Goal: Task Accomplishment & Management: Complete application form

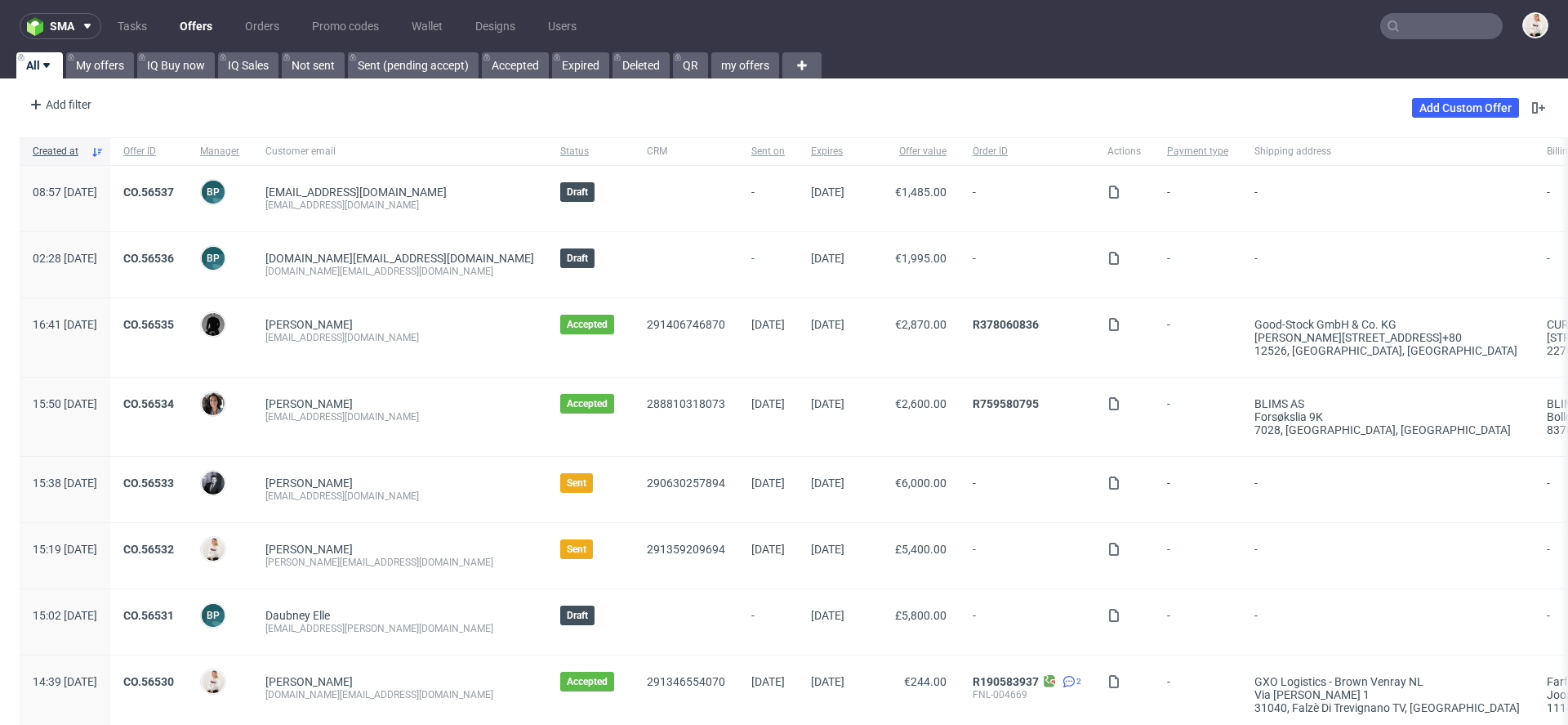
click at [1403, 31] on input "text" at bounding box center [1442, 26] width 123 height 26
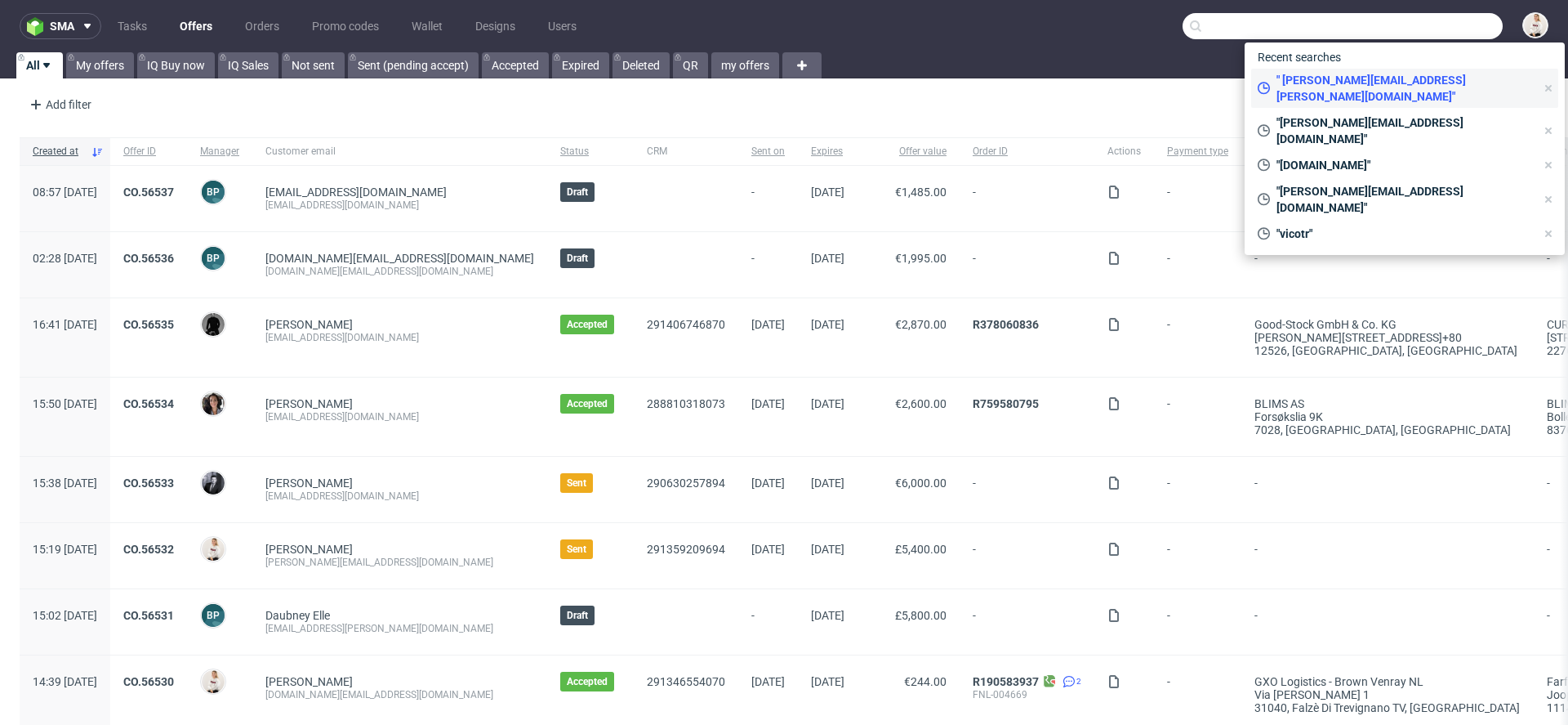
click at [1397, 82] on span "" valentina.maciejewska@omnipack.com"" at bounding box center [1403, 88] width 265 height 32
type input "valentina.maciejewska@omnipack.com"
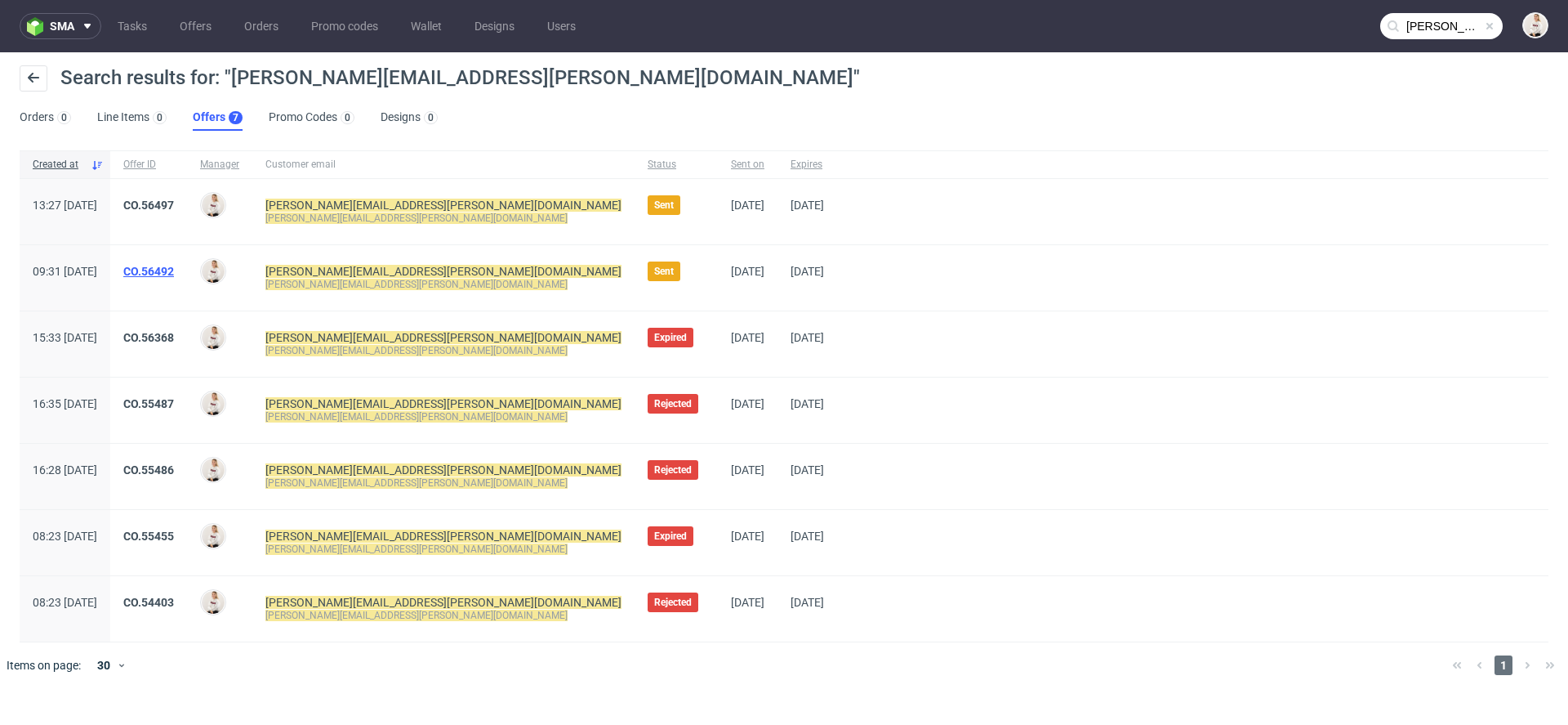
click at [174, 269] on link "CO.56492" at bounding box center [149, 271] width 51 height 13
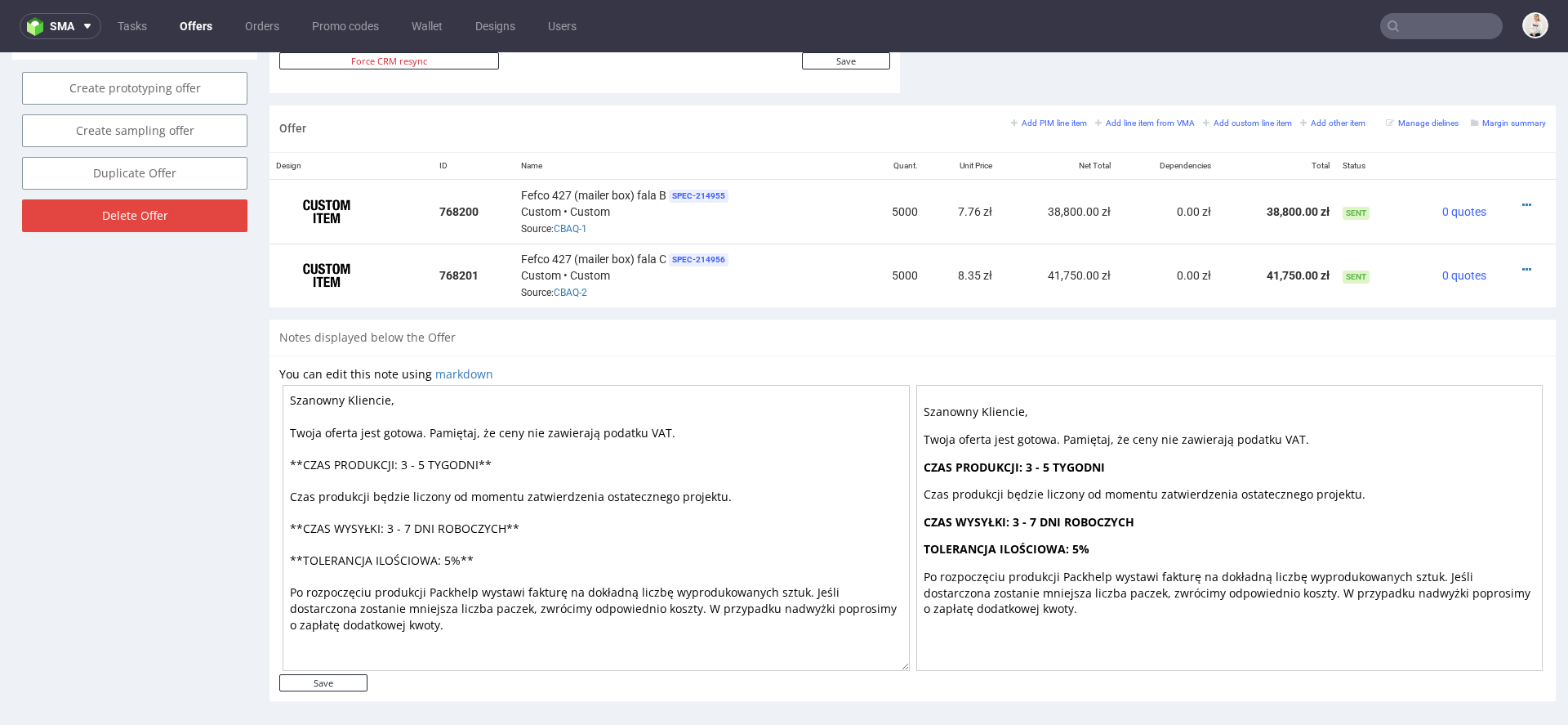
scroll to position [928, 0]
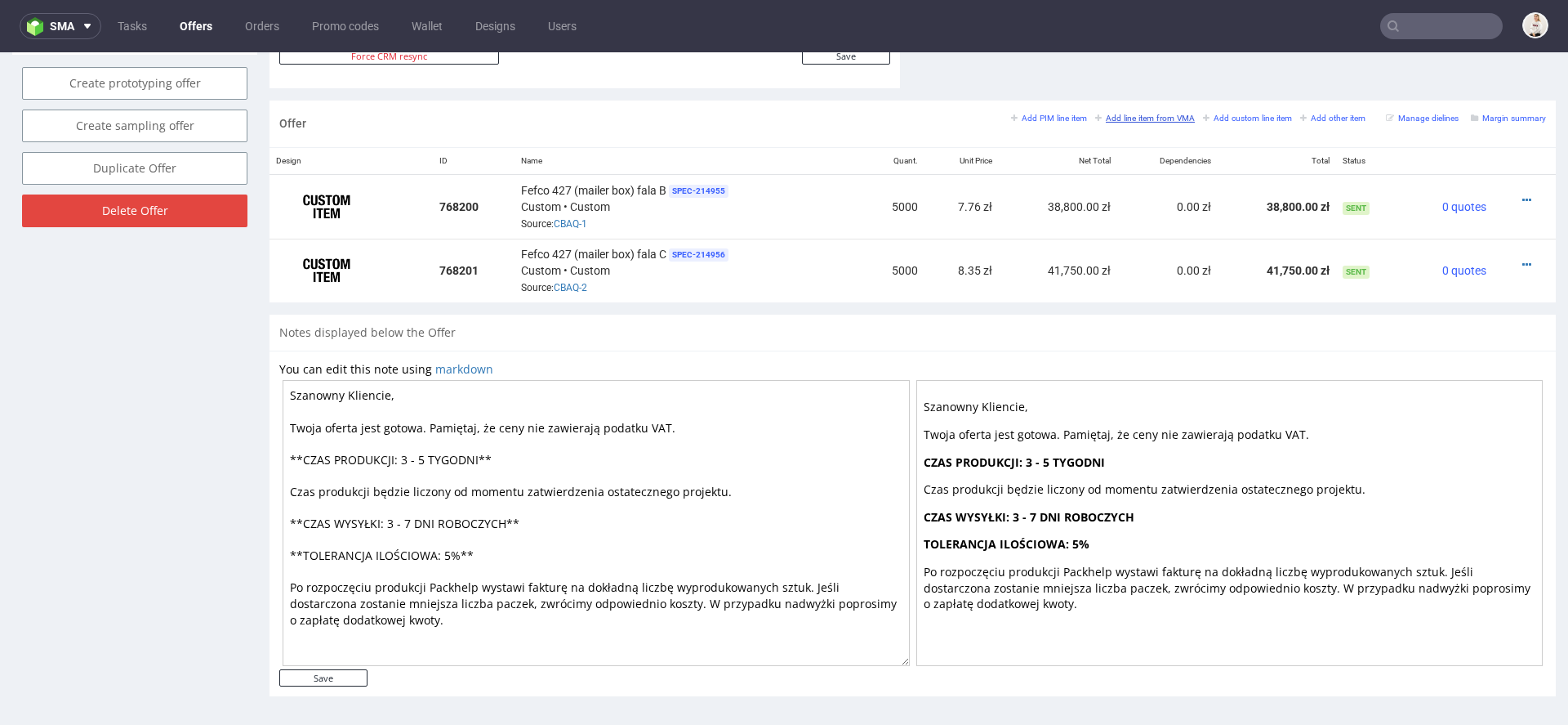
click at [1139, 116] on small "Add line item from VMA" at bounding box center [1144, 118] width 99 height 9
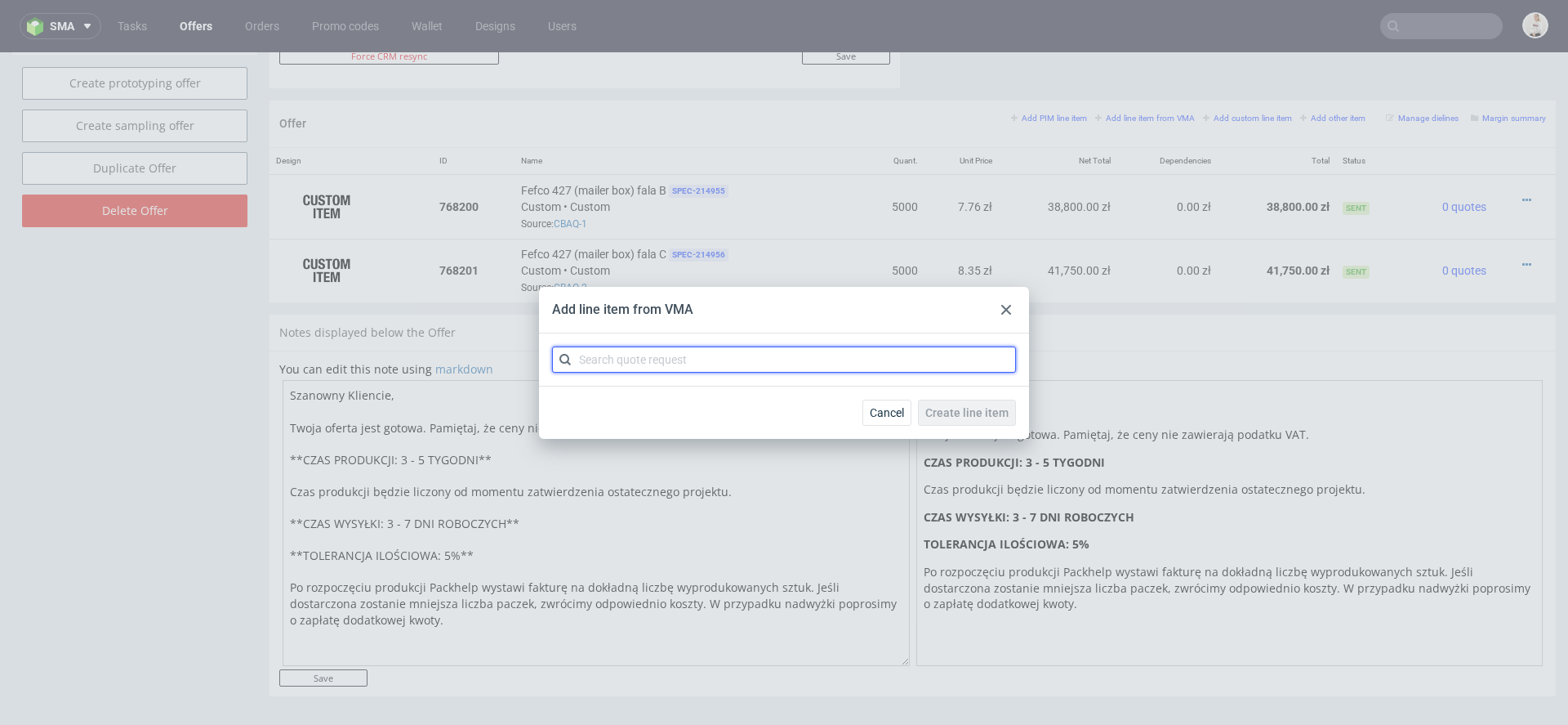
click at [754, 367] on input "text" at bounding box center [784, 359] width 464 height 26
paste input "CBAQ"
type input "CBAQ"
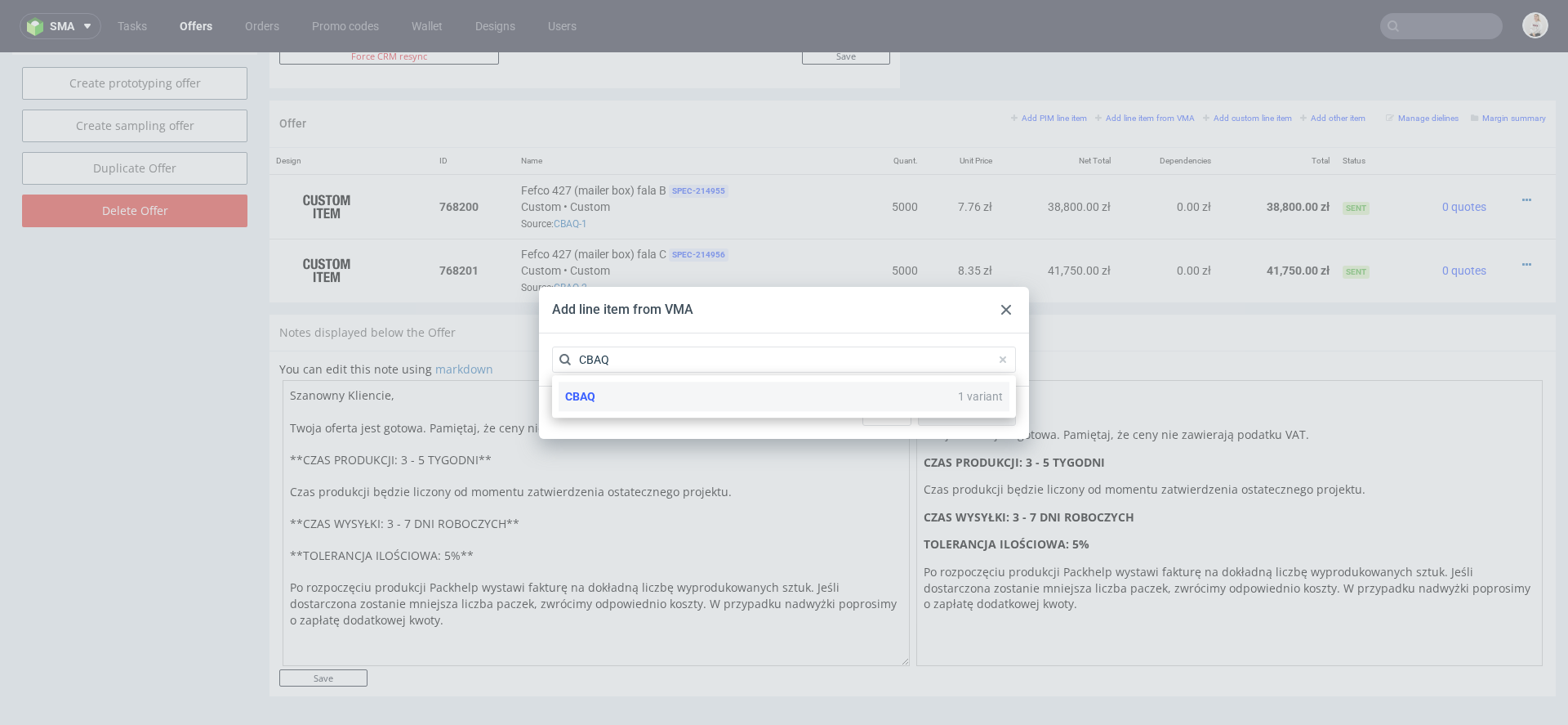
click at [750, 404] on div "CBAQ 1 variant" at bounding box center [784, 396] width 451 height 30
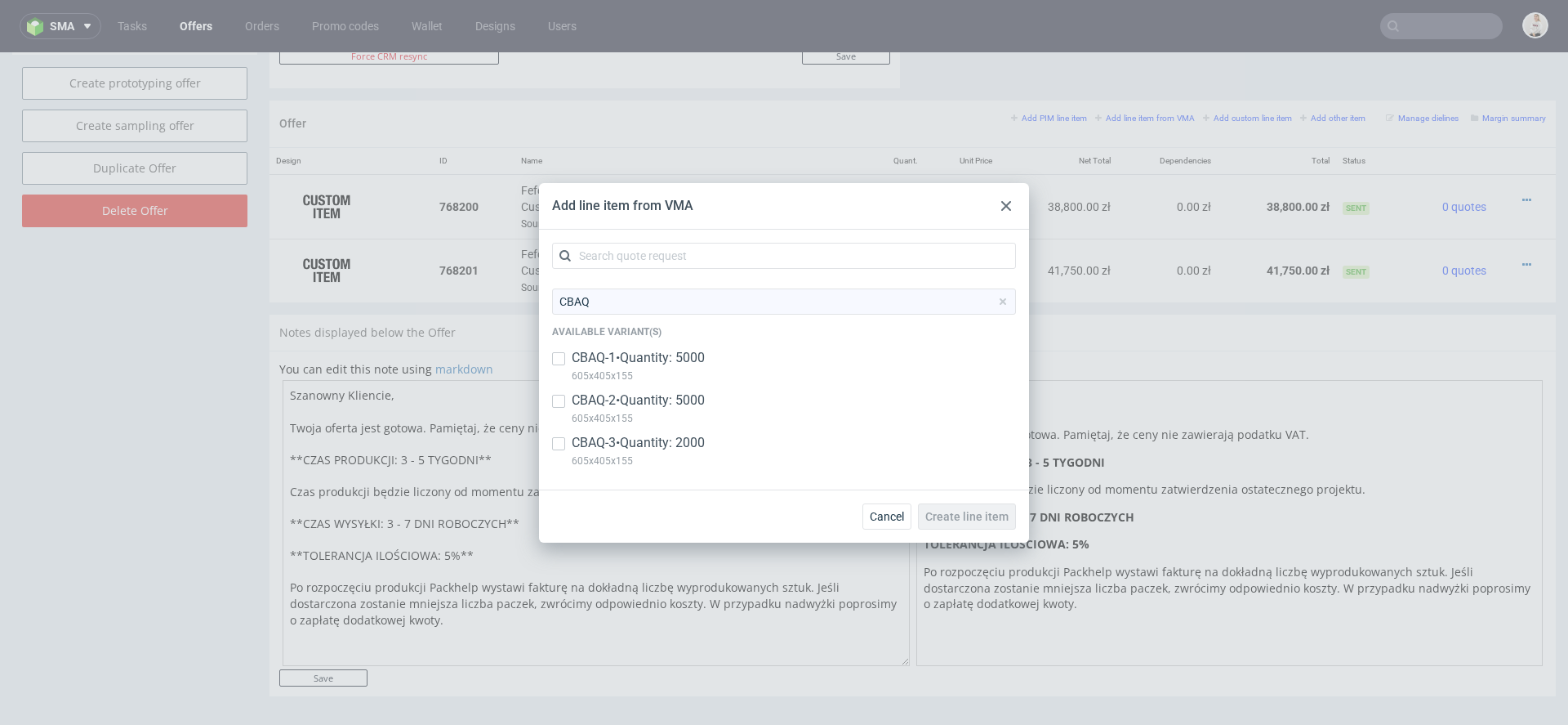
click at [733, 454] on div "CBAQ-3 • Quantity: 2000 605x405x155" at bounding box center [784, 454] width 464 height 42
checkbox input "true"
click at [985, 513] on span "Create line item" at bounding box center [967, 516] width 83 height 12
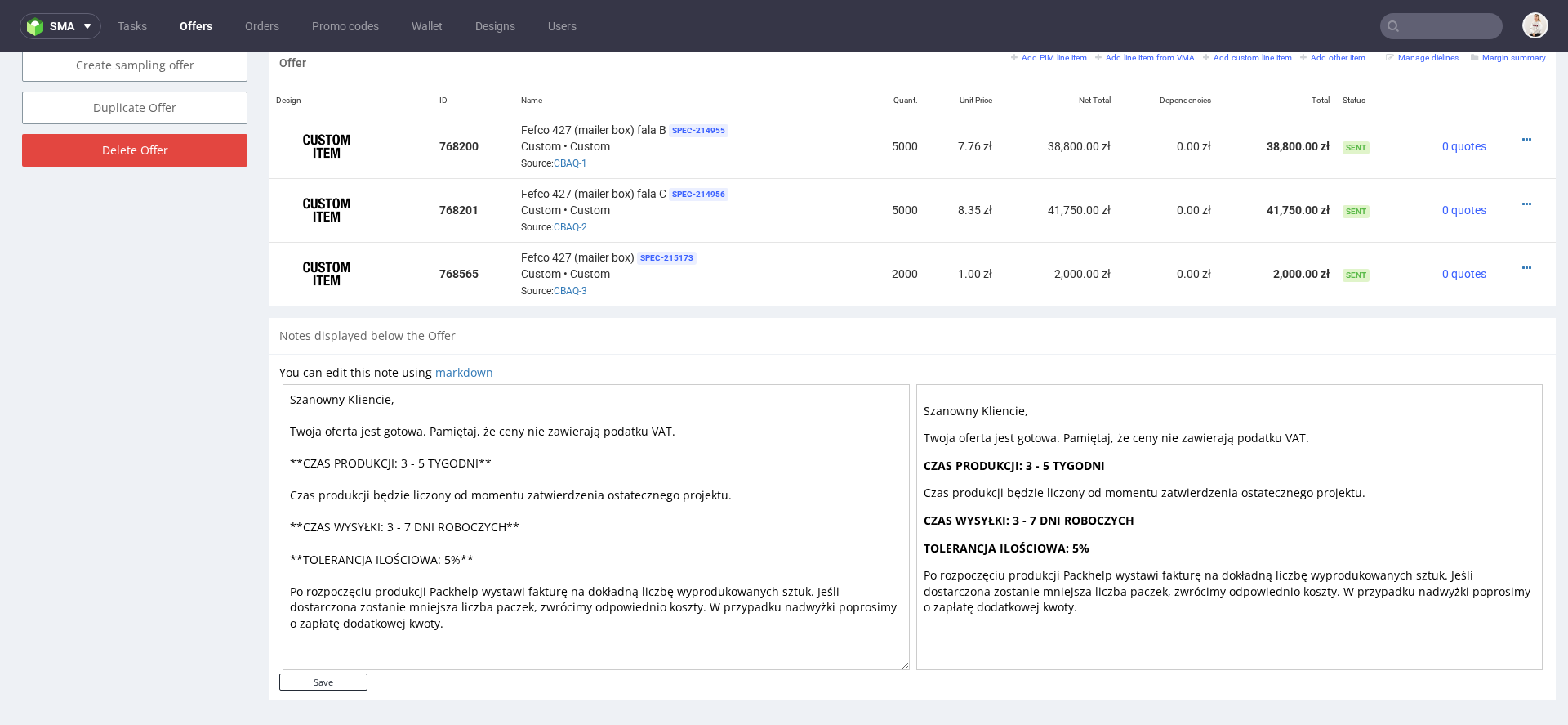
scroll to position [992, 0]
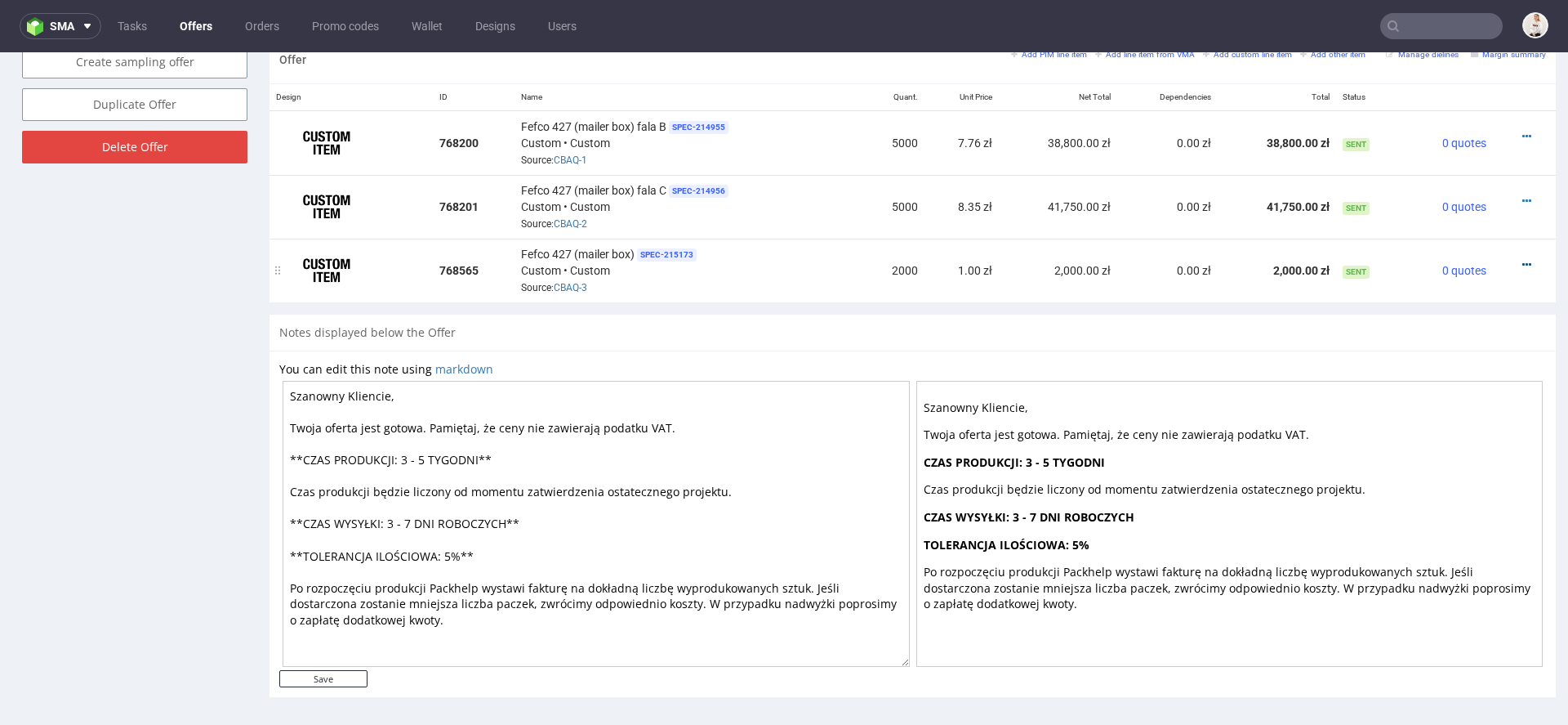
click at [1522, 259] on icon at bounding box center [1527, 264] width 9 height 12
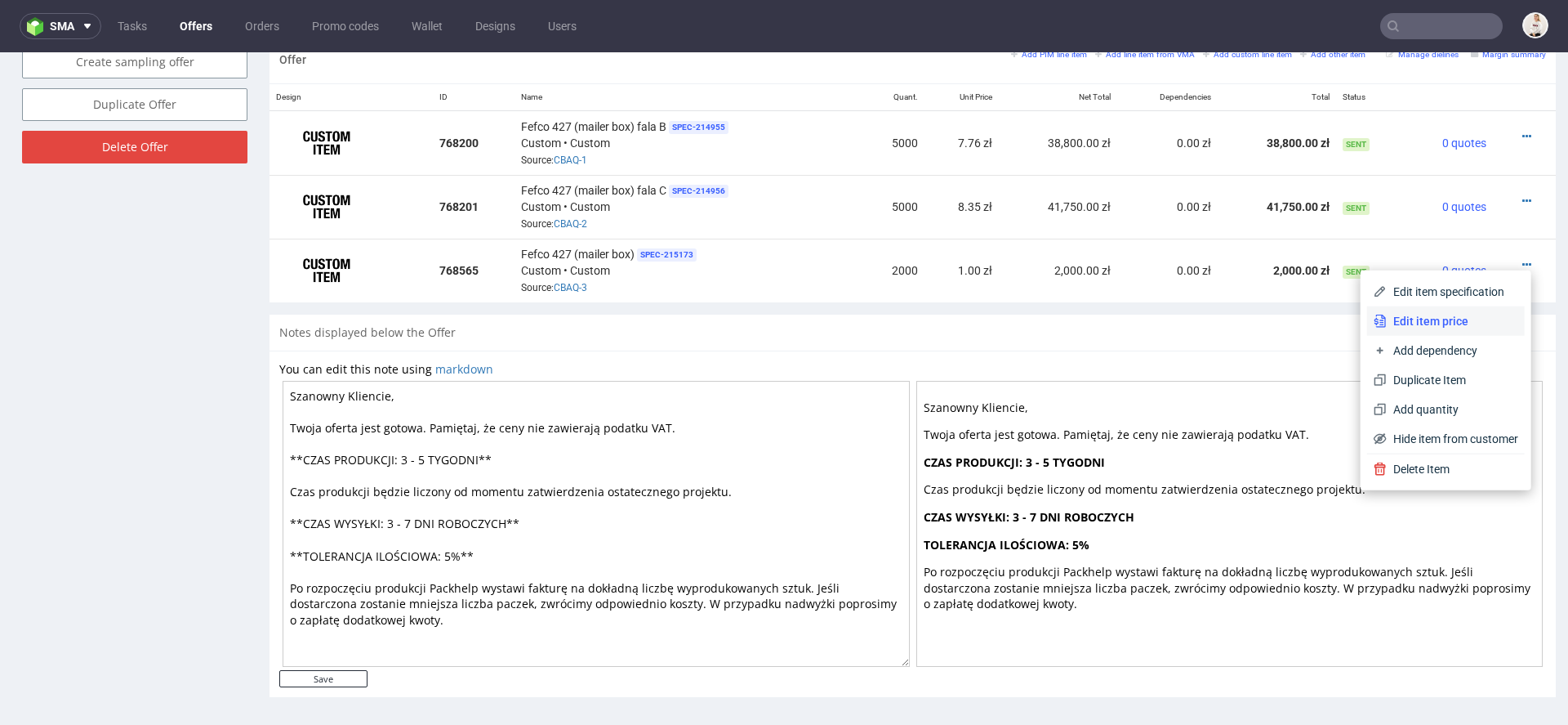
click at [1454, 315] on span "Edit item price" at bounding box center [1452, 321] width 132 height 16
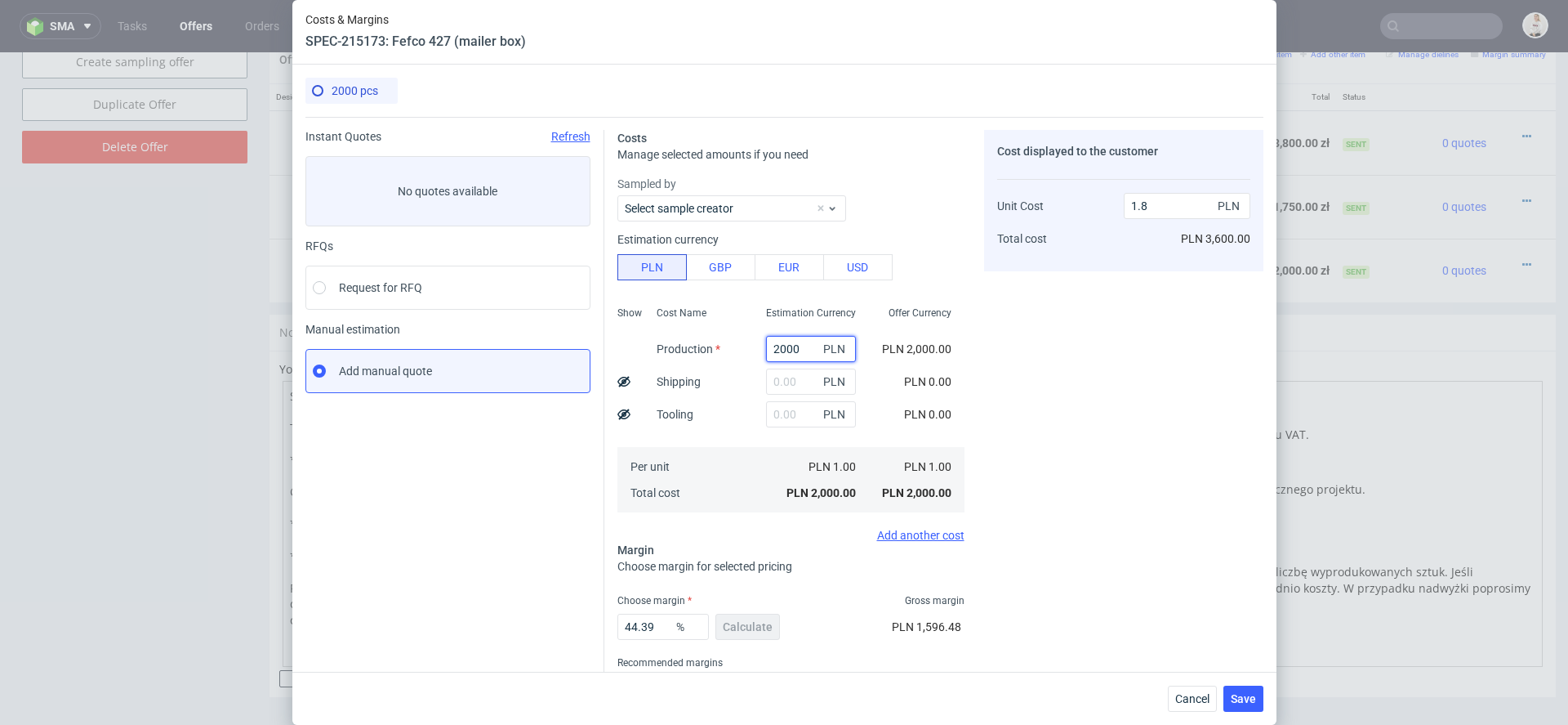
click at [799, 353] on input "2000" at bounding box center [811, 349] width 90 height 26
paste input "15460."
click at [1057, 368] on div "Cost displayed to the customer Unit Cost Total cost 1.8 PLN PLN 3,600.00" at bounding box center [1124, 428] width 280 height 598
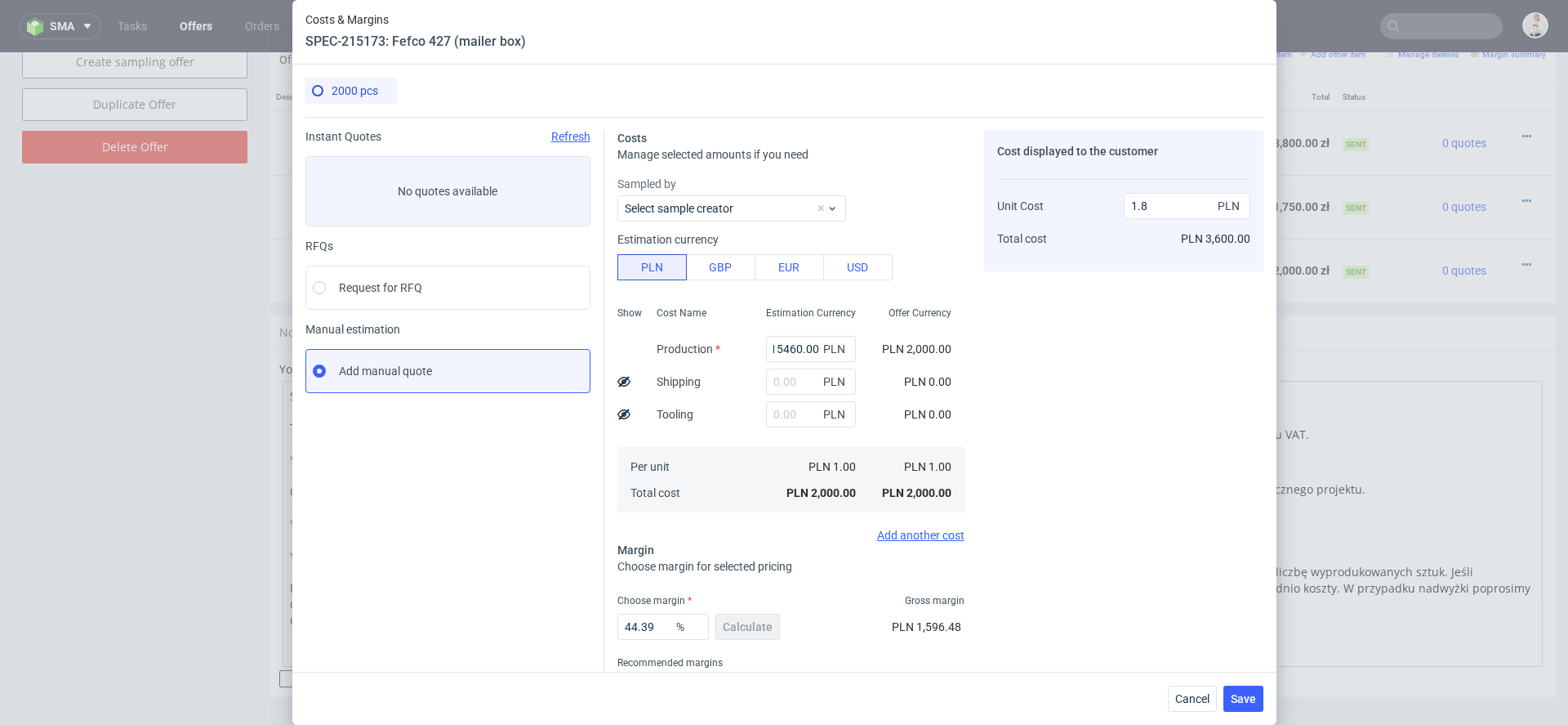
type input "15460"
type input "13.9"
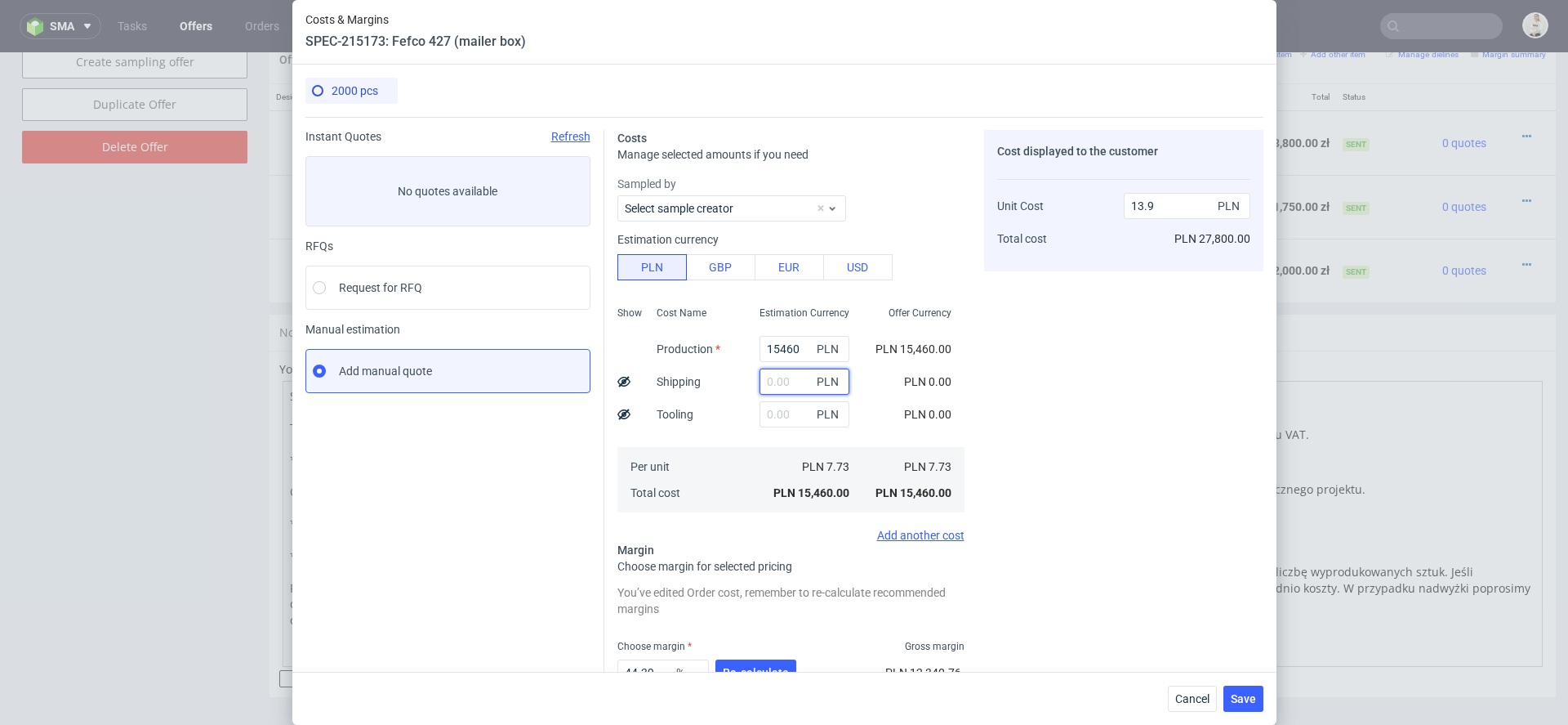
click at [794, 378] on input "text" at bounding box center [805, 381] width 90 height 26
type input "900"
type input "14.71"
type input "900"
click at [1049, 425] on div "Cost displayed to the customer Unit Cost Total cost 14.71 PLN PLN 29,420.00" at bounding box center [1124, 452] width 280 height 643
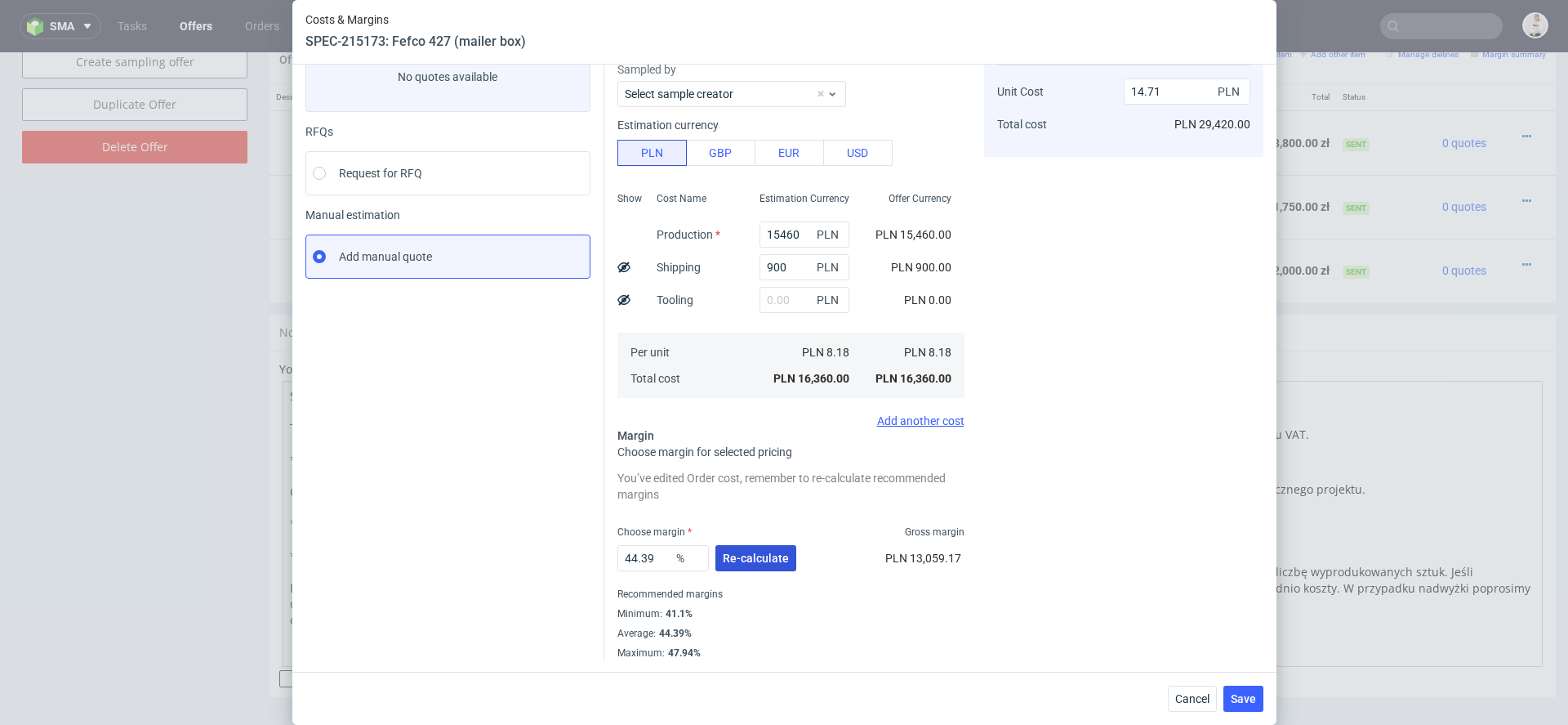
click at [754, 556] on span "Re-calculate" at bounding box center [756, 557] width 66 height 12
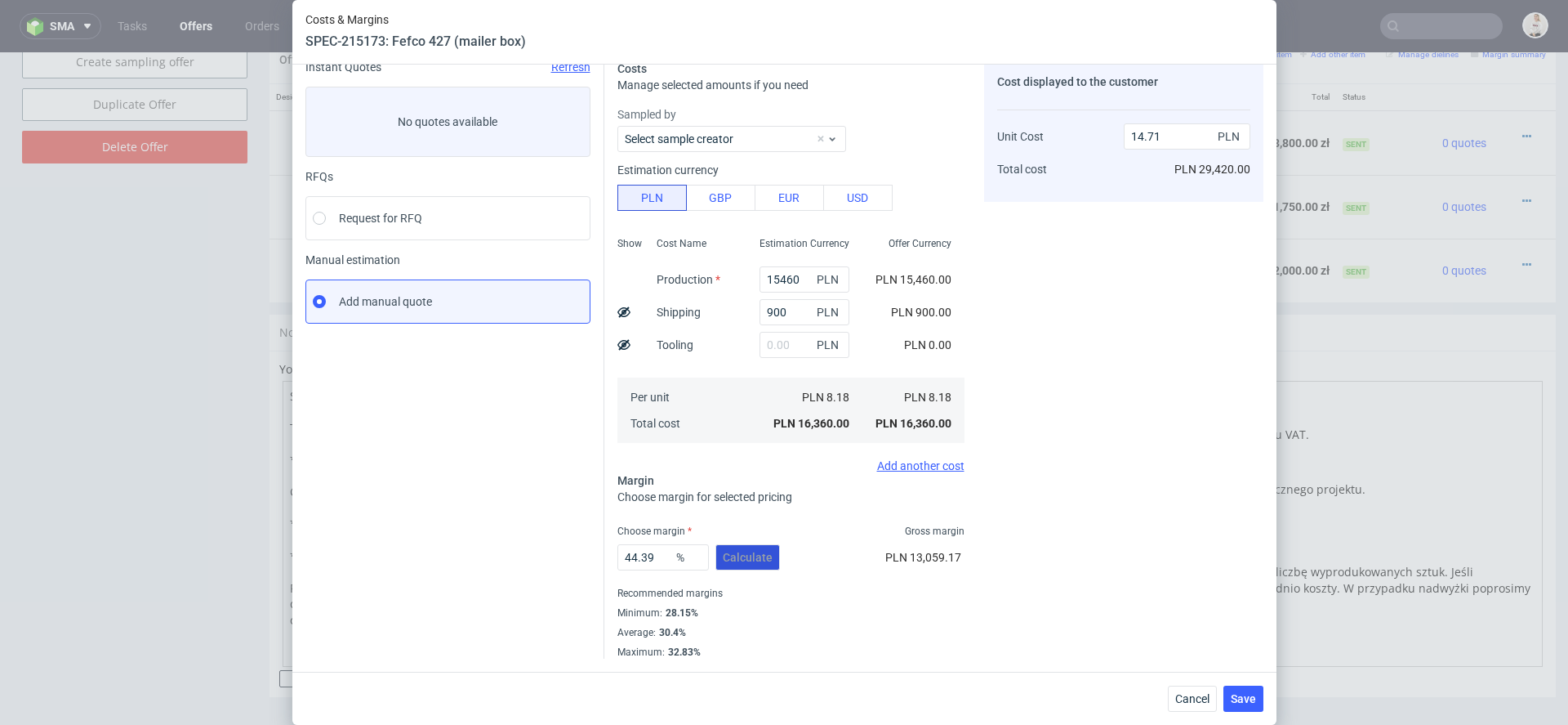
scroll to position [69, 0]
drag, startPoint x: 666, startPoint y: 554, endPoint x: 323, endPoint y: 554, distance: 343.0
click at [323, 554] on div "Instant Quotes Refresh No quotes available RFQs Request for RFQ Manual estimati…" at bounding box center [784, 354] width 958 height 611
type input "30"
type input "11.69"
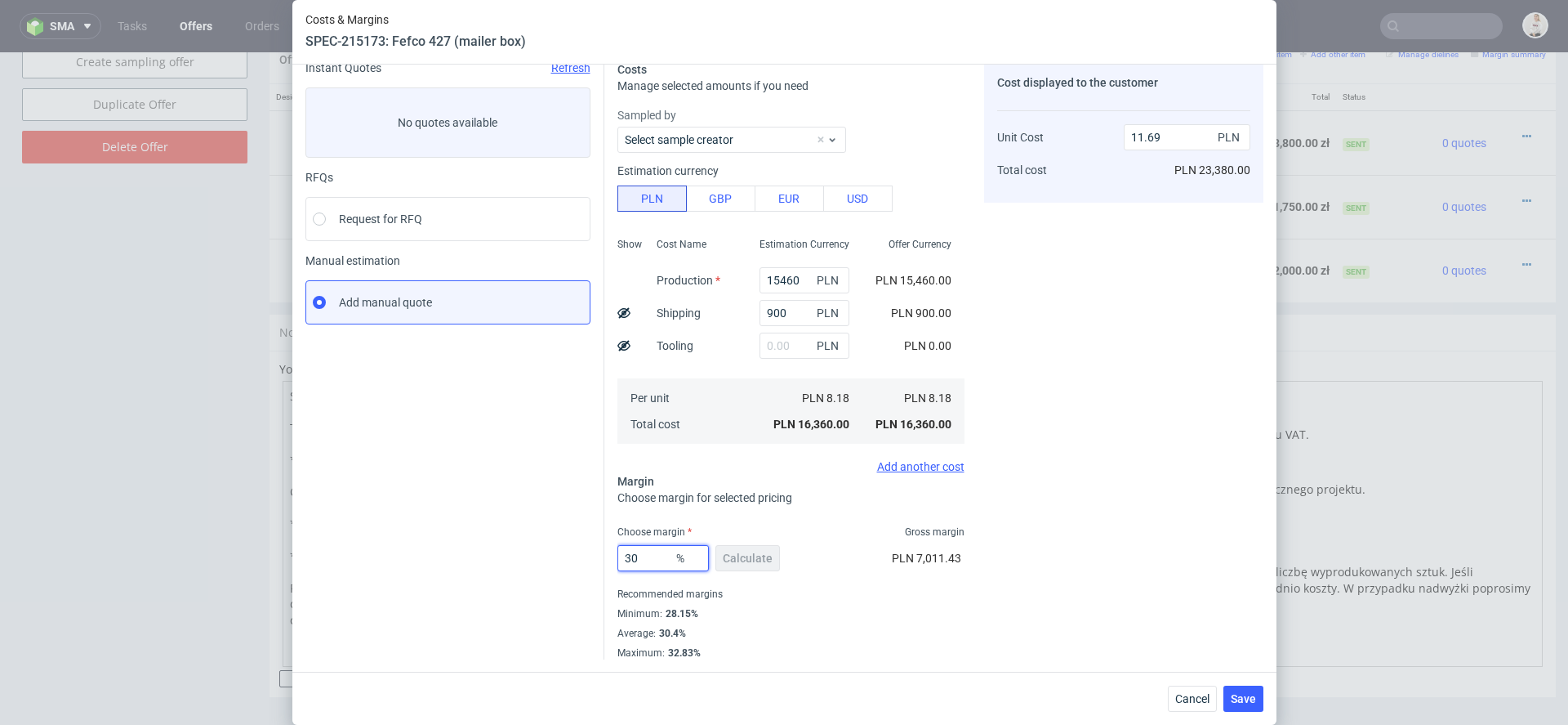
type input "30"
click at [805, 596] on div "Recommended margins" at bounding box center [790, 594] width 347 height 20
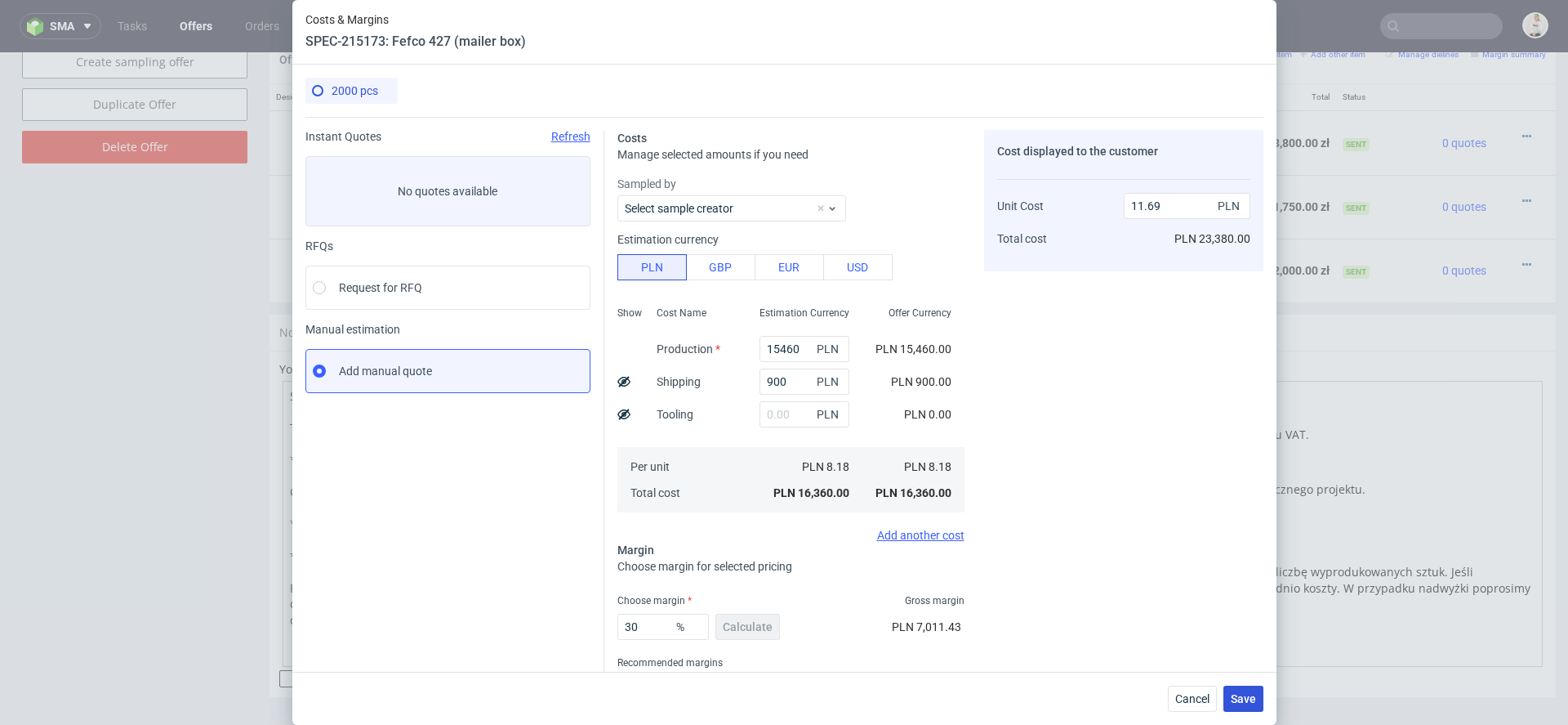
click at [1246, 701] on span "Save" at bounding box center [1244, 698] width 25 height 12
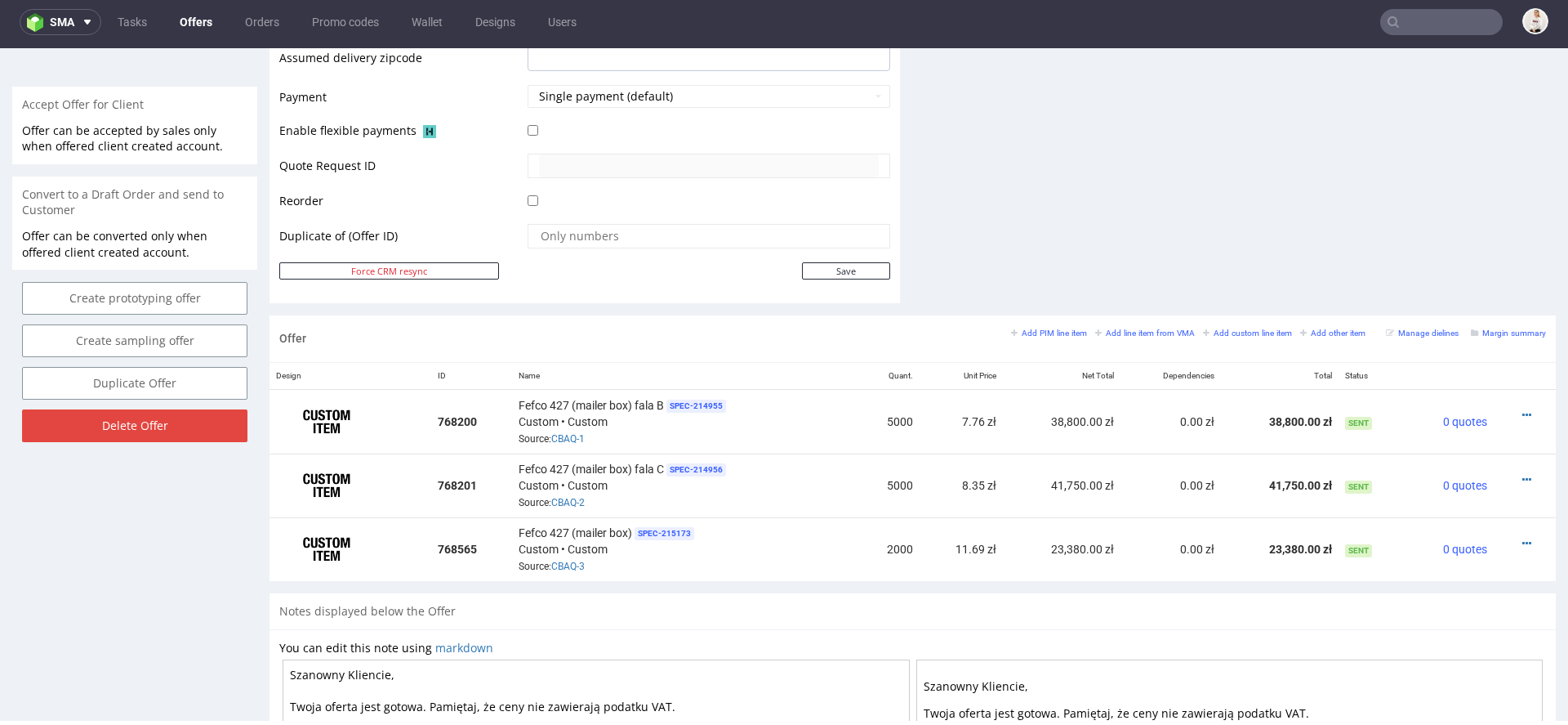
scroll to position [717, 0]
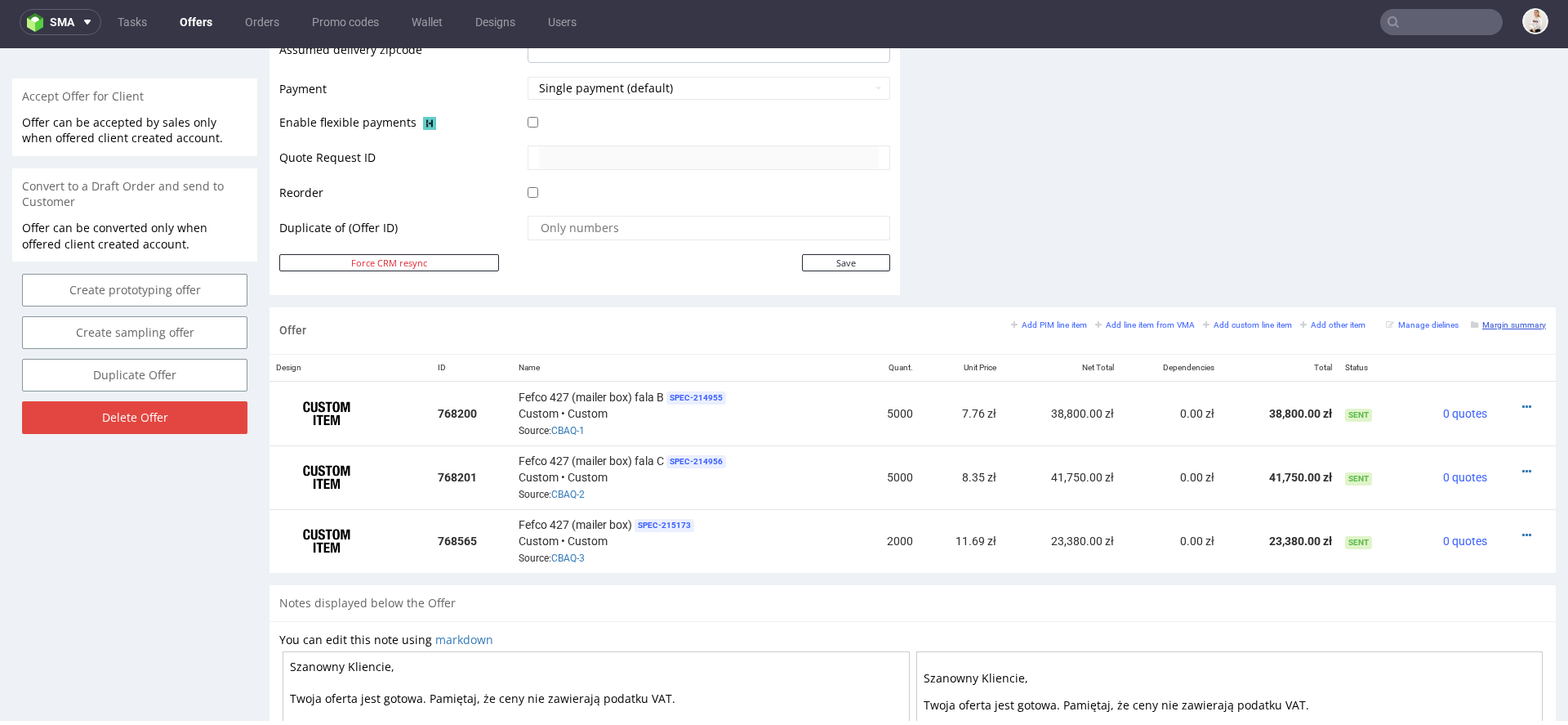
click at [1495, 323] on small "Margin summary" at bounding box center [1509, 324] width 75 height 9
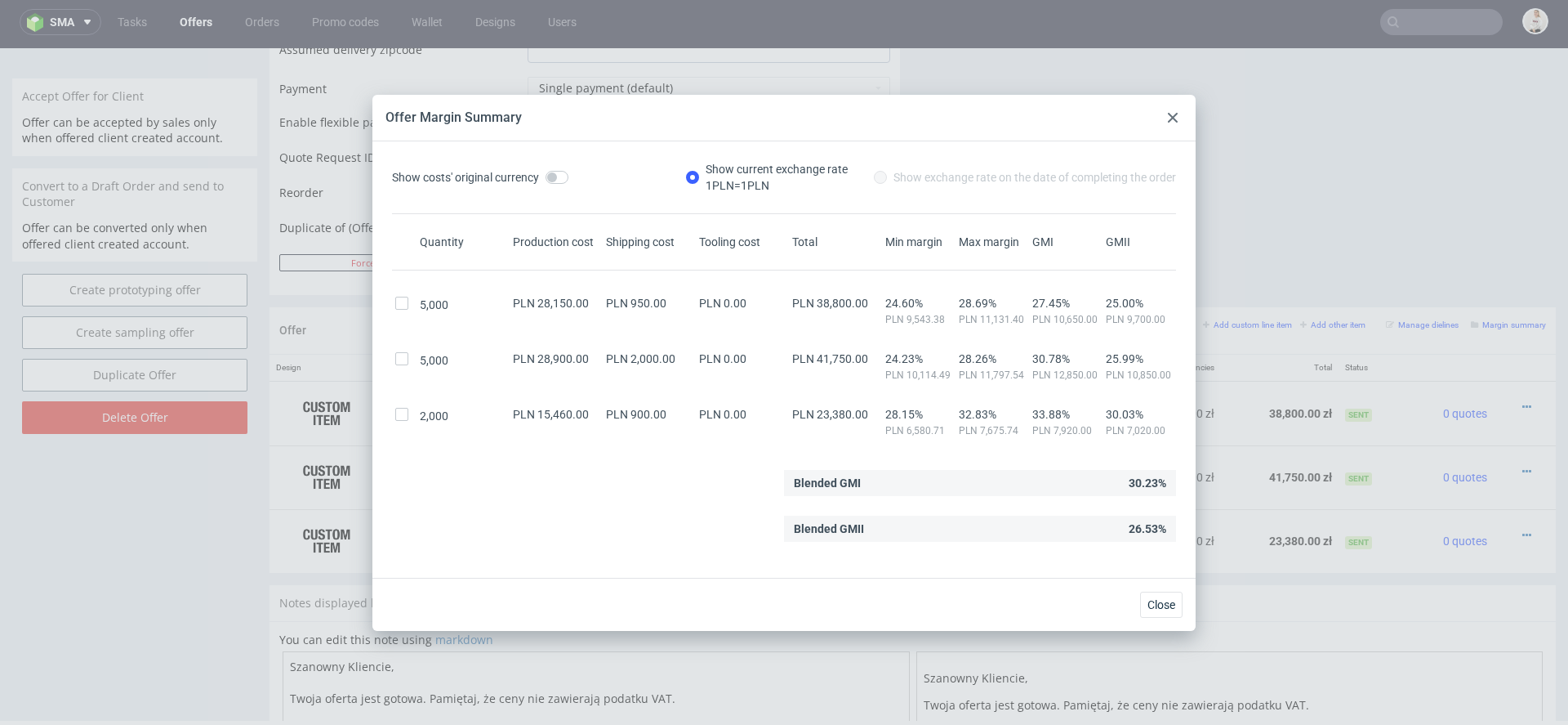
click at [1176, 115] on icon at bounding box center [1173, 117] width 10 height 10
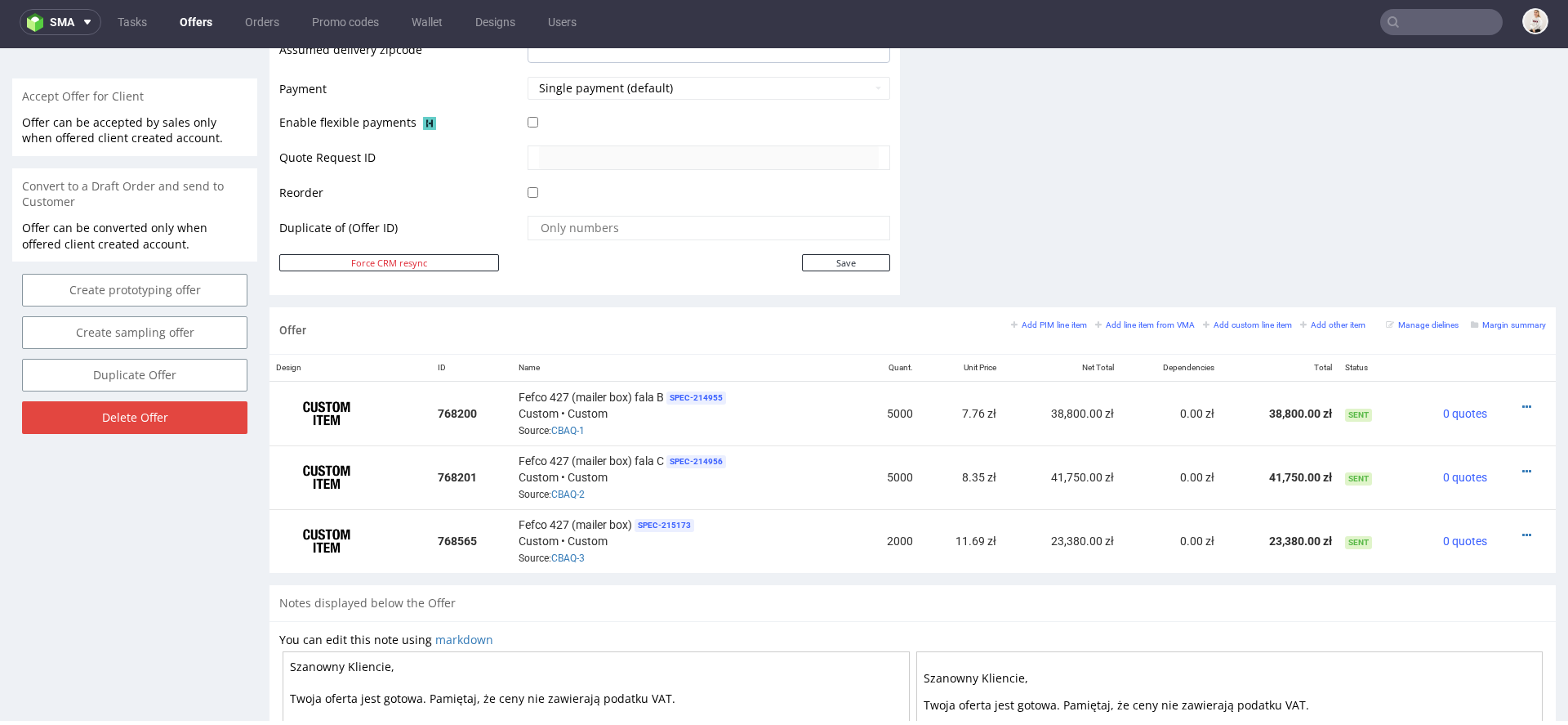
scroll to position [0, 0]
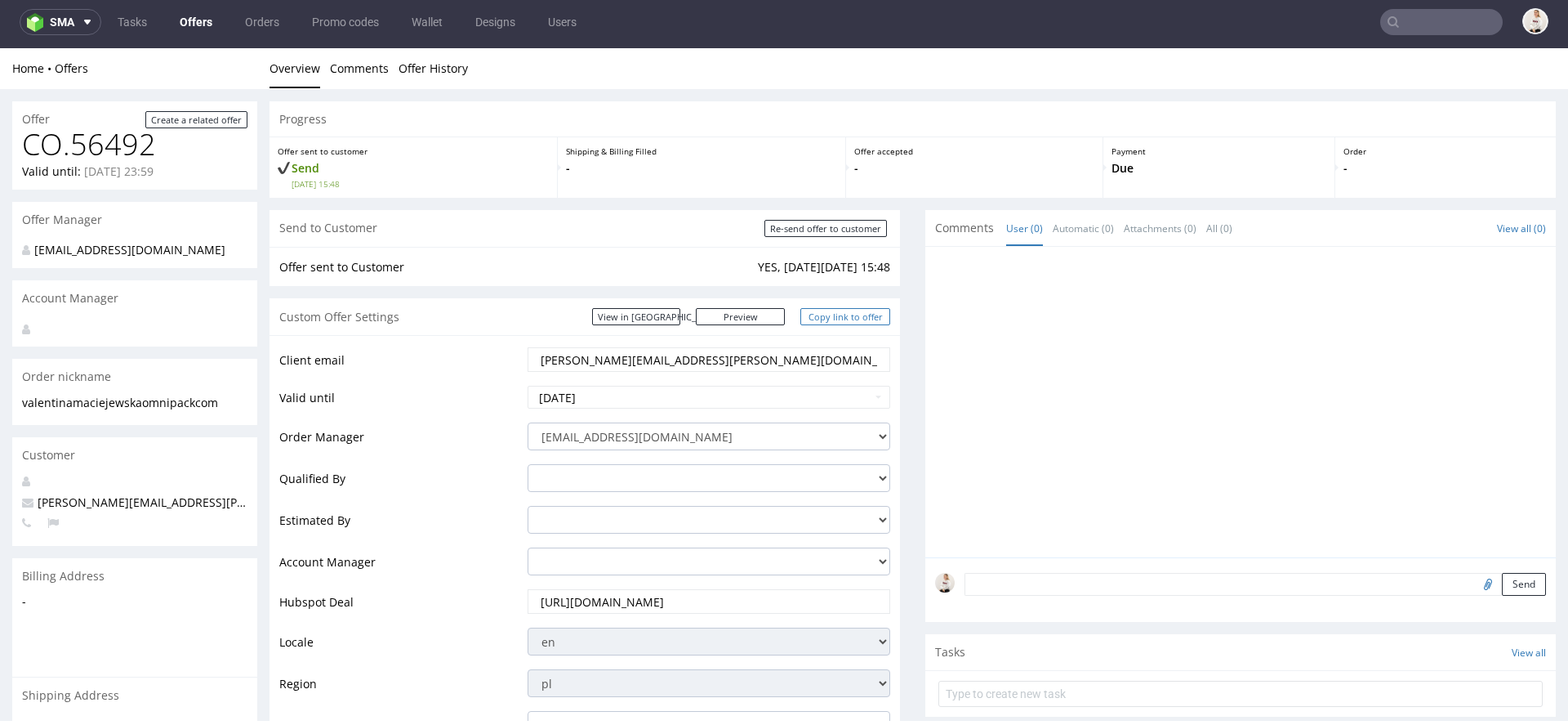
click at [869, 310] on link "Copy link to offer" at bounding box center [845, 316] width 90 height 17
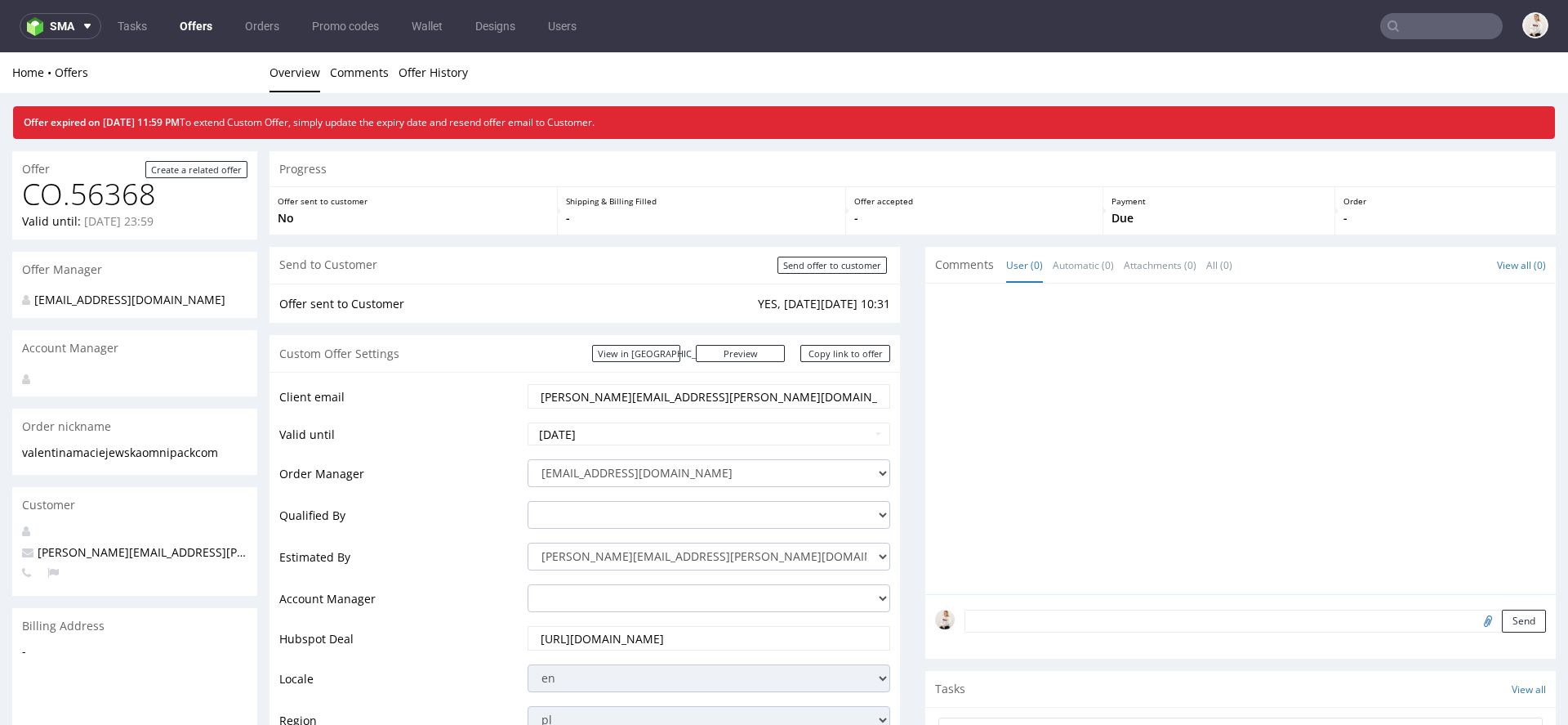
click at [208, 23] on link "Offers" at bounding box center [196, 26] width 52 height 26
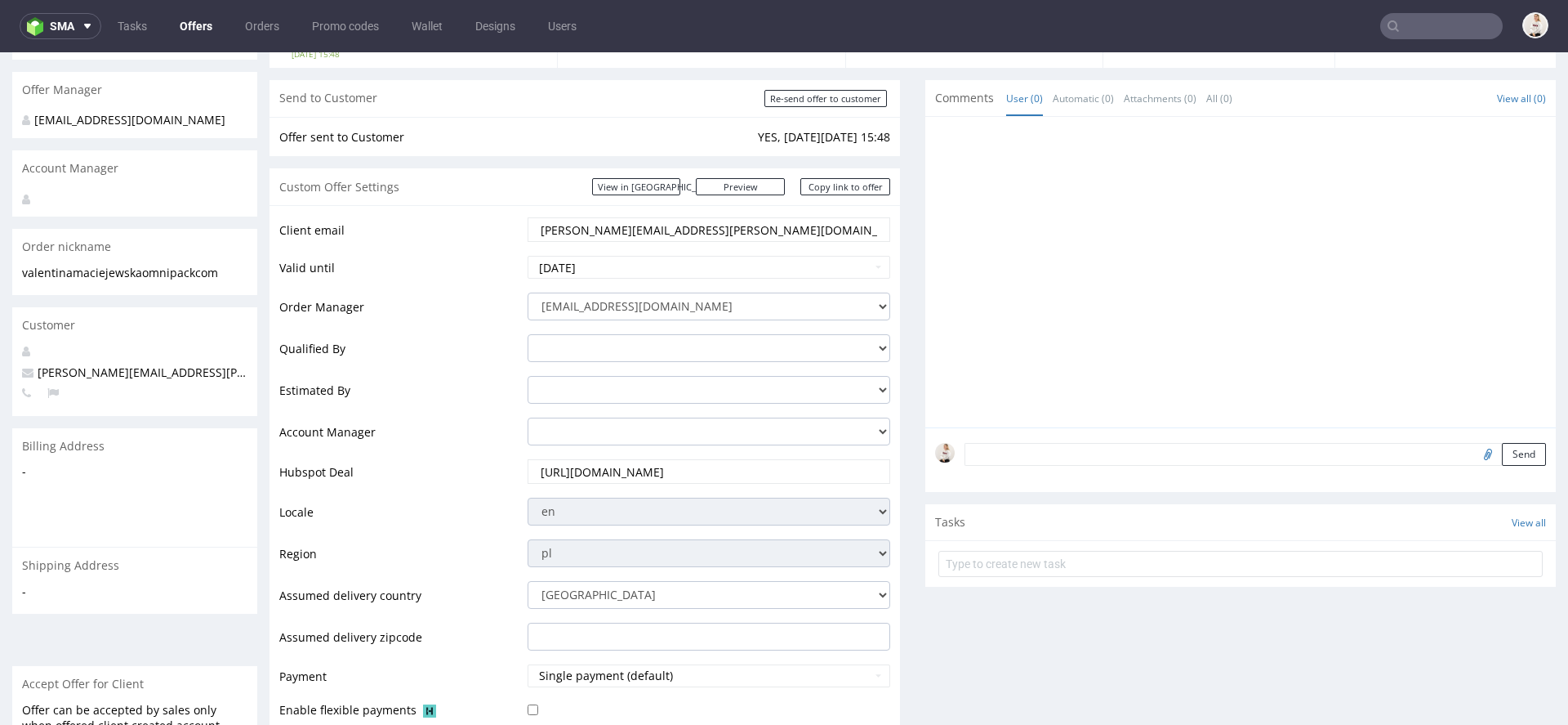
scroll to position [144, 0]
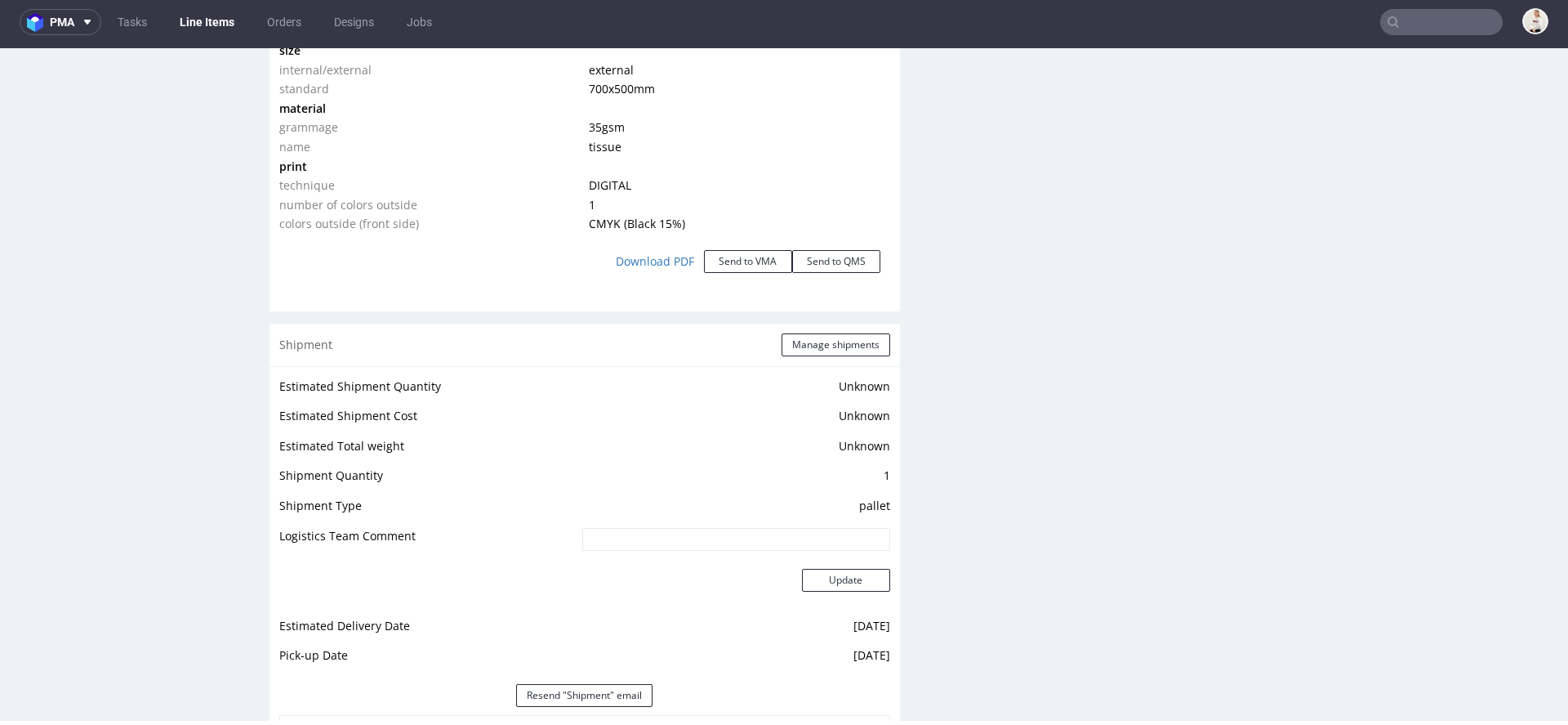
scroll to position [1652, 0]
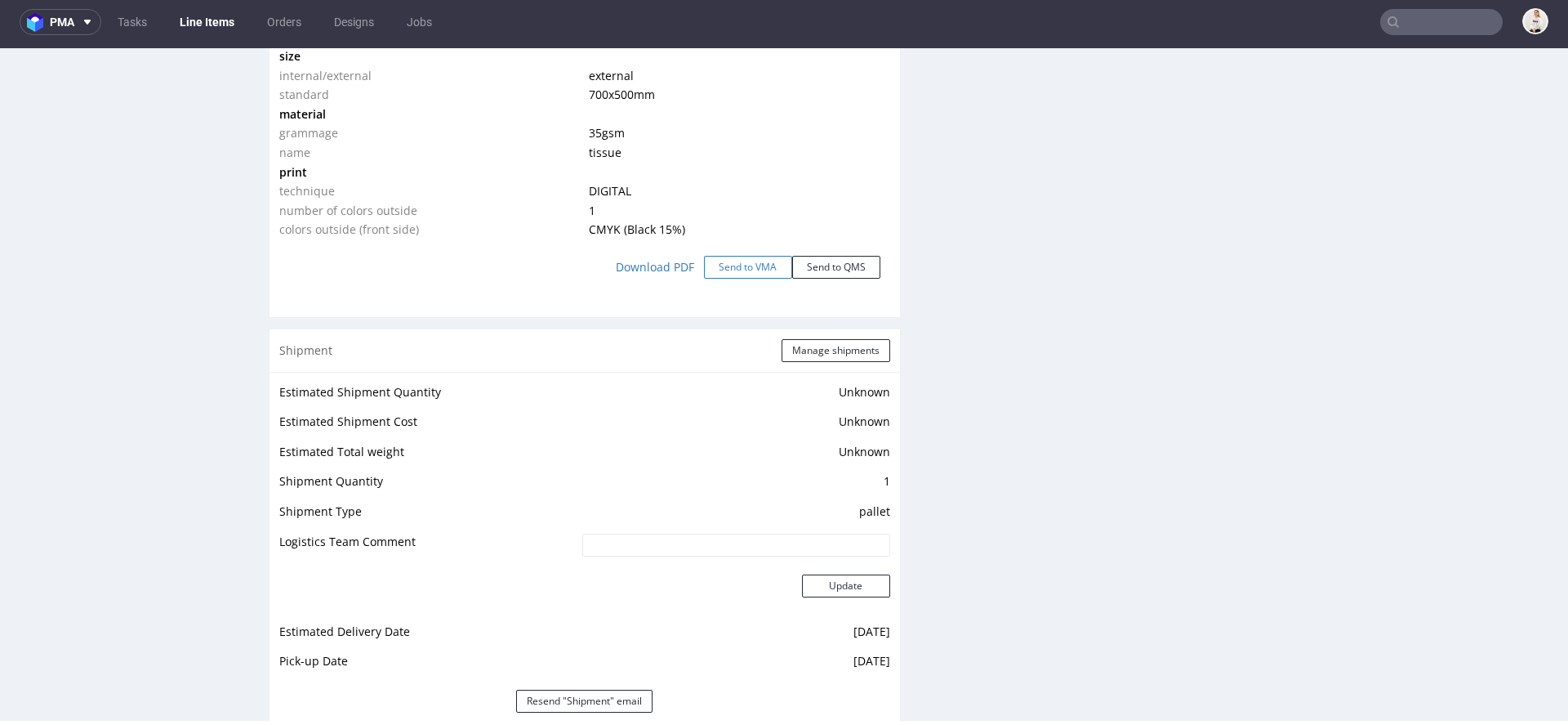
click at [753, 270] on button "Send to VMA" at bounding box center [748, 267] width 88 height 23
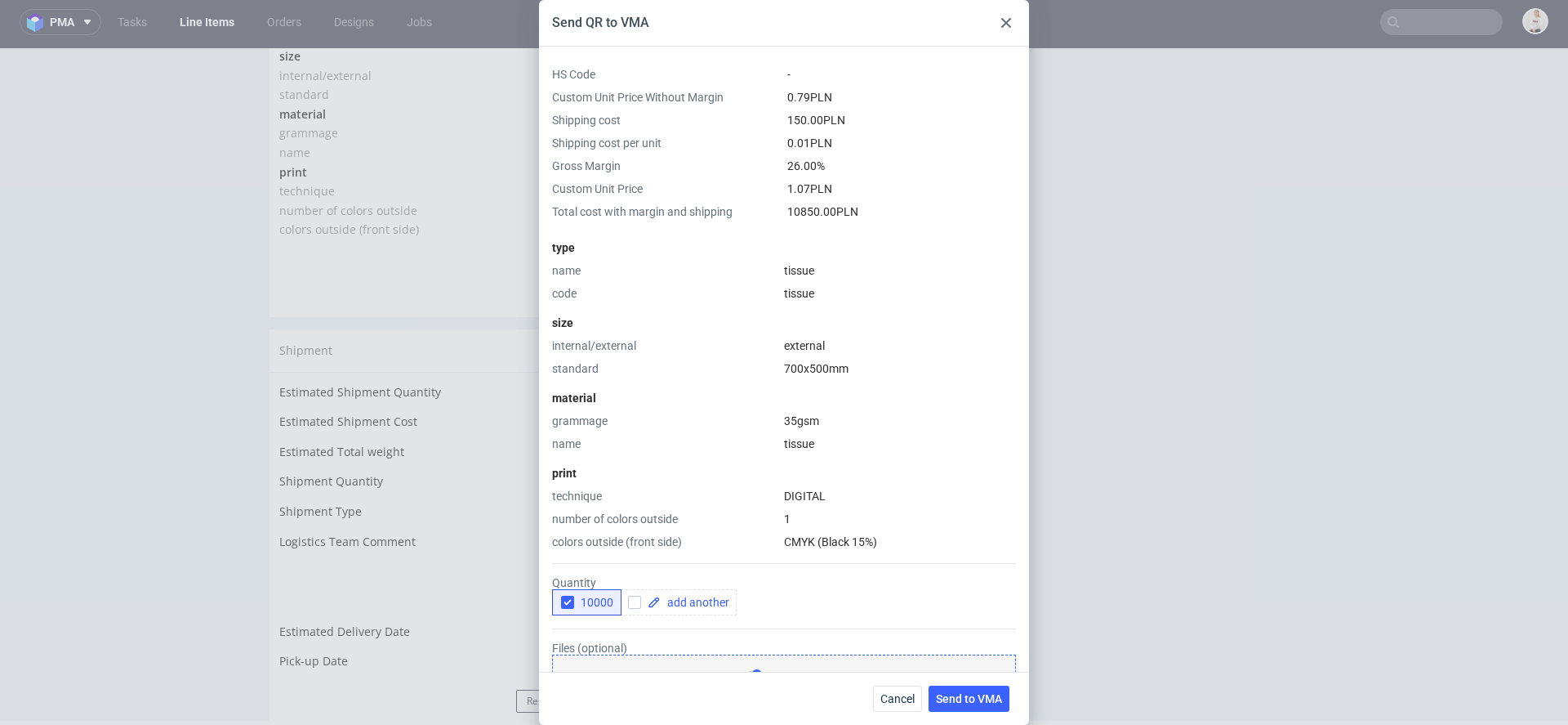
scroll to position [159, 0]
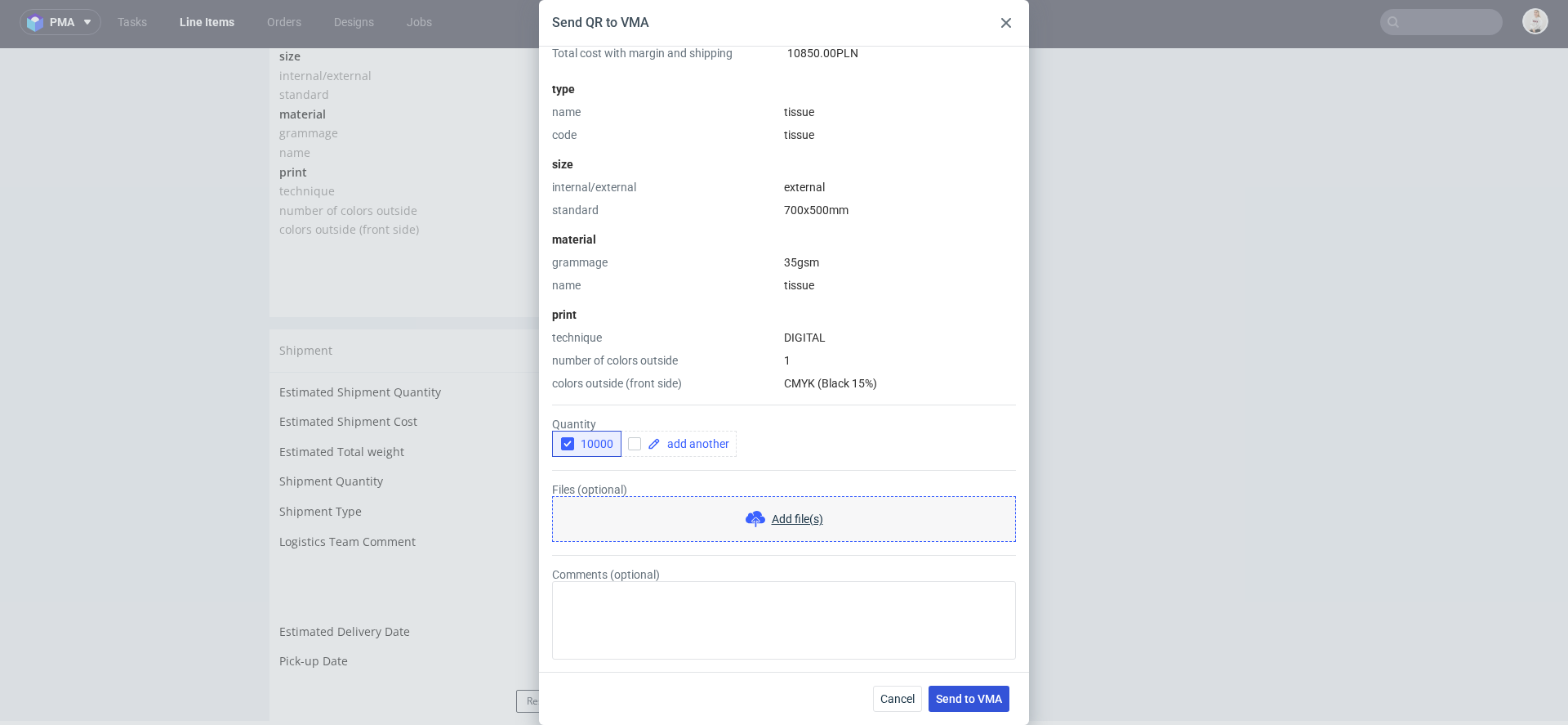
click at [967, 696] on span "Send to VMA" at bounding box center [969, 698] width 66 height 12
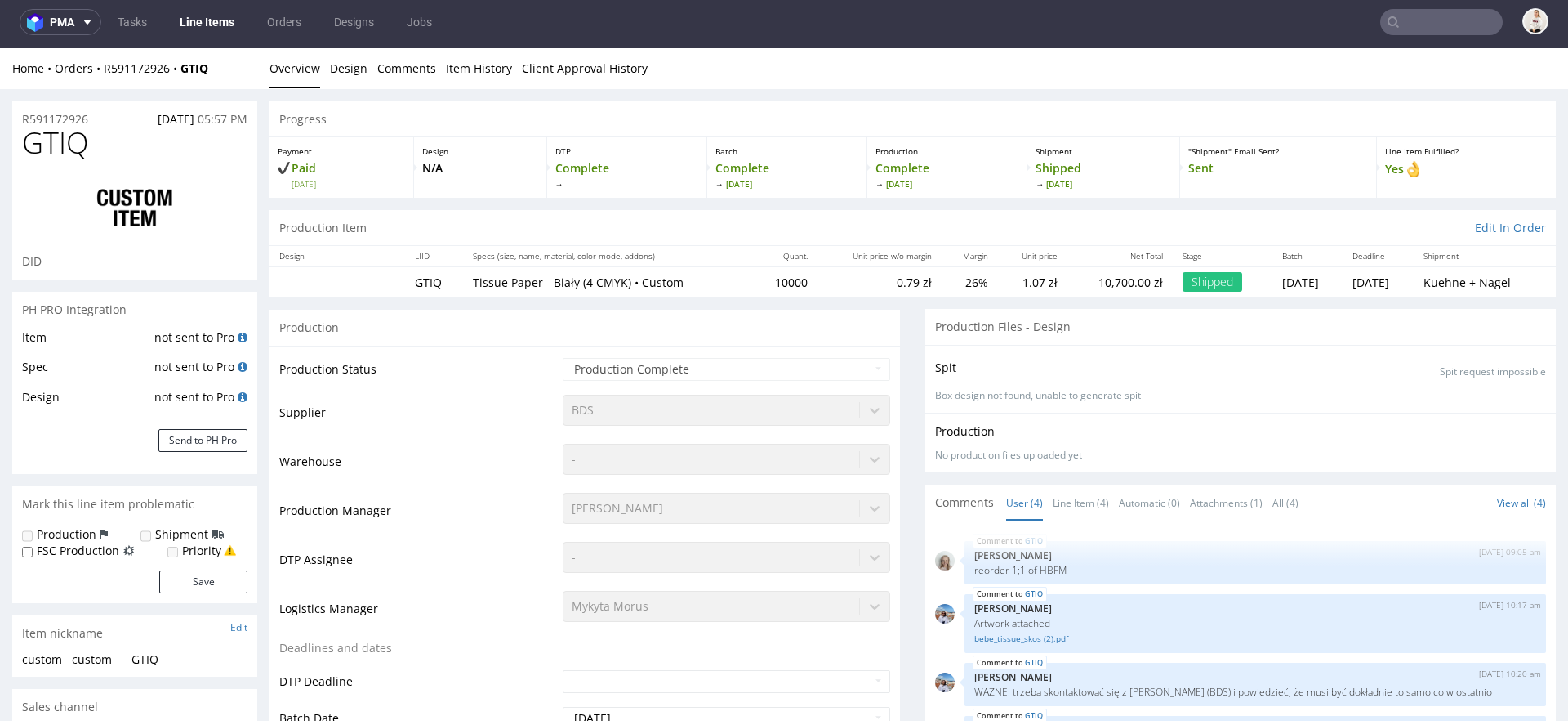
select select "in_progress"
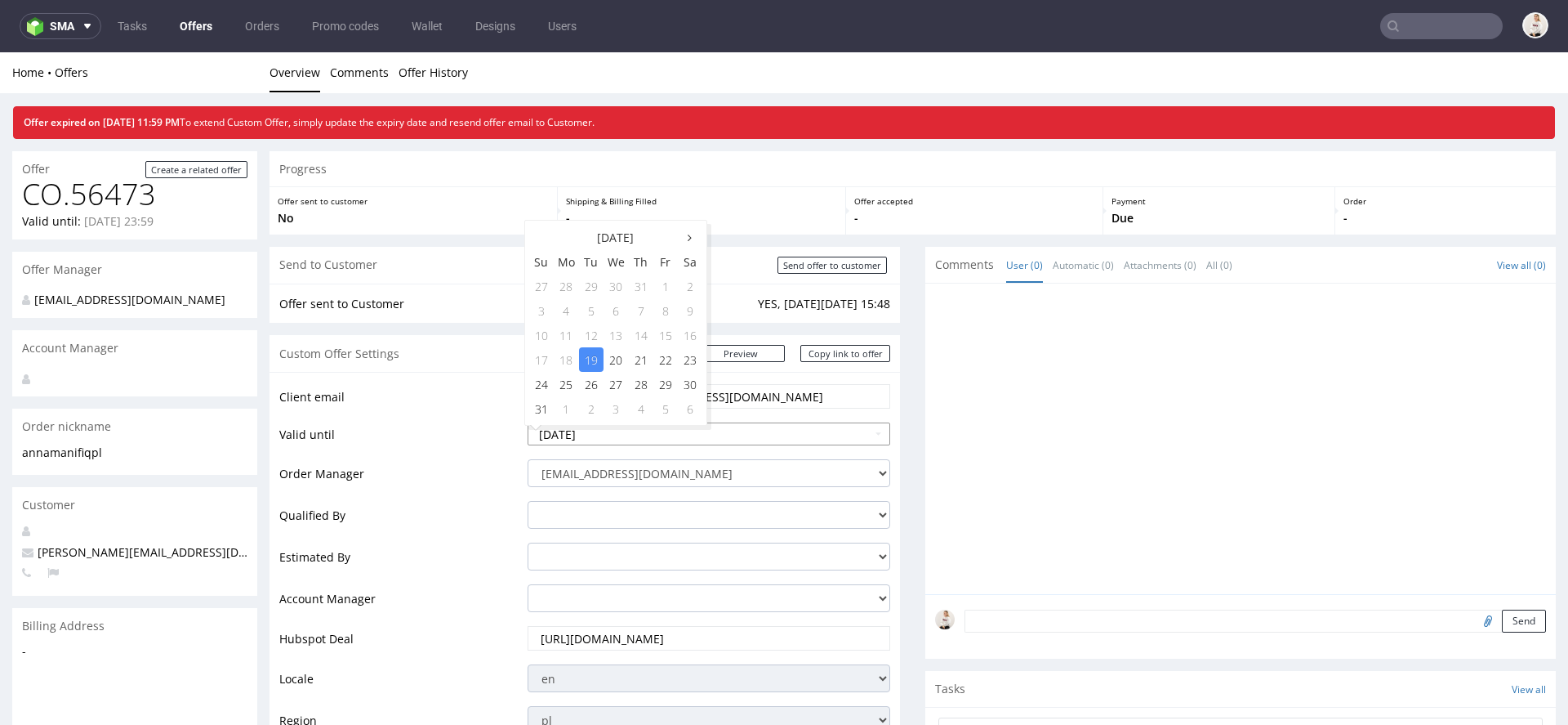
click at [679, 430] on input "2025-08-19" at bounding box center [709, 434] width 363 height 23
click at [691, 360] on td "23" at bounding box center [690, 358] width 24 height 24
type input "2025-08-23"
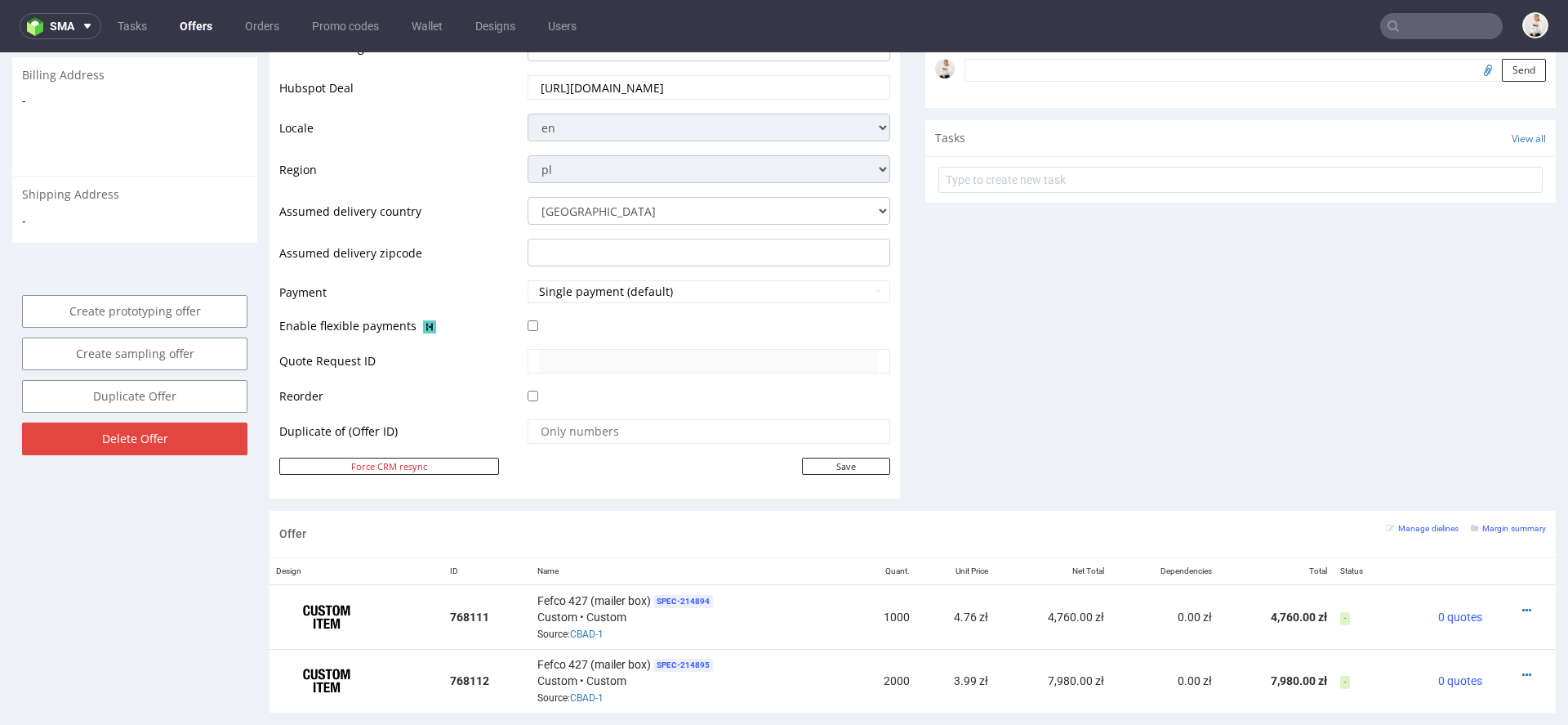
scroll to position [606, 0]
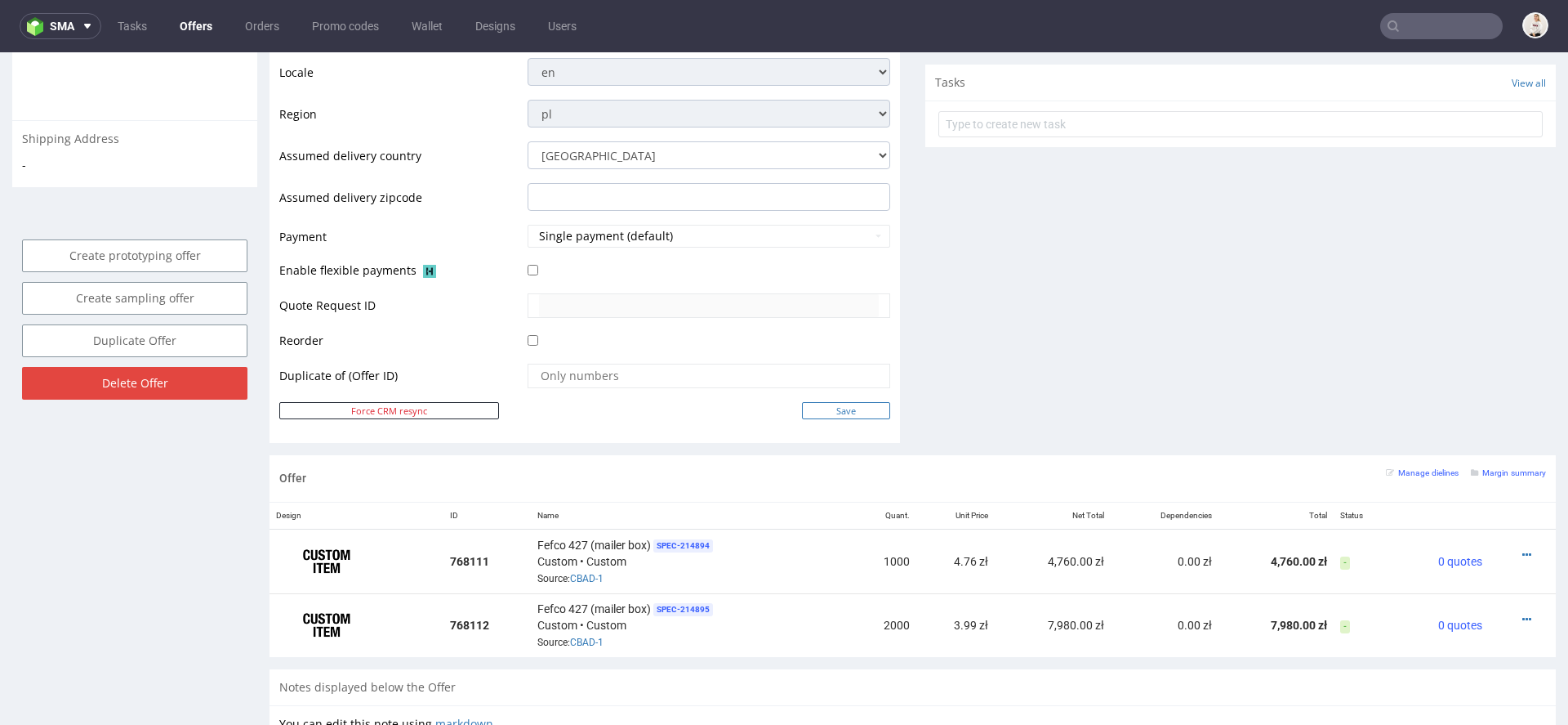
click at [855, 413] on input "Save" at bounding box center [846, 410] width 88 height 17
type input "In progress..."
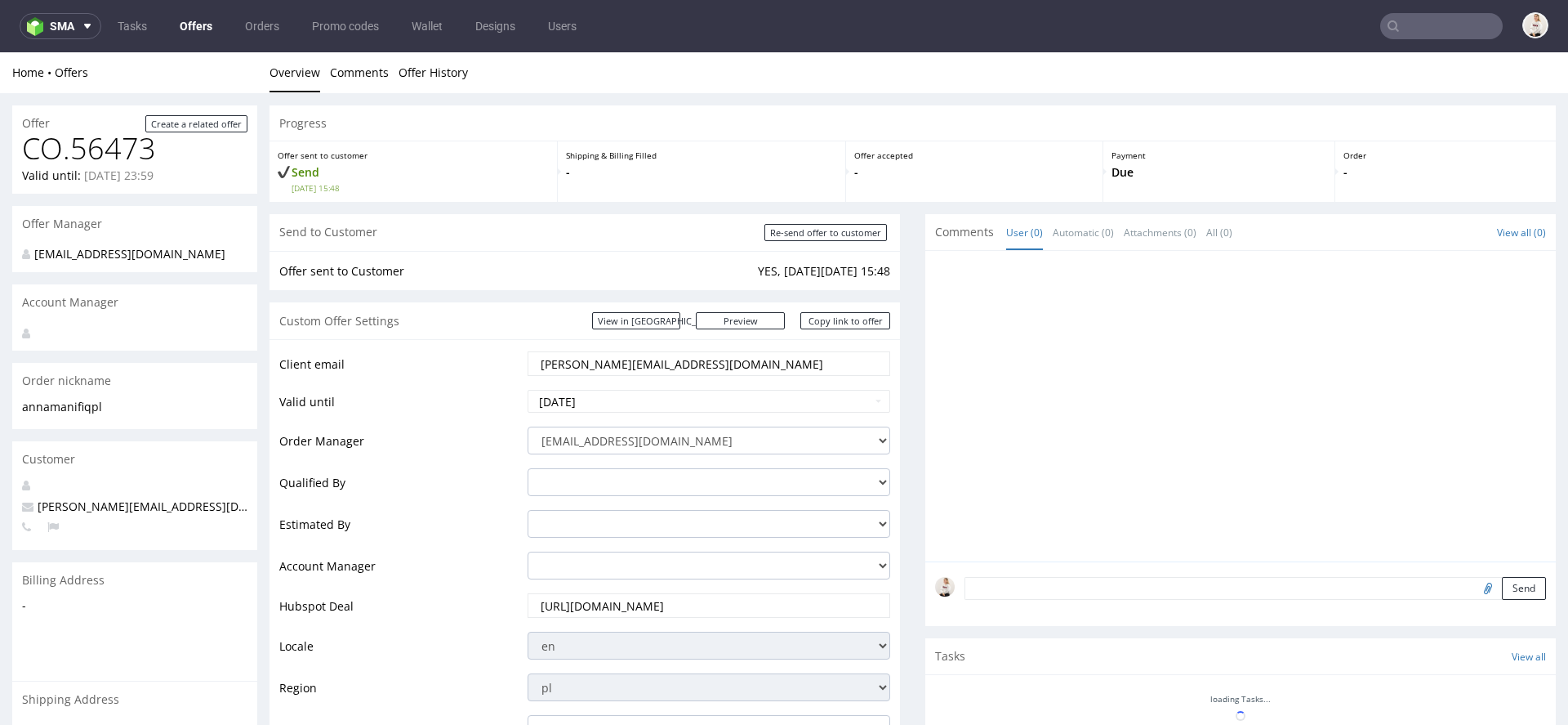
scroll to position [0, 0]
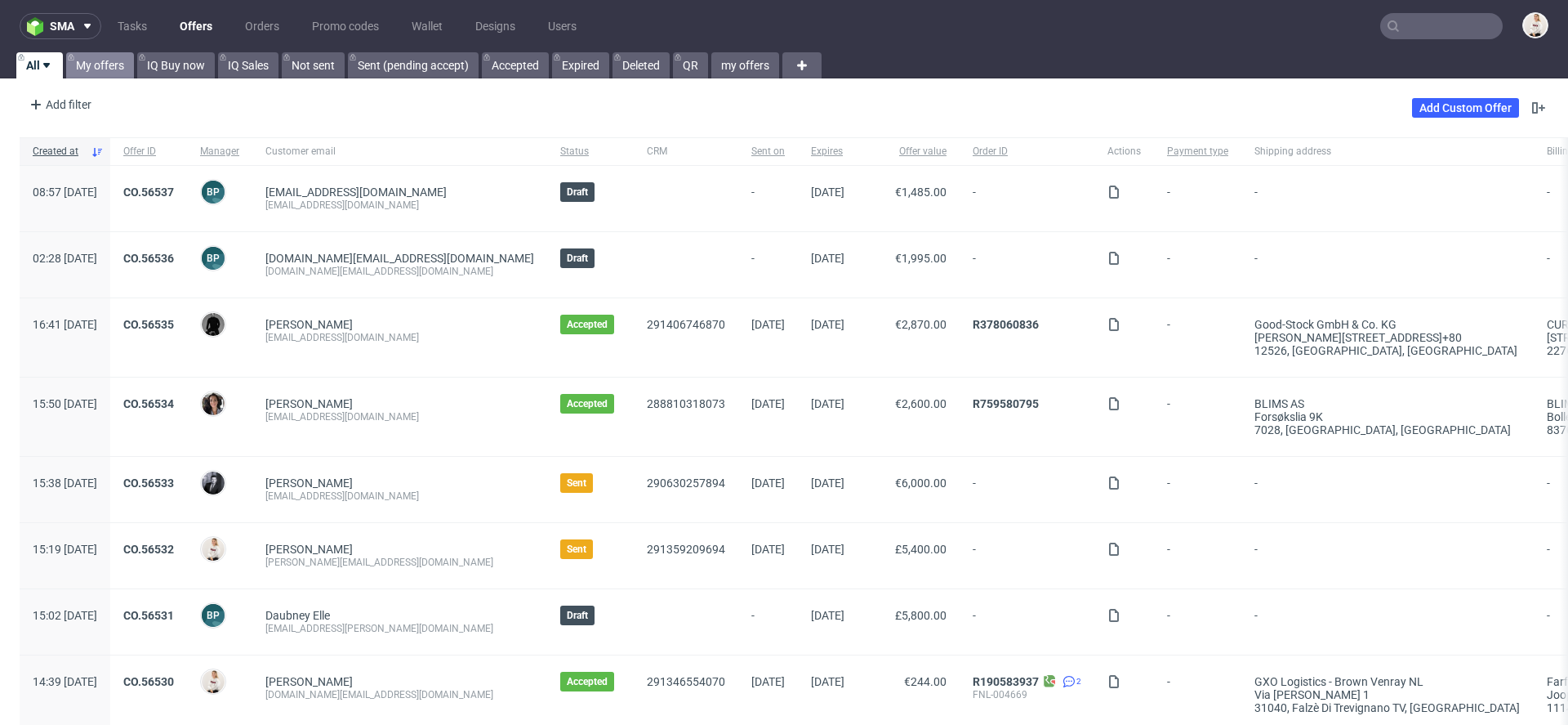
click at [115, 64] on link "My offers" at bounding box center [100, 65] width 68 height 26
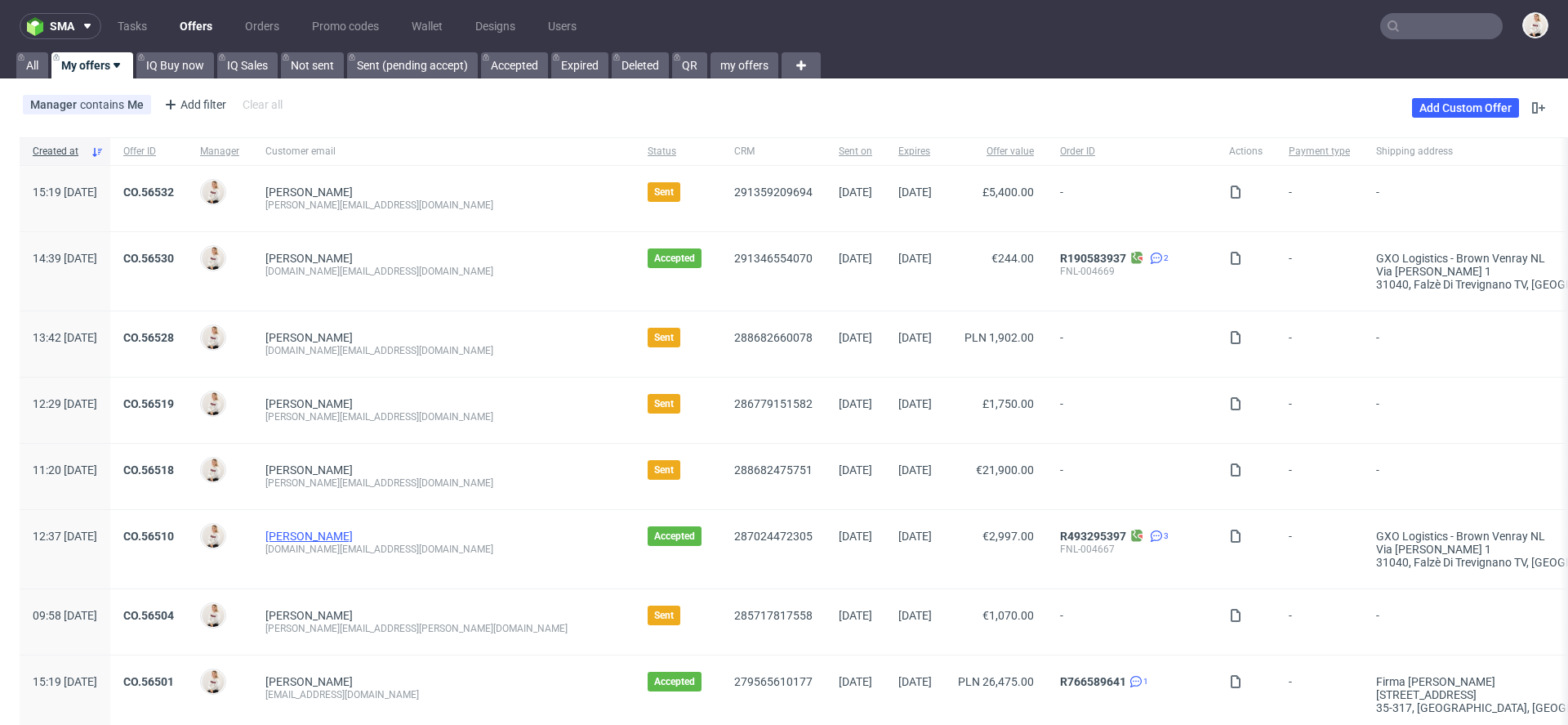
click at [353, 536] on link "[PERSON_NAME]" at bounding box center [309, 536] width 88 height 13
drag, startPoint x: 450, startPoint y: 548, endPoint x: 305, endPoint y: 548, distance: 145.0
click at [305, 548] on div "Carla Dias procurement.pt@farfetch.com" at bounding box center [444, 549] width 383 height 79
copy div "procurement.pt@farfetch.com"
click at [1443, 30] on input "text" at bounding box center [1442, 26] width 123 height 26
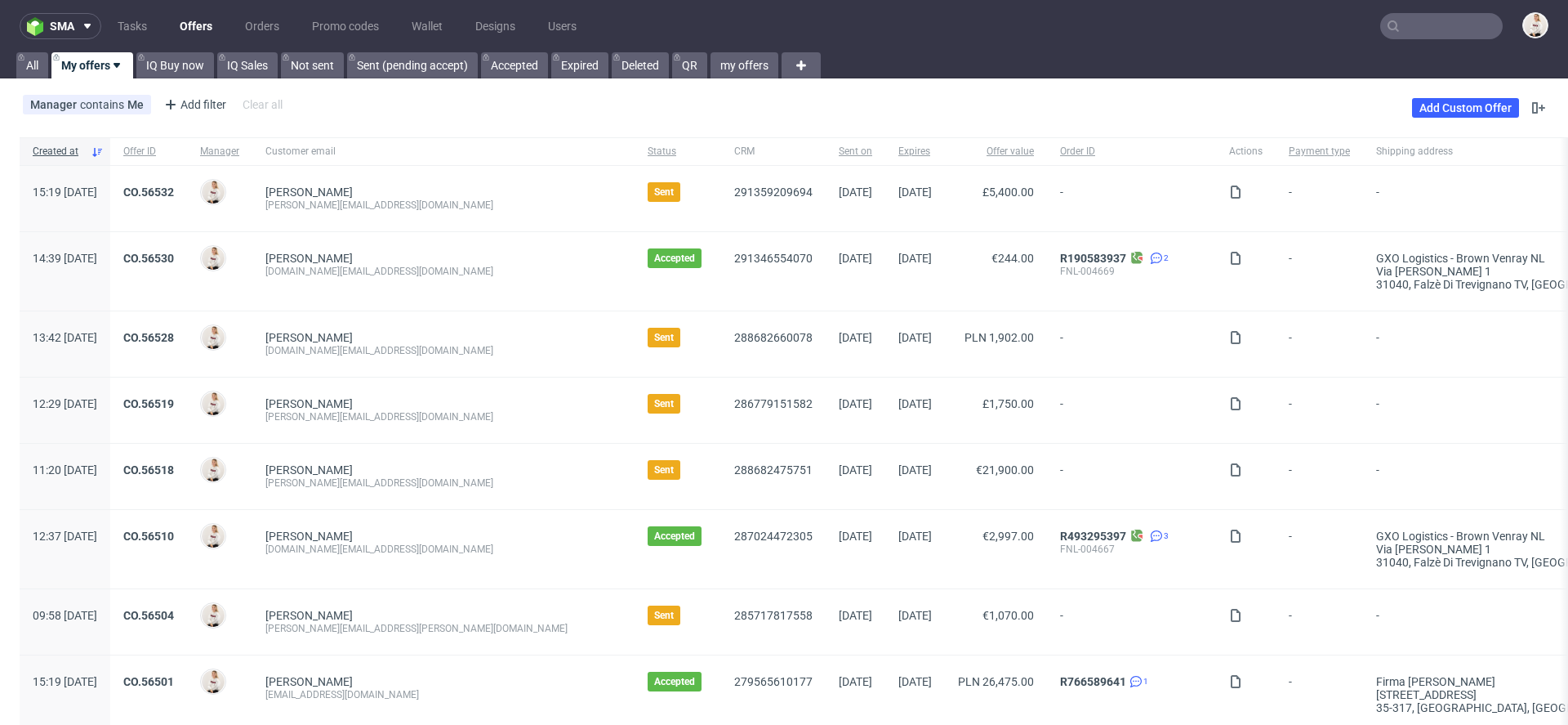
paste input "procurement.pt@farfetch.com"
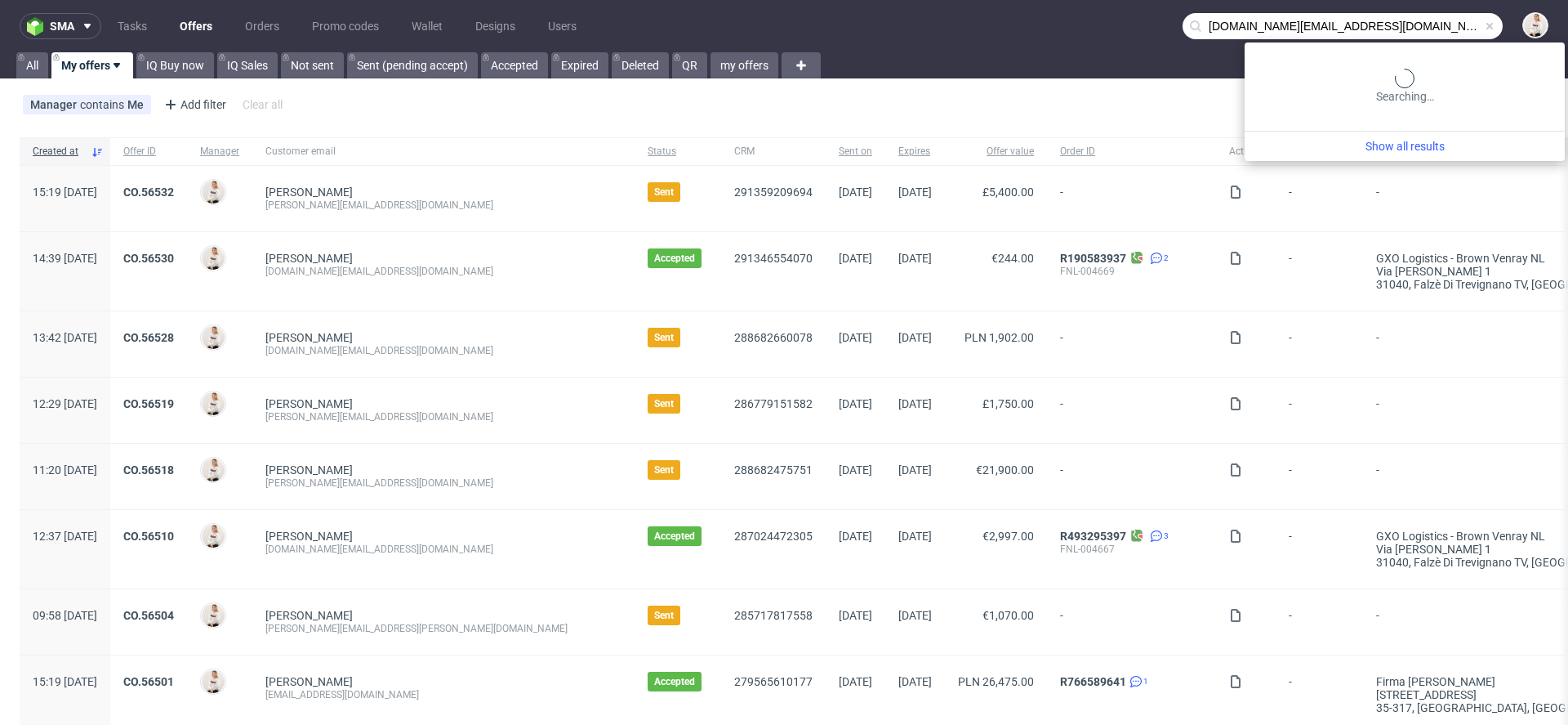
type input "procurement.pt@farfetch.com"
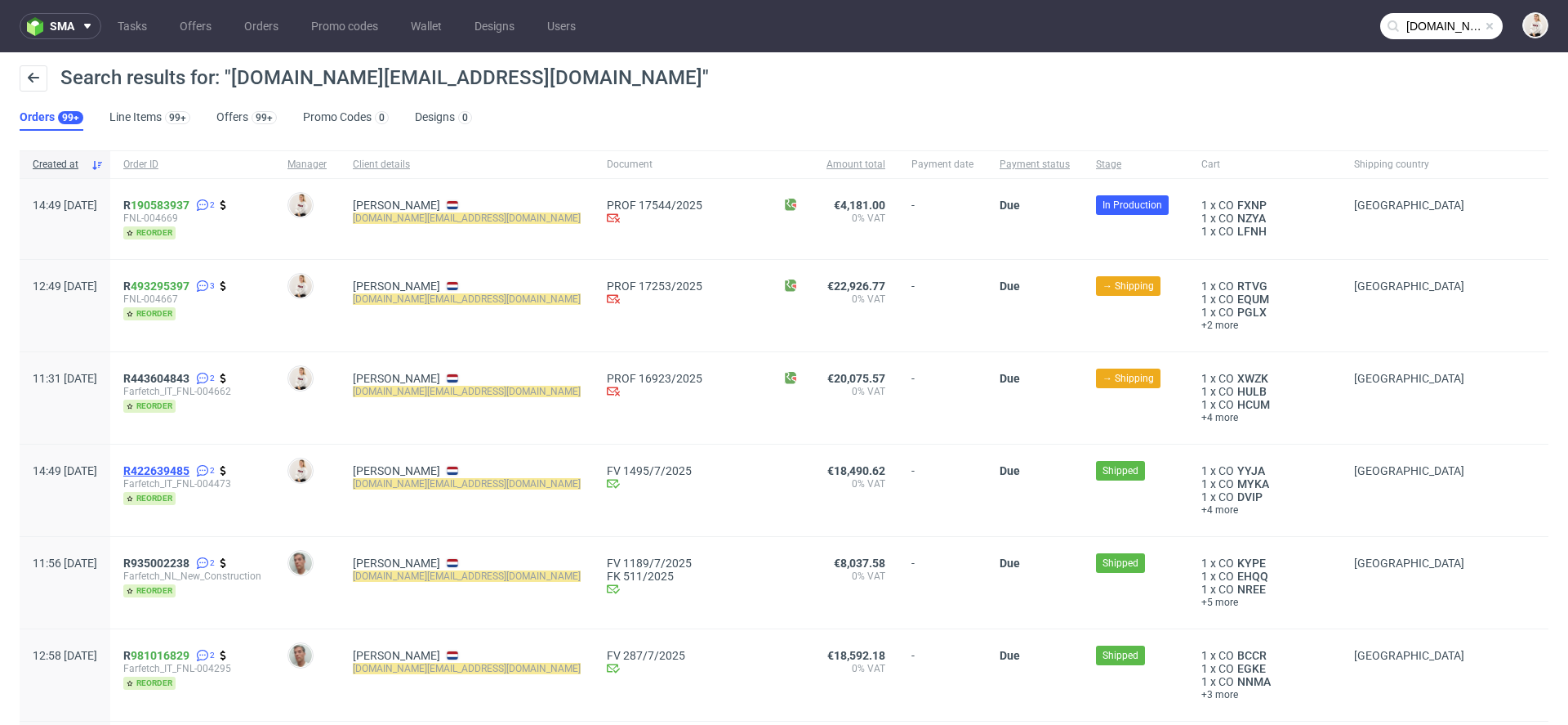
click at [177, 470] on span "R422639485" at bounding box center [157, 470] width 66 height 13
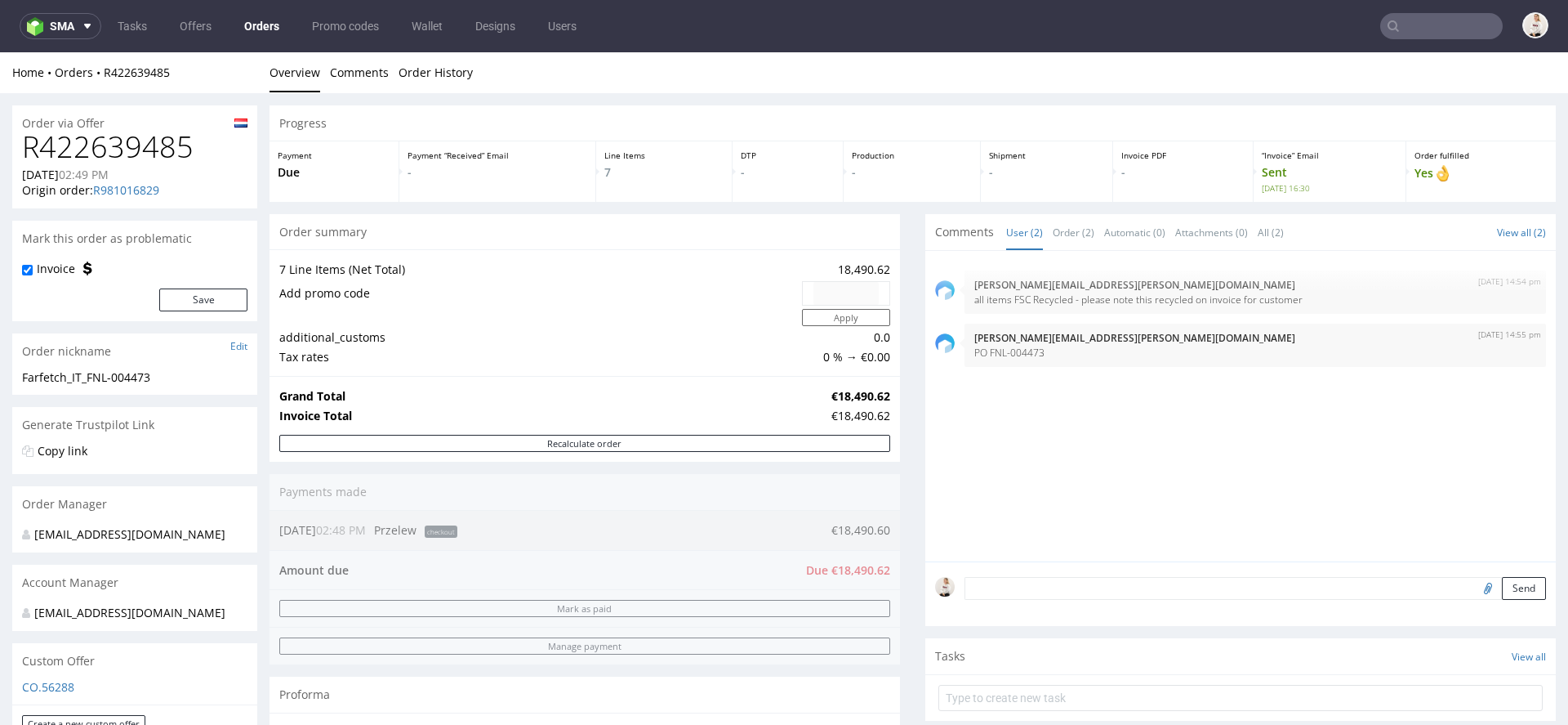
type input "procurement.pt@farfetch.com"
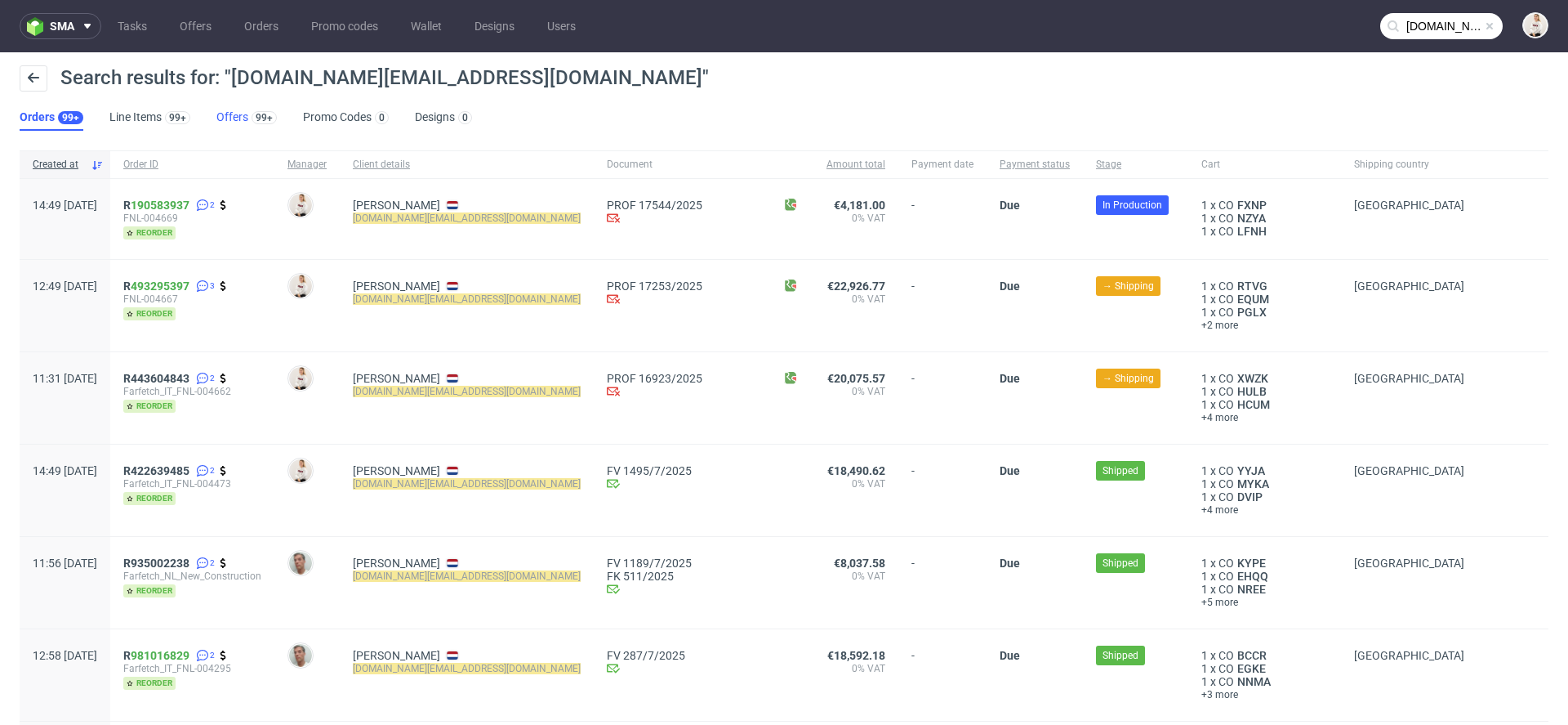
click at [231, 118] on link "Offers 99+" at bounding box center [246, 117] width 60 height 26
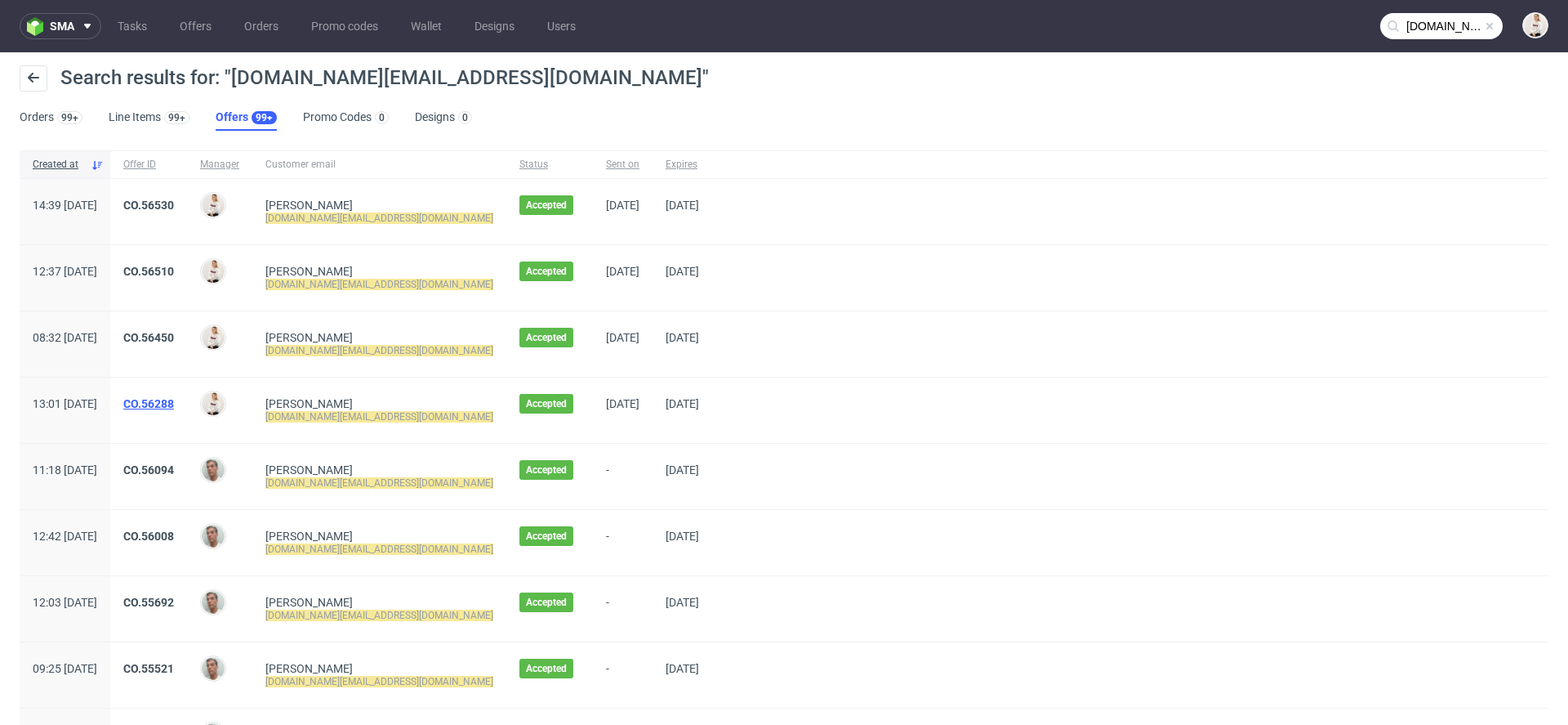
click at [174, 405] on link "CO.56288" at bounding box center [149, 403] width 51 height 13
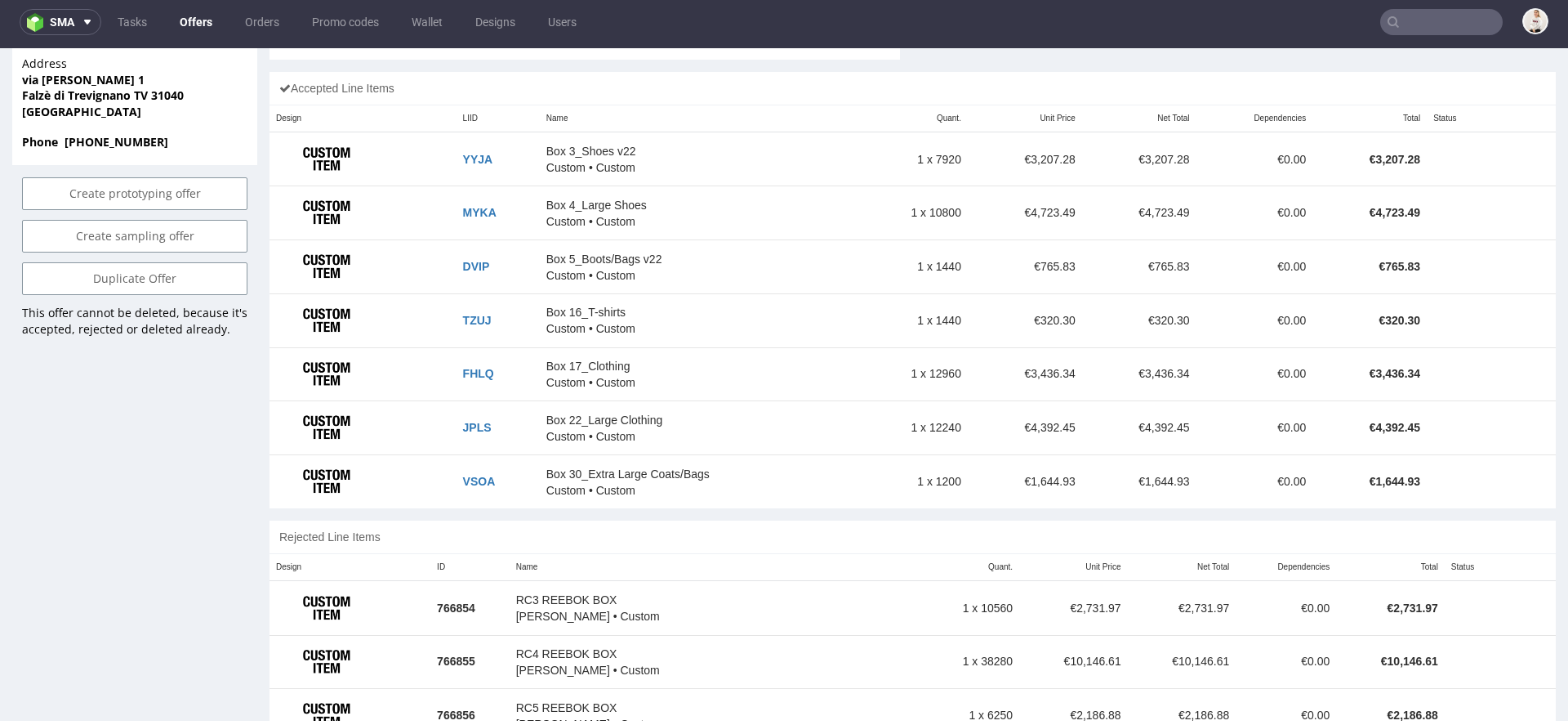
scroll to position [991, 0]
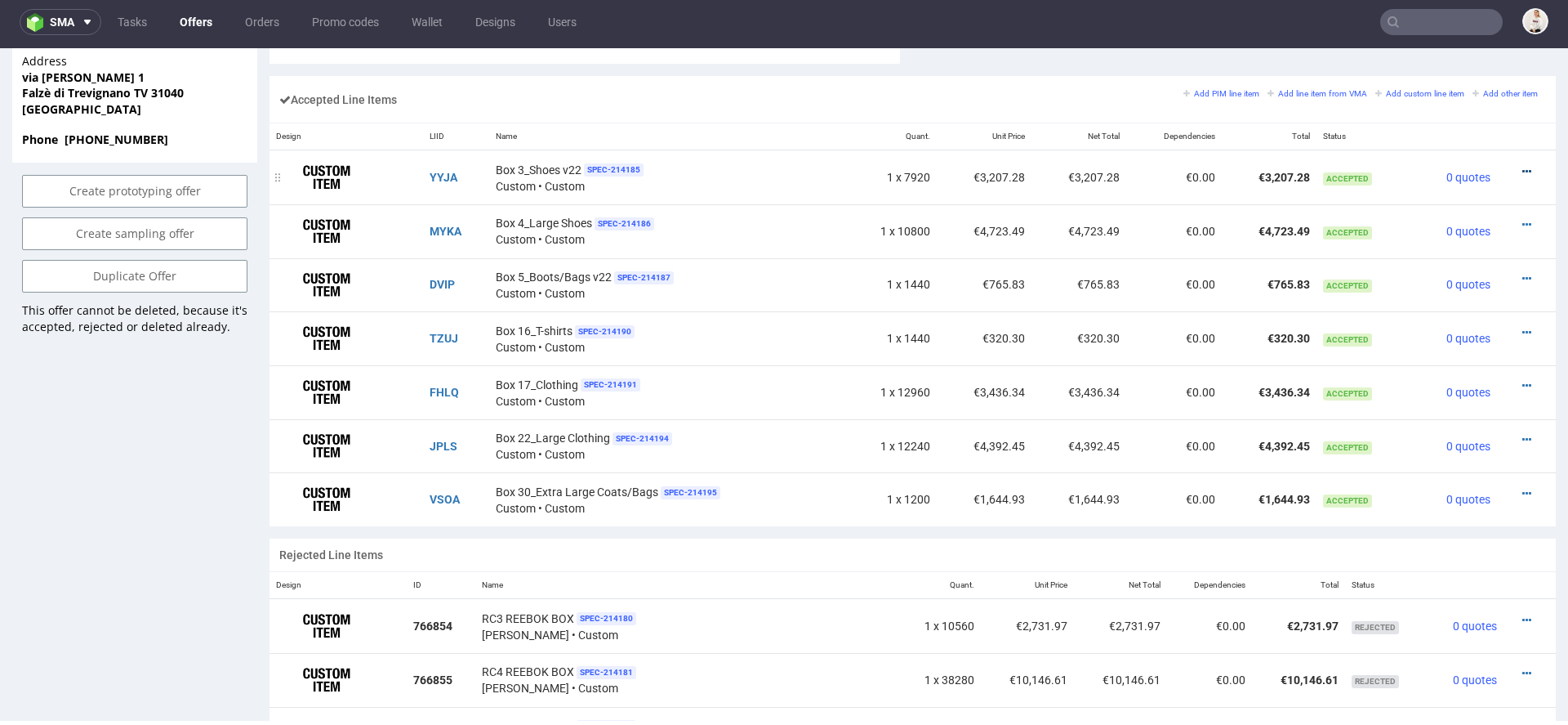
click at [1522, 168] on icon at bounding box center [1527, 171] width 9 height 12
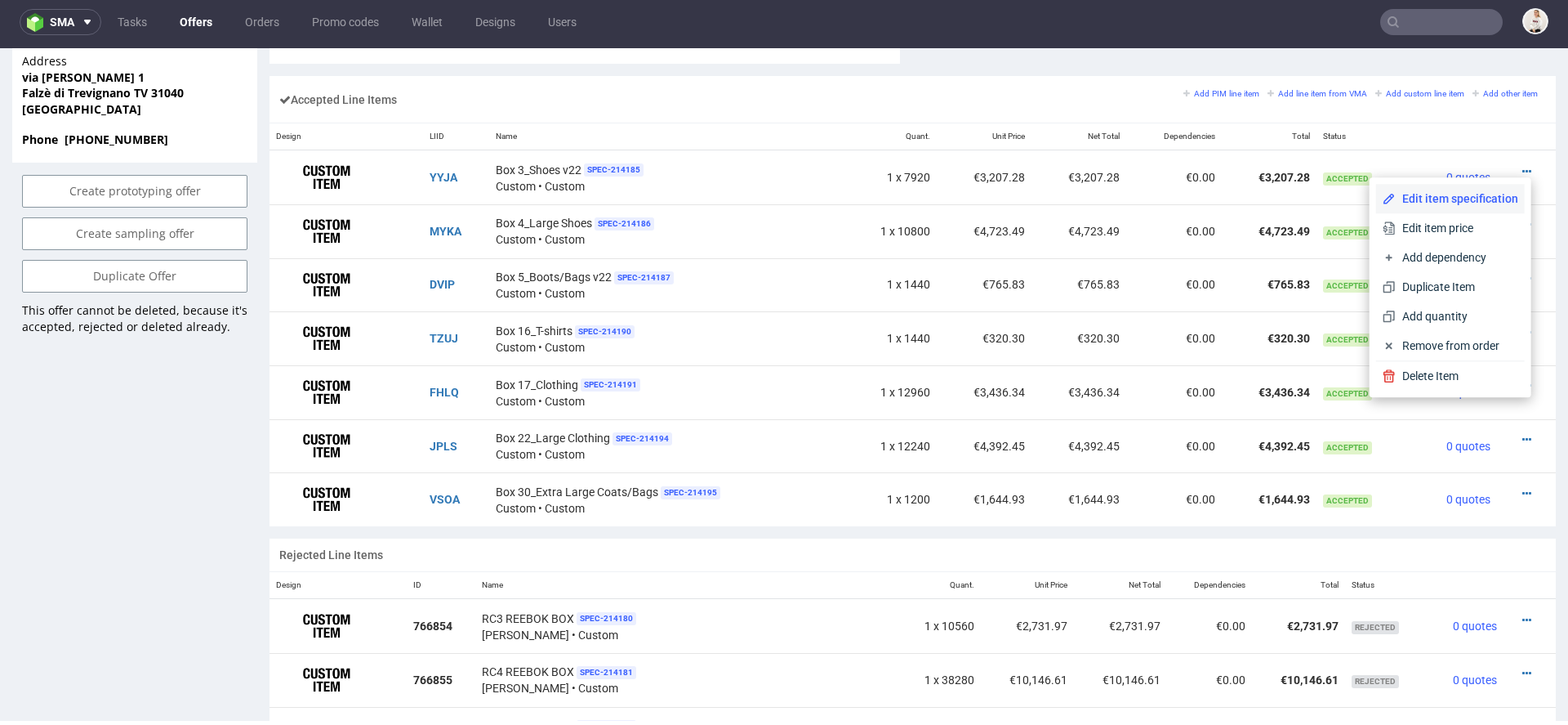
click at [1447, 194] on span "Edit item specification" at bounding box center [1457, 198] width 123 height 16
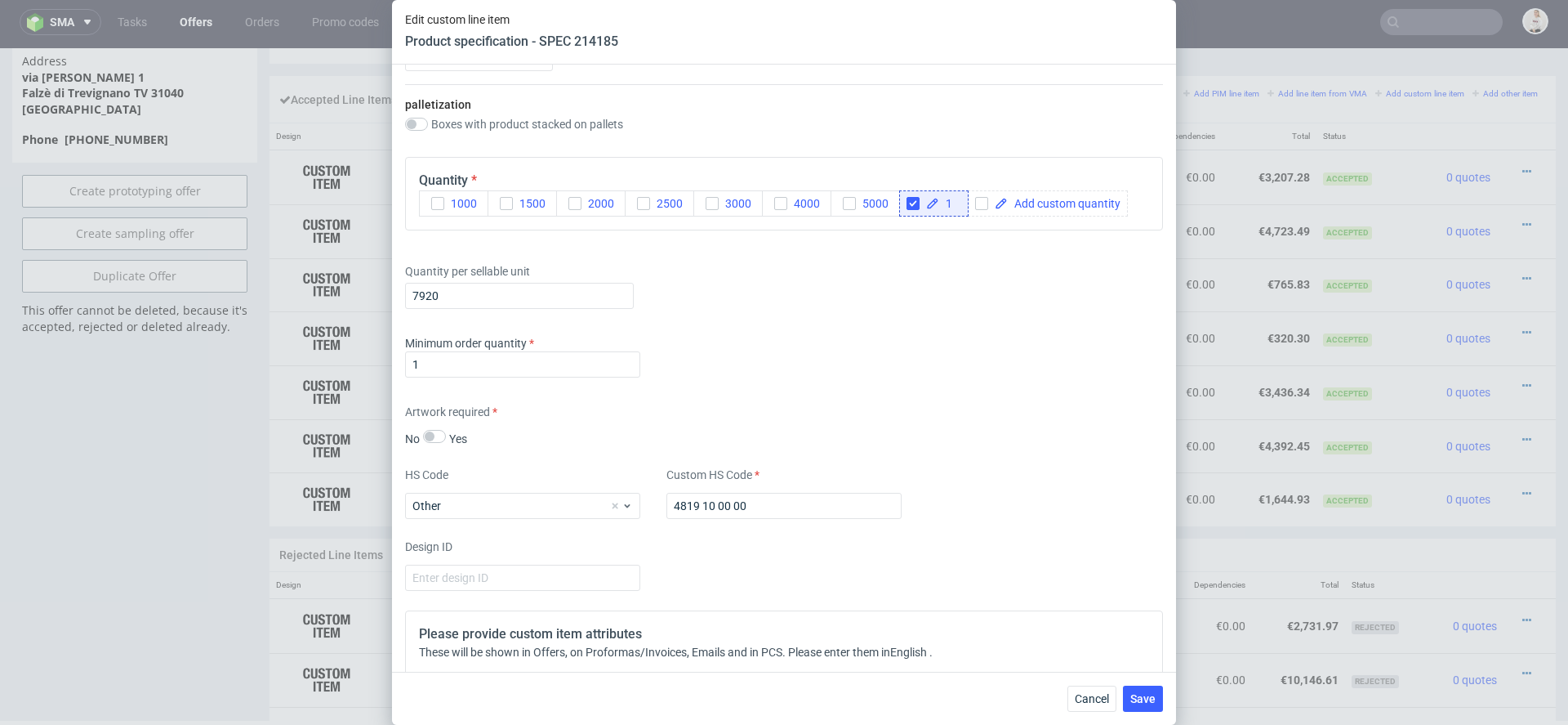
scroll to position [2096, 0]
click at [476, 287] on input "7920" at bounding box center [519, 292] width 228 height 26
drag, startPoint x: 468, startPoint y: 291, endPoint x: 249, endPoint y: 291, distance: 219.0
click at [249, 291] on div "Edit custom line item Product specification - SPEC 214185 Supplier TFP Sp. z o.…" at bounding box center [784, 362] width 1568 height 725
type input "6930"
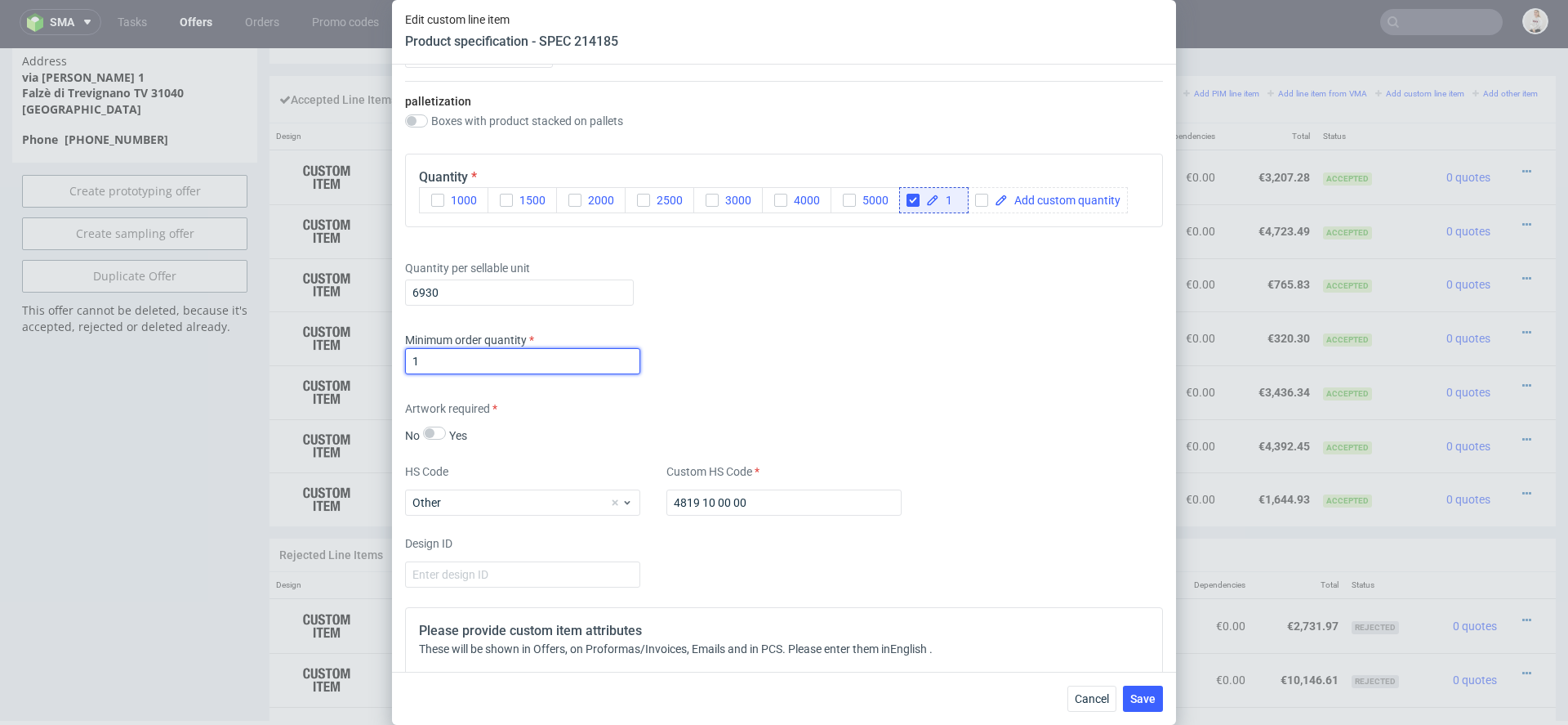
click at [883, 373] on div "Minimum order quantity 1" at bounding box center [784, 356] width 758 height 49
click at [1146, 707] on button "Save" at bounding box center [1142, 698] width 40 height 26
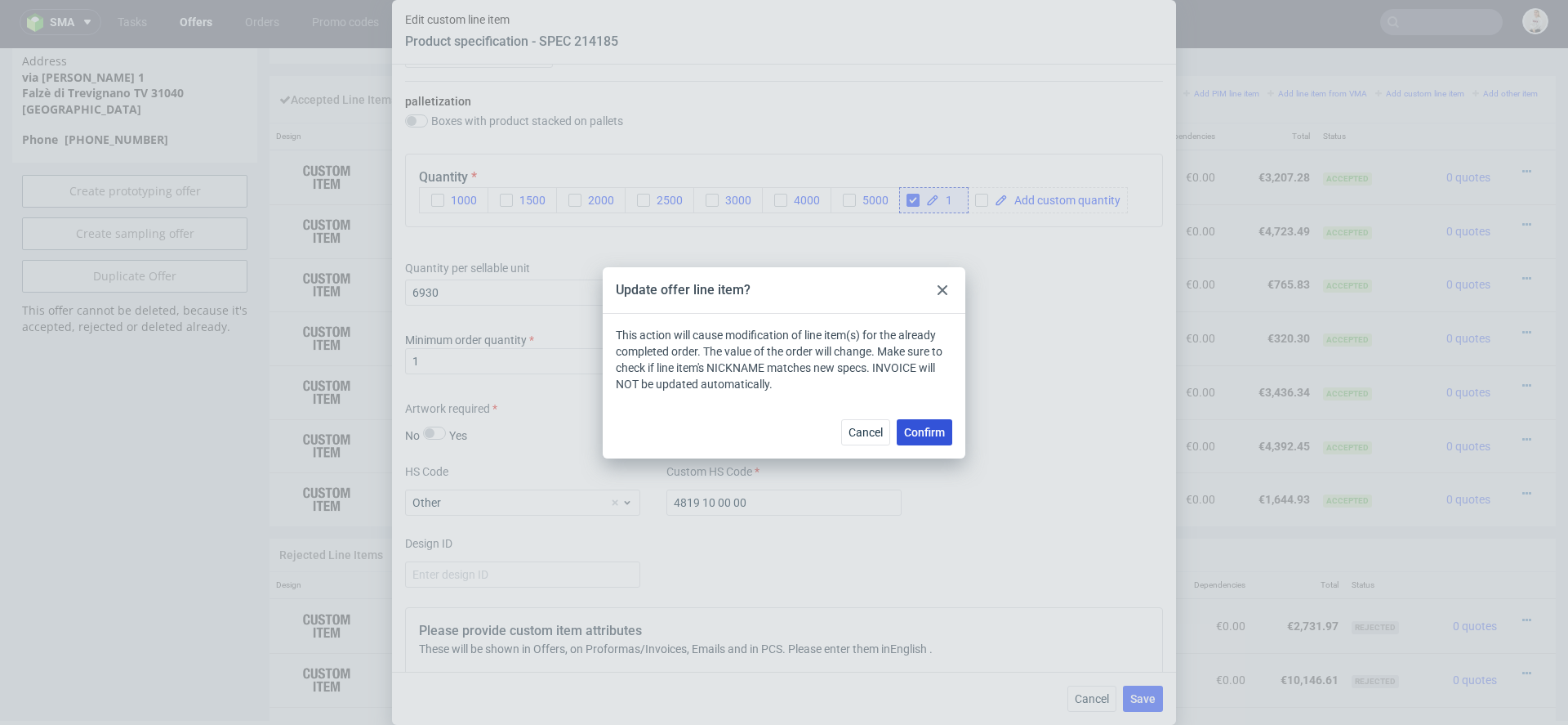
click at [940, 430] on span "Confirm" at bounding box center [925, 432] width 41 height 12
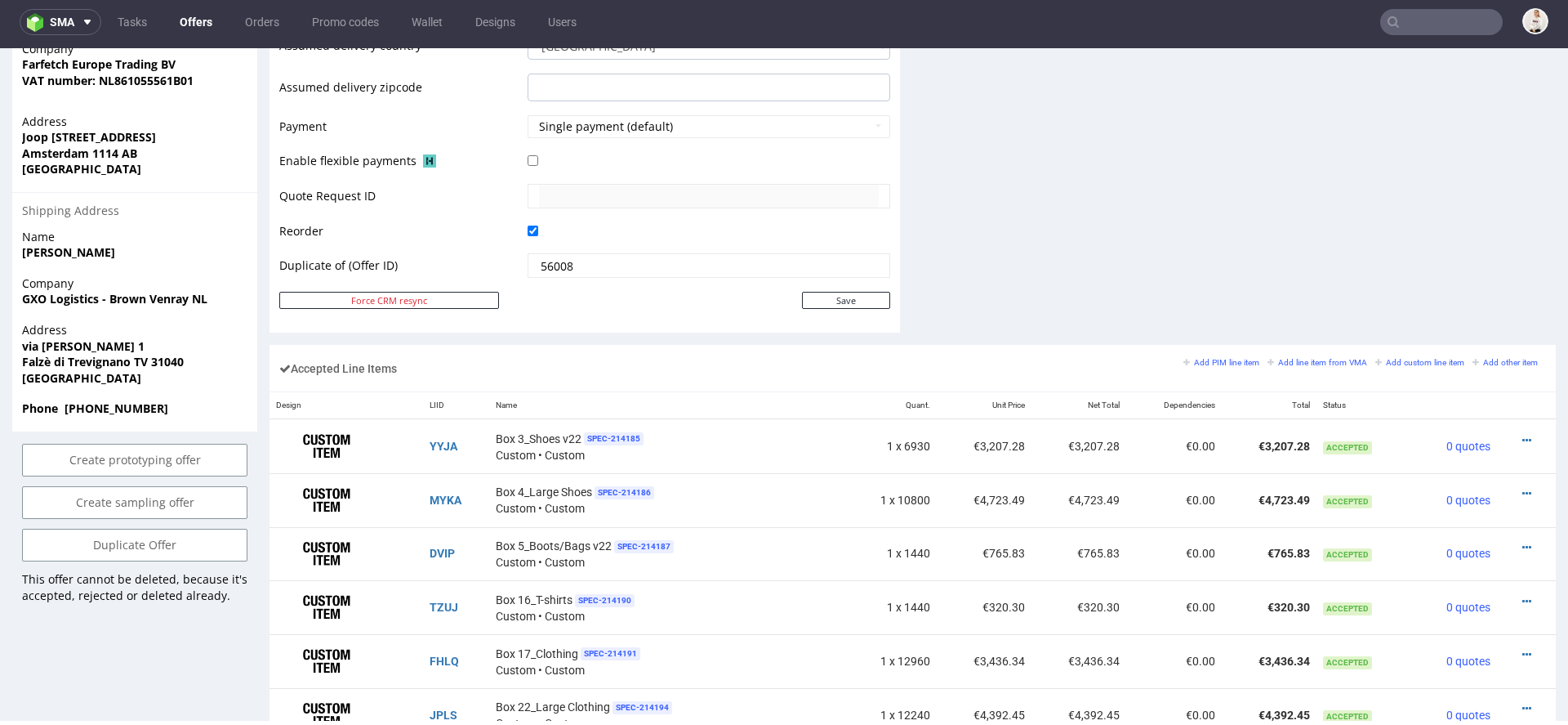
scroll to position [674, 0]
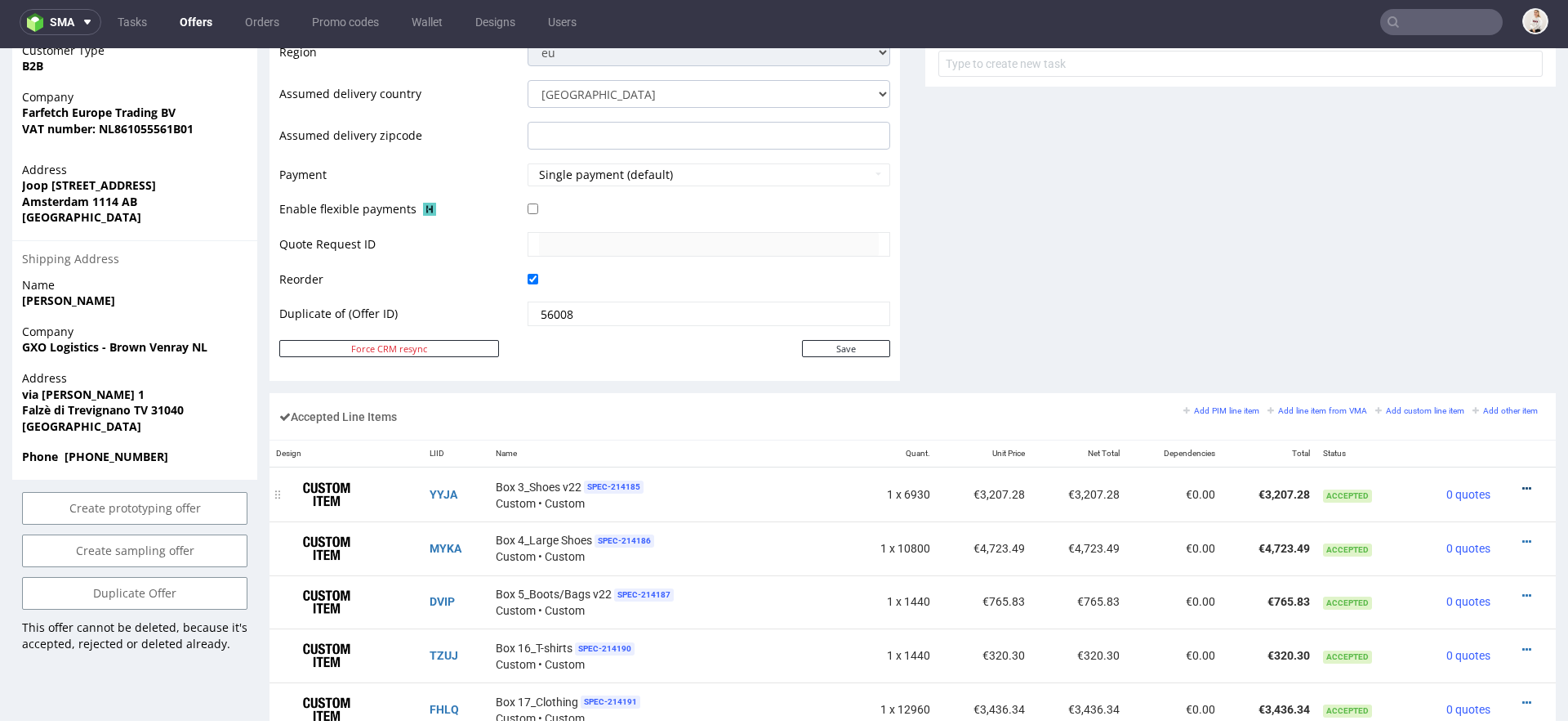
click at [1522, 483] on icon at bounding box center [1527, 488] width 9 height 12
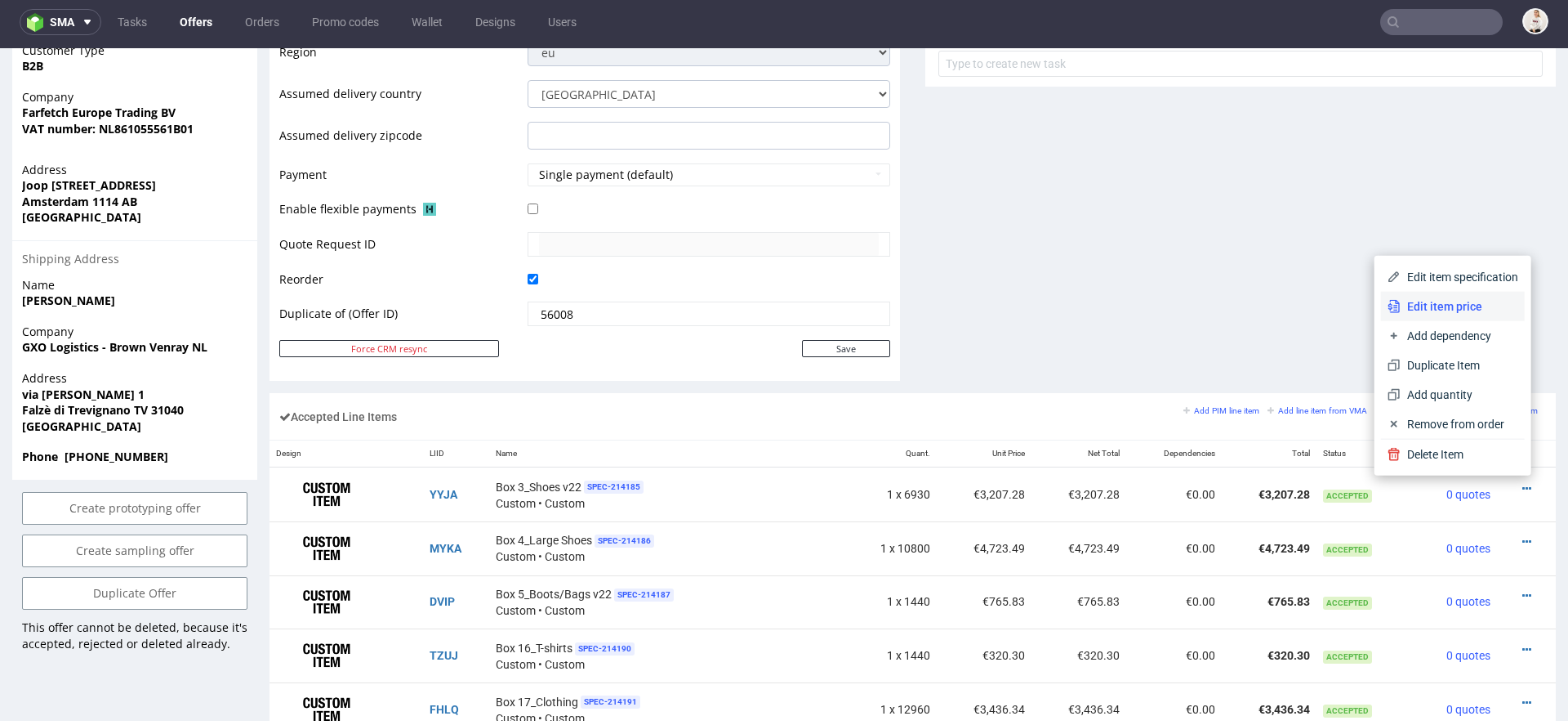
click at [1465, 302] on span "Edit item price" at bounding box center [1459, 306] width 117 height 16
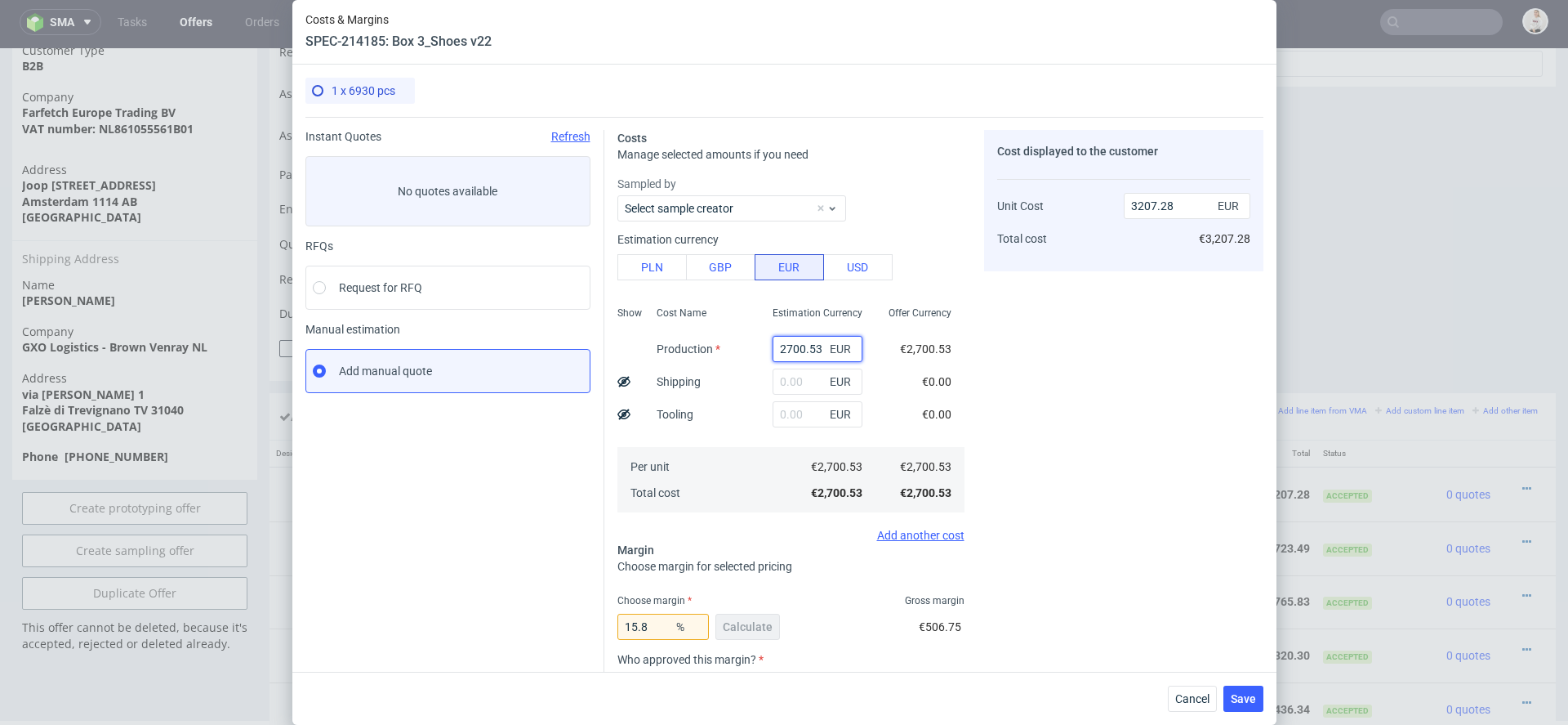
click at [807, 347] on input "2700.53" at bounding box center [817, 349] width 90 height 26
paste input "€1 839,01"
type input "€1 839,01"
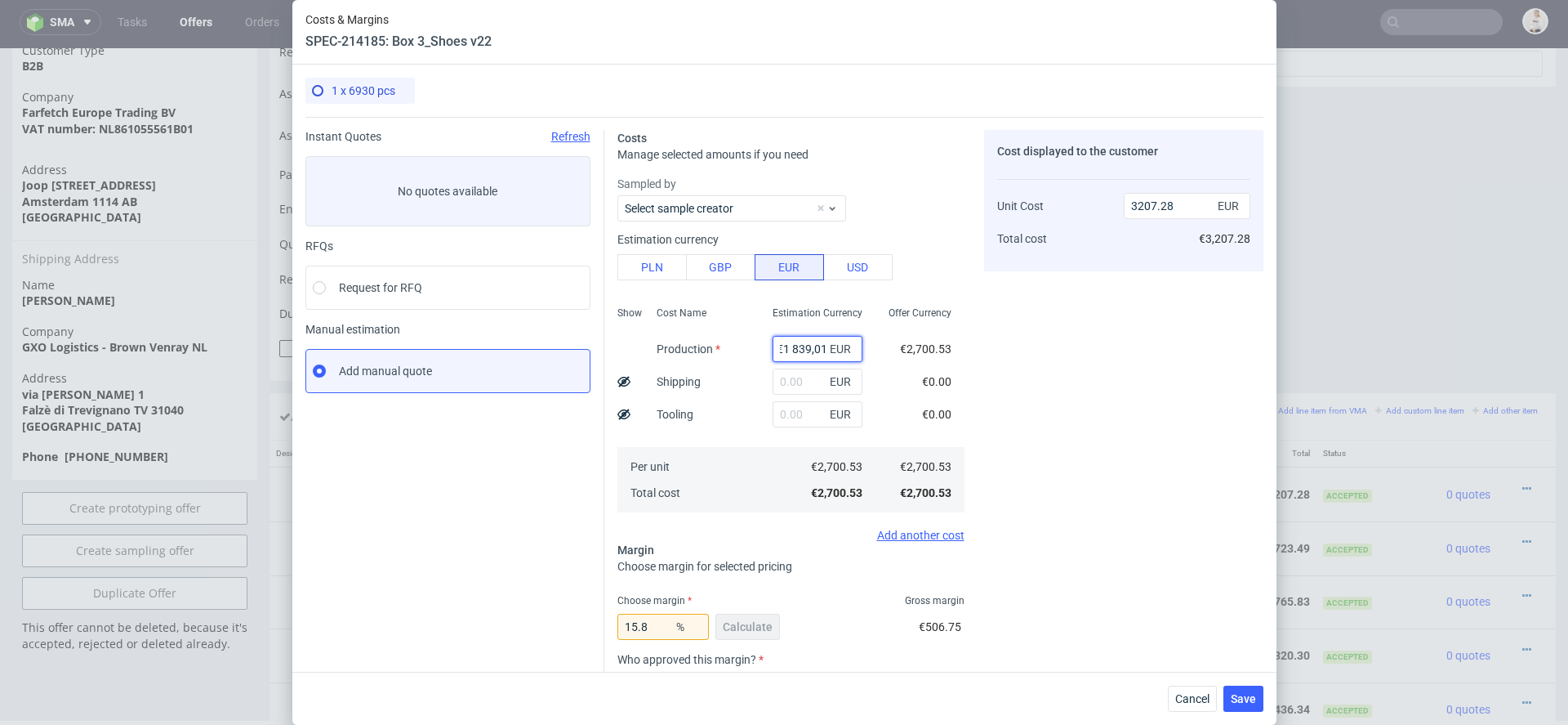
type input "0"
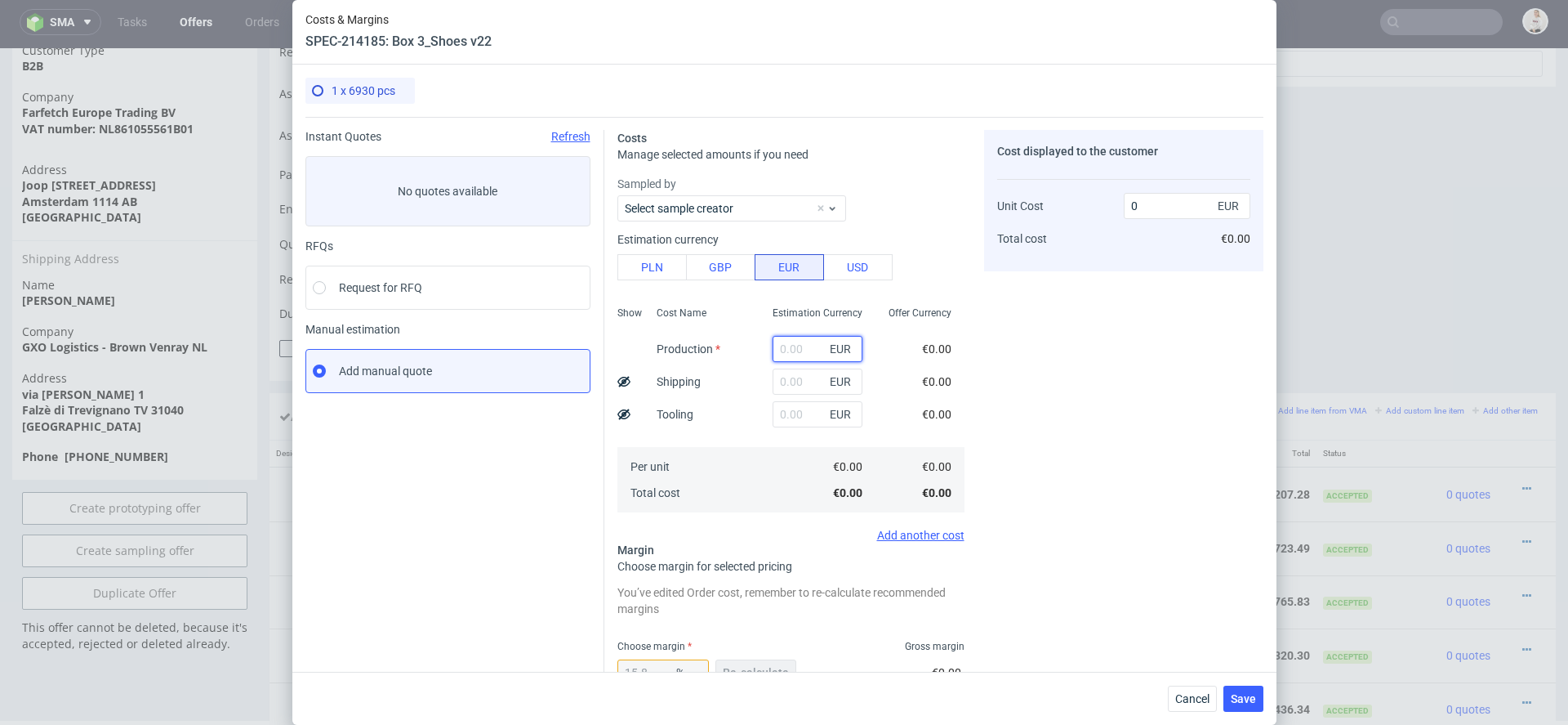
scroll to position [0, 0]
paste input "€1 839,01"
click at [790, 350] on input "€1 839,01" at bounding box center [817, 349] width 90 height 26
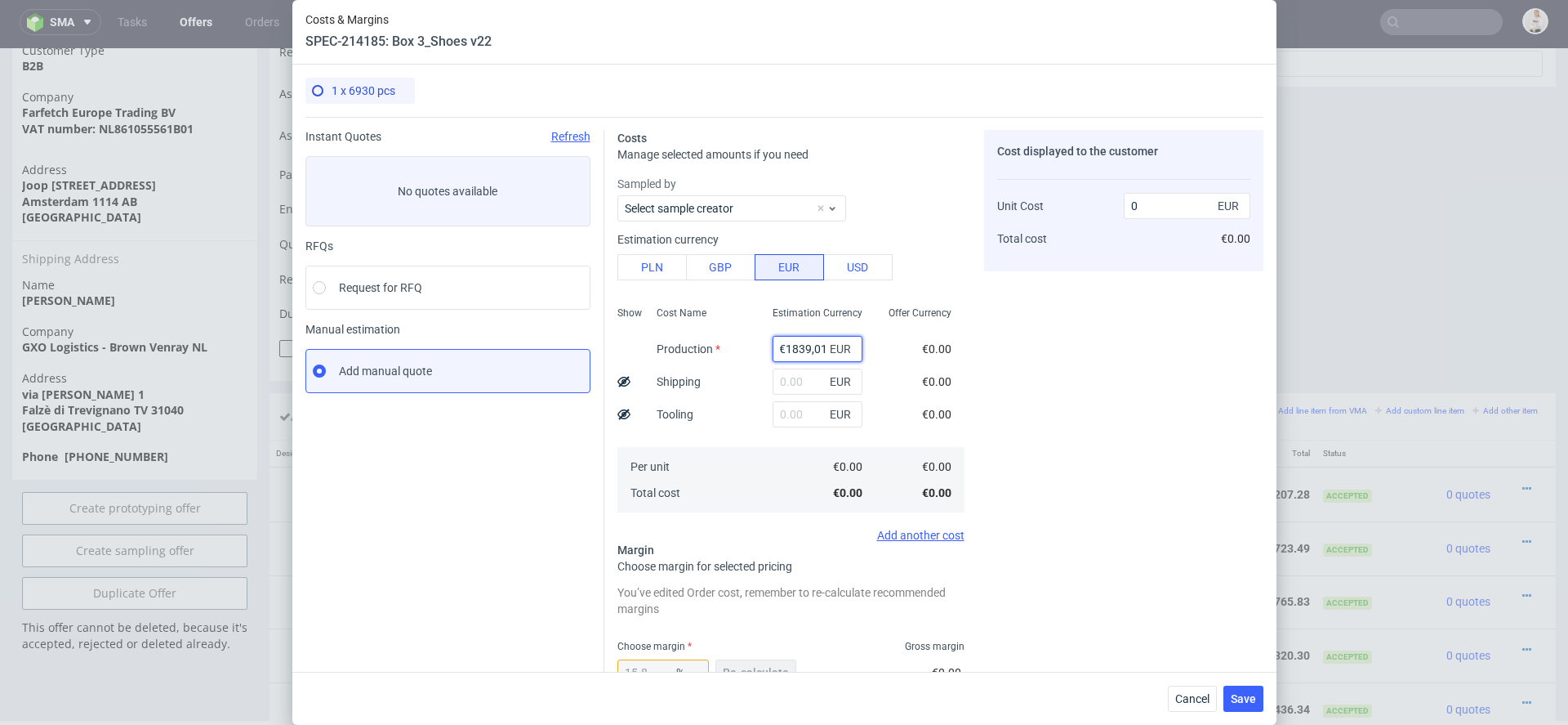
click at [788, 351] on input "€1839,01" at bounding box center [817, 349] width 90 height 26
type input "1839.01"
type input "2184.1"
click at [1001, 384] on div "Cost displayed to the customer Unit Cost Total cost 2184.1 EUR €2,184.10" at bounding box center [1124, 511] width 280 height 762
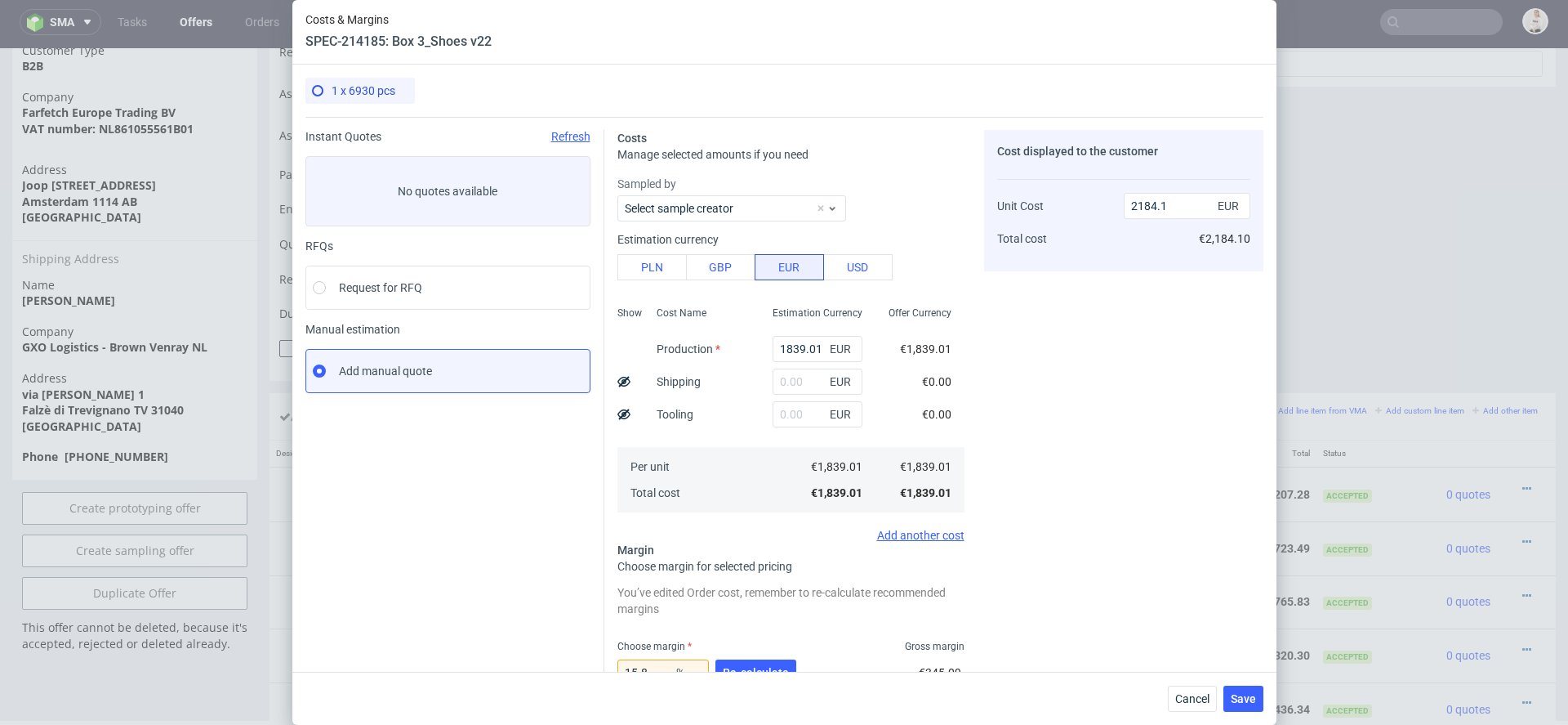
scroll to position [194, 0]
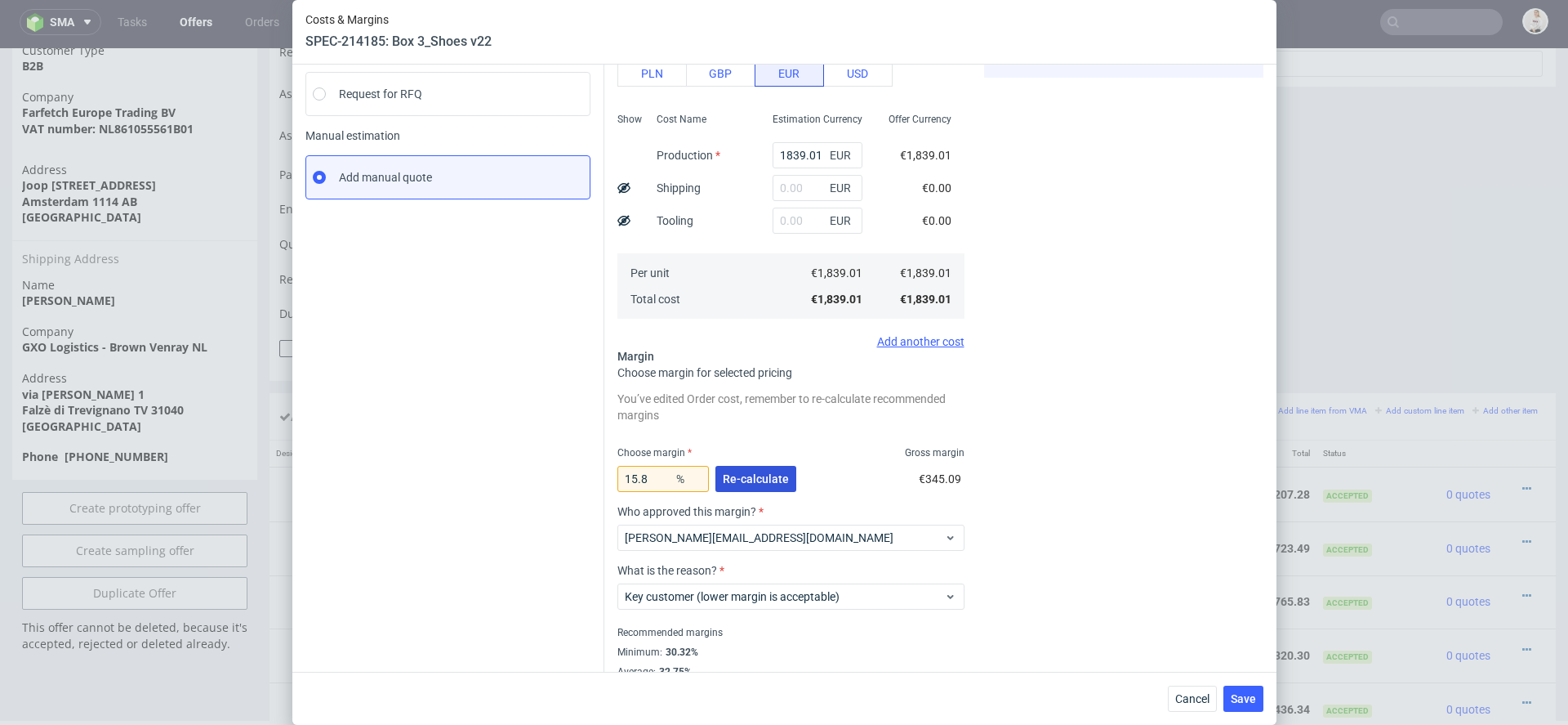
click at [761, 480] on span "Re-calculate" at bounding box center [756, 479] width 66 height 12
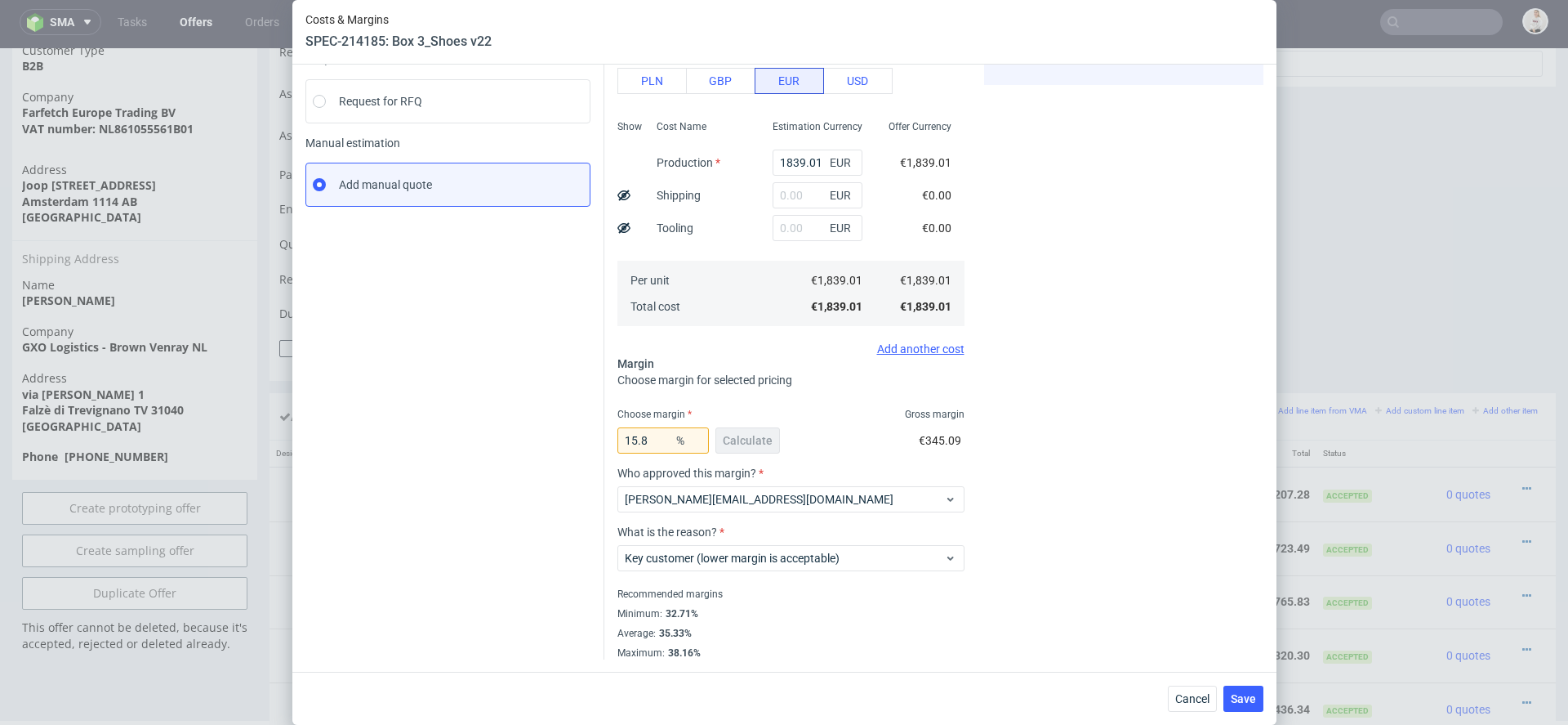
scroll to position [0, 0]
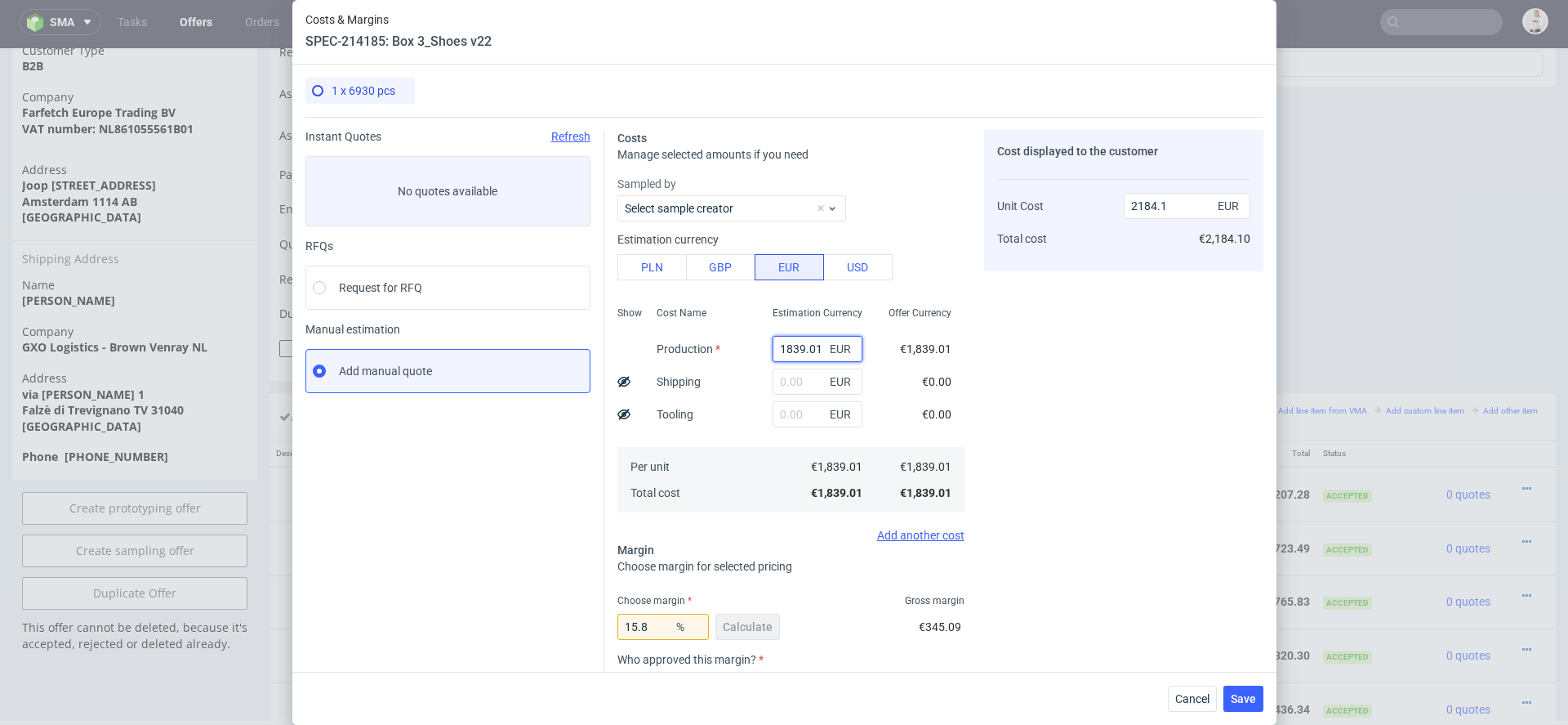
click at [794, 347] on input "1839.01" at bounding box center [817, 349] width 90 height 26
paste input "€1 548,45"
type input "€1 548,45"
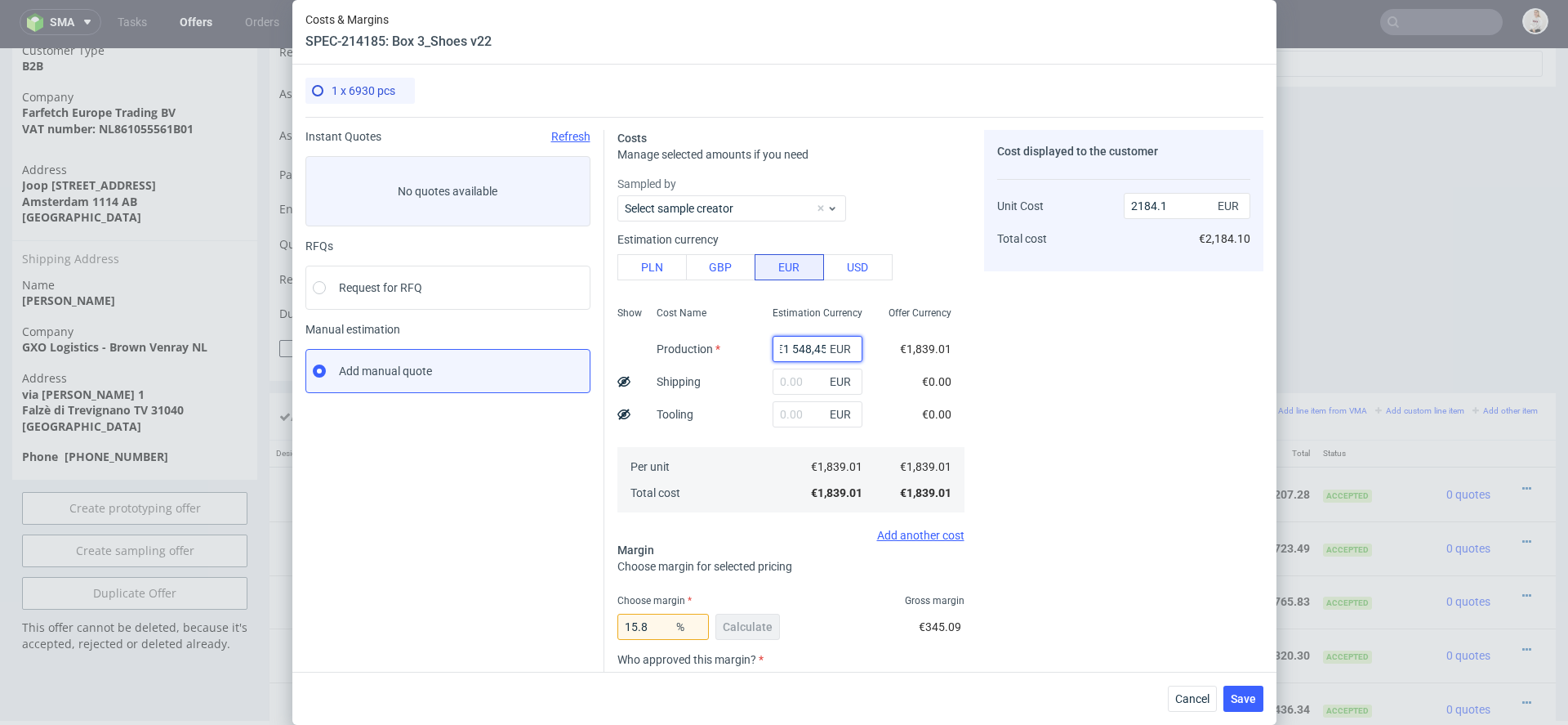
type input "0"
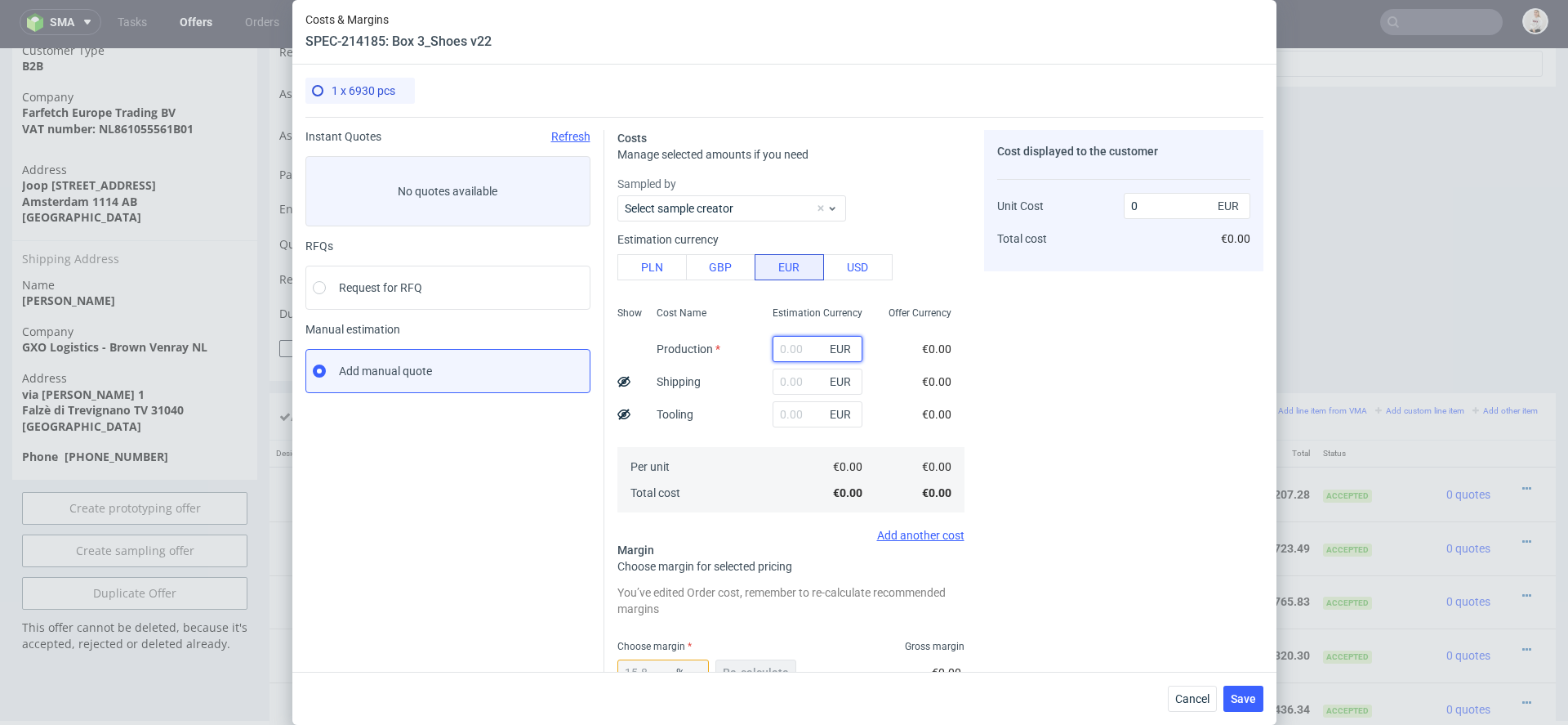
scroll to position [0, 0]
paste input "€1 548,45"
click at [790, 347] on input "€1 548,45" at bounding box center [817, 349] width 90 height 26
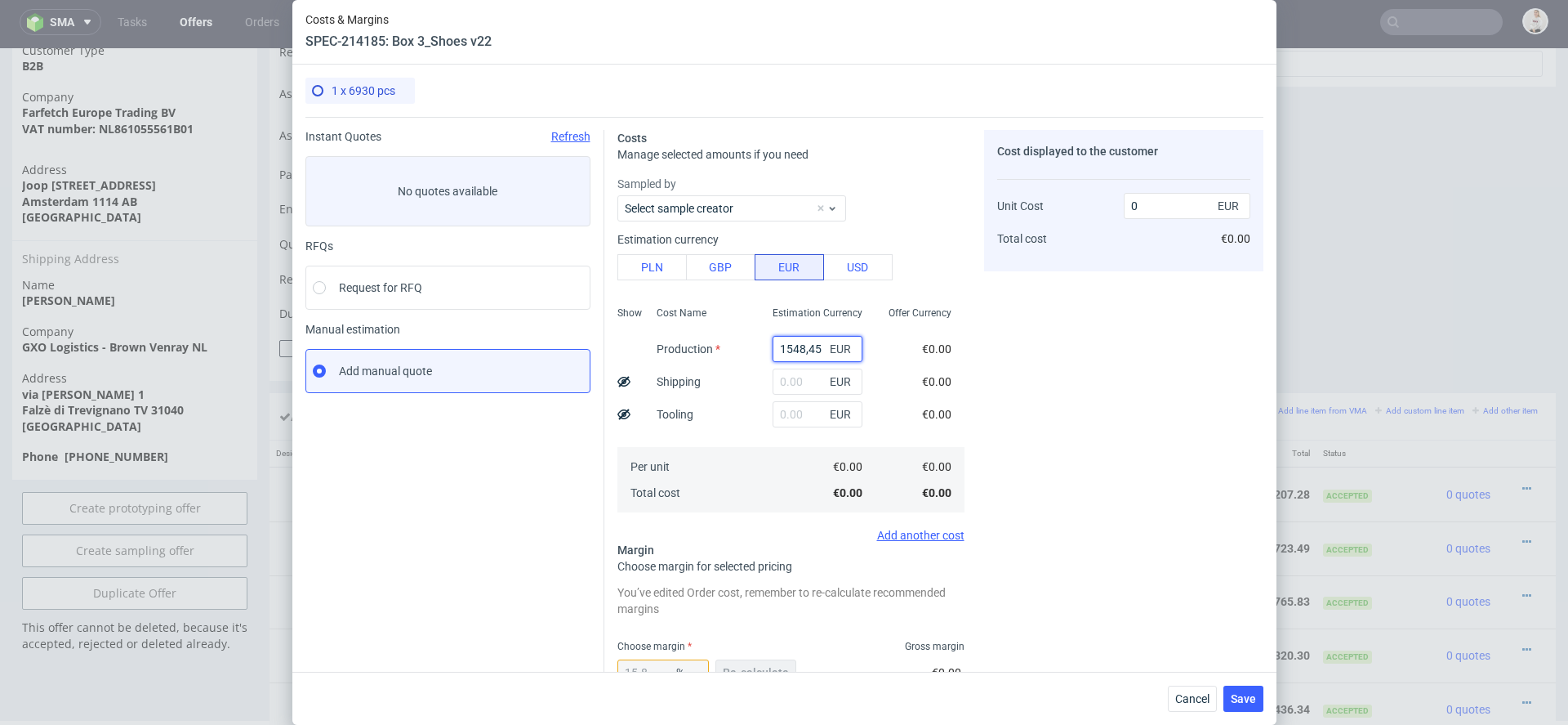
click at [785, 349] on input "1548,45" at bounding box center [817, 349] width 90 height 26
type input "1548.45"
type input "1839.01"
type input "1548.45"
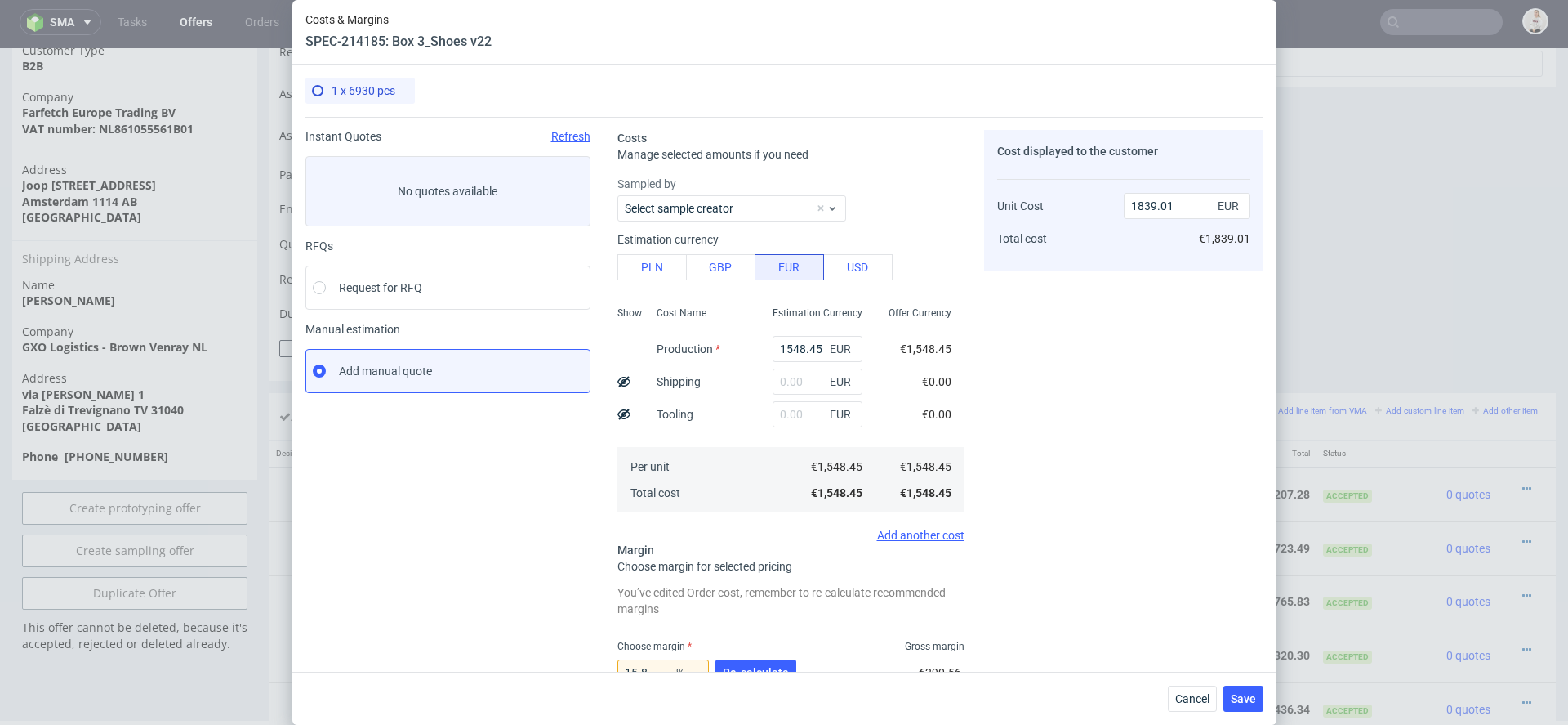
click at [930, 353] on span "€1,548.45" at bounding box center [926, 349] width 51 height 13
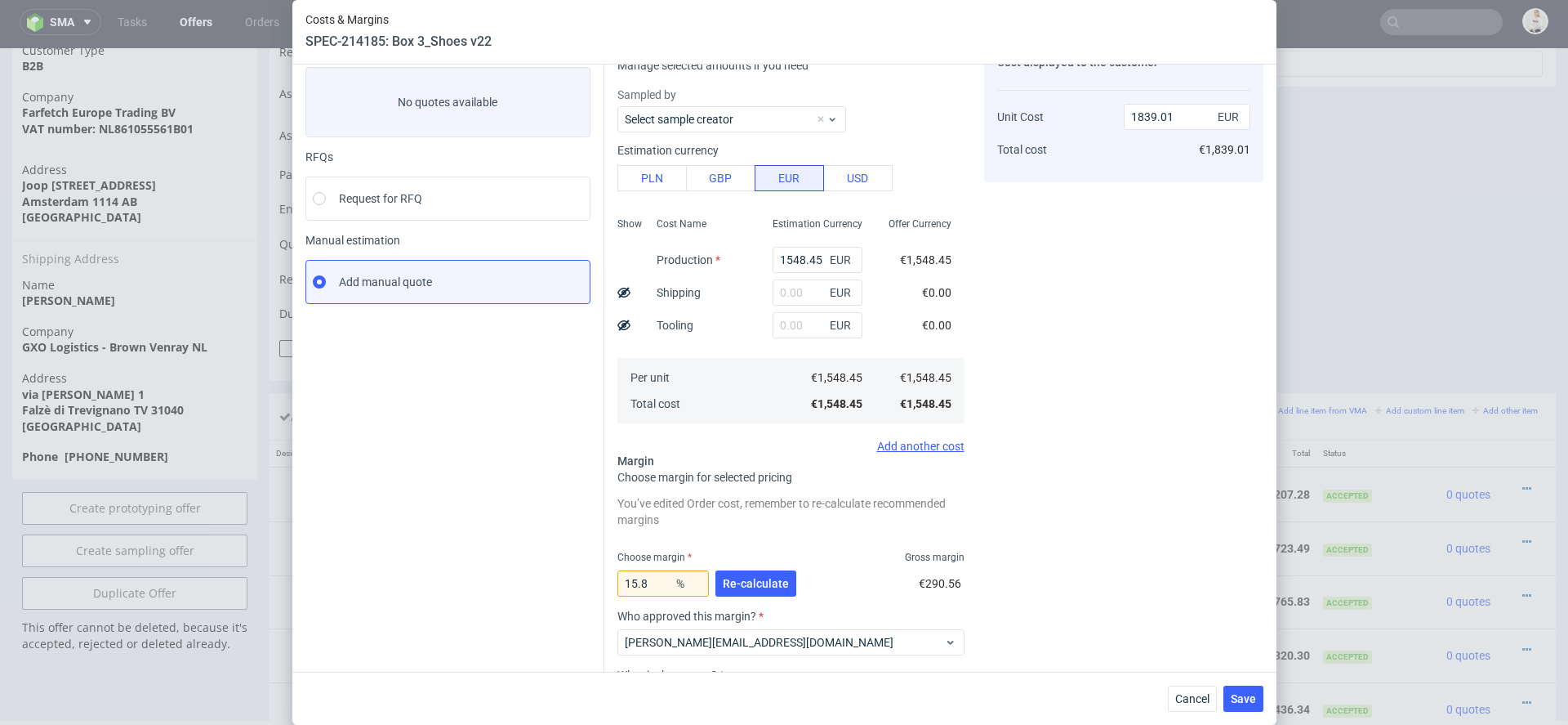
scroll to position [99, 0]
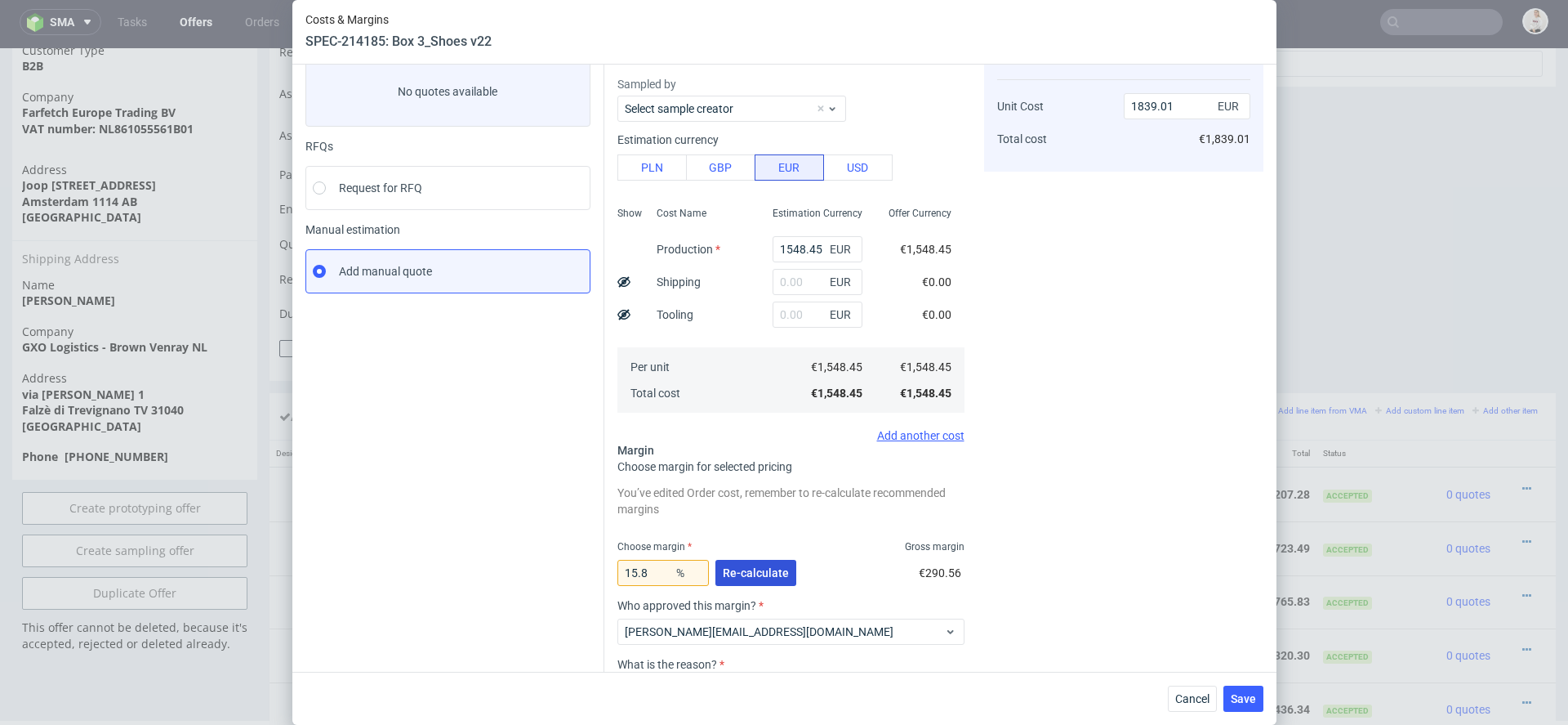
click at [777, 575] on span "Re-calculate" at bounding box center [756, 573] width 66 height 12
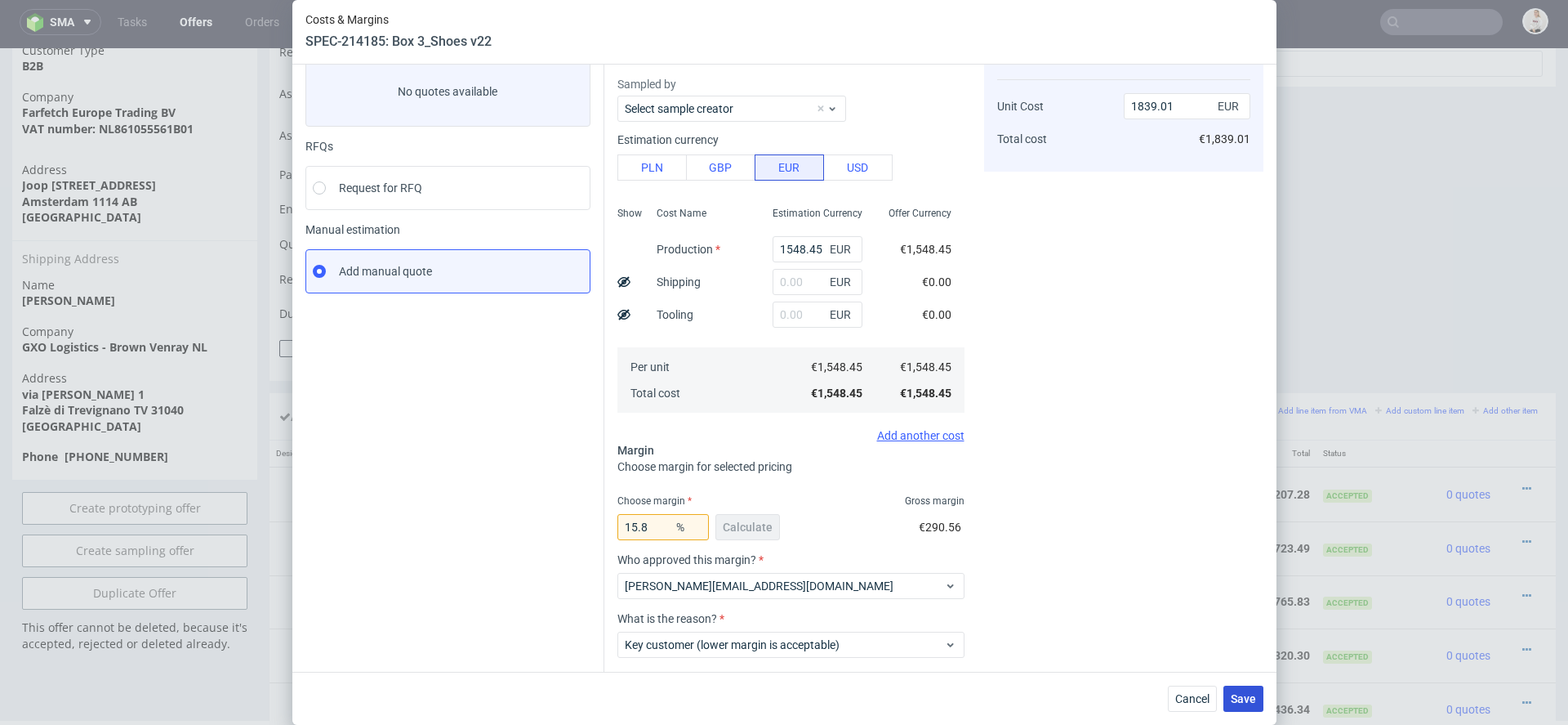
click at [1254, 695] on span "Save" at bounding box center [1244, 698] width 25 height 12
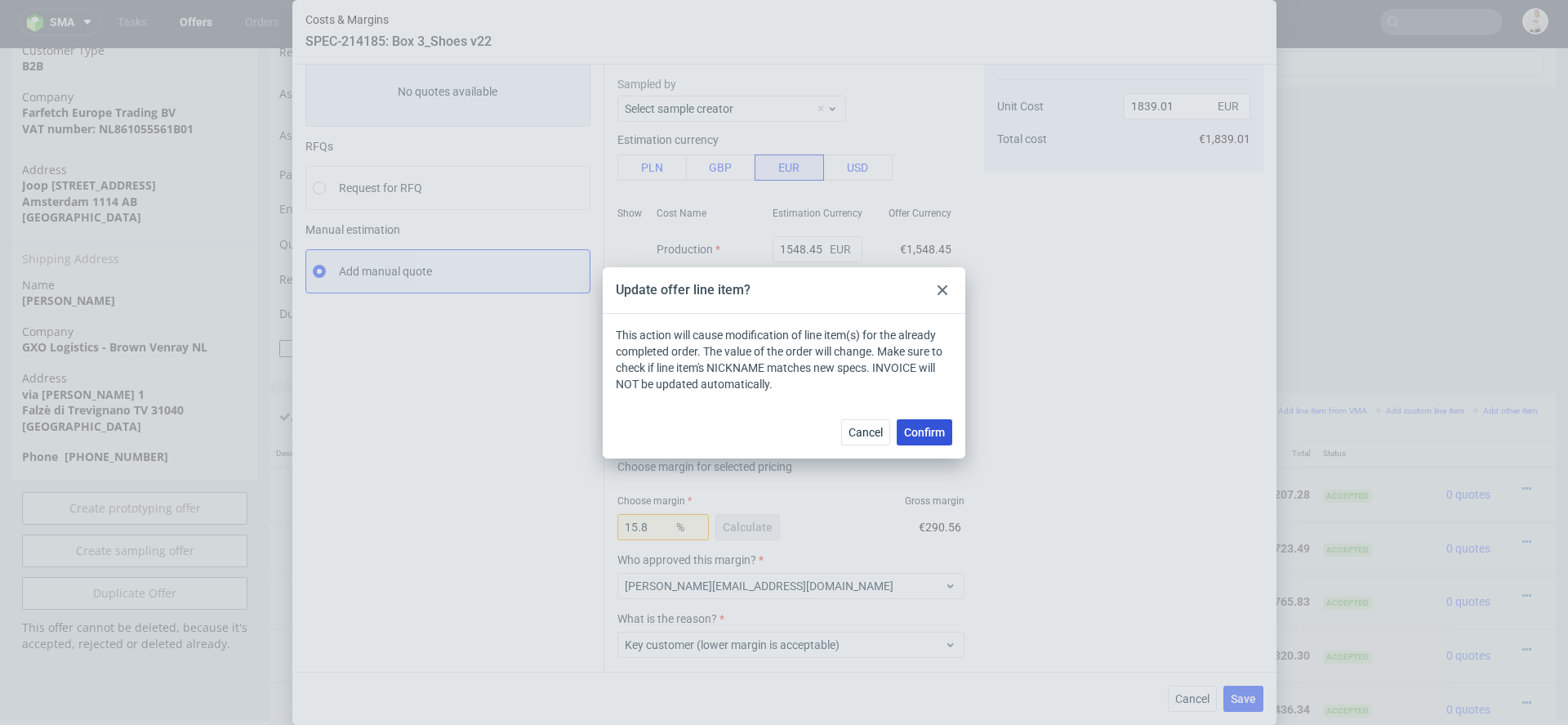
click at [925, 437] on button "Confirm" at bounding box center [925, 432] width 56 height 26
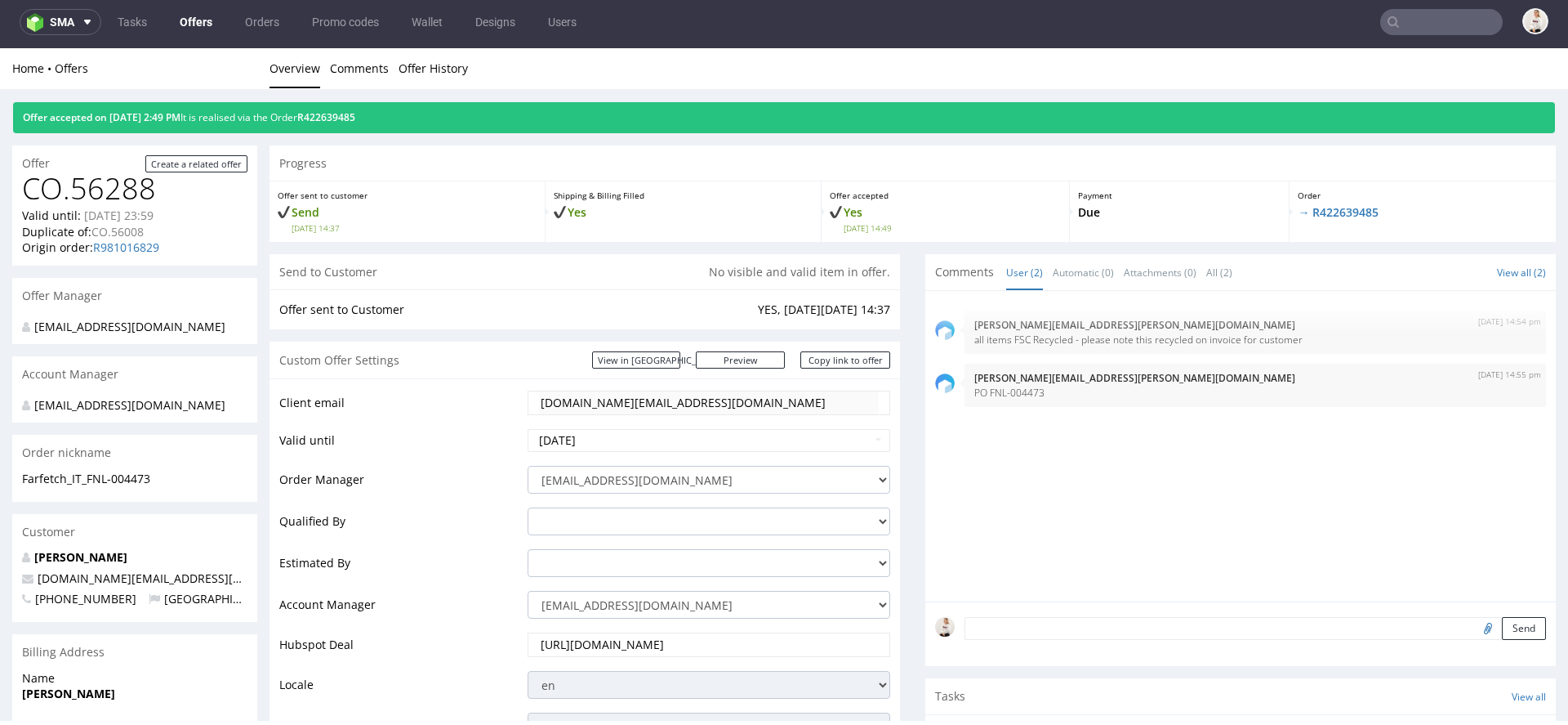
scroll to position [60, 0]
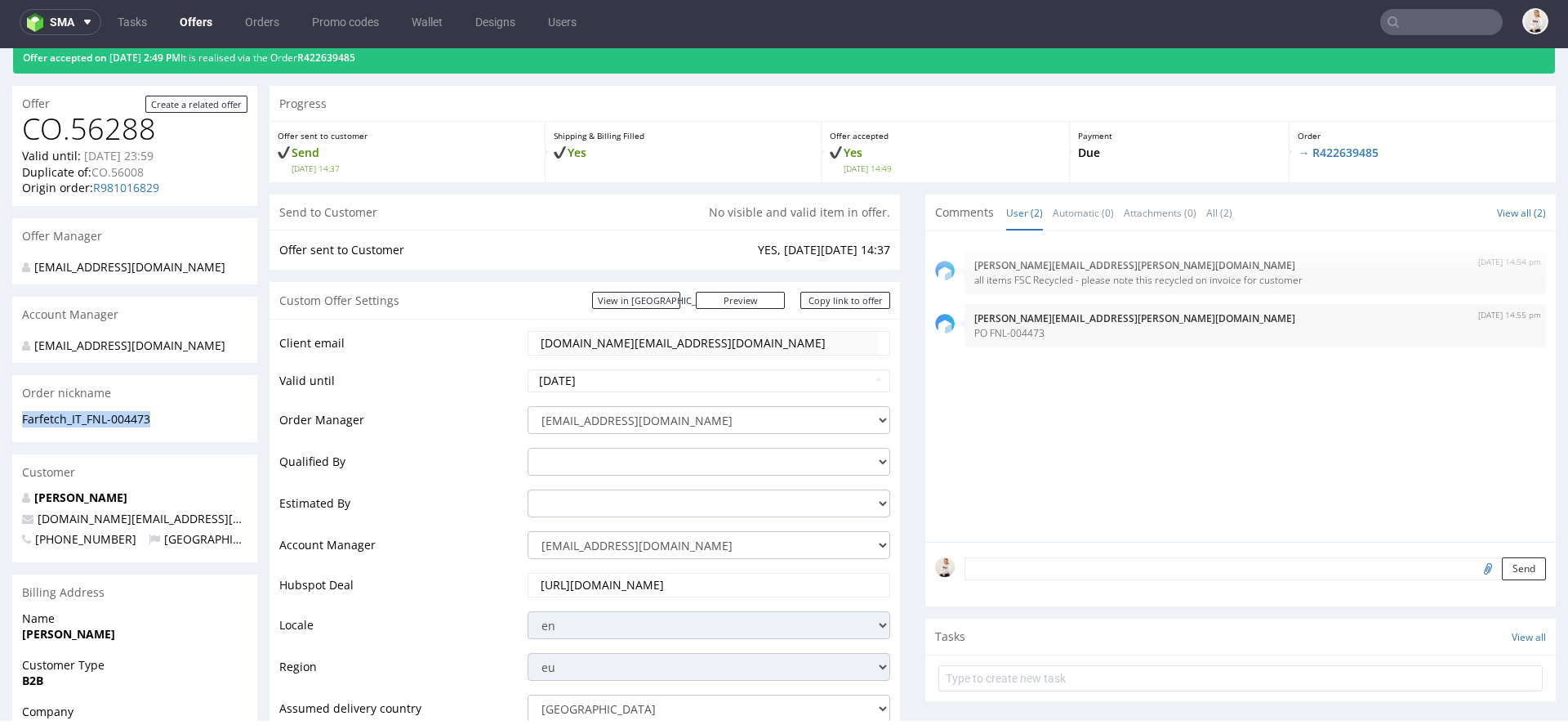
drag, startPoint x: 170, startPoint y: 439, endPoint x: 13, endPoint y: 439, distance: 157.0
click at [13, 439] on div "Farfetch_IT_FNL-004473" at bounding box center [134, 427] width 245 height 31
copy p "Farfetch_IT_FNL-004473"
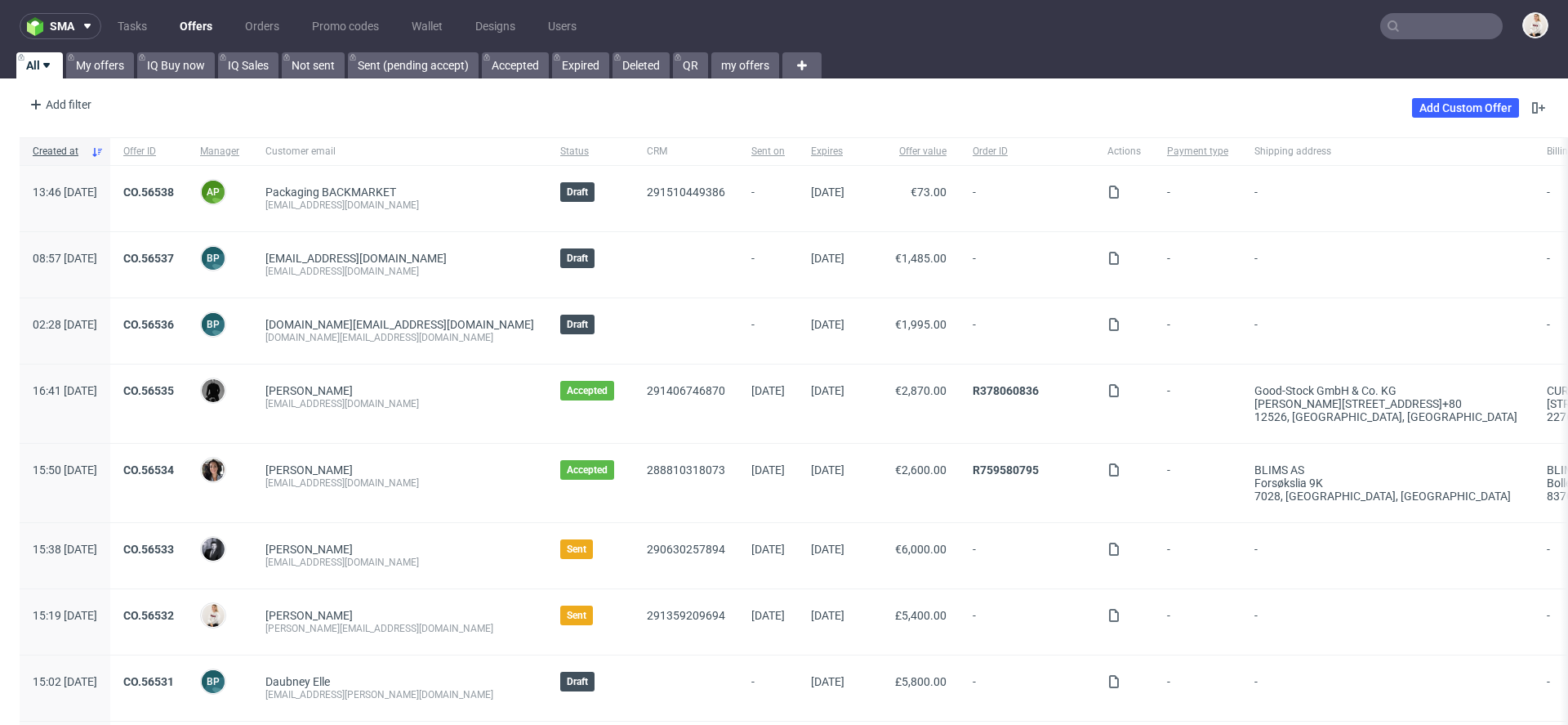
click at [1454, 24] on input "text" at bounding box center [1442, 26] width 123 height 26
paste input "[EMAIL_ADDRESS][DOMAIN_NAME]"
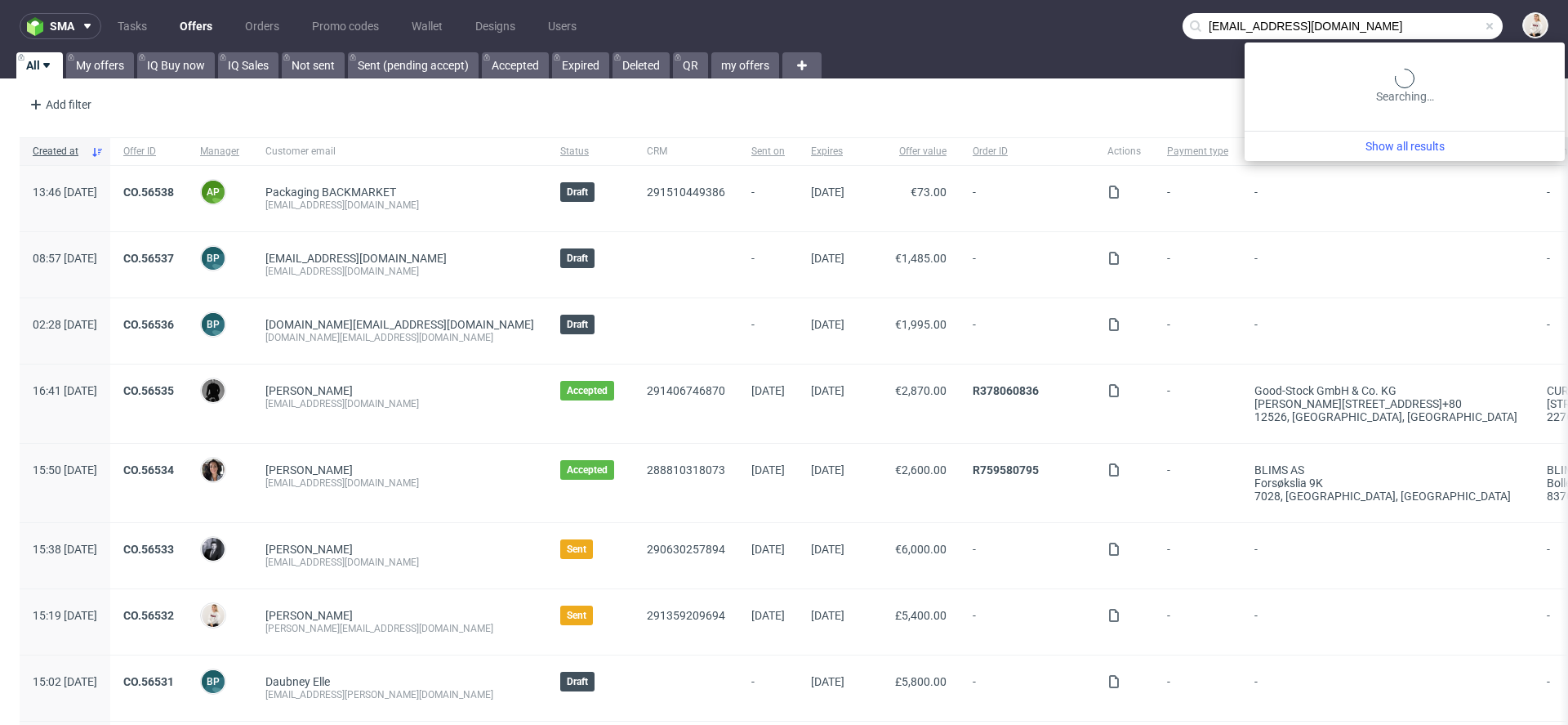
type input "[EMAIL_ADDRESS][DOMAIN_NAME]"
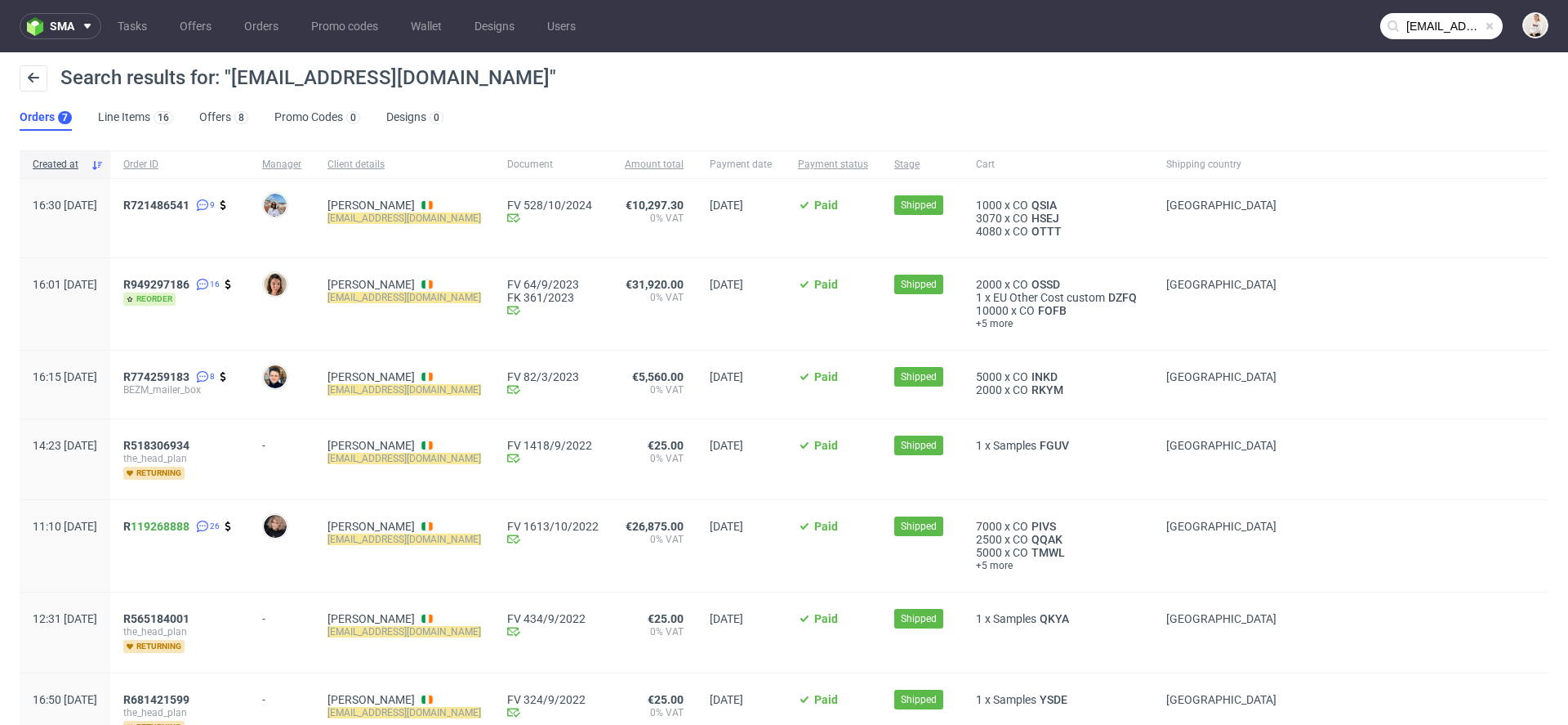
click at [195, 125] on ul "Orders 7 Line Items 16 Offers 8 Promo Codes 0 Designs 0" at bounding box center [238, 117] width 437 height 26
click at [216, 124] on link "Offers 8" at bounding box center [223, 117] width 49 height 26
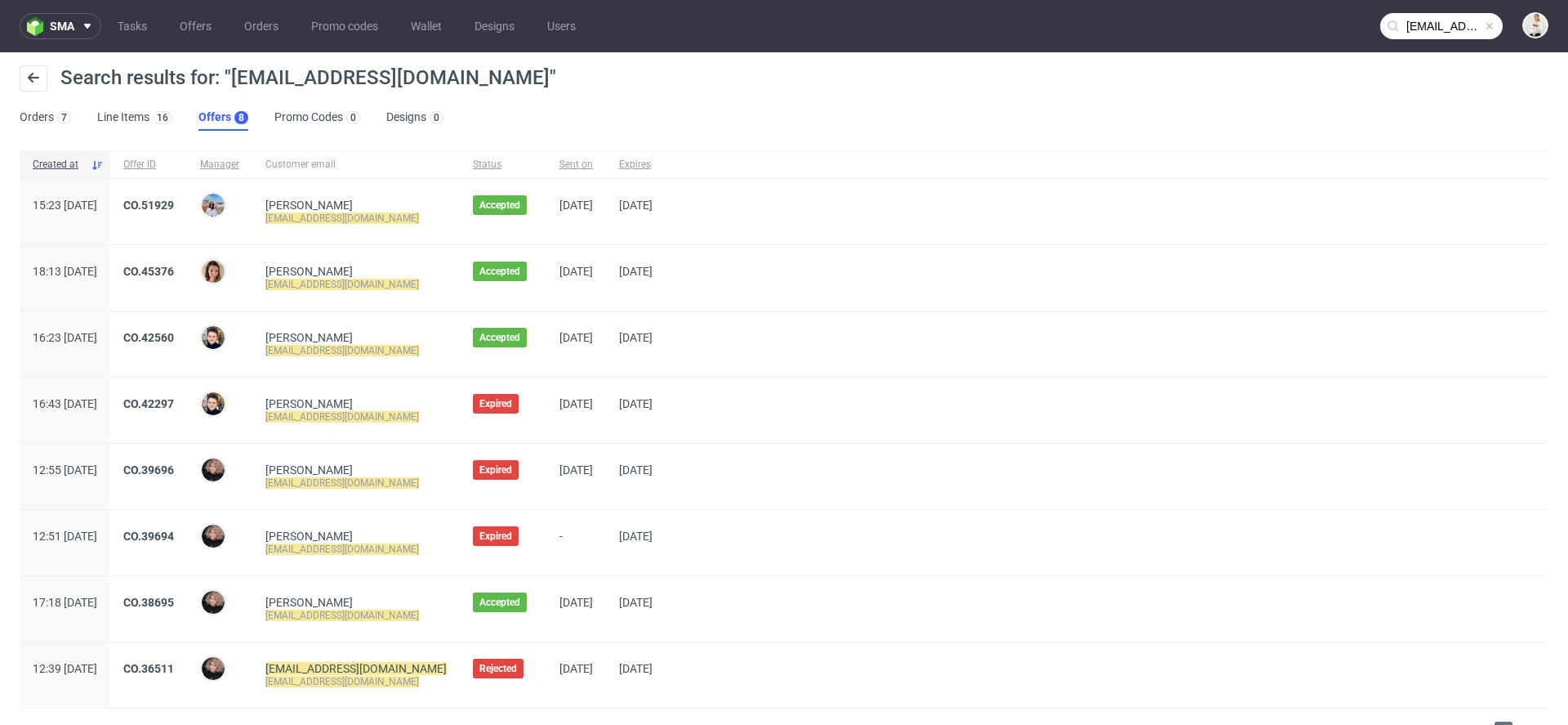
click at [227, 118] on link "Offers 8" at bounding box center [224, 117] width 50 height 26
click at [184, 22] on link "Offers" at bounding box center [195, 26] width 51 height 26
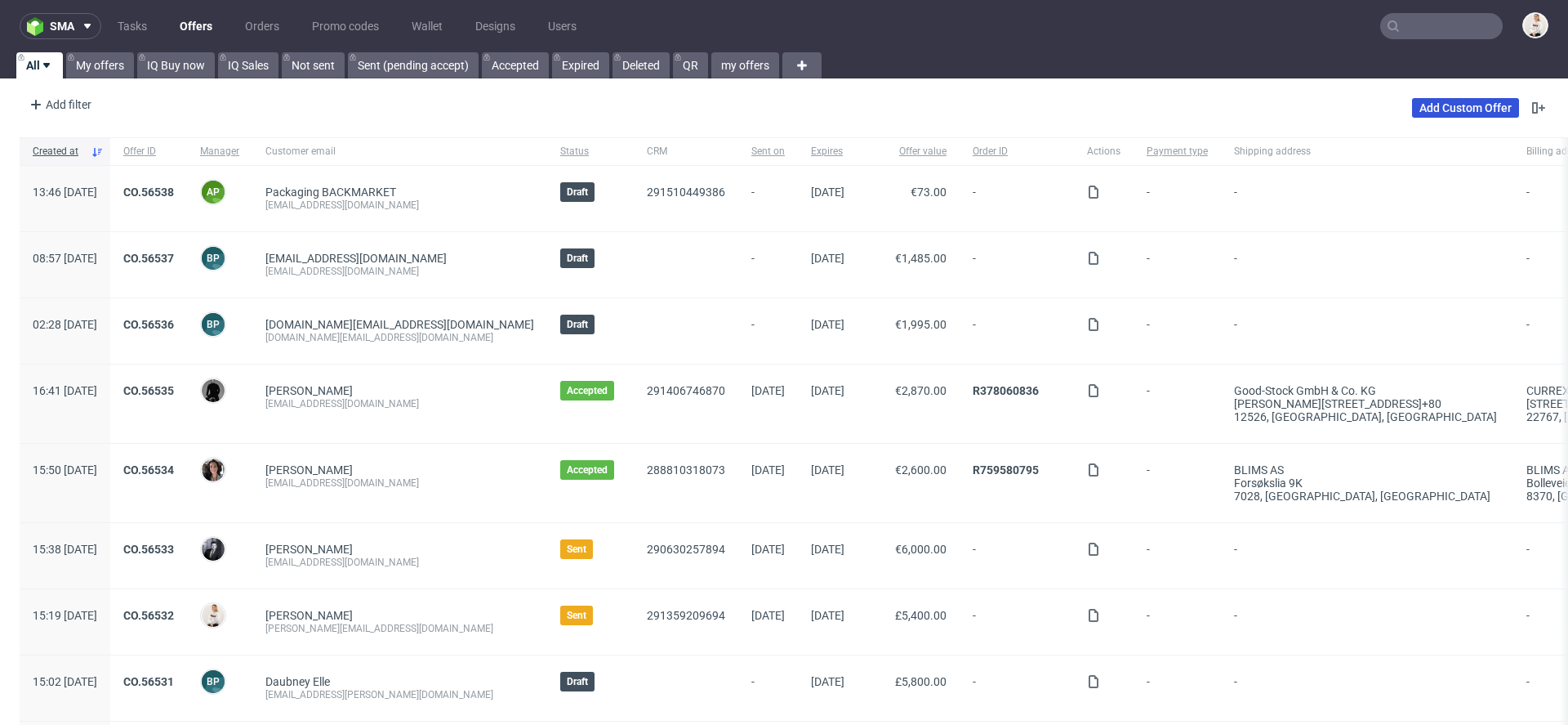
click at [1421, 107] on link "Add Custom Offer" at bounding box center [1465, 108] width 107 height 20
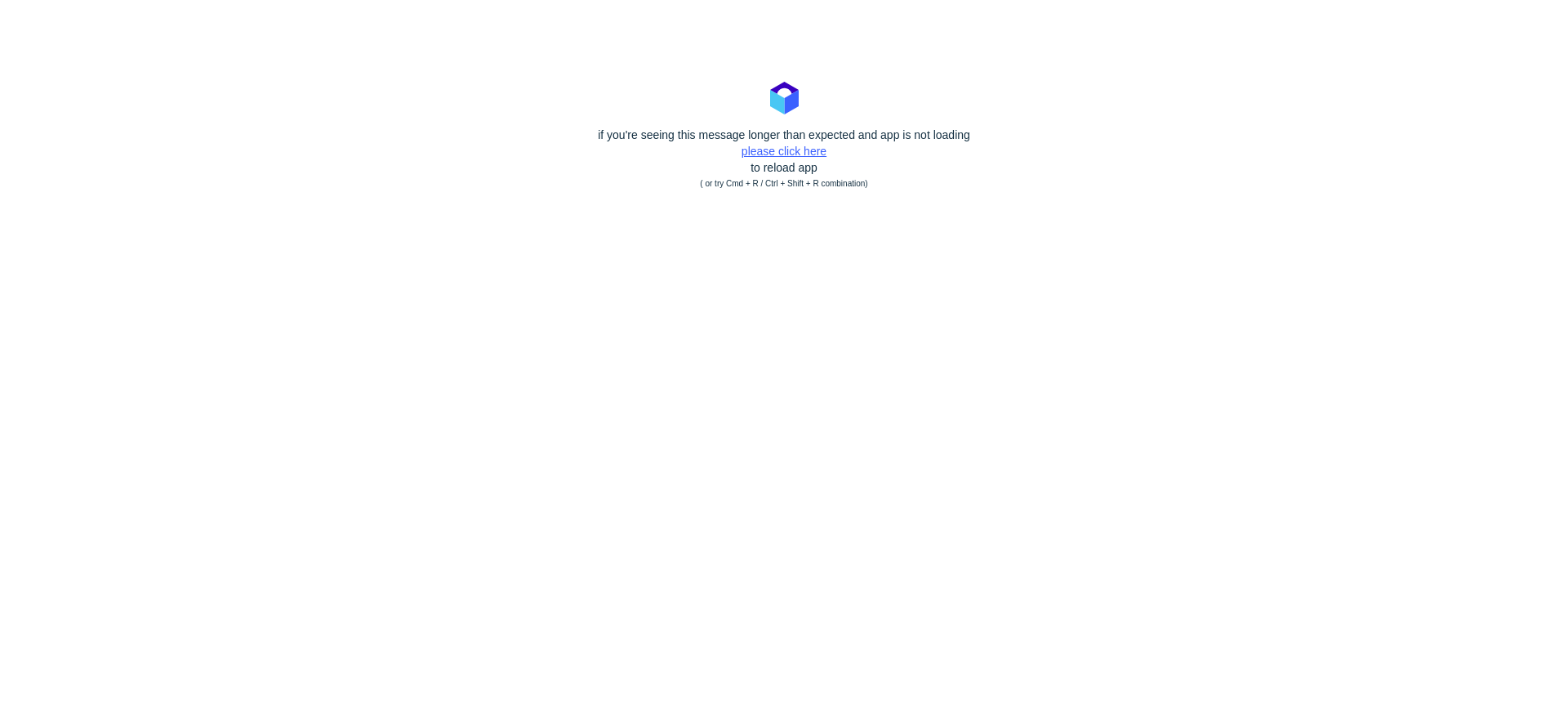
click at [754, 151] on link "please click here" at bounding box center [784, 151] width 85 height 13
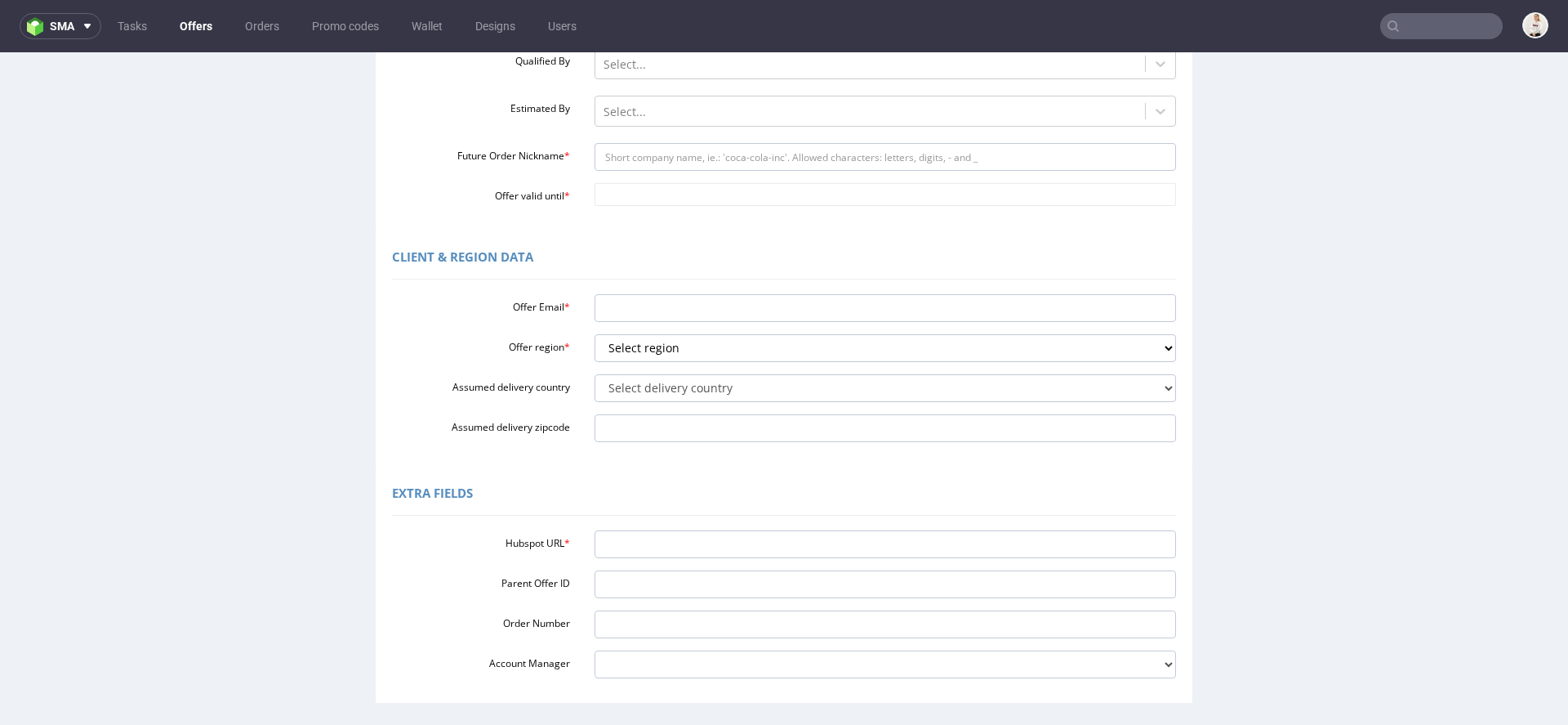
scroll to position [419, 0]
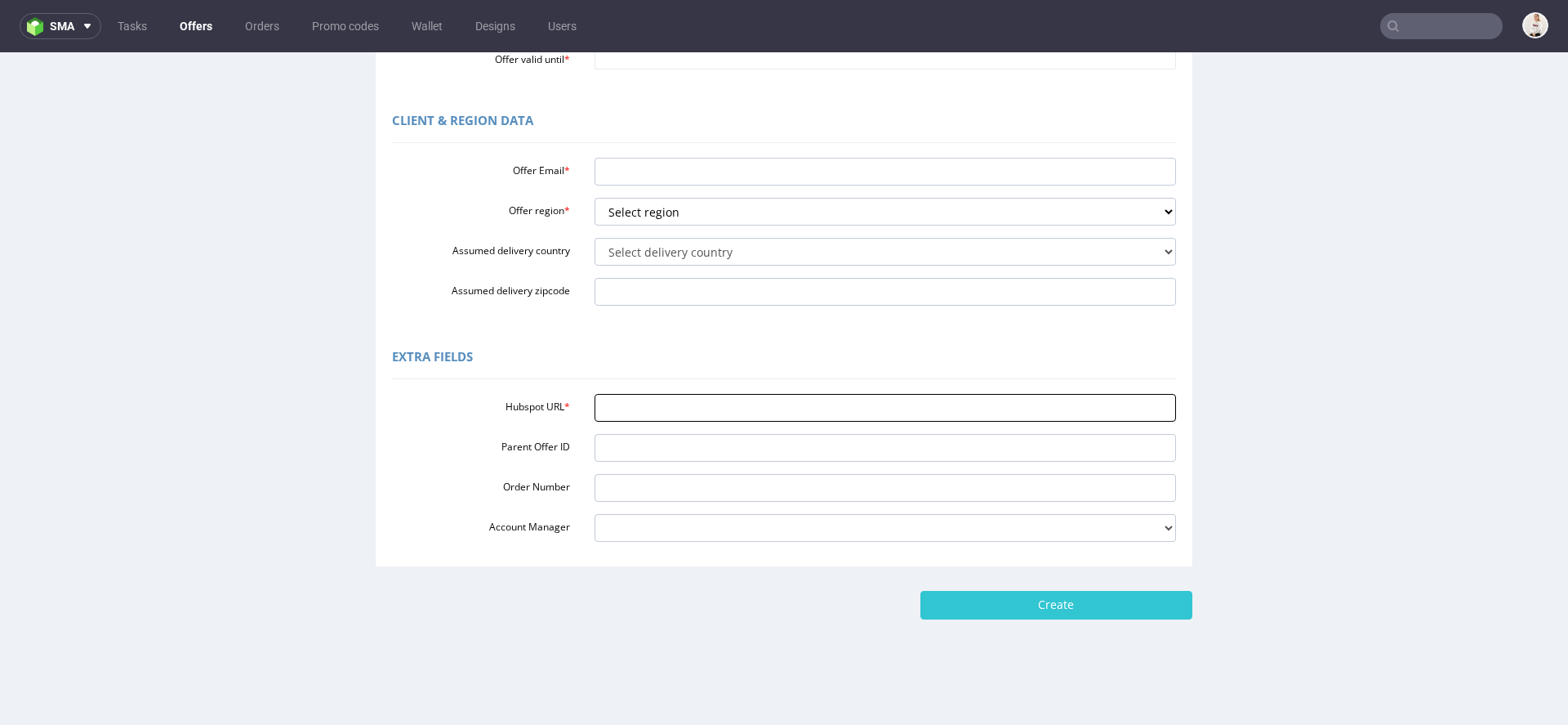
click at [814, 412] on input "Hubspot URL *" at bounding box center [886, 407] width 582 height 28
paste input "[URL][DOMAIN_NAME]"
type input "[URL][DOMAIN_NAME]"
click at [857, 377] on div "Extra Fields" at bounding box center [784, 359] width 784 height 39
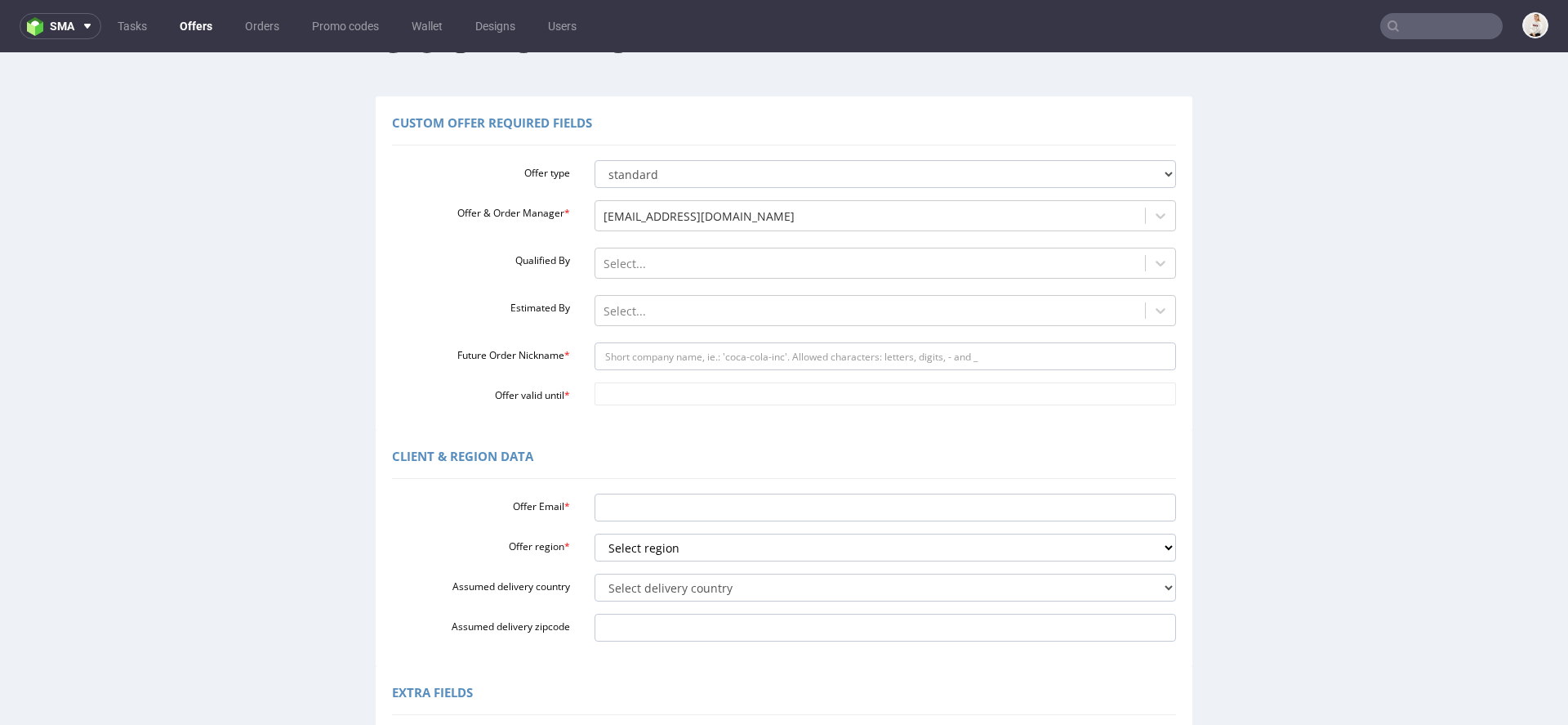
scroll to position [90, 0]
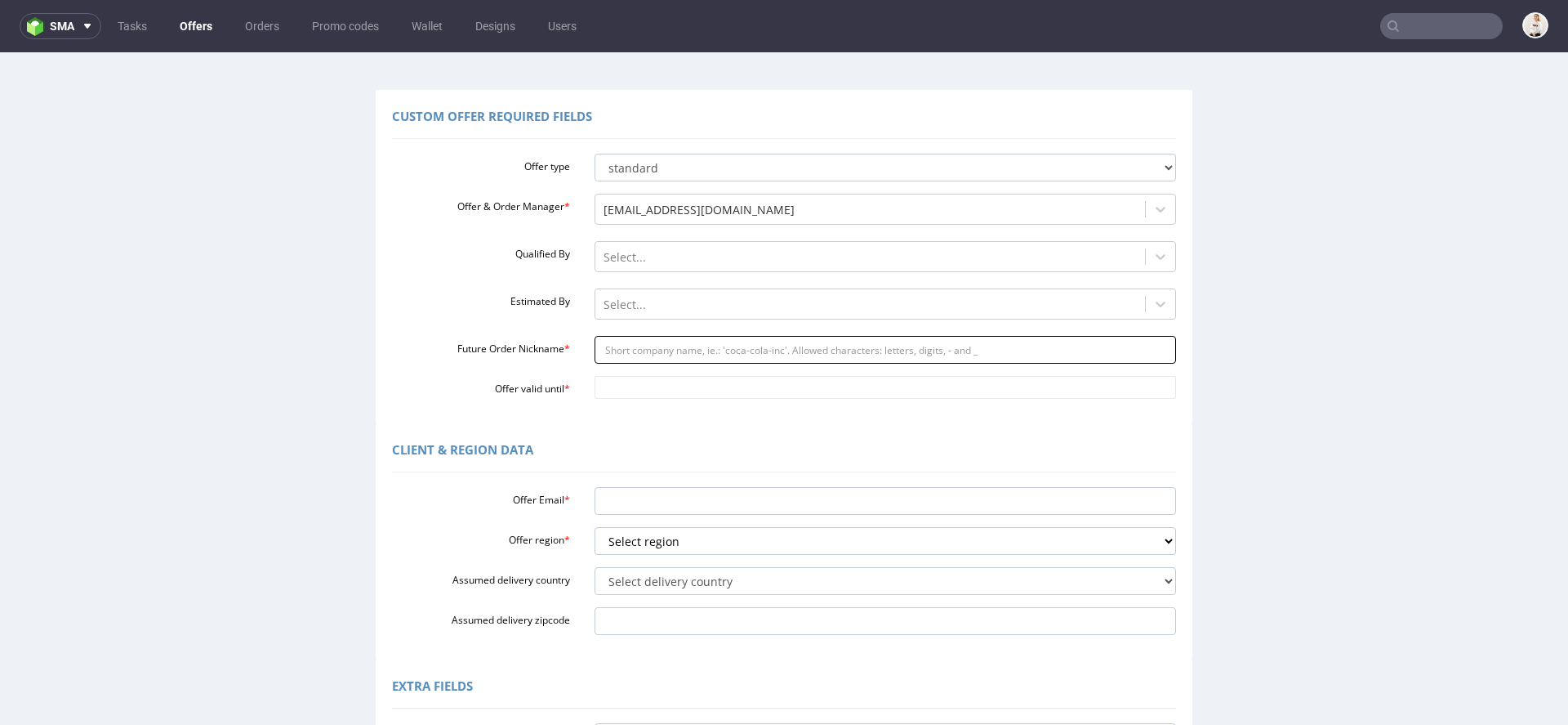
click at [642, 339] on input "Future Order Nickname *" at bounding box center [886, 350] width 582 height 28
paste input "ciarantheheadplancom"
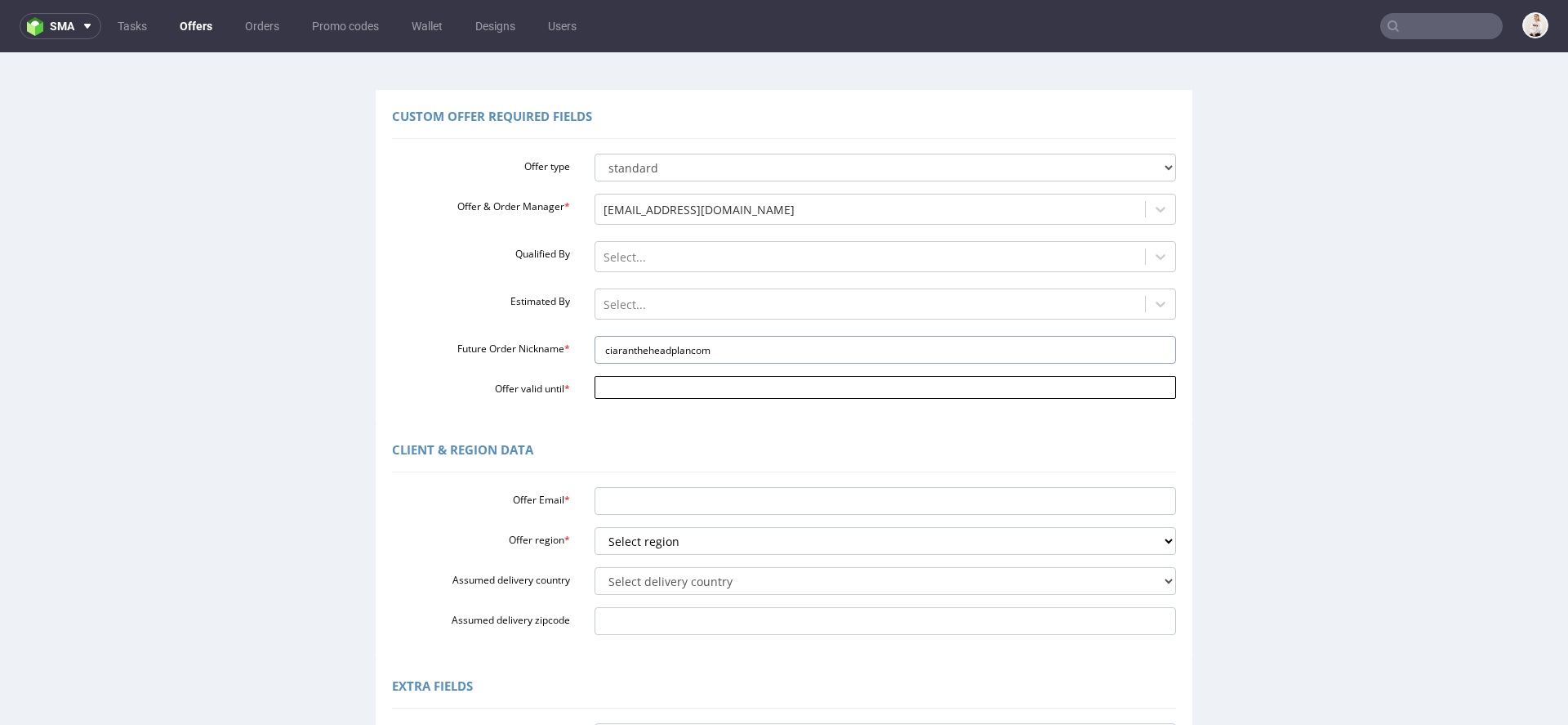
type input "ciarantheheadplancom"
click at [623, 391] on input "Offer valid until *" at bounding box center [886, 387] width 582 height 23
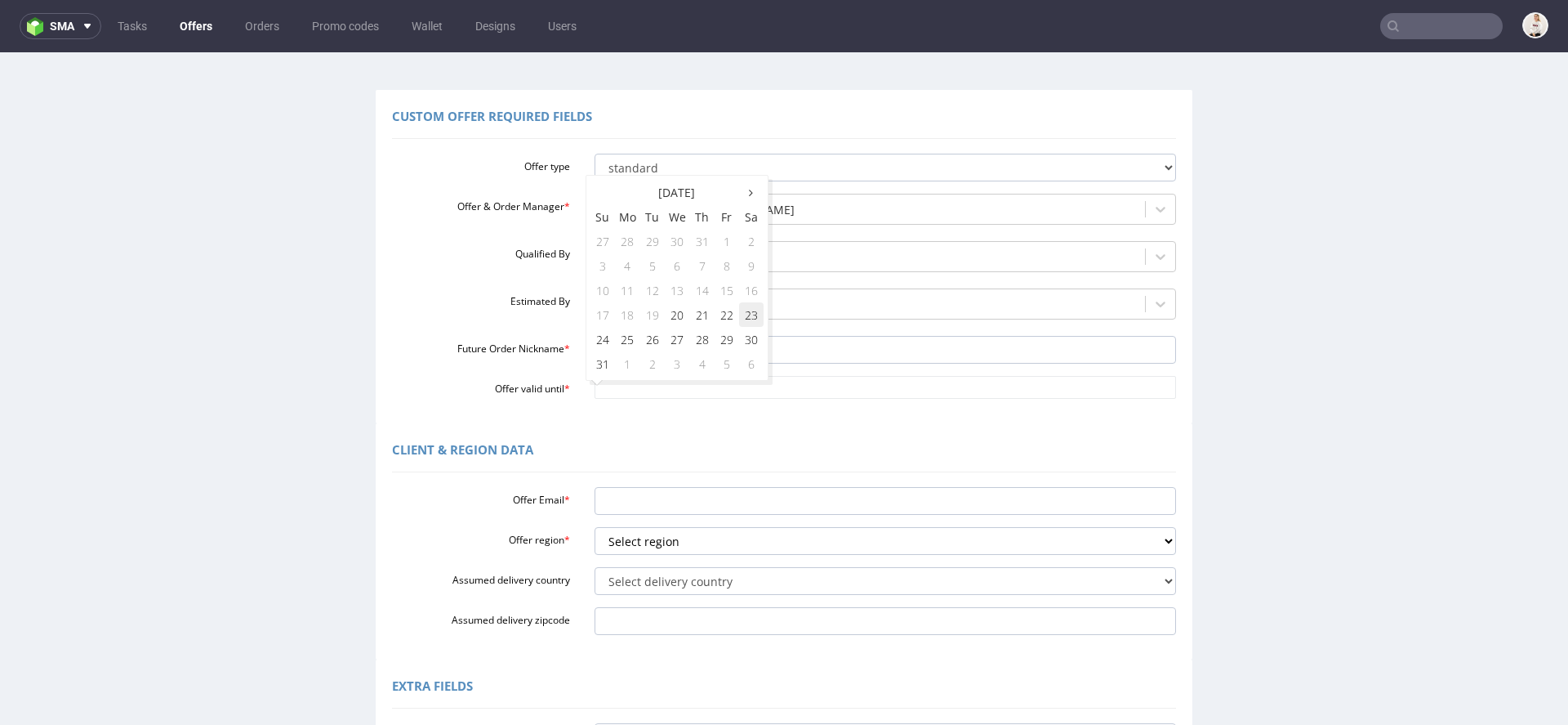
click at [748, 313] on td "23" at bounding box center [751, 314] width 24 height 24
click at [702, 399] on div "Custom Offer Required Fields Offer type standard prototyping sampling Offer & O…" at bounding box center [784, 256] width 817 height 333
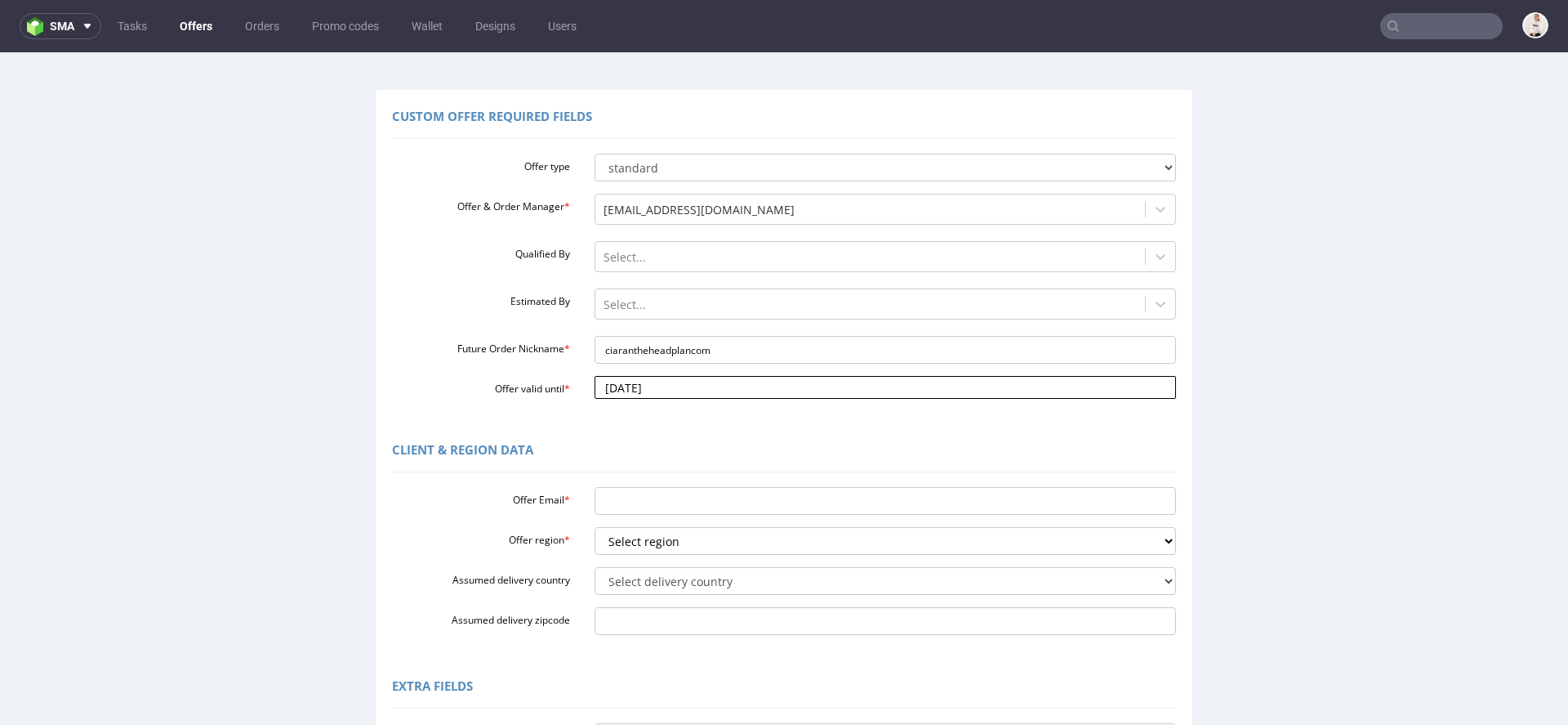
click at [679, 387] on input "[DATE]" at bounding box center [886, 387] width 582 height 23
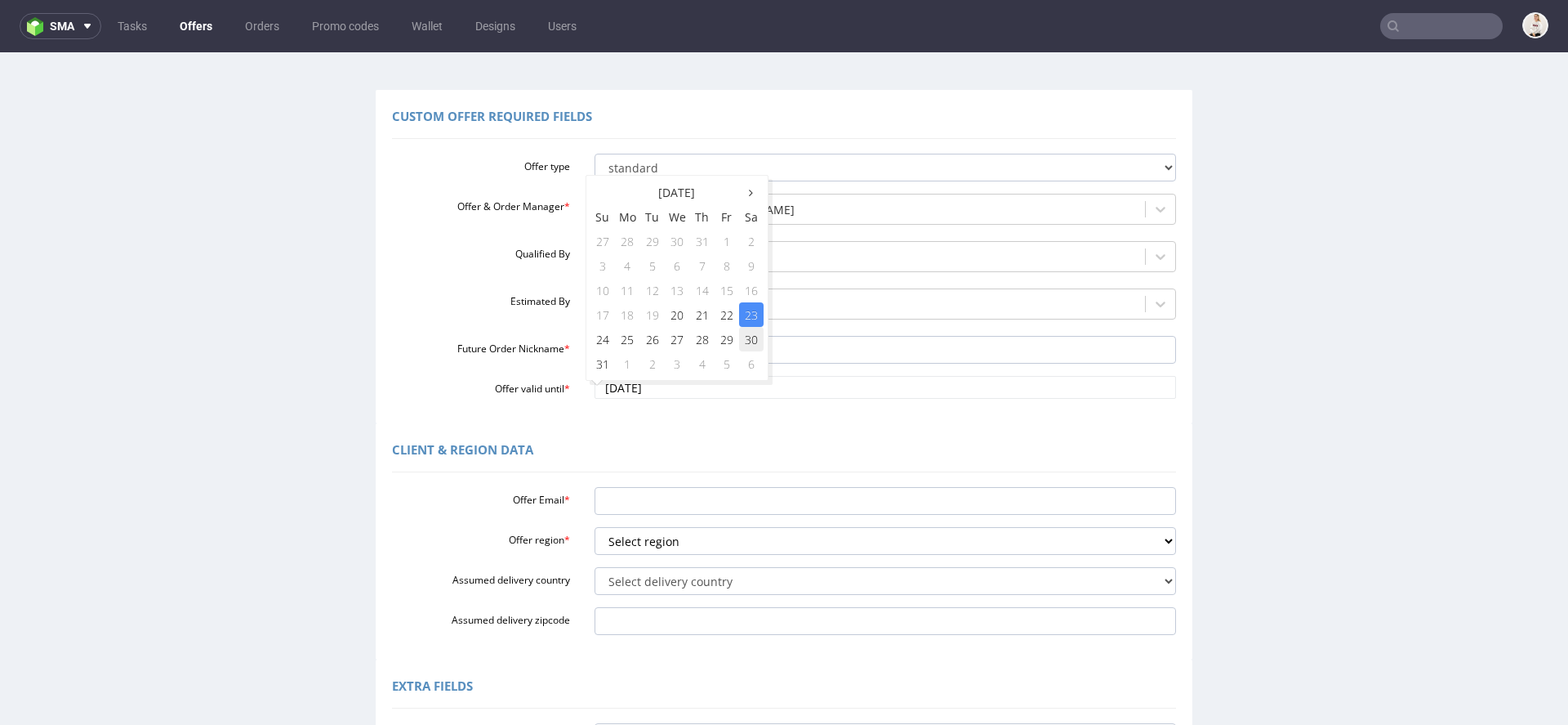
click at [747, 339] on td "30" at bounding box center [751, 339] width 24 height 24
type input "[DATE]"
click at [784, 457] on div "Client & Region data" at bounding box center [784, 453] width 784 height 39
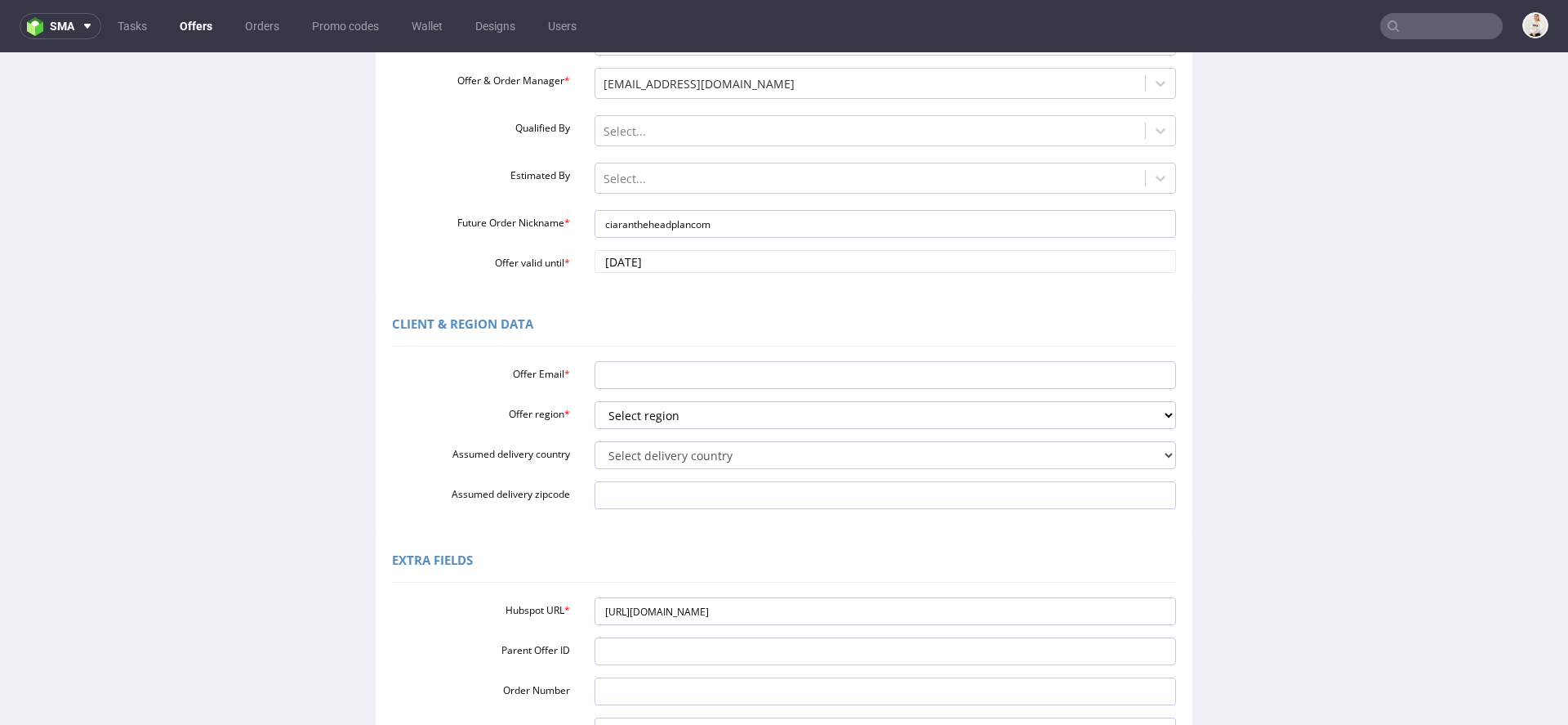
scroll to position [236, 0]
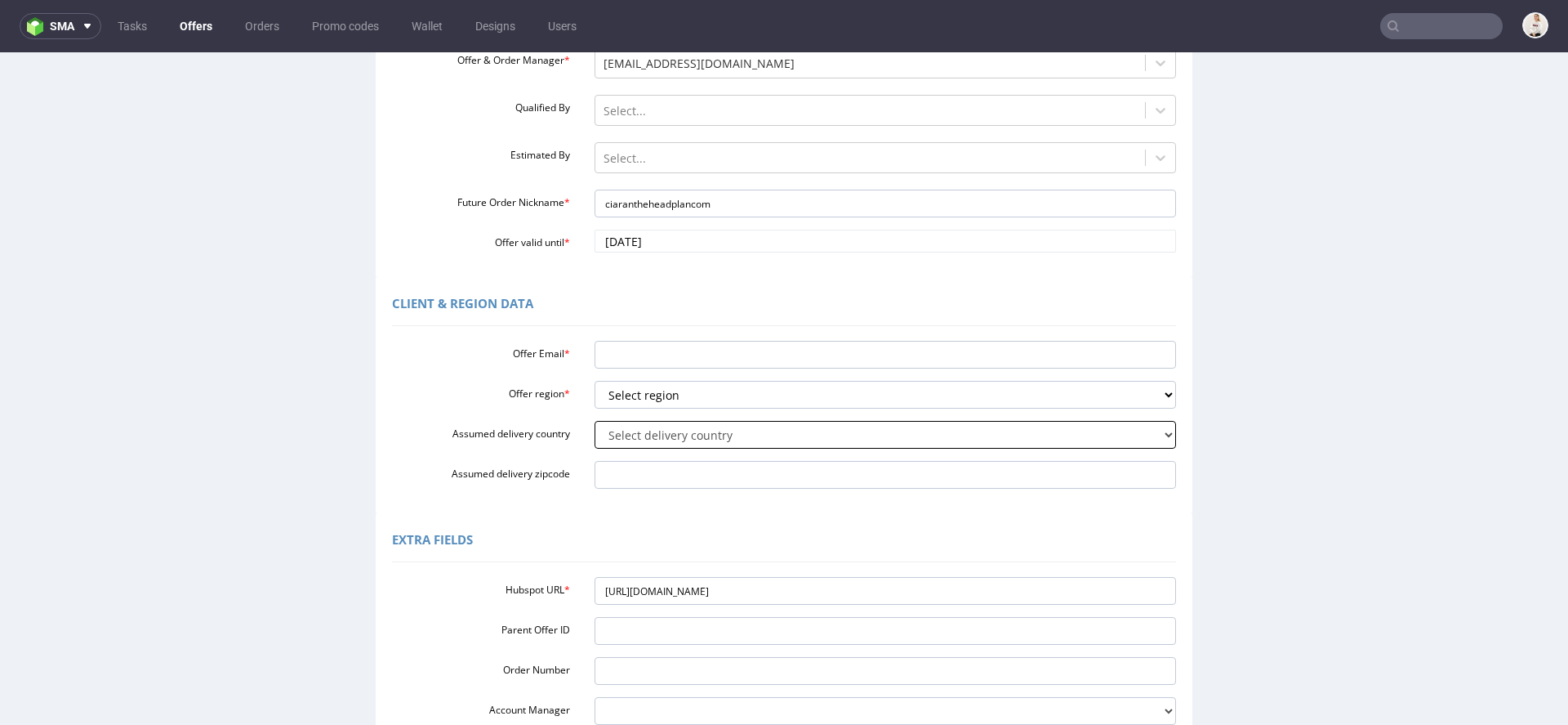
click at [693, 430] on select "Select delivery country [GEOGRAPHIC_DATA] [GEOGRAPHIC_DATA] [GEOGRAPHIC_DATA] […" at bounding box center [886, 434] width 582 height 28
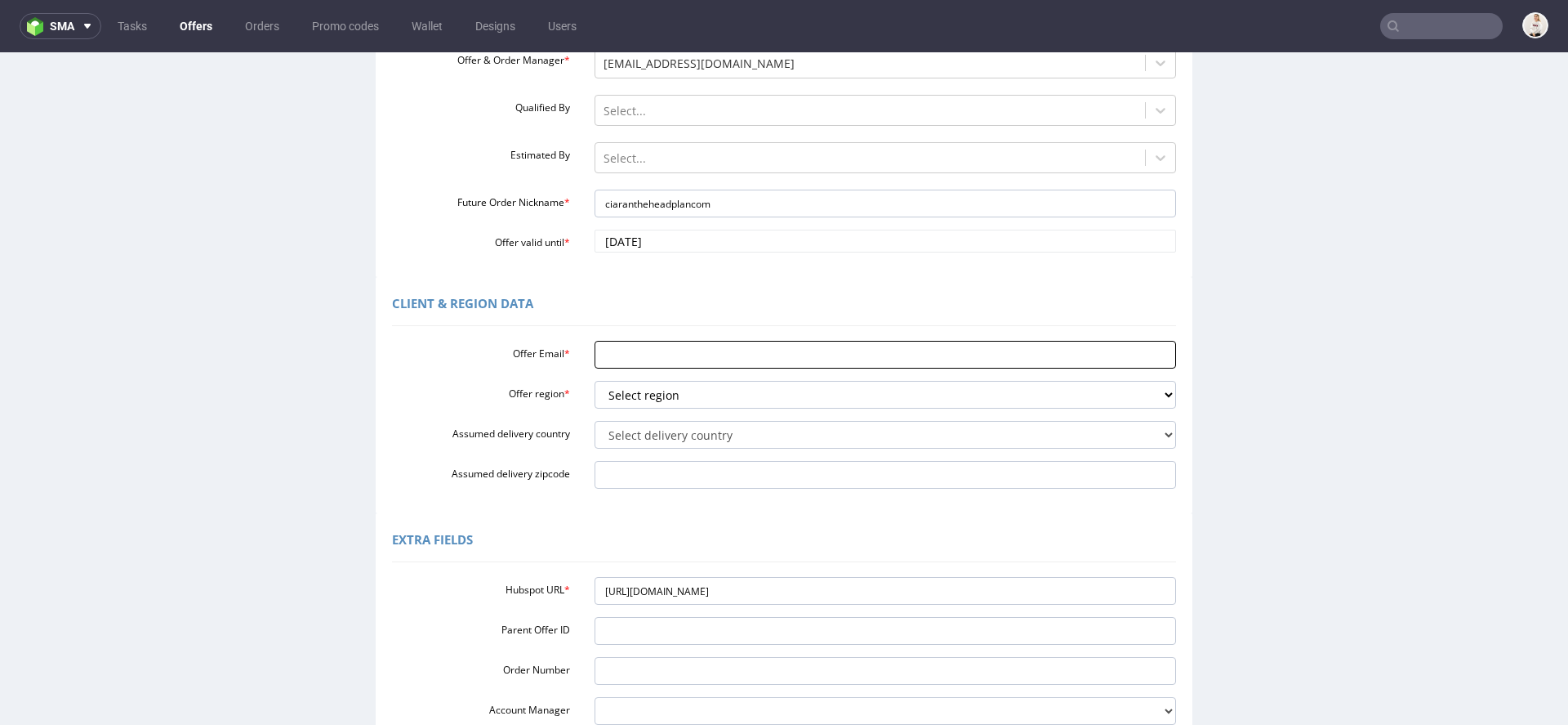
click at [646, 351] on input "Offer Email *" at bounding box center [886, 354] width 582 height 28
paste input "[EMAIL_ADDRESS][DOMAIN_NAME]"
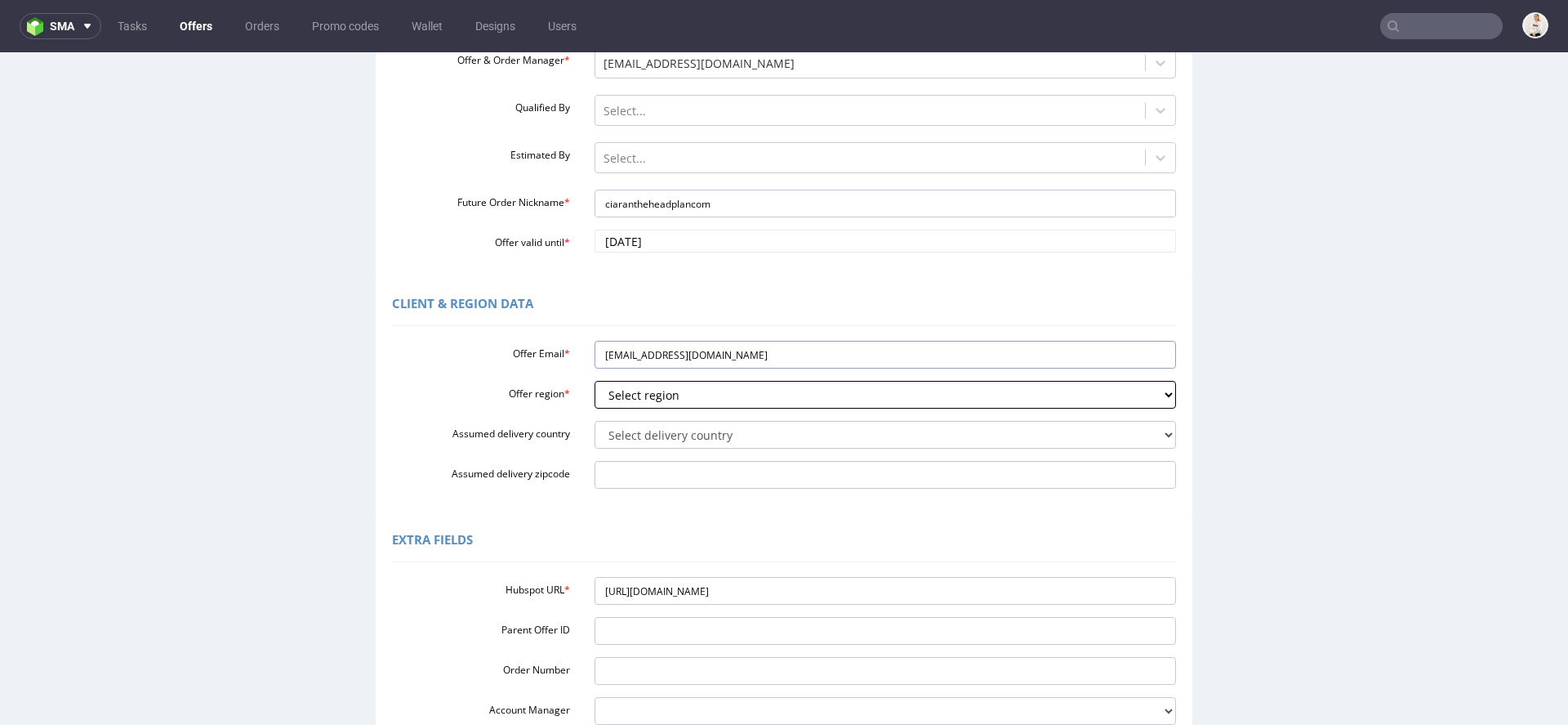
type input "[EMAIL_ADDRESS][DOMAIN_NAME]"
click at [647, 393] on select "Select region eu gb de pl fr it es" at bounding box center [886, 394] width 582 height 28
select select "eu"
click at [595, 381] on select "Select region eu gb de pl fr it es" at bounding box center [886, 394] width 582 height 28
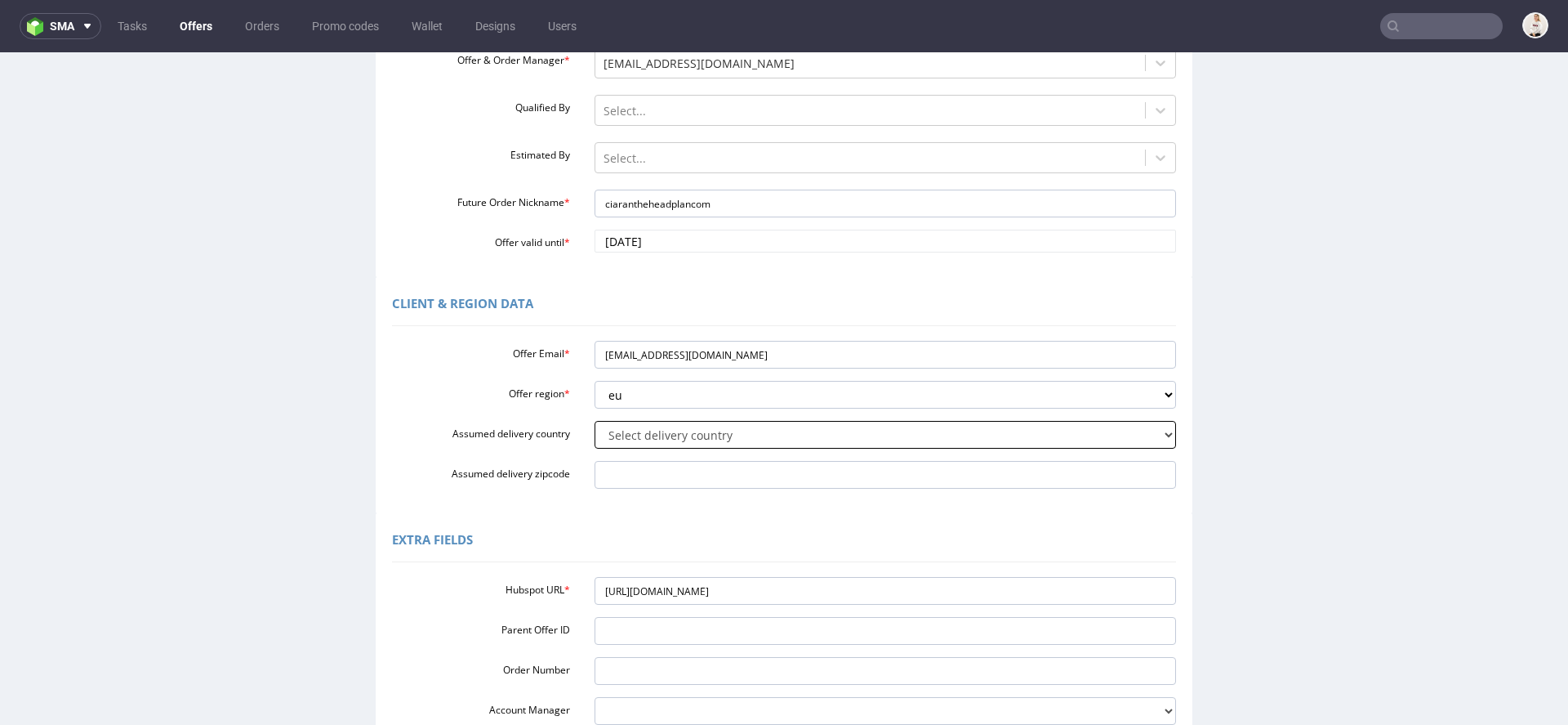
click at [624, 430] on select "Select delivery country Andorra Afghanistan Anguilla Albania Armenia Antarctica…" at bounding box center [886, 434] width 582 height 28
click at [595, 420] on select "Select delivery country Andorra Afghanistan Anguilla Albania Armenia Antarctica…" at bounding box center [886, 434] width 582 height 28
click at [690, 427] on select "Select delivery country Andorra Afghanistan Anguilla Albania Armenia Antarctica…" at bounding box center [886, 434] width 582 height 28
select select "183"
click at [595, 420] on select "Select delivery country Andorra Afghanistan Anguilla Albania Armenia Antarctica…" at bounding box center [886, 434] width 582 height 28
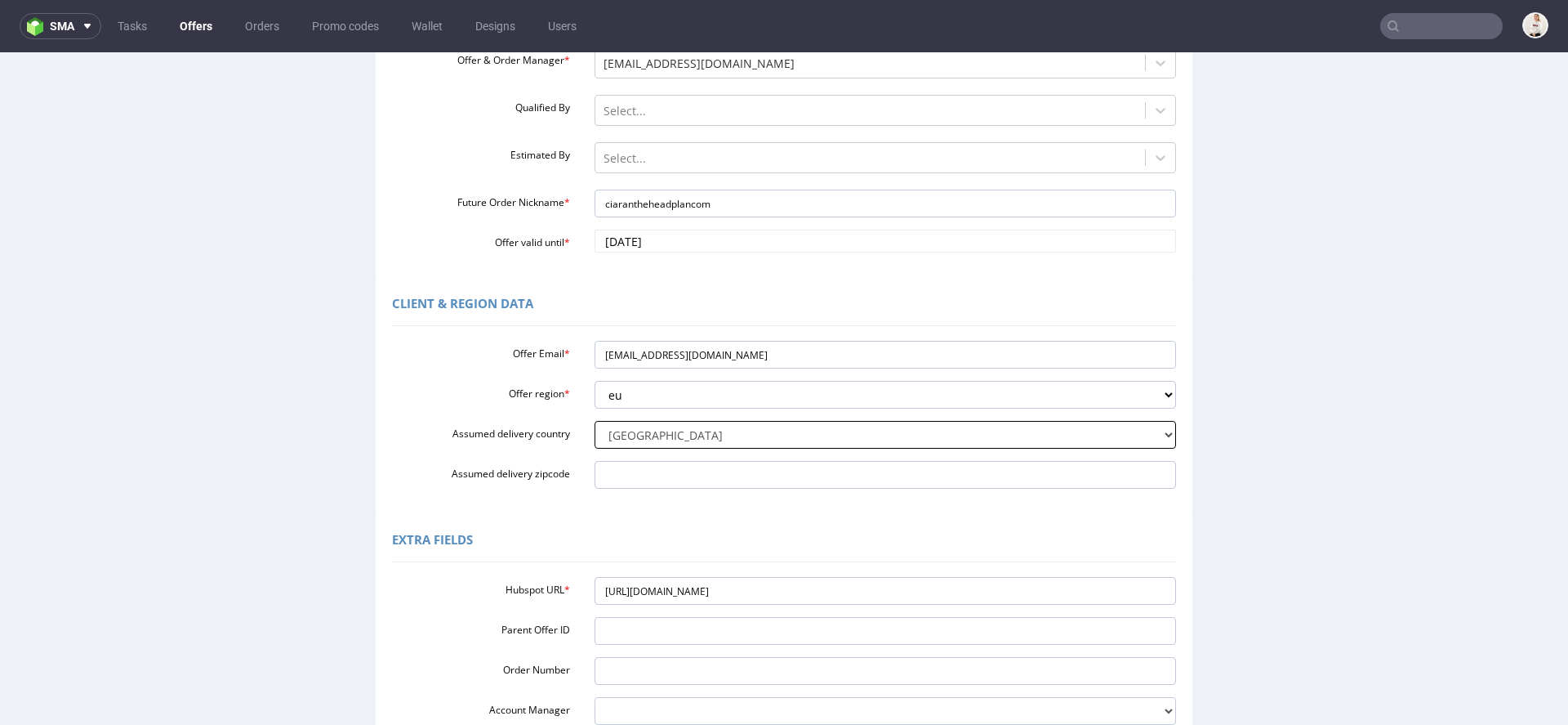
scroll to position [419, 0]
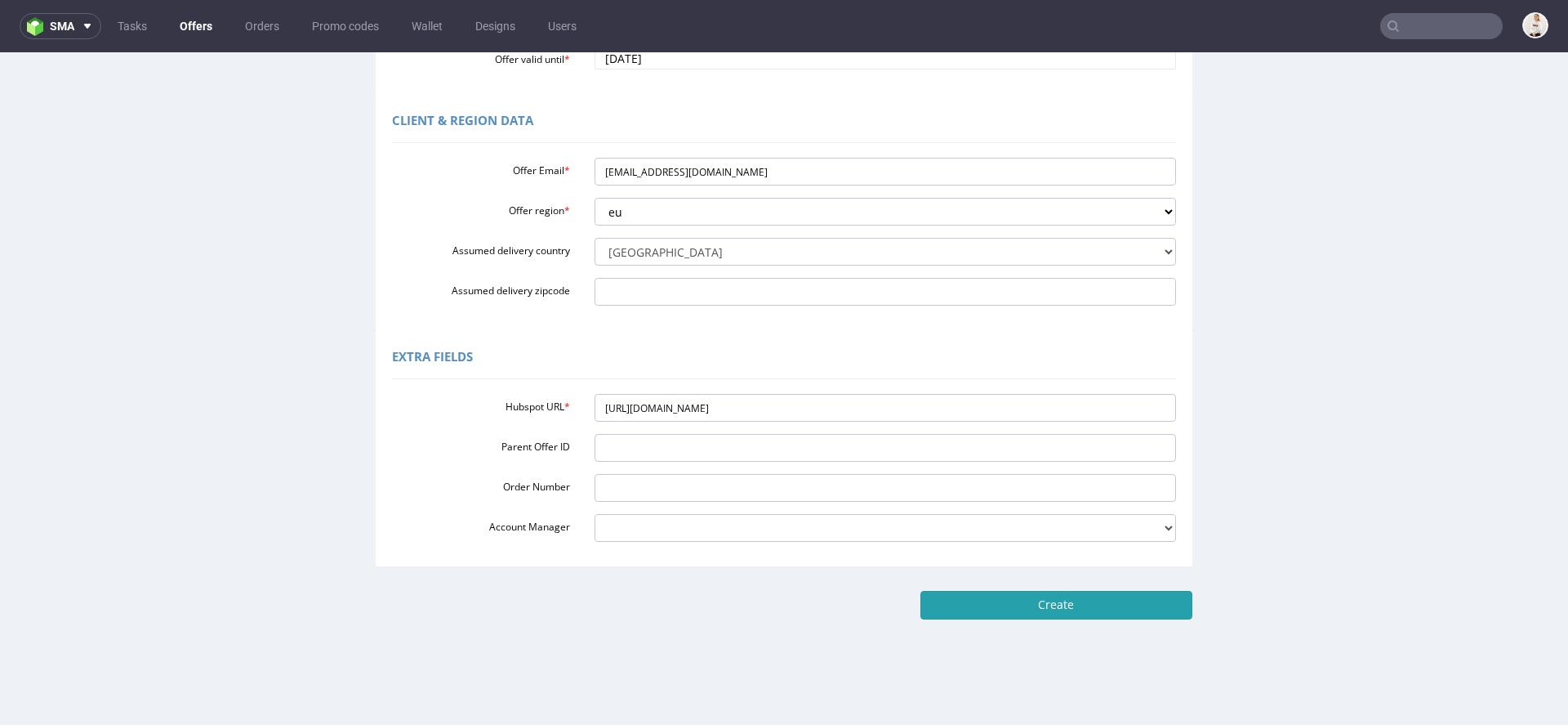
click at [1083, 594] on input "Create" at bounding box center [1056, 604] width 272 height 28
type input "Please wait..."
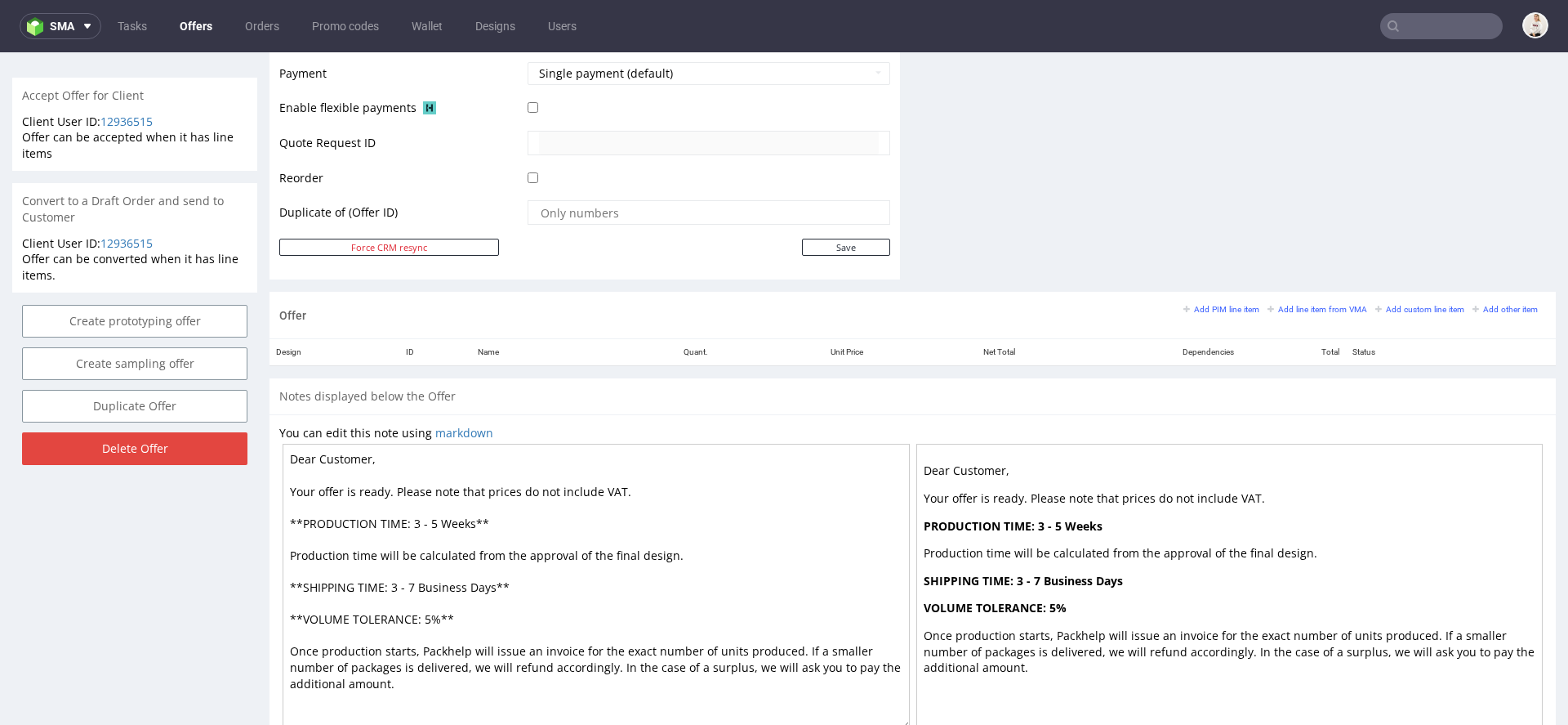
scroll to position [788, 0]
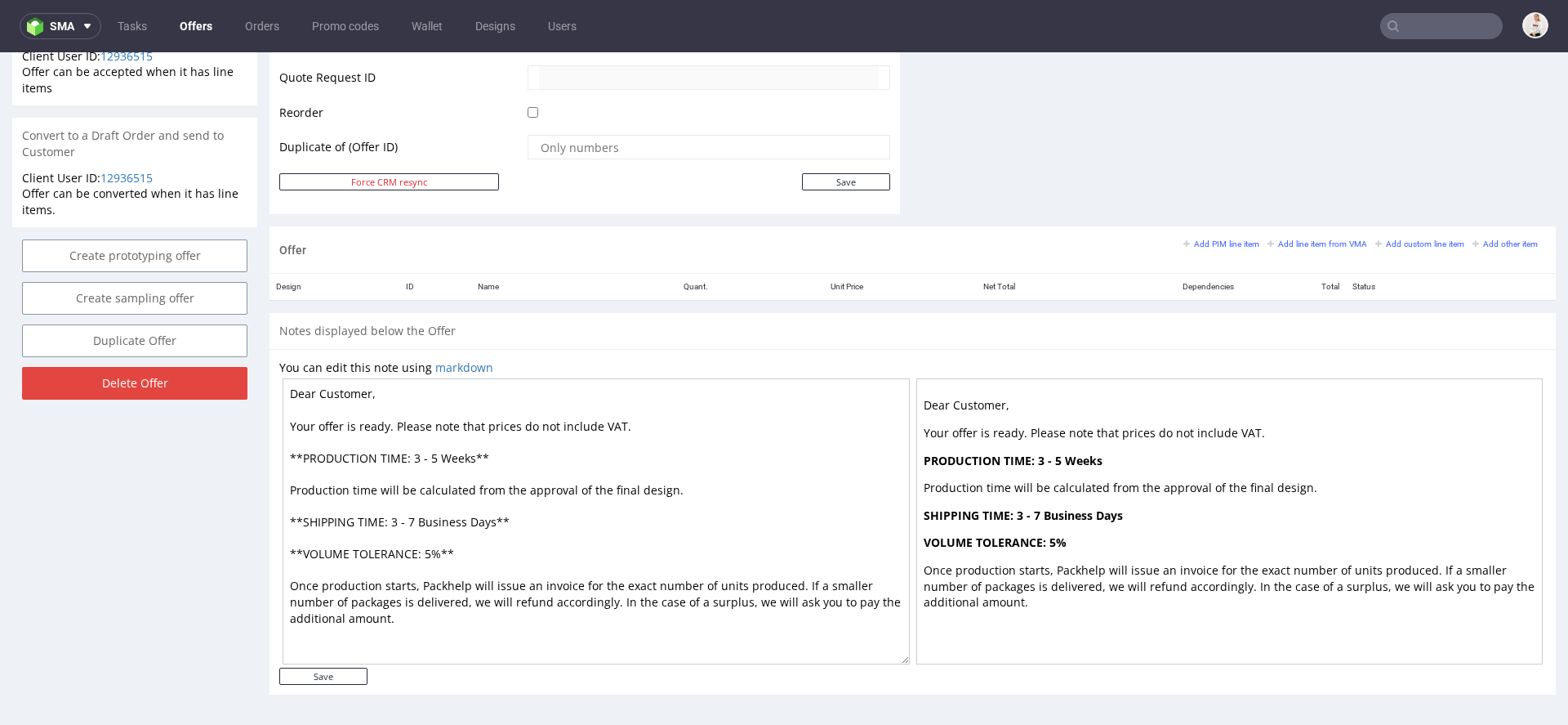
click at [1290, 246] on div "Add PIM line item Add line item from VMA Add custom line item Add other item" at bounding box center [1365, 243] width 363 height 14
click at [1285, 243] on small "Add line item from VMA" at bounding box center [1317, 244] width 99 height 9
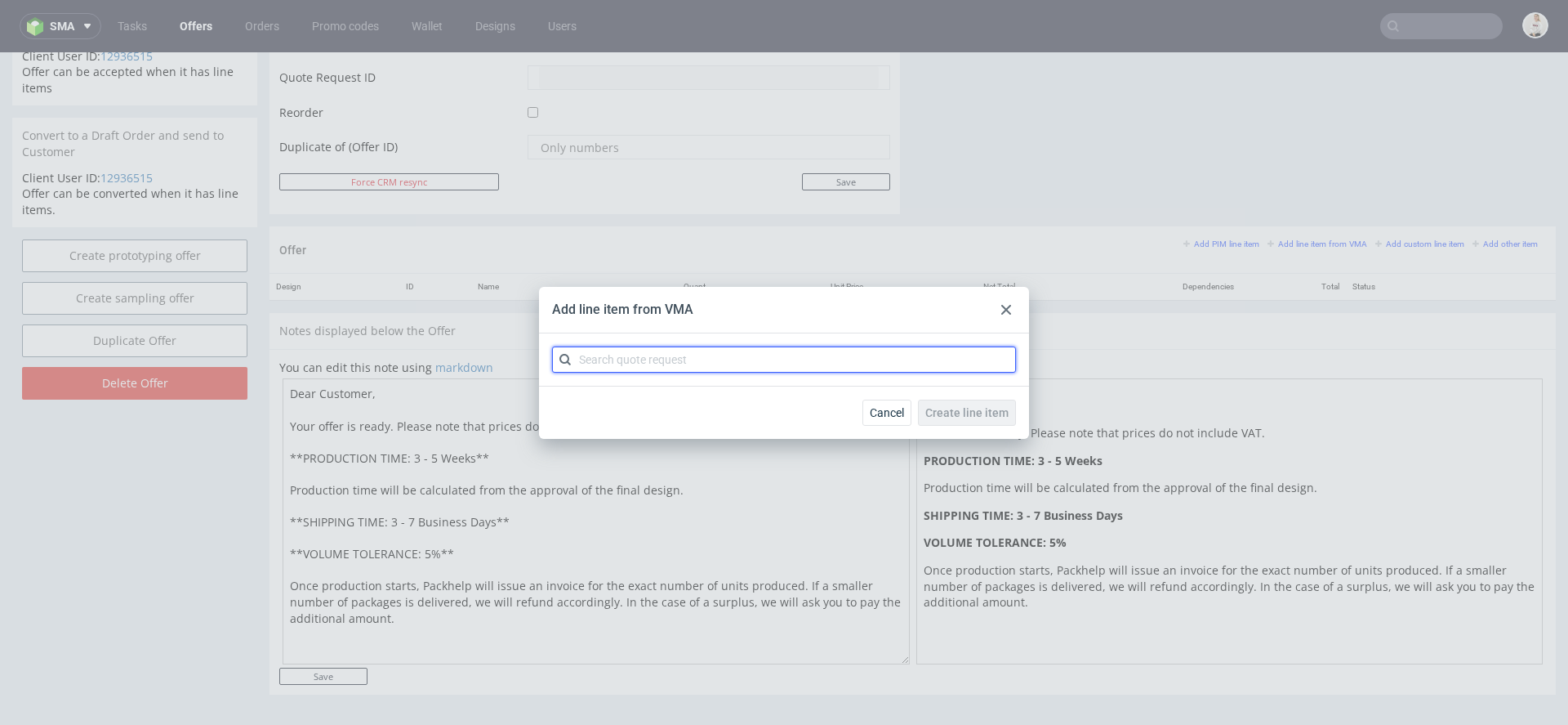
click at [895, 367] on input "text" at bounding box center [784, 359] width 464 height 26
paste input "[EMAIL_ADDRESS][DOMAIN_NAME]"
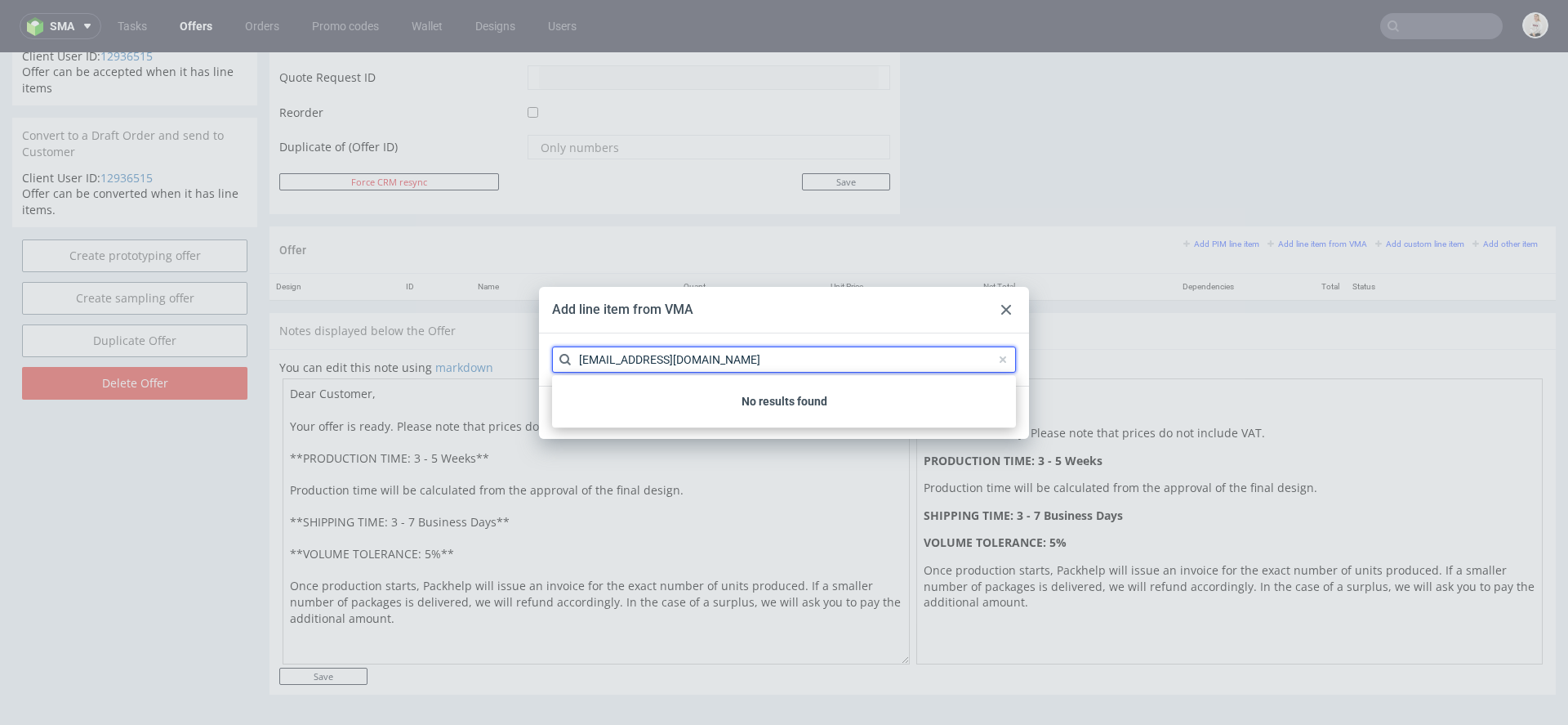
type input "[EMAIL_ADDRESS][DOMAIN_NAME]"
drag, startPoint x: 719, startPoint y: 364, endPoint x: 365, endPoint y: 375, distance: 354.2
click at [365, 375] on div "Add line item from VMA ciaran@theheadplan.com Cancel Create line item No result…" at bounding box center [784, 362] width 1568 height 725
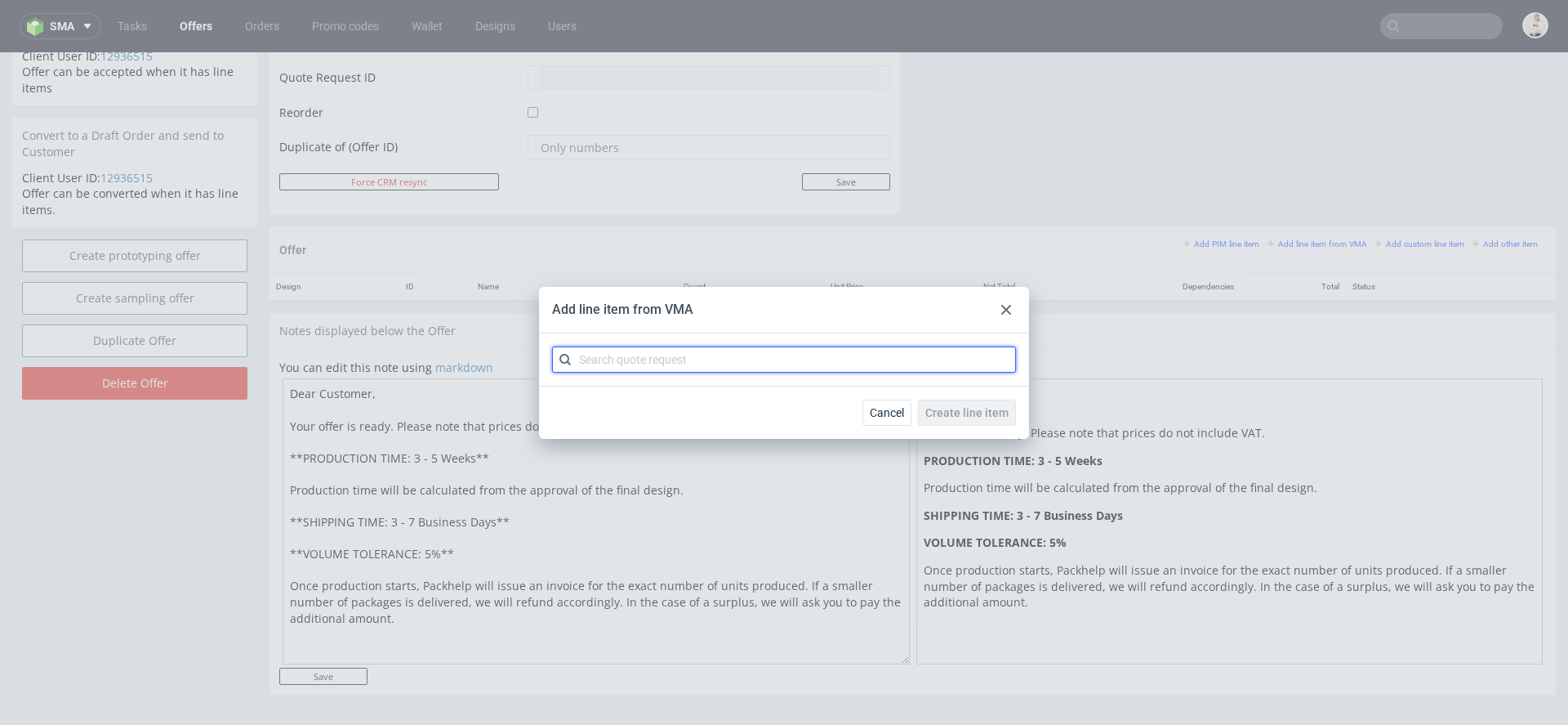
paste input "CBBL"
type input "CBBL"
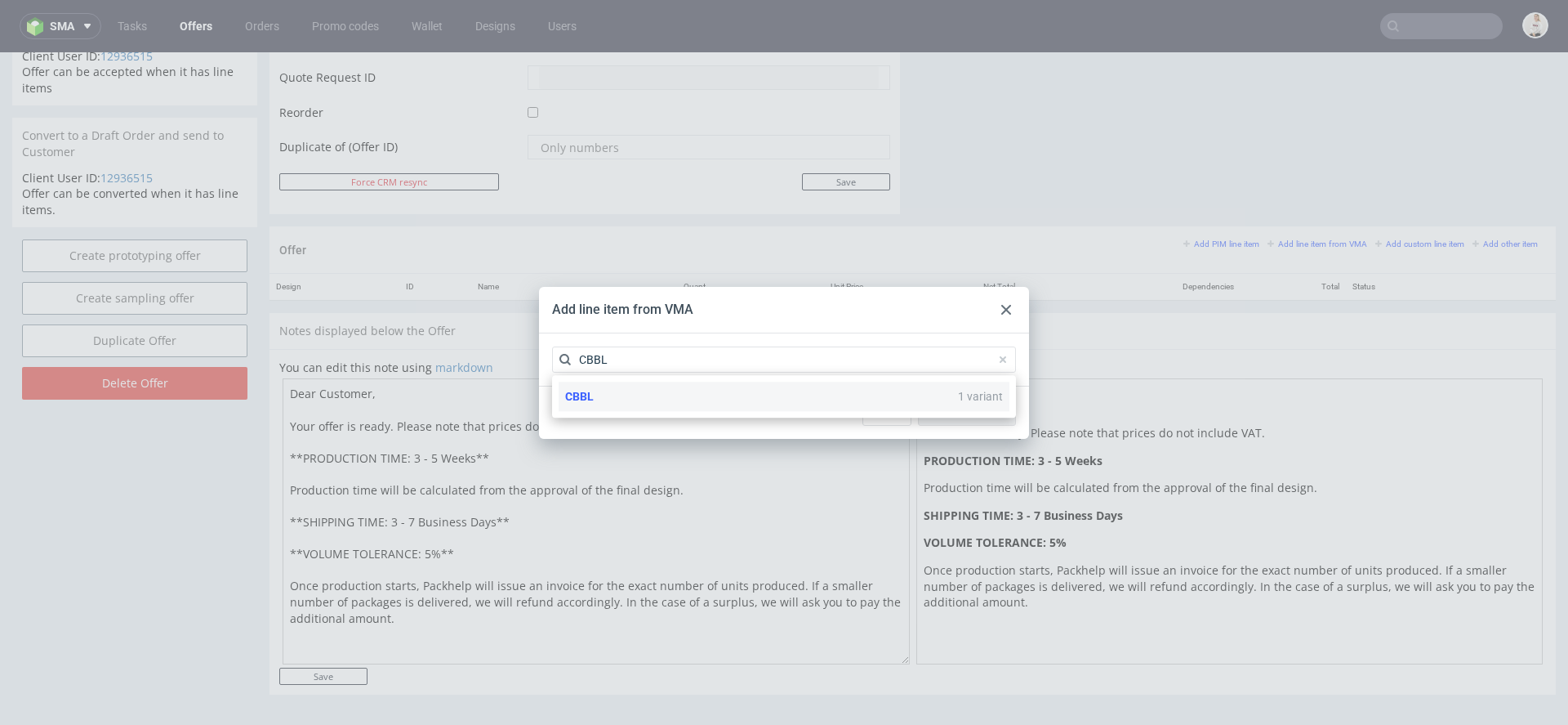
click at [808, 404] on div "CBBL 1 variant" at bounding box center [784, 396] width 451 height 30
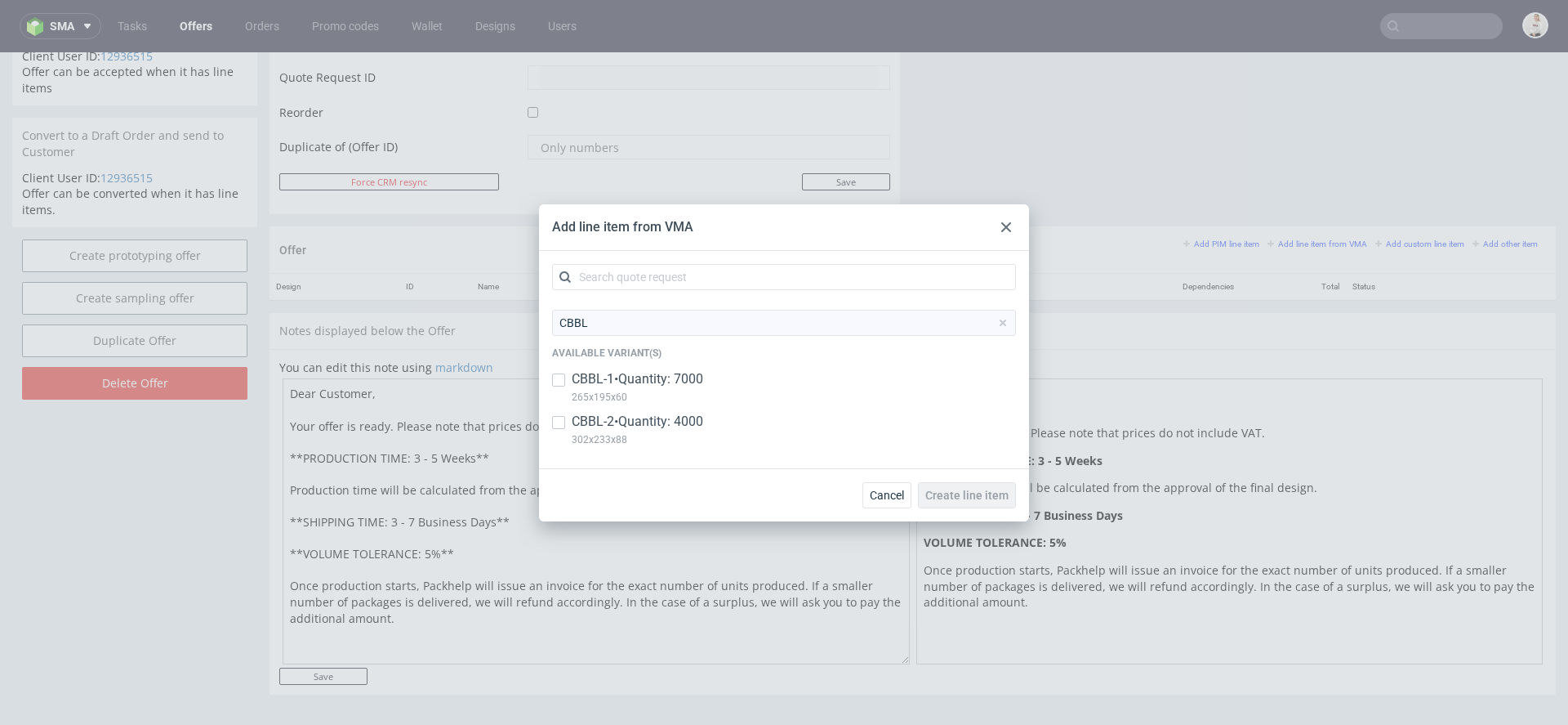
click at [762, 384] on div "CBBL-1 • Quantity: 7000 265x195x60" at bounding box center [784, 391] width 464 height 42
checkbox input "true"
click at [761, 428] on div "CBBL-2 • Quantity: 4000 302x233x88" at bounding box center [784, 433] width 464 height 42
checkbox input "true"
click at [987, 499] on span "Create line item" at bounding box center [967, 495] width 83 height 12
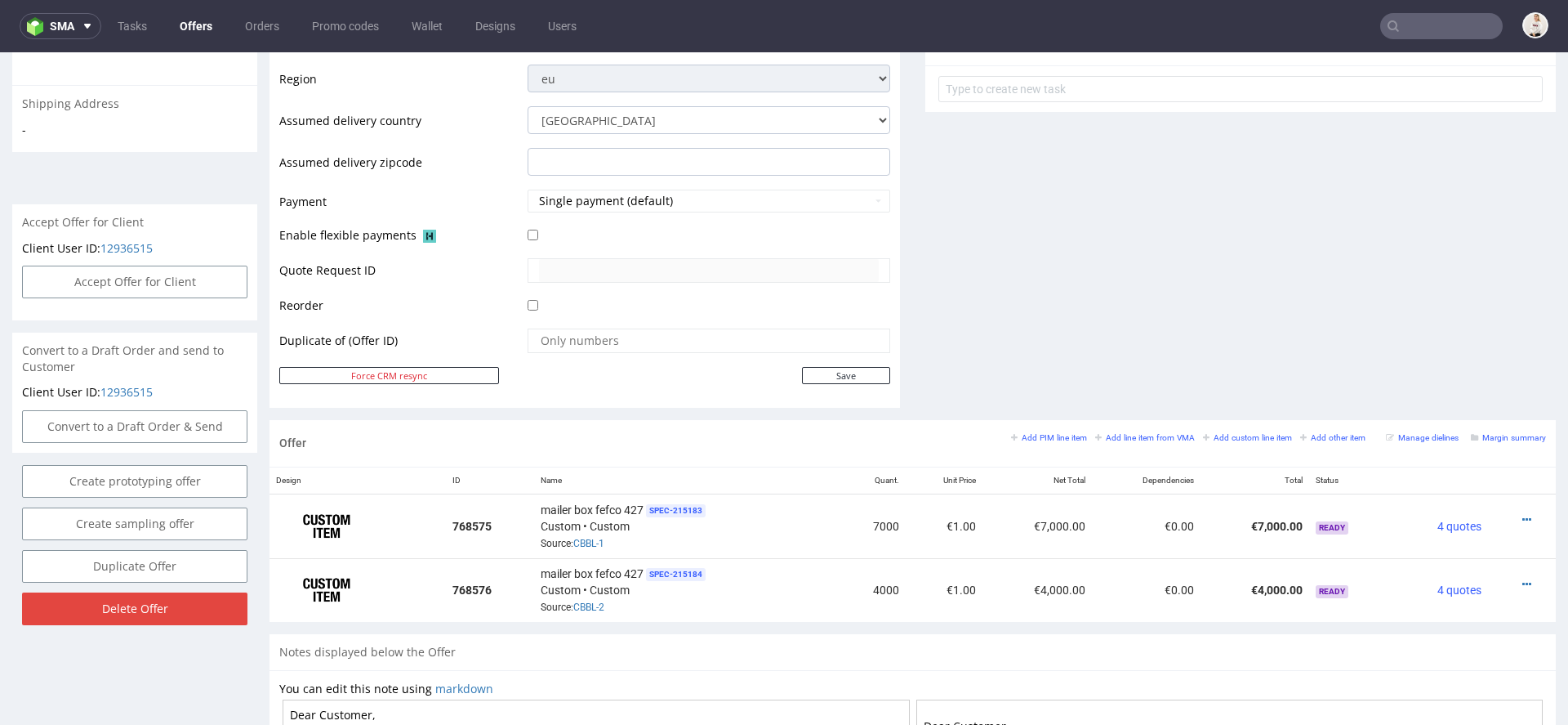
scroll to position [915, 0]
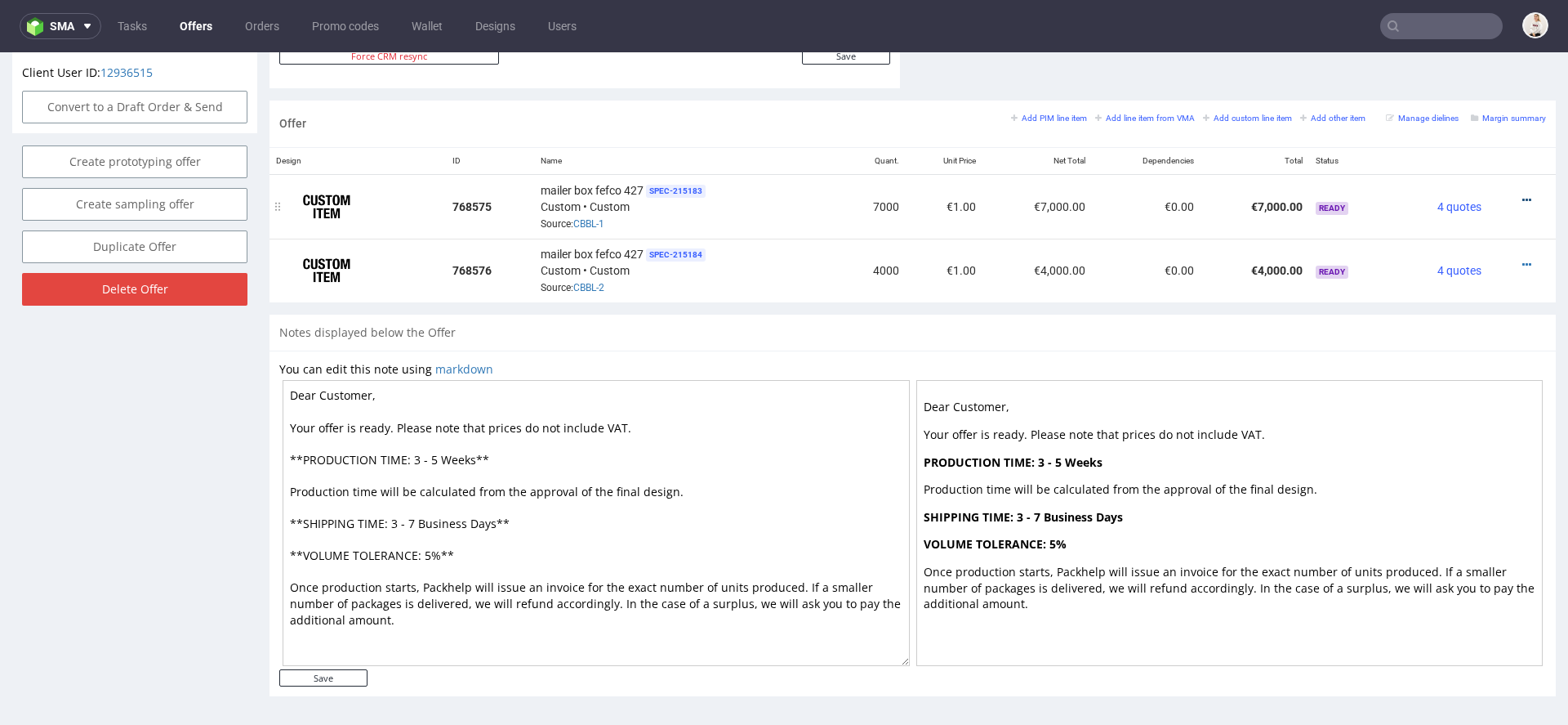
click at [1522, 194] on icon at bounding box center [1527, 200] width 9 height 12
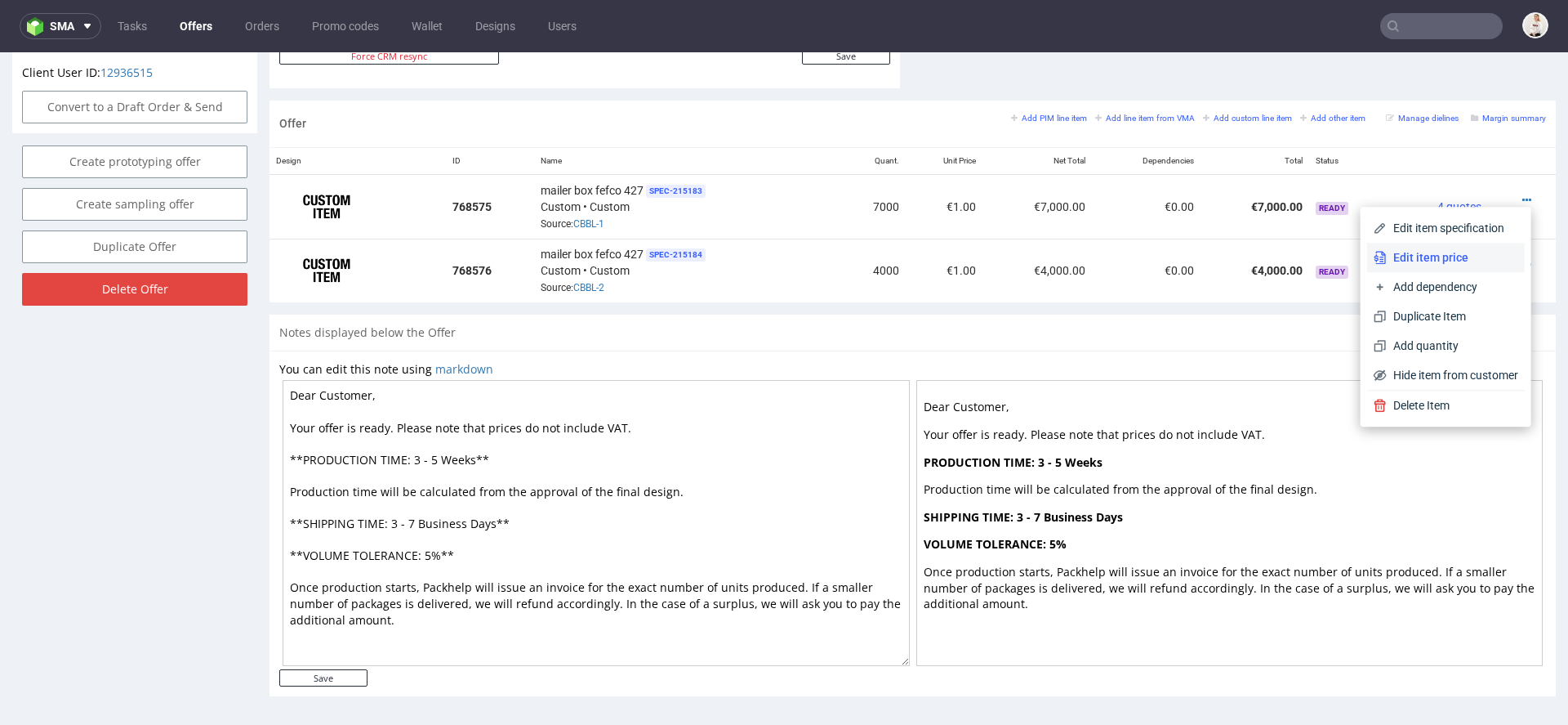
click at [1452, 262] on span "Edit item price" at bounding box center [1452, 257] width 132 height 16
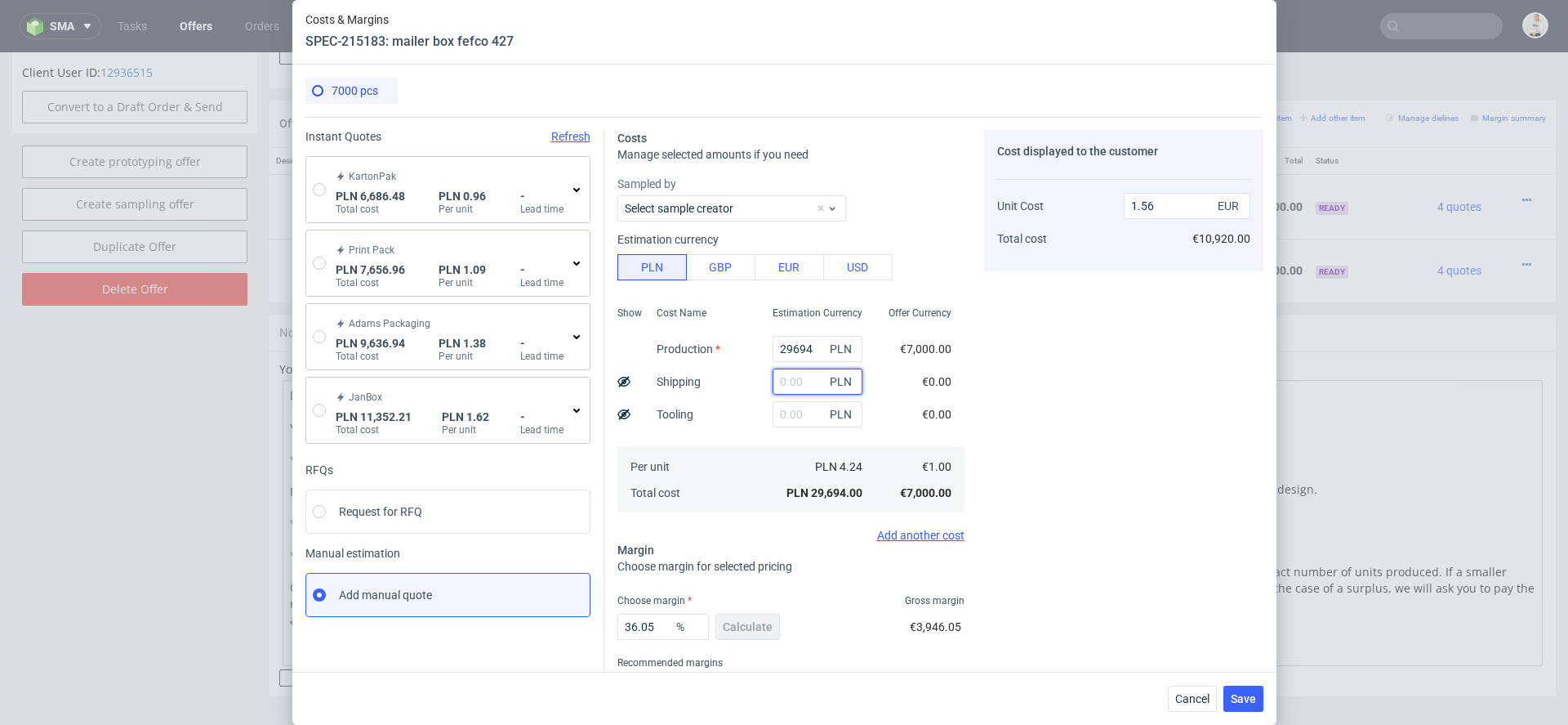
click at [797, 384] on input "text" at bounding box center [817, 381] width 90 height 26
click at [799, 341] on input "29694" at bounding box center [817, 349] width 90 height 26
paste input "5970.00"
click at [994, 421] on div "Cost displayed to the customer Unit Cost Total cost 1.56 EUR €10,920.00" at bounding box center [1124, 428] width 280 height 598
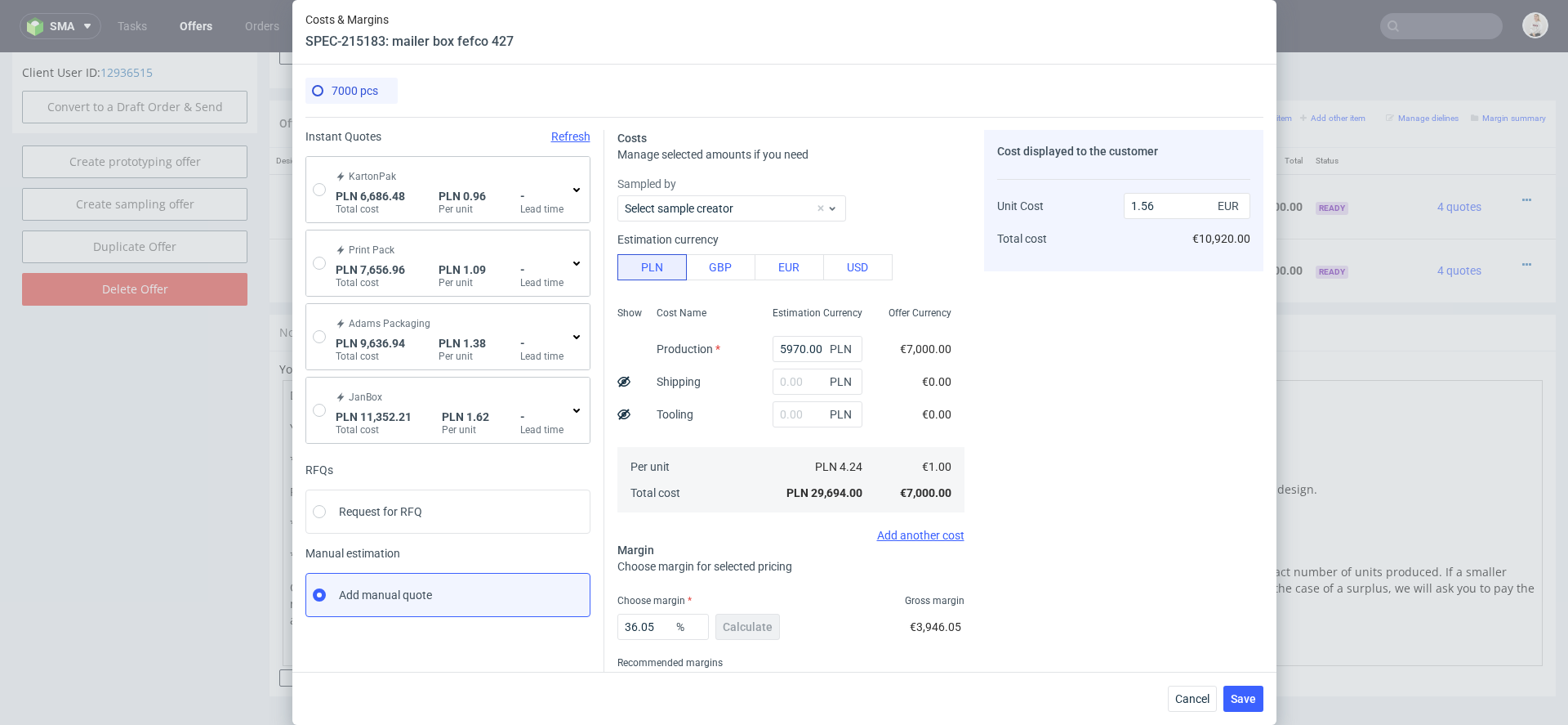
type input "5970"
type input "0.31"
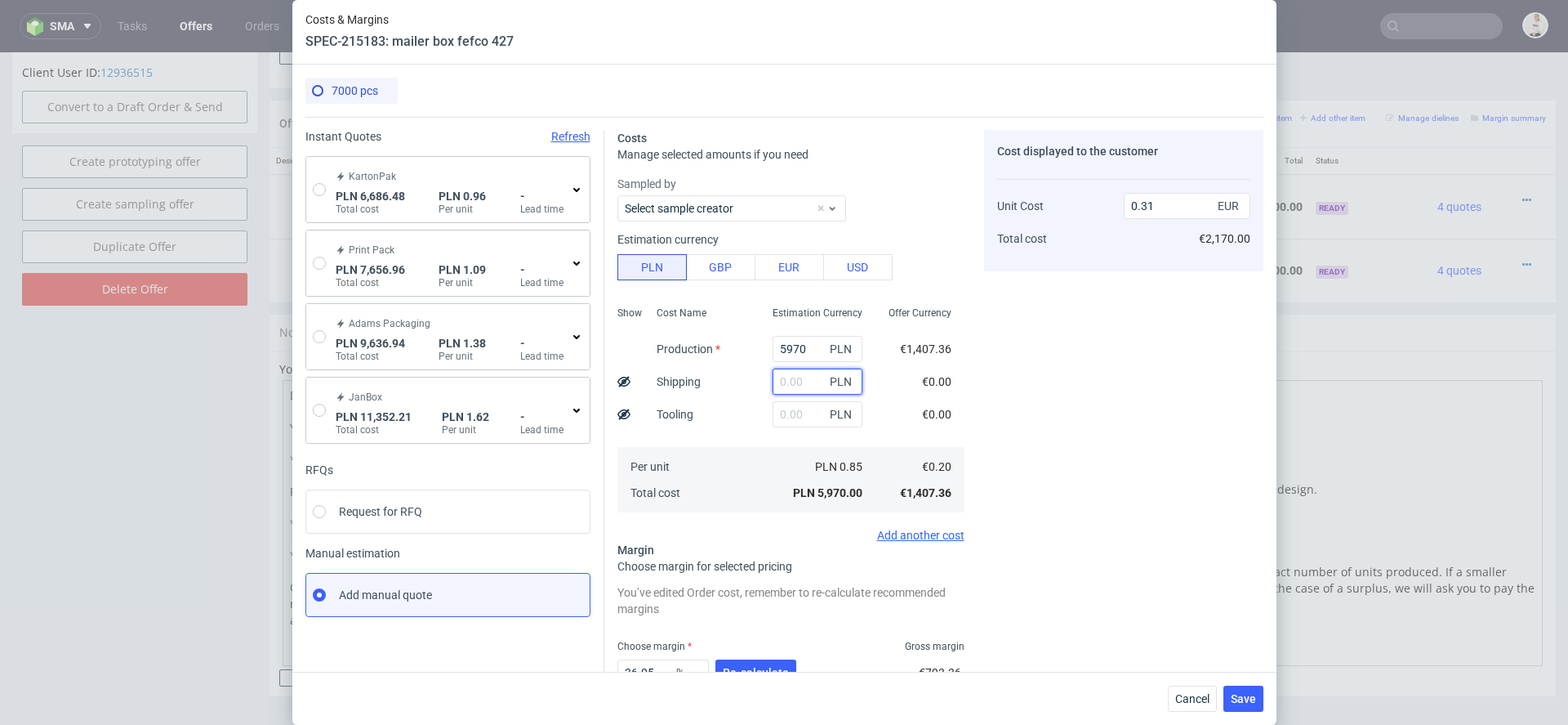
click at [804, 383] on input "text" at bounding box center [817, 381] width 90 height 26
type input "1000"
type input "0.36"
click at [787, 384] on input "1000" at bounding box center [817, 381] width 90 height 26
type input "2000"
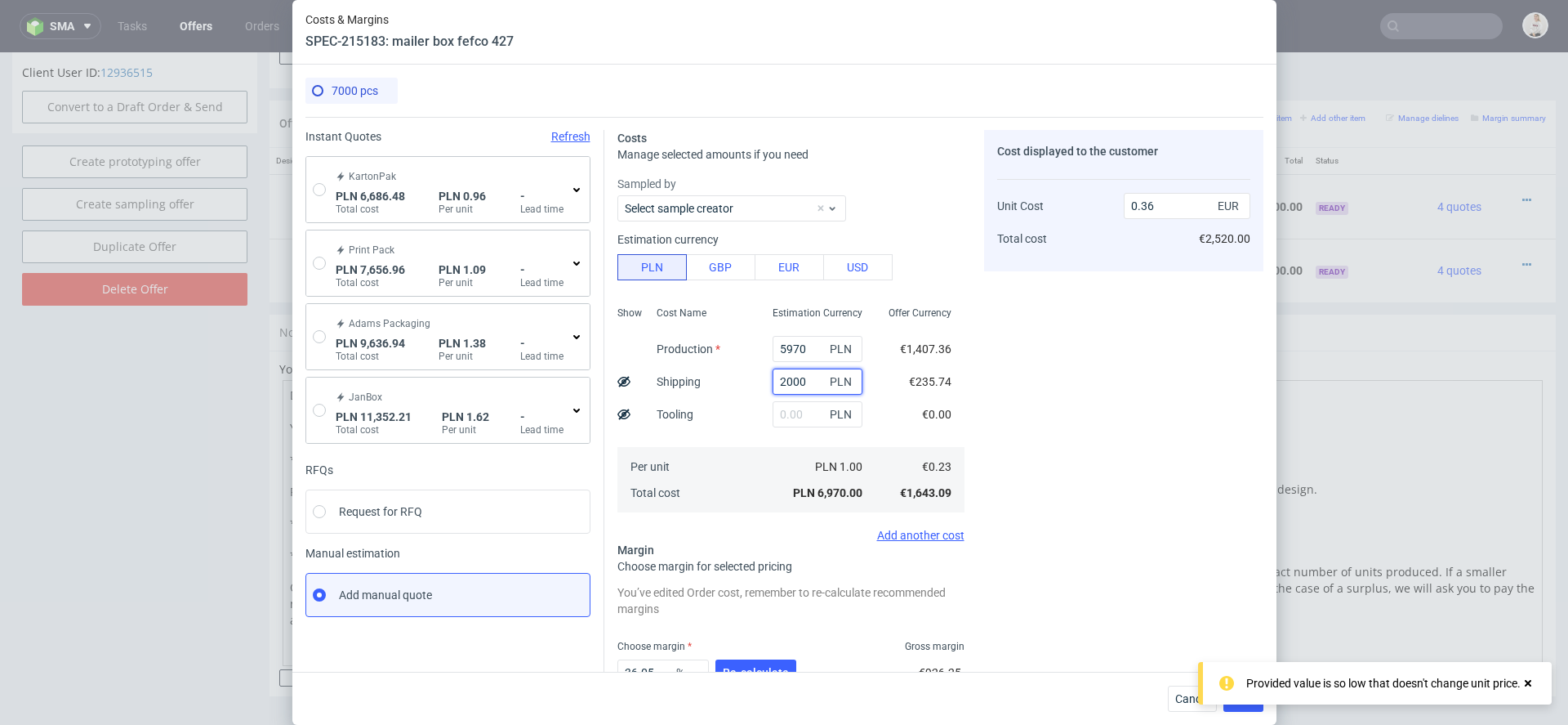
type input "0.42"
click at [988, 394] on div "Cost displayed to the customer Unit Cost Total cost 0.42 EUR €2,940.00" at bounding box center [1124, 452] width 280 height 643
click at [784, 382] on input "2000" at bounding box center [817, 381] width 90 height 26
type input "2500"
type input "0.44"
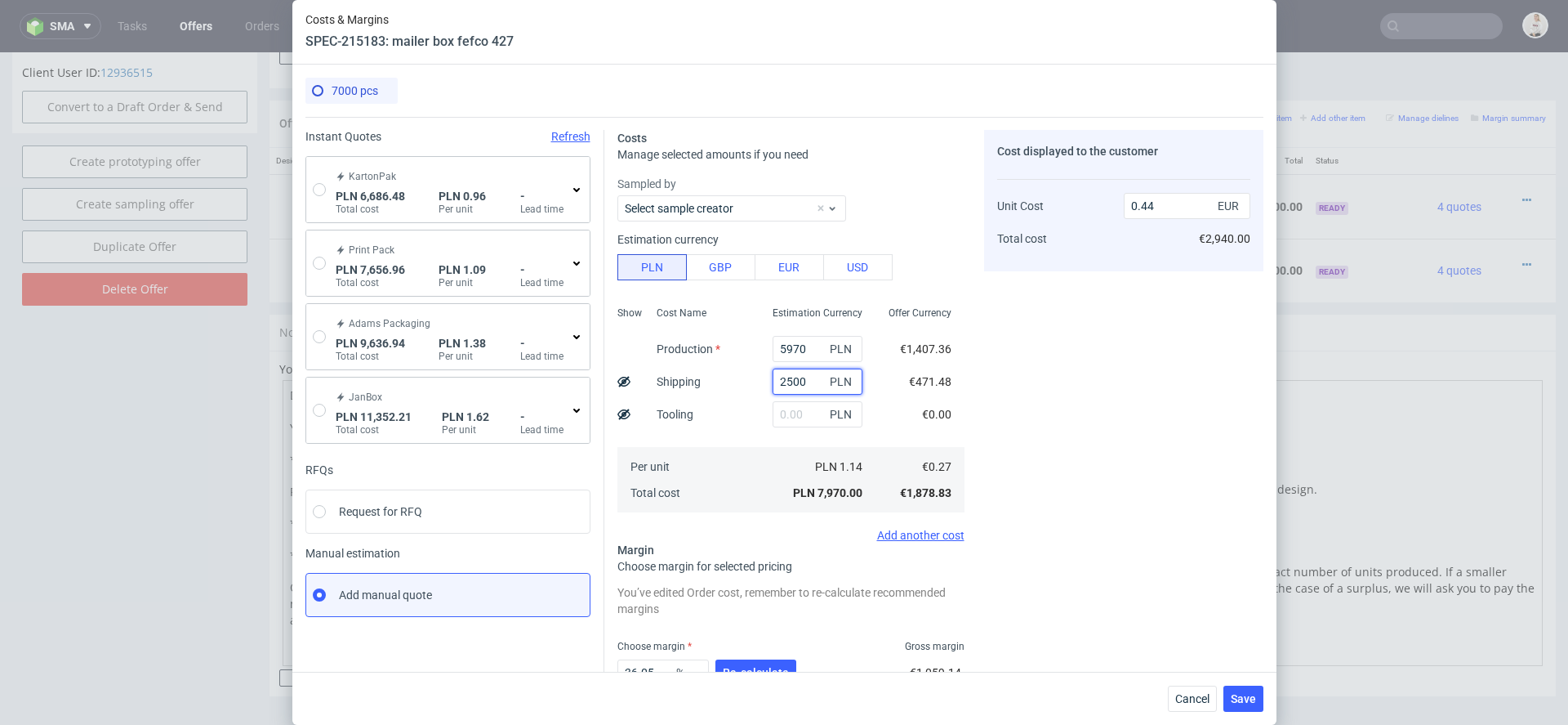
type input "2500"
click at [1043, 359] on div "Cost displayed to the customer Unit Cost Total cost 0.44 EUR €3,080.00" at bounding box center [1124, 452] width 280 height 643
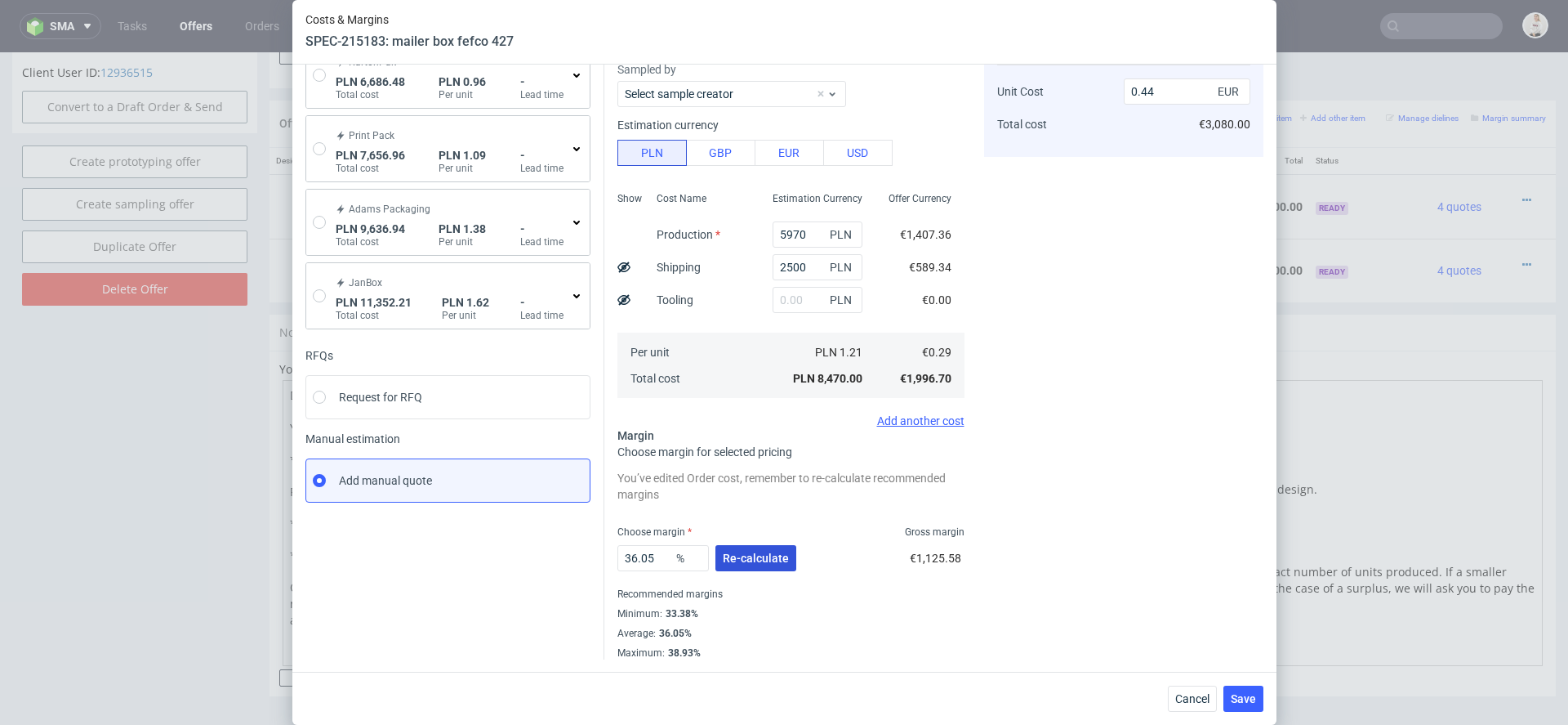
click at [735, 557] on span "Re-calculate" at bounding box center [756, 557] width 66 height 12
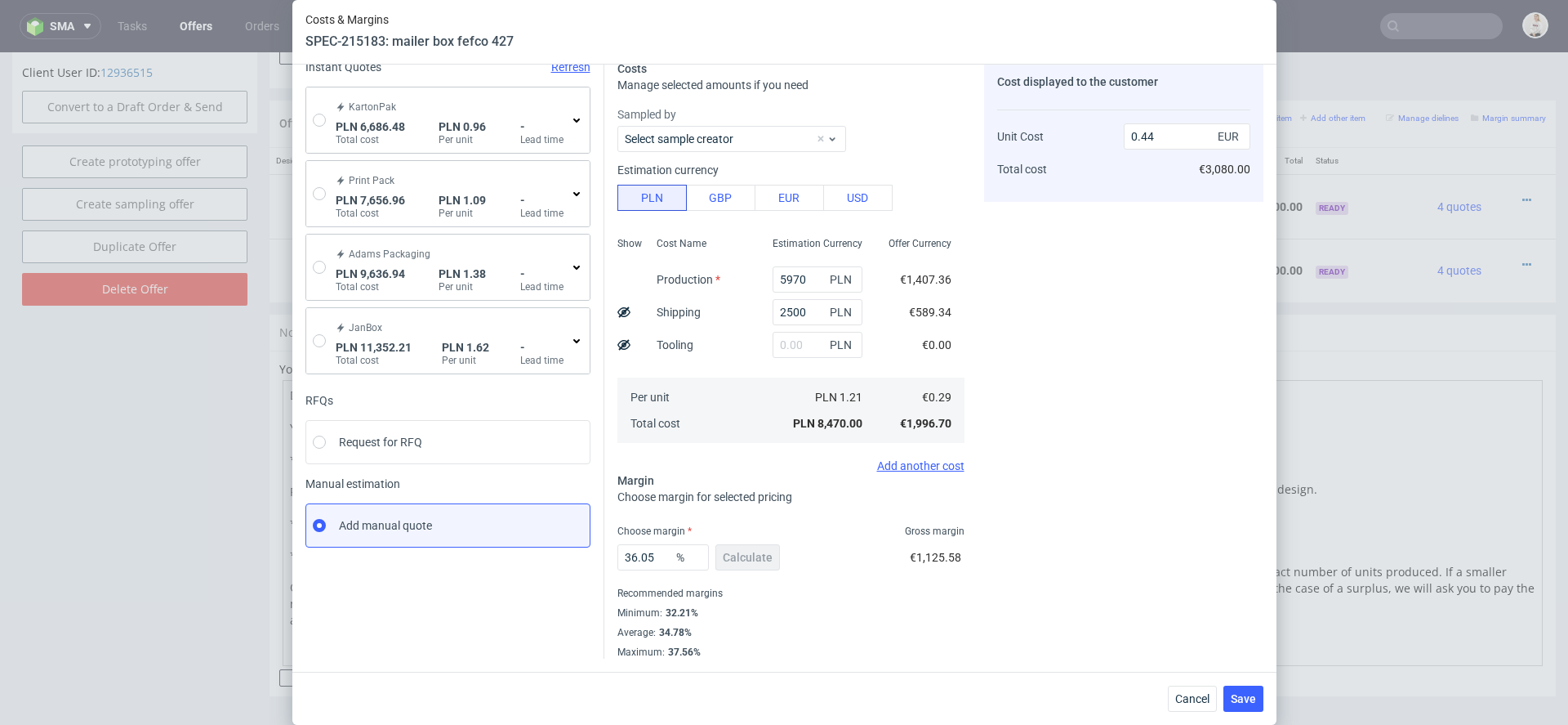
scroll to position [69, 0]
drag, startPoint x: 661, startPoint y: 554, endPoint x: 450, endPoint y: 546, distance: 211.2
click at [450, 546] on div "Instant Quotes Refresh KartonPak PLN 6,686.48 Total cost PLN 0.96 Per unit - Le…" at bounding box center [784, 354] width 958 height 611
type input "33"
type input "0.42"
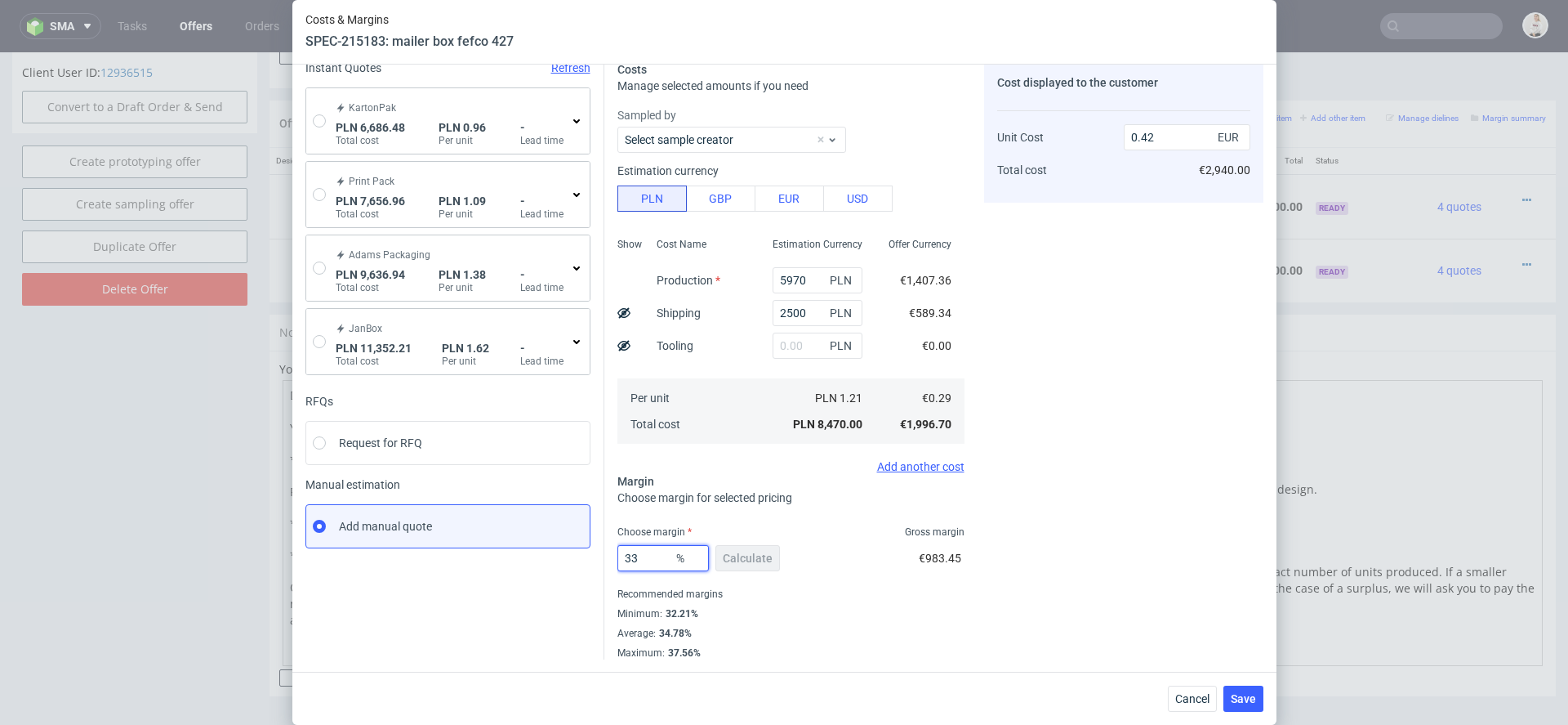
type input "33"
click at [906, 606] on div "Minimum : 32.21%" at bounding box center [790, 614] width 347 height 20
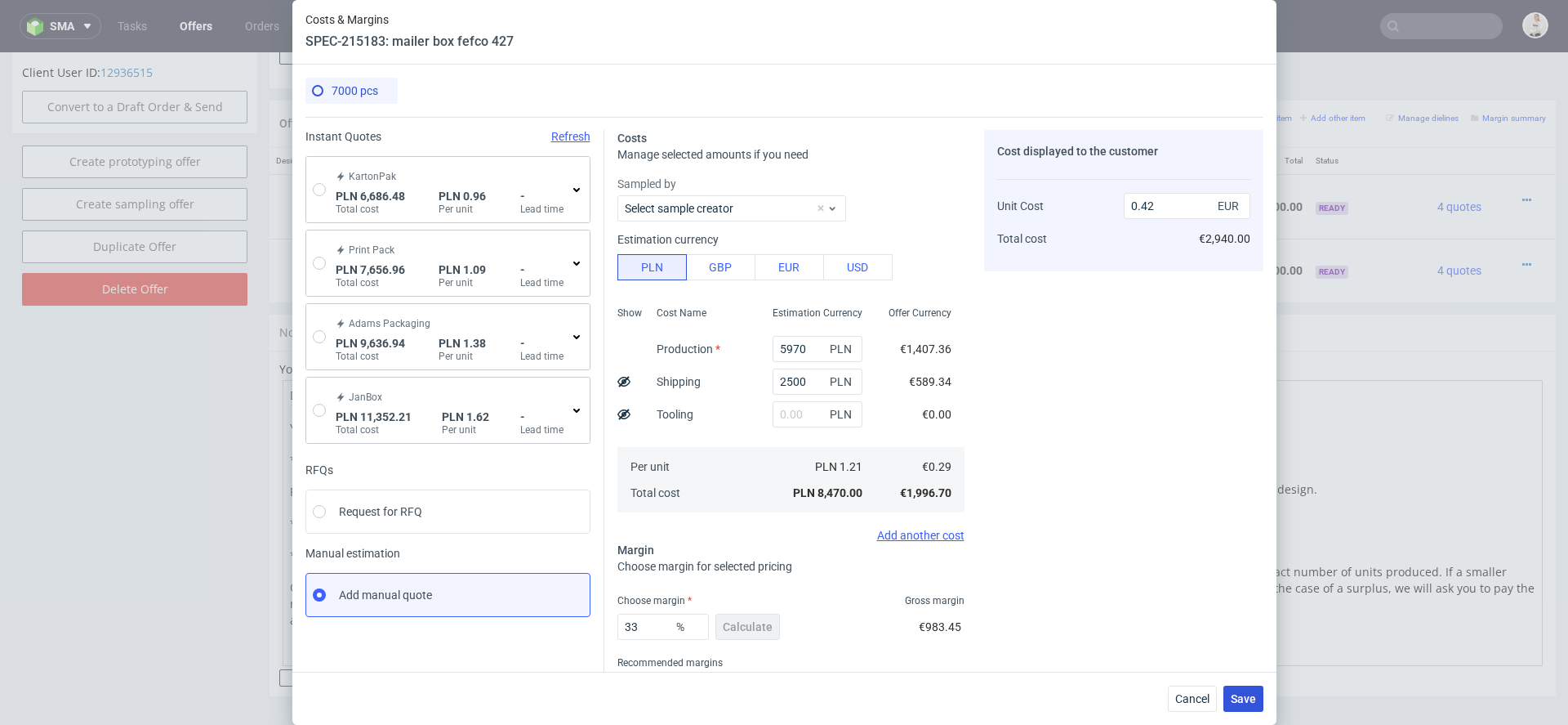
click at [1244, 701] on span "Save" at bounding box center [1244, 698] width 25 height 12
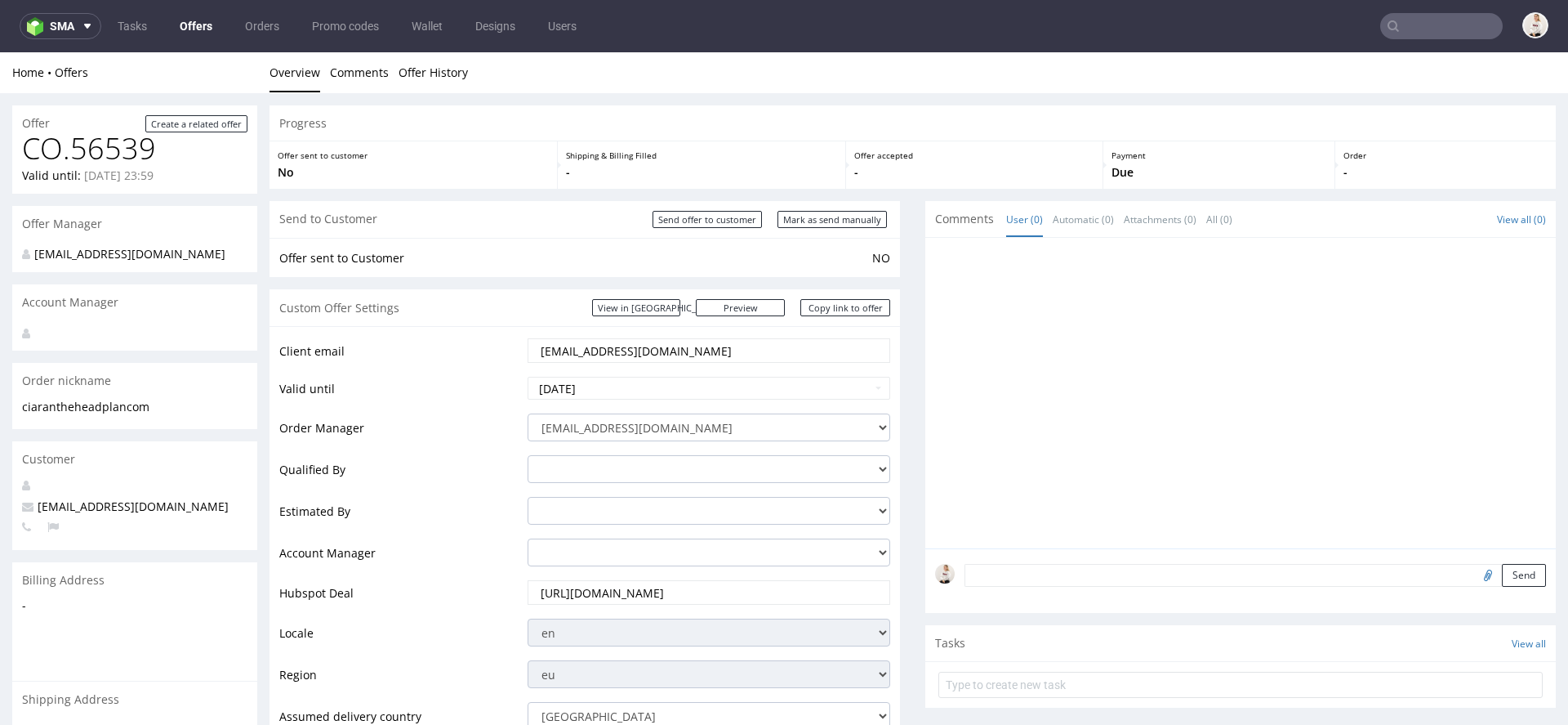
scroll to position [915, 0]
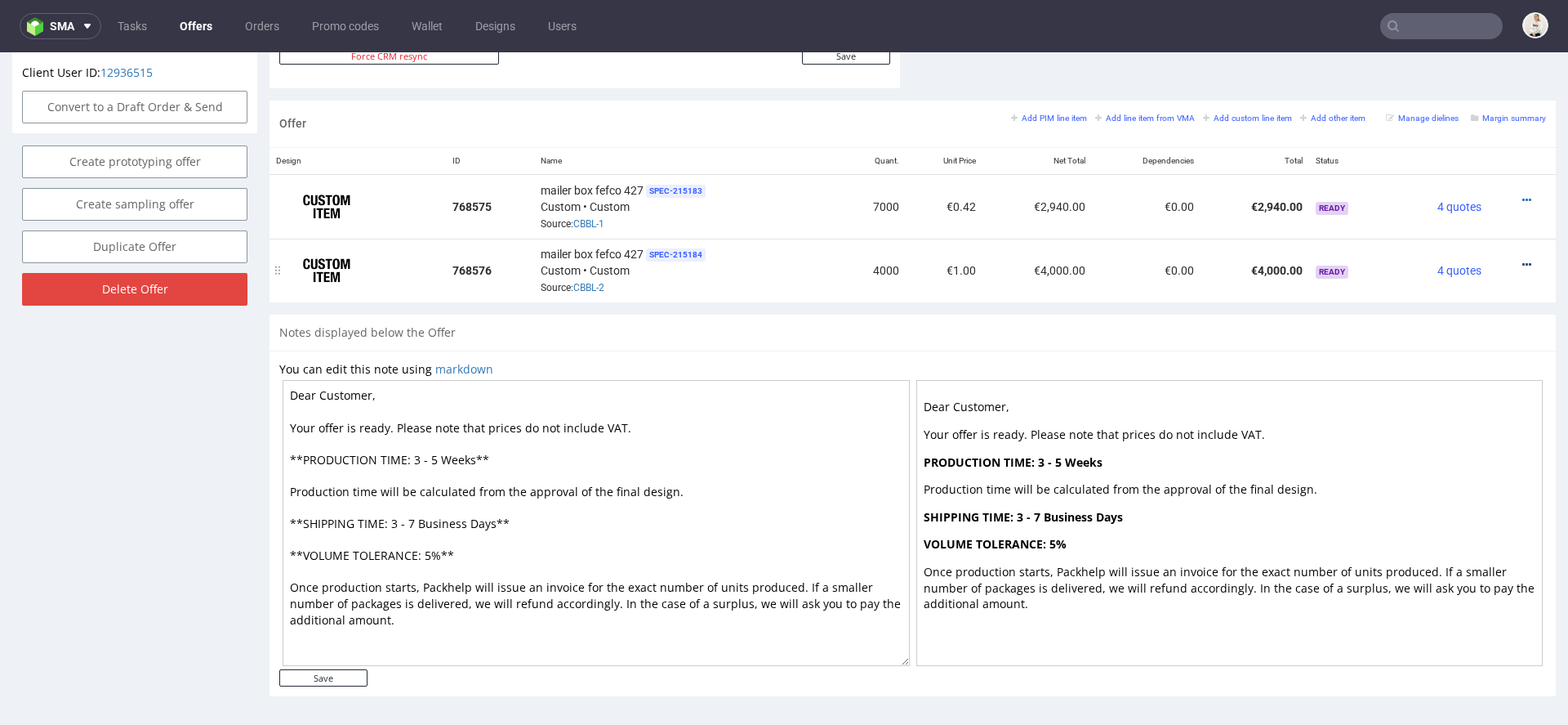
click at [1522, 259] on icon at bounding box center [1527, 264] width 9 height 12
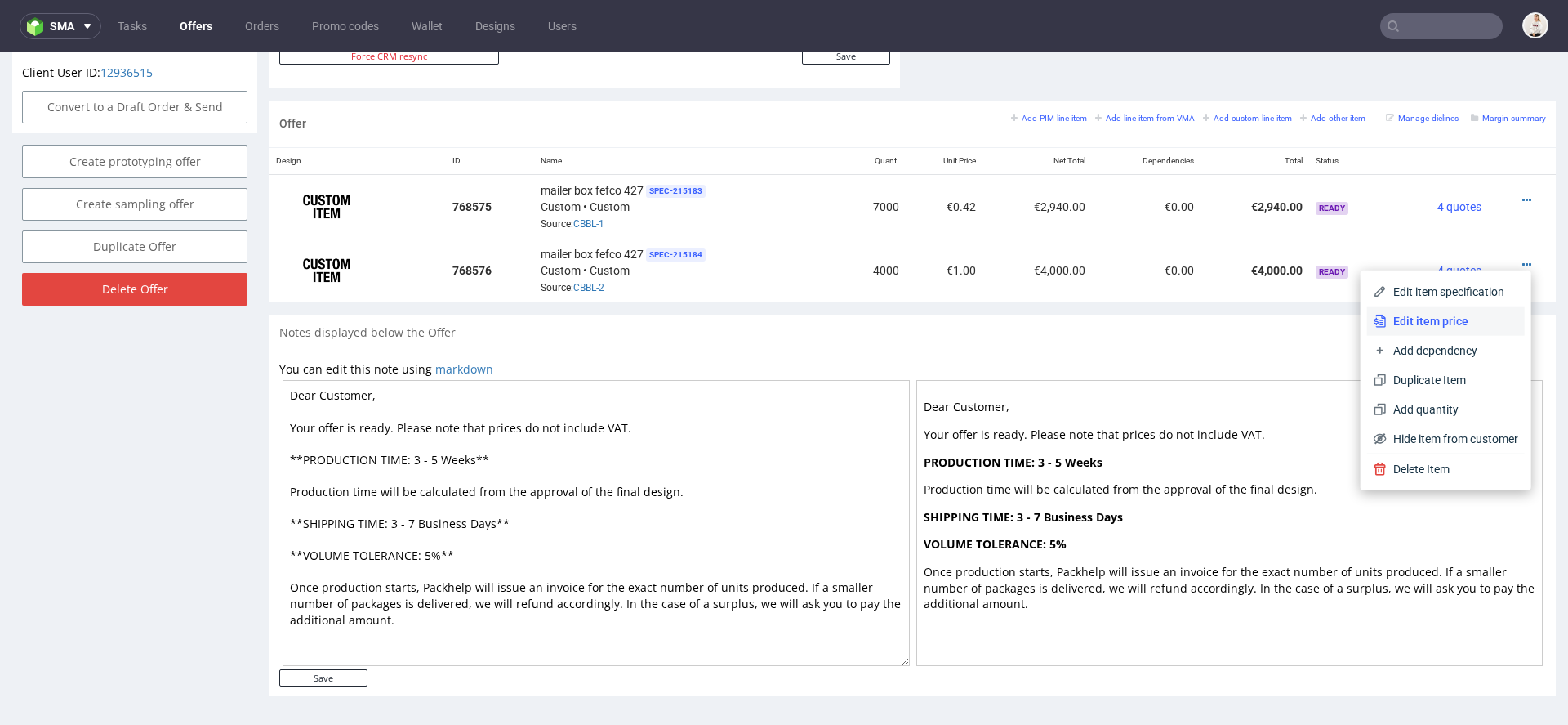
click at [1446, 328] on span "Edit item price" at bounding box center [1452, 321] width 132 height 16
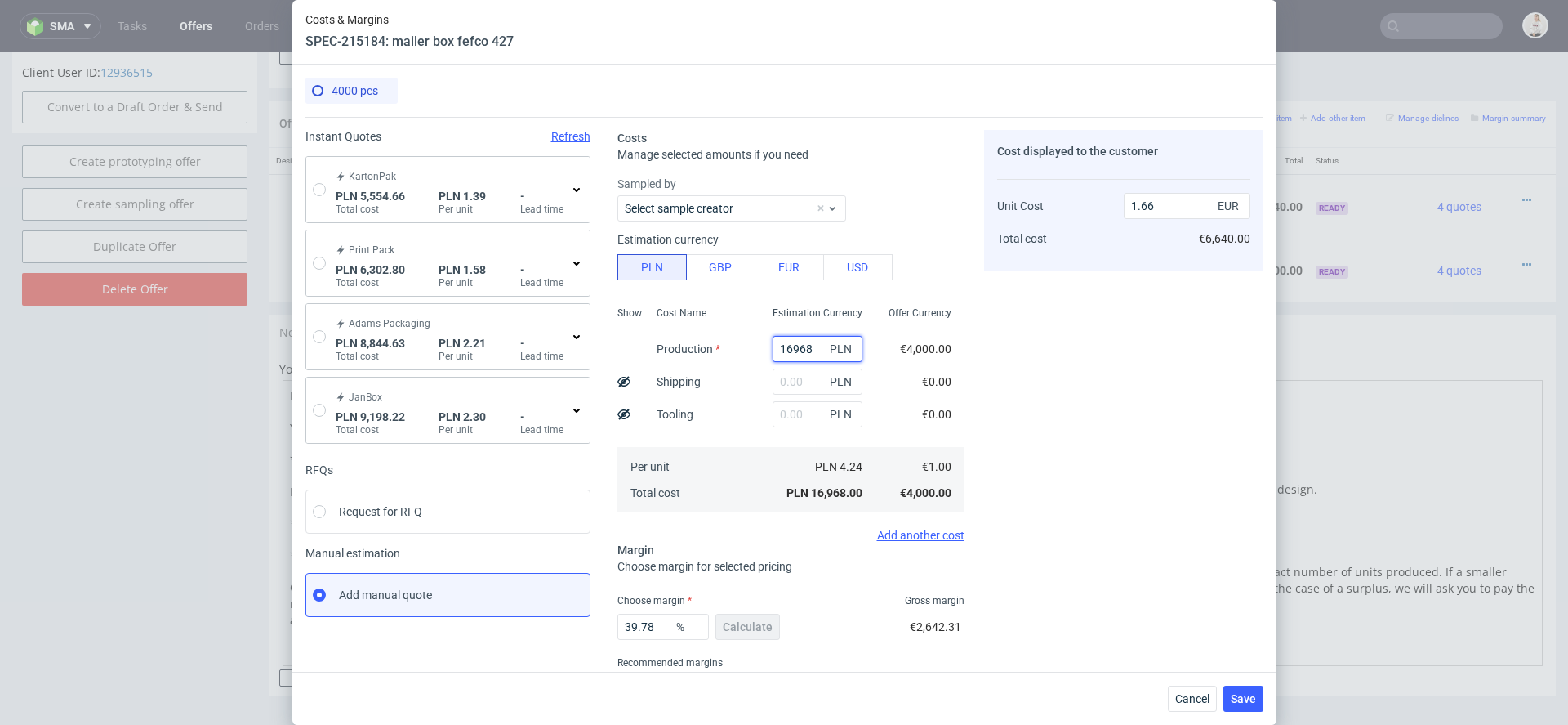
click at [809, 347] on input "16968" at bounding box center [817, 349] width 90 height 26
paste input "5780.00"
click at [952, 401] on div "€0.00" at bounding box center [937, 414] width 56 height 32
type input "5780"
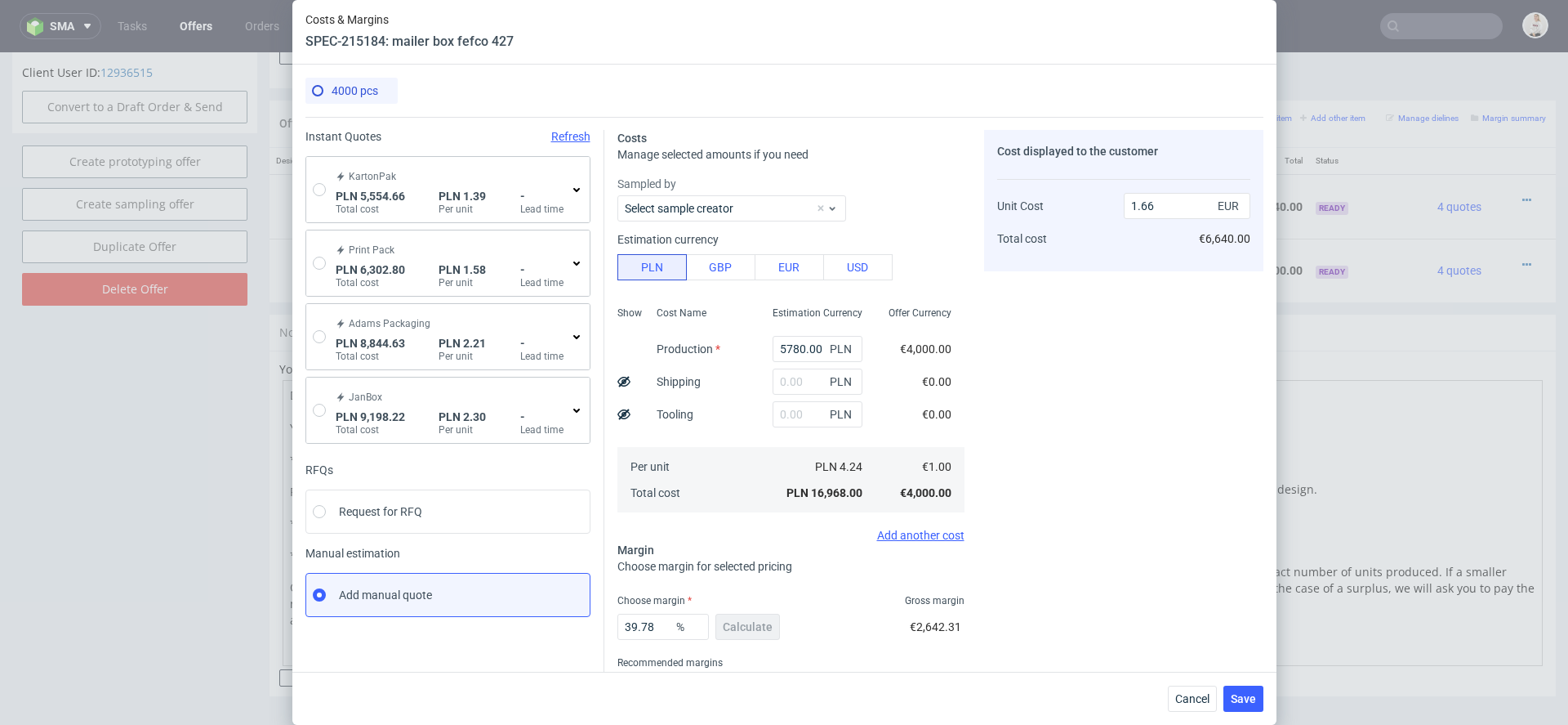
type input "0.57"
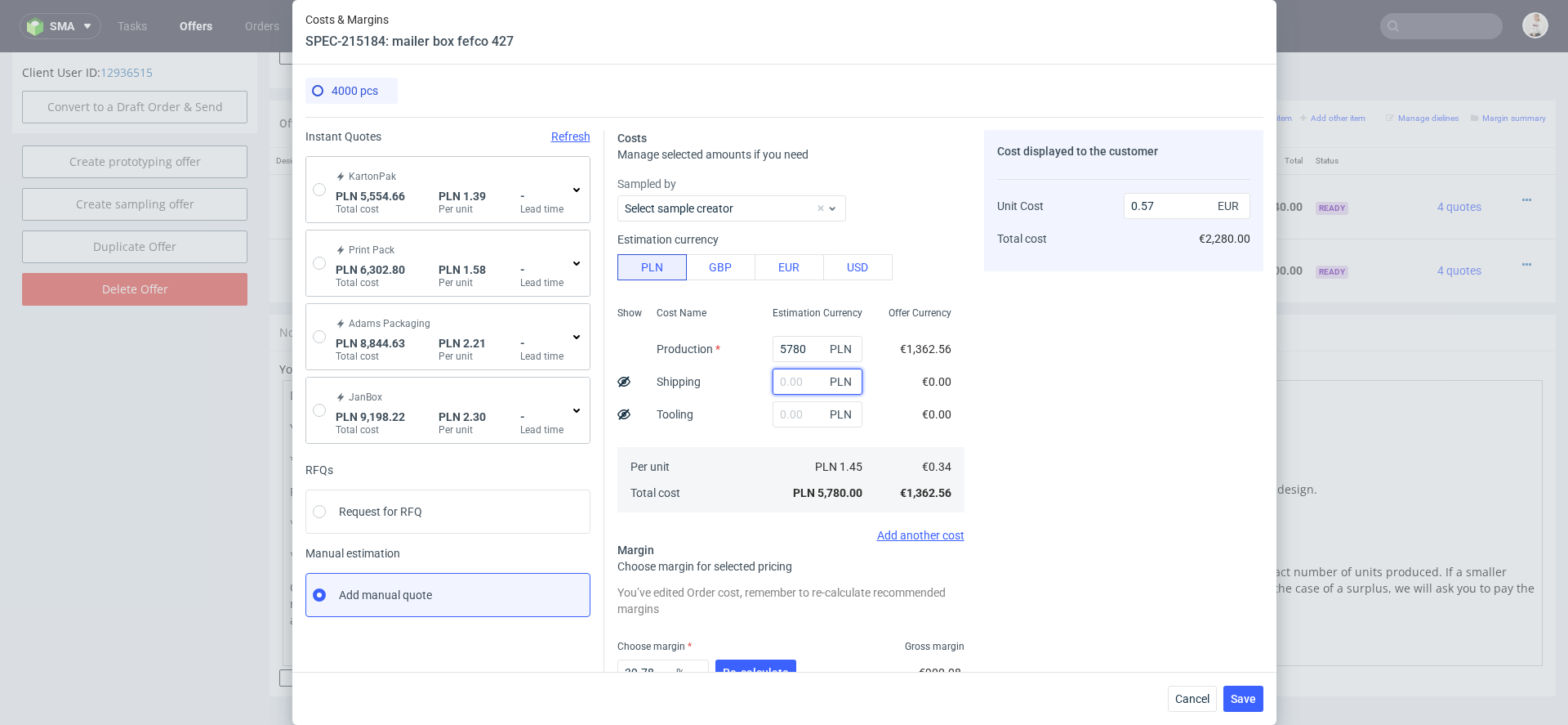
click at [803, 373] on input "text" at bounding box center [817, 381] width 90 height 26
type input "3000"
type input "0.86"
type input "3000"
click at [1078, 400] on div "Cost displayed to the customer Unit Cost Total cost 0.86 EUR €3,440.00" at bounding box center [1124, 452] width 280 height 643
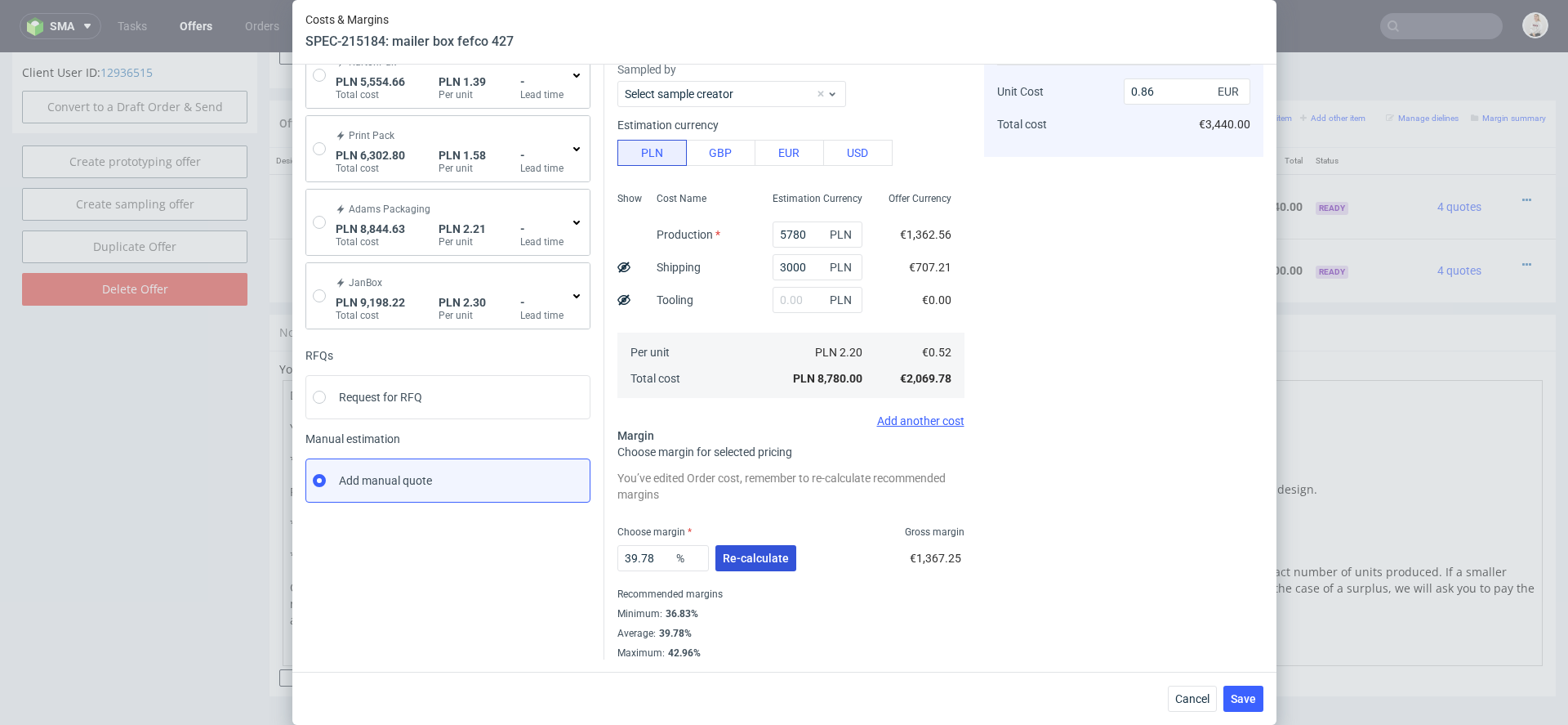
click at [752, 548] on button "Re-calculate" at bounding box center [756, 557] width 81 height 26
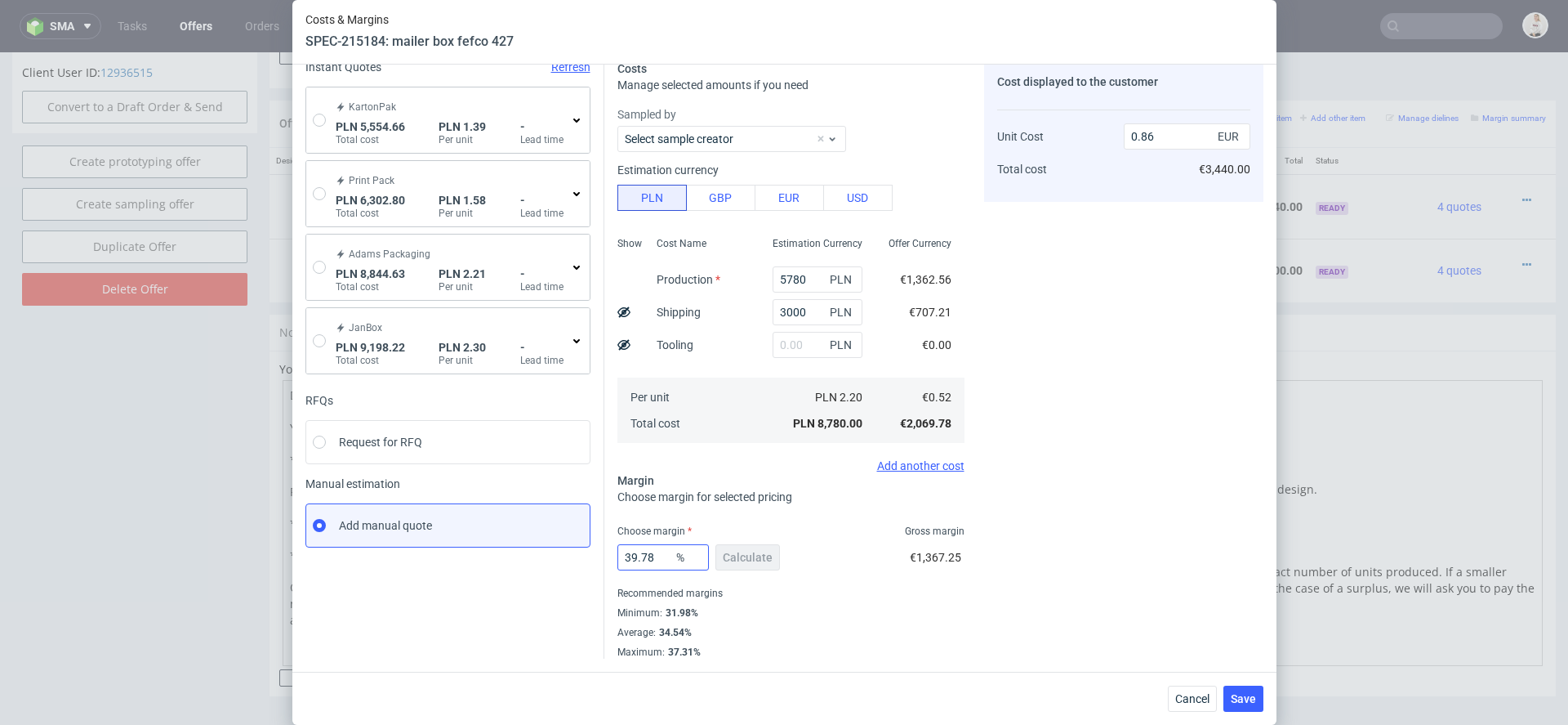
scroll to position [69, 0]
drag, startPoint x: 650, startPoint y: 556, endPoint x: 512, endPoint y: 541, distance: 138.8
click at [512, 541] on div "Instant Quotes Refresh KartonPak PLN 5,554.66 Total cost PLN 1.39 Per unit - Le…" at bounding box center [784, 354] width 958 height 611
type input "8"
type input "0.57"
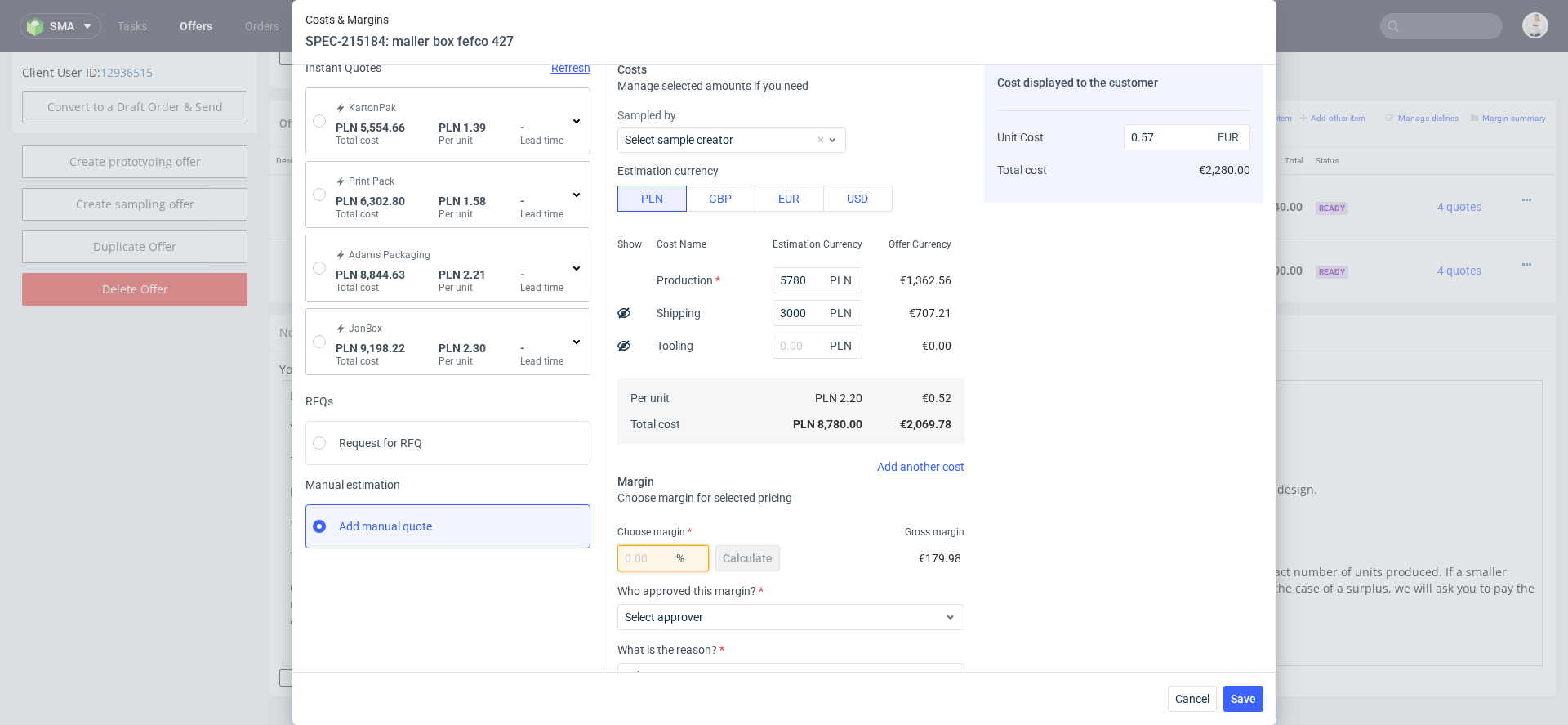
type input "0"
type input "0.52"
type input "35"
type input "0.8"
click at [991, 566] on div "Cost displayed to the customer Unit Cost Total cost 0.8 EUR €3,200.00" at bounding box center [1124, 359] width 280 height 598
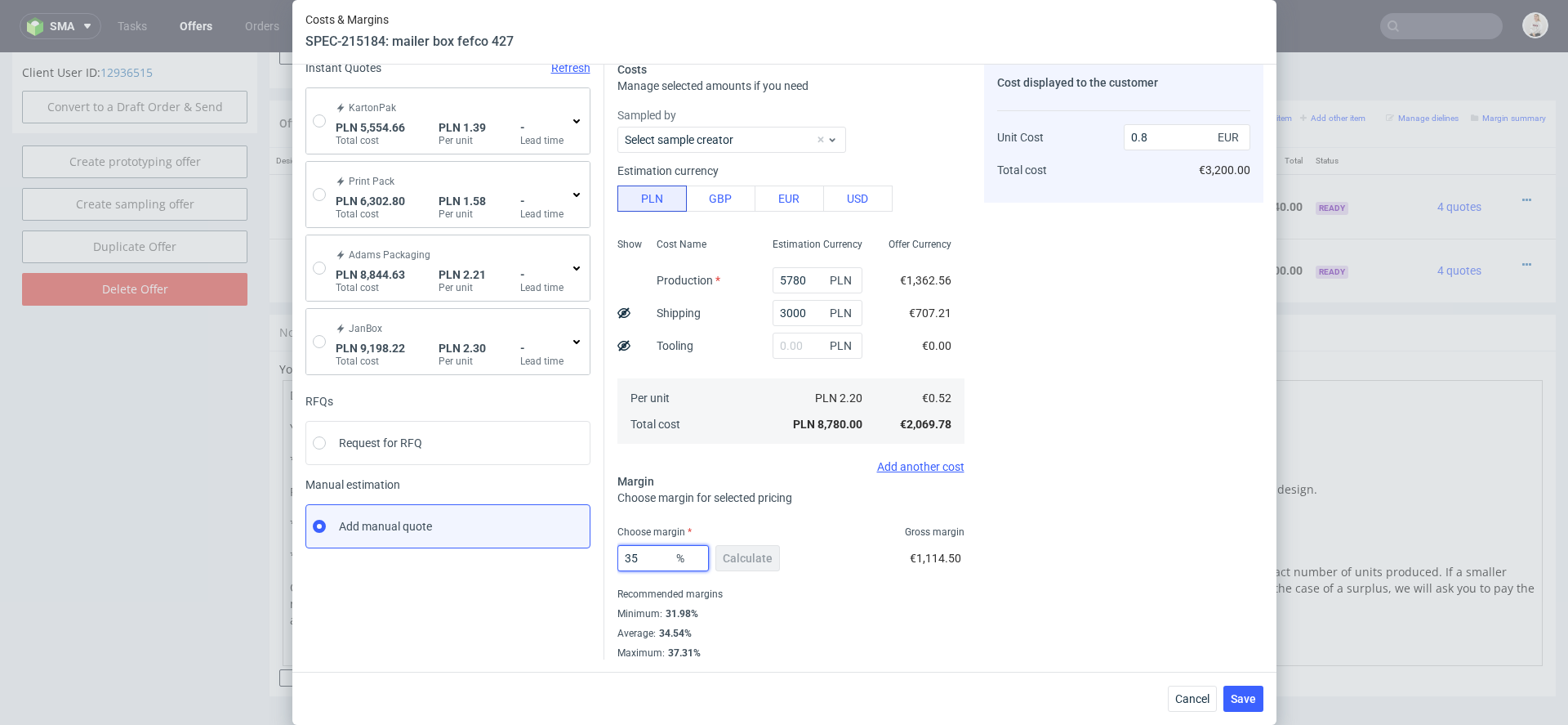
click at [652, 561] on input "35" at bounding box center [663, 557] width 91 height 26
type input "34"
type input "0.79"
type input "34"
click at [1206, 514] on div "Cost displayed to the customer Unit Cost Total cost 0.79 EUR €3,160.00" at bounding box center [1124, 359] width 280 height 598
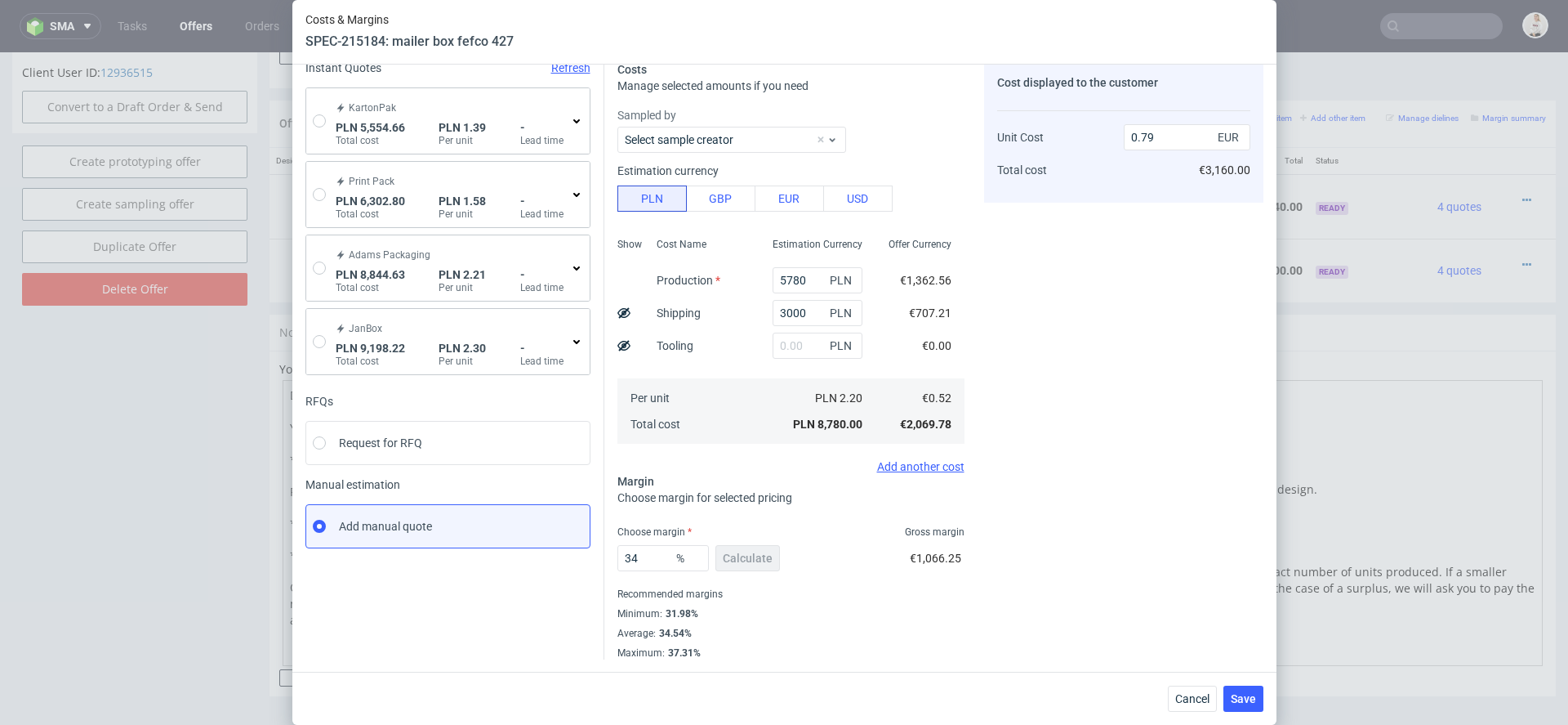
scroll to position [0, 0]
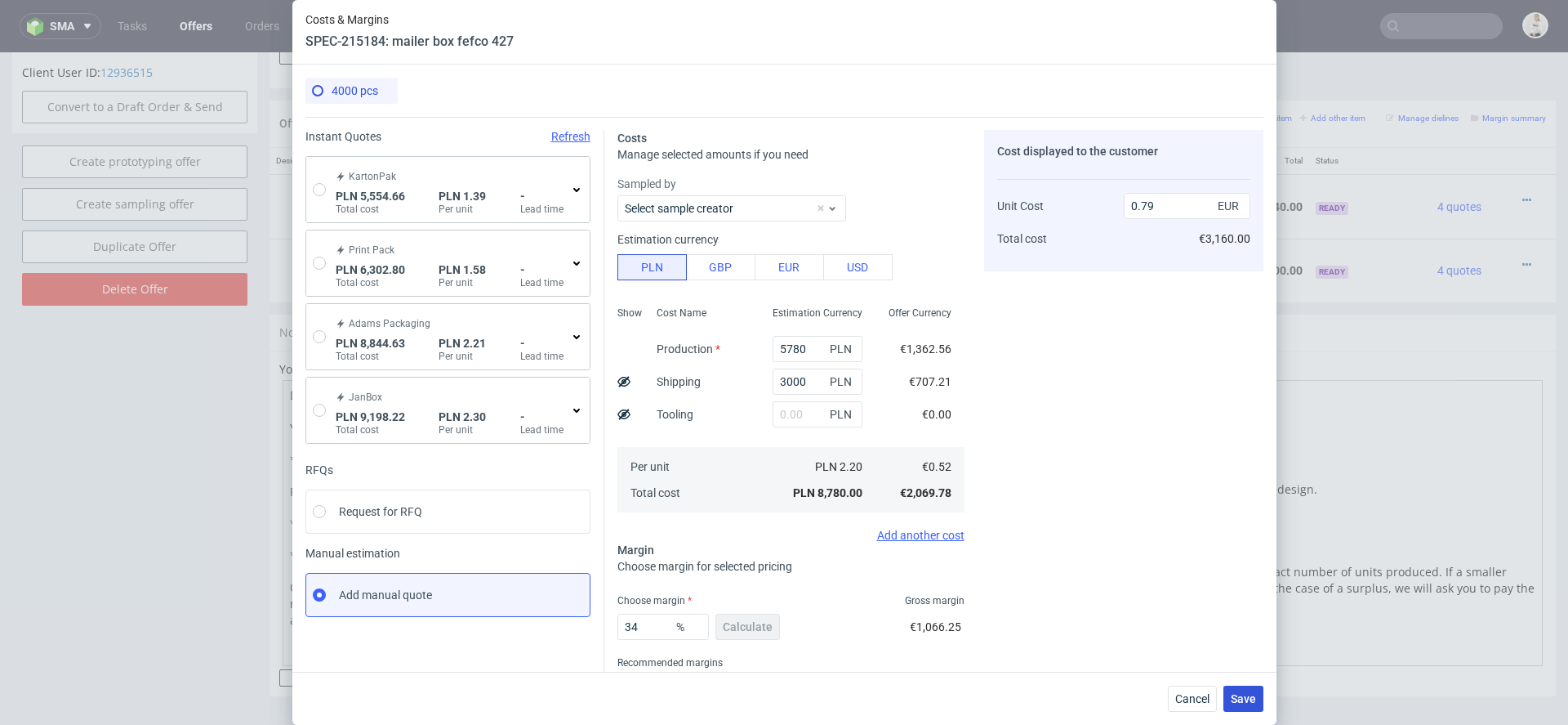
click at [1242, 698] on span "Save" at bounding box center [1244, 698] width 25 height 12
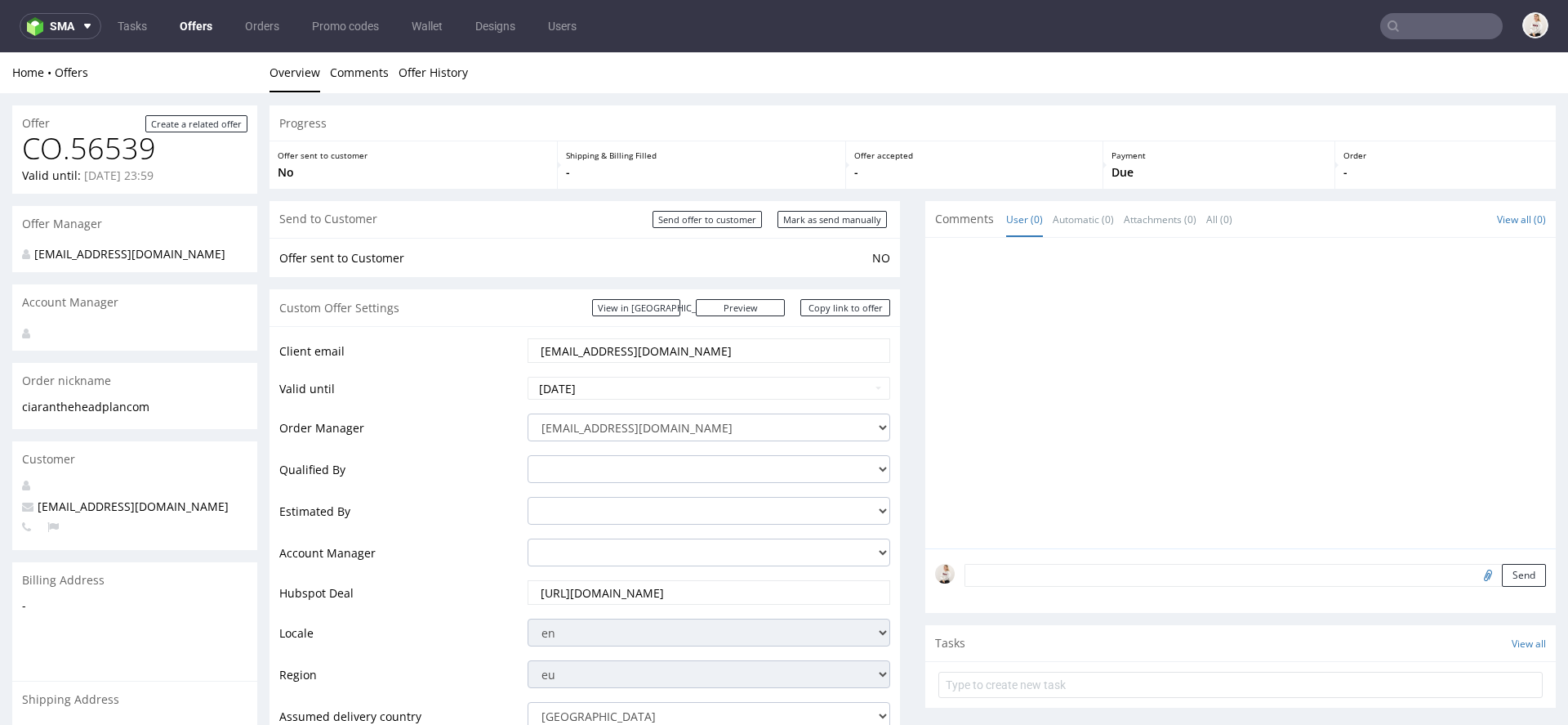
click at [827, 203] on div "Send to Customer Send offer to customer Mark as send manually" at bounding box center [585, 219] width 631 height 37
click at [832, 220] on input "Mark as send manually" at bounding box center [832, 219] width 109 height 17
type input "In progress..."
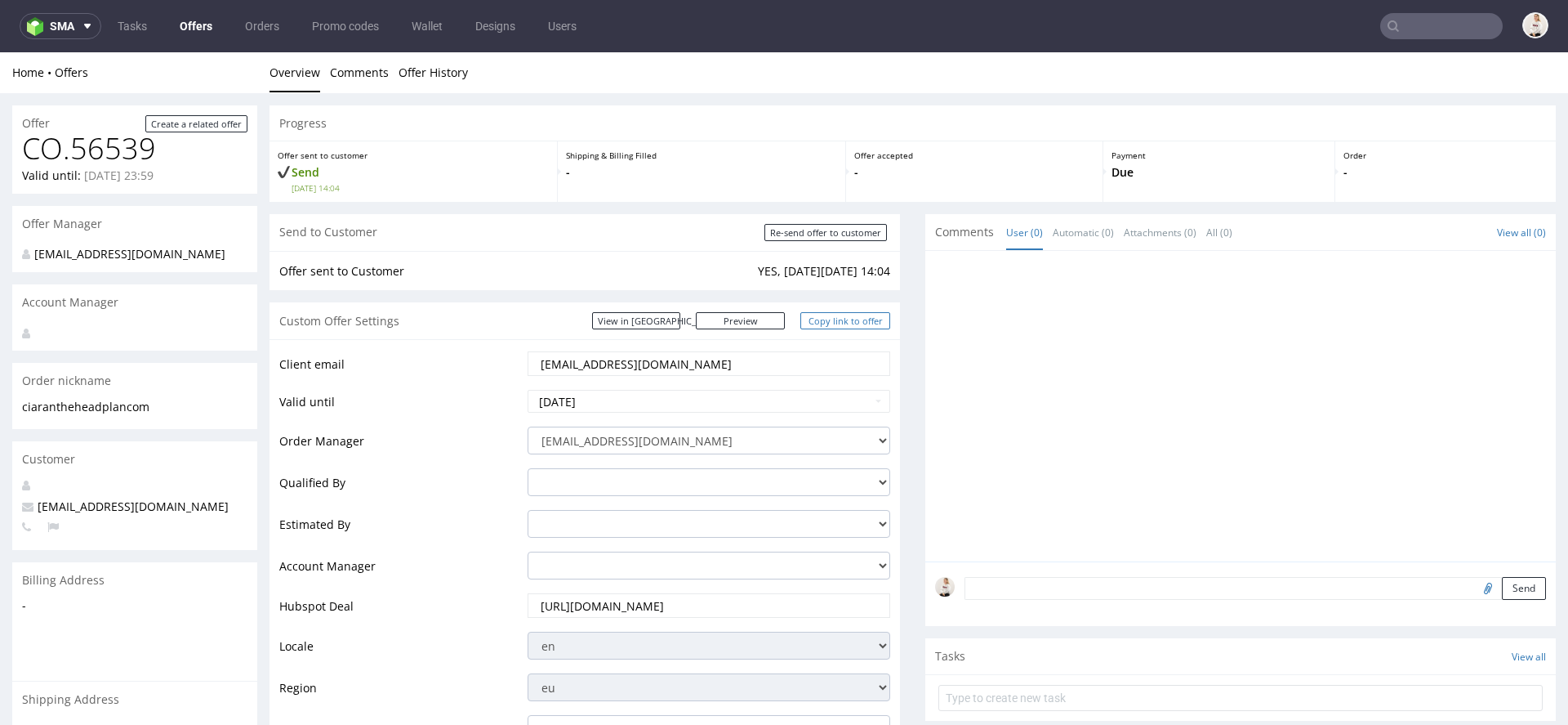
click at [839, 319] on link "Copy link to offer" at bounding box center [845, 320] width 90 height 17
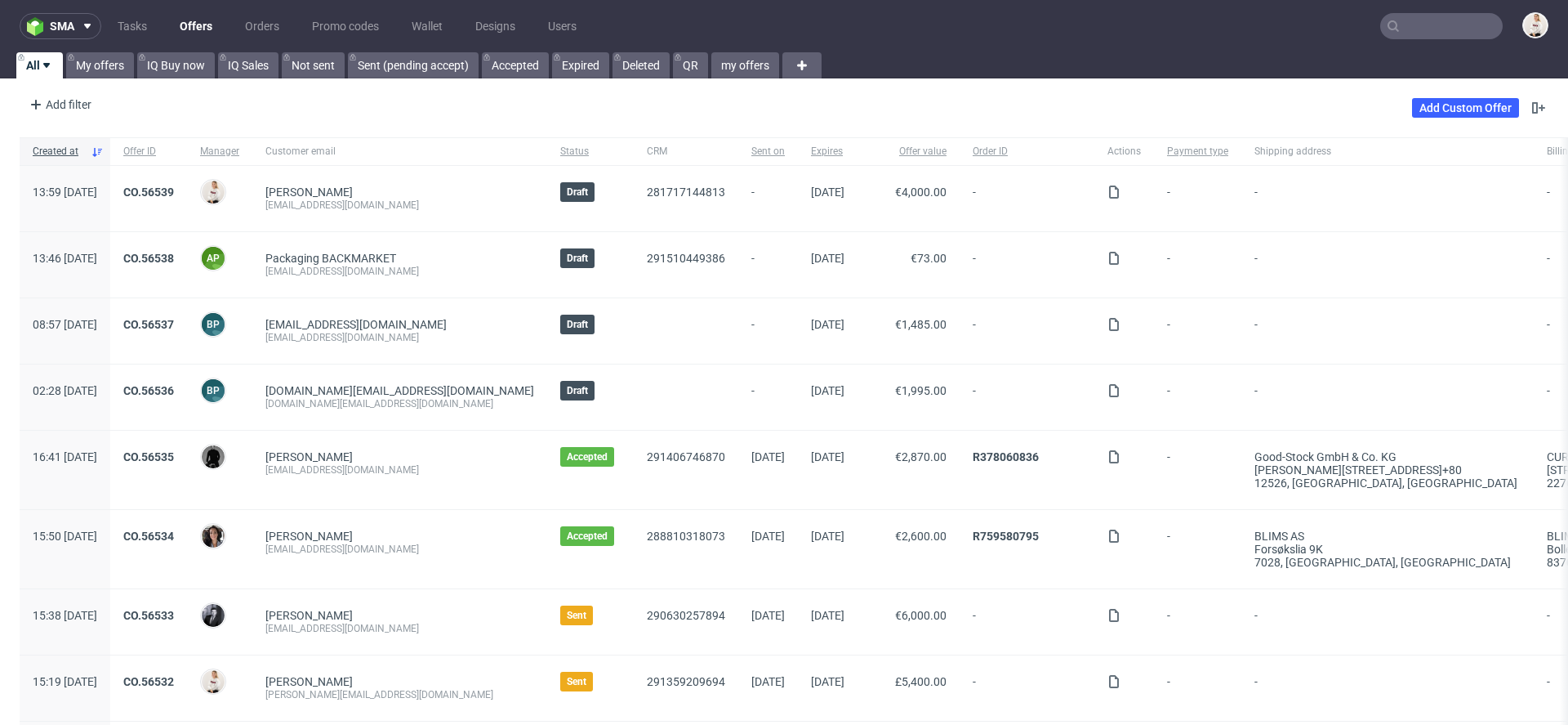
click at [1421, 18] on input "text" at bounding box center [1442, 26] width 123 height 26
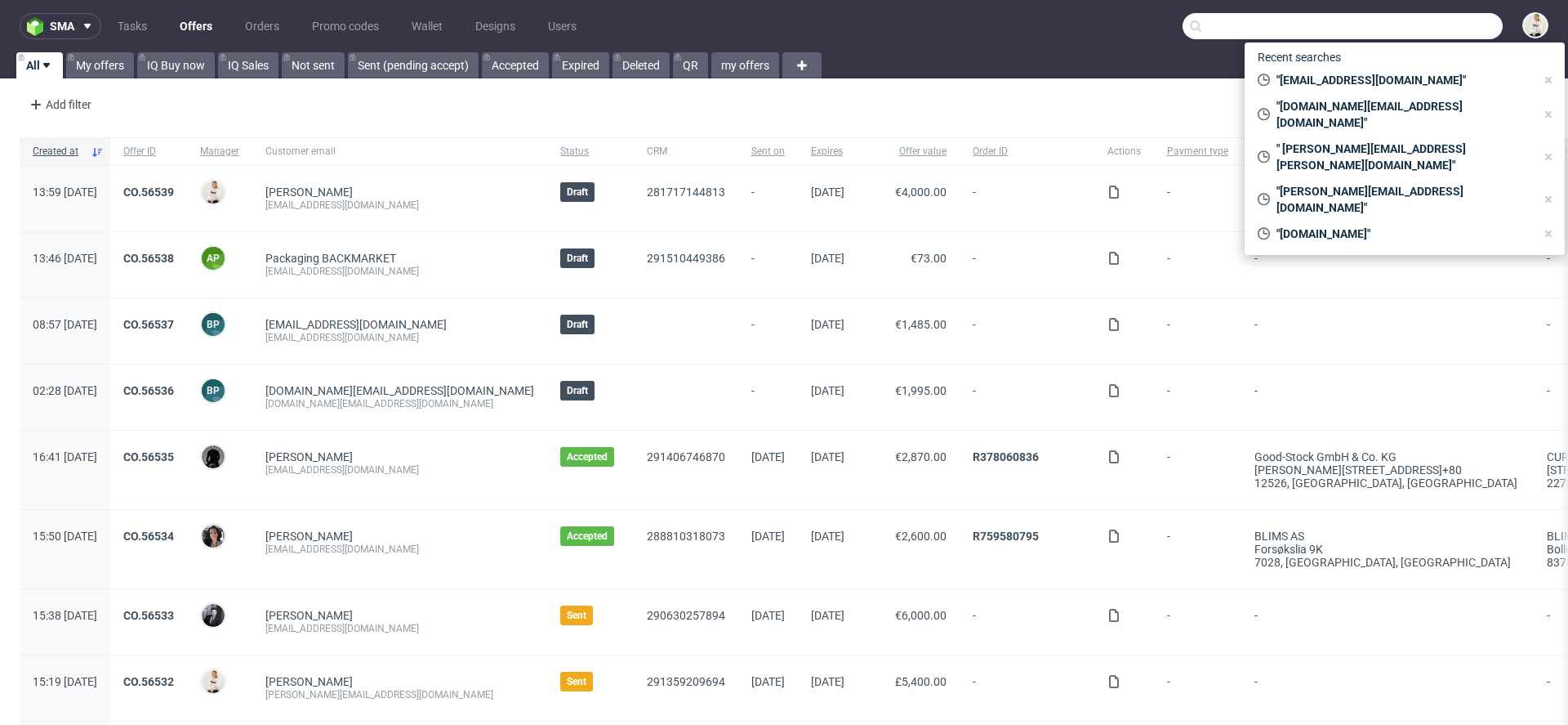
paste input "[EMAIL_ADDRESS][DOMAIN_NAME]"
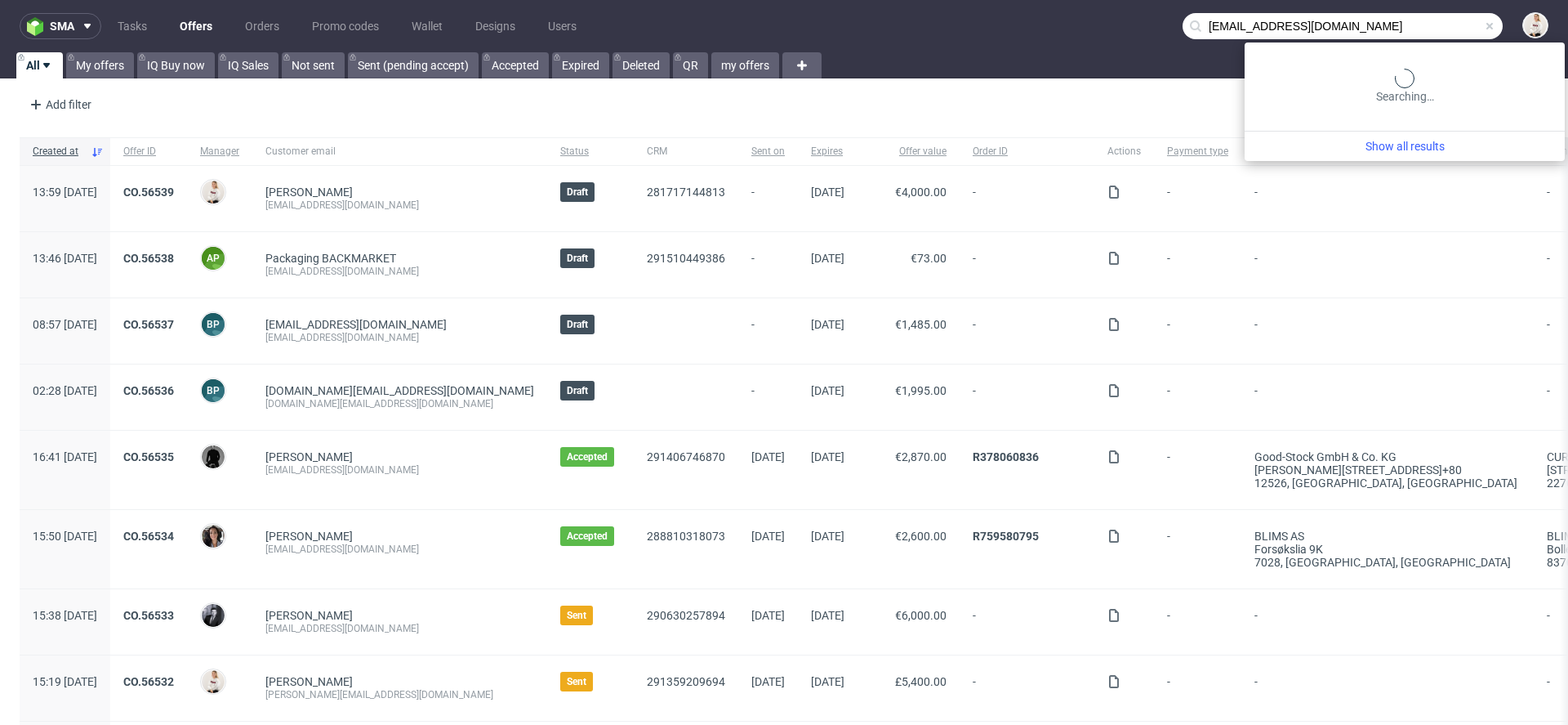
type input "[EMAIL_ADDRESS][DOMAIN_NAME]"
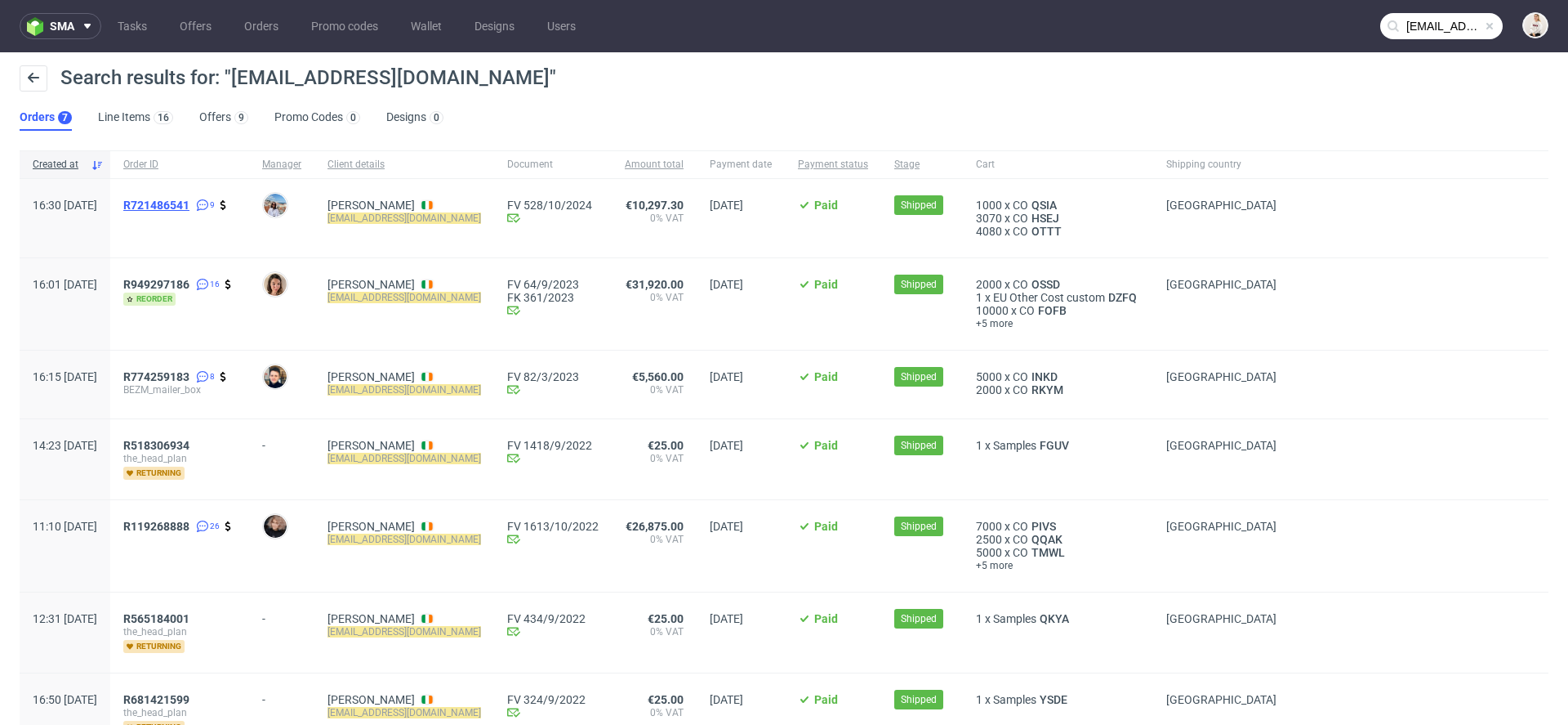
click at [189, 205] on span "R721486541" at bounding box center [157, 205] width 66 height 13
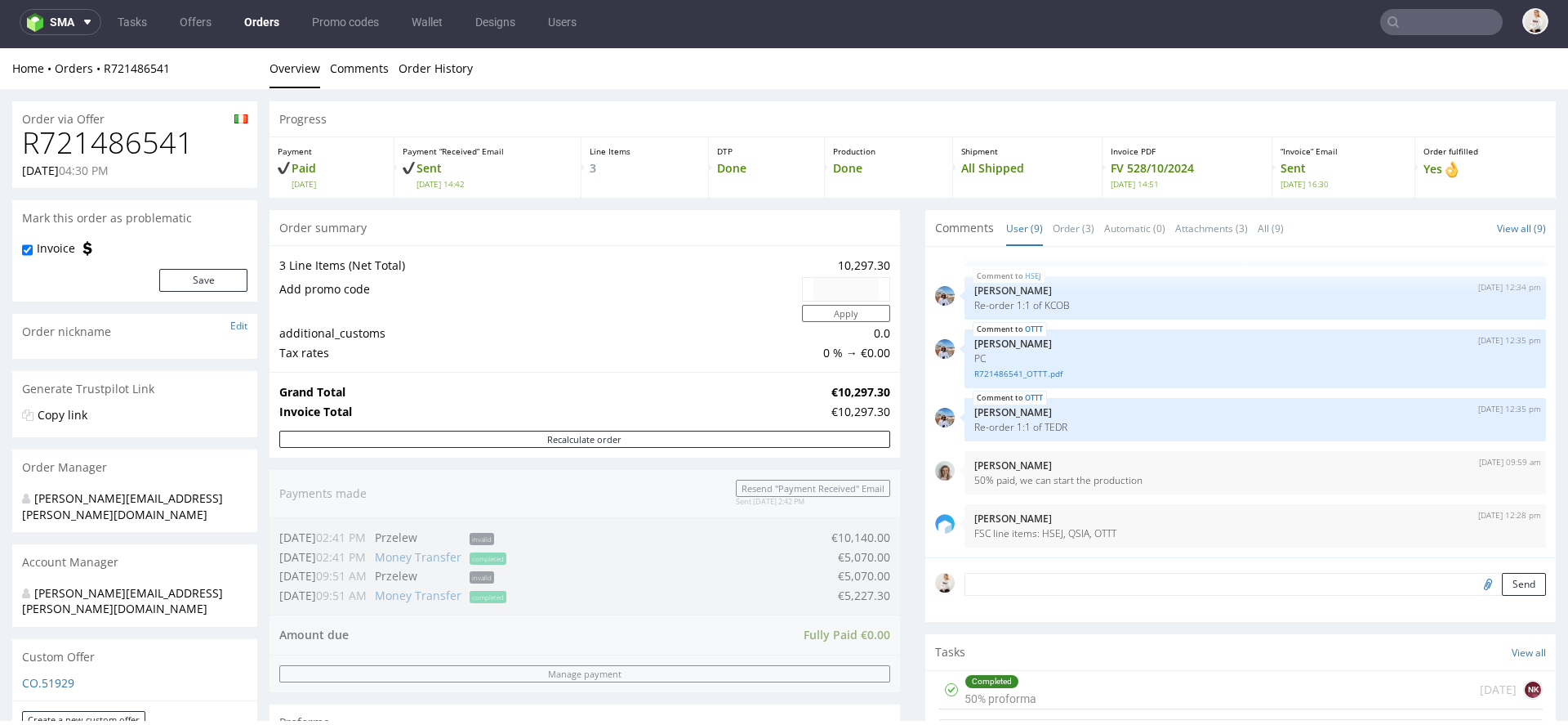
click at [1456, 9] on input "text" at bounding box center [1442, 22] width 123 height 26
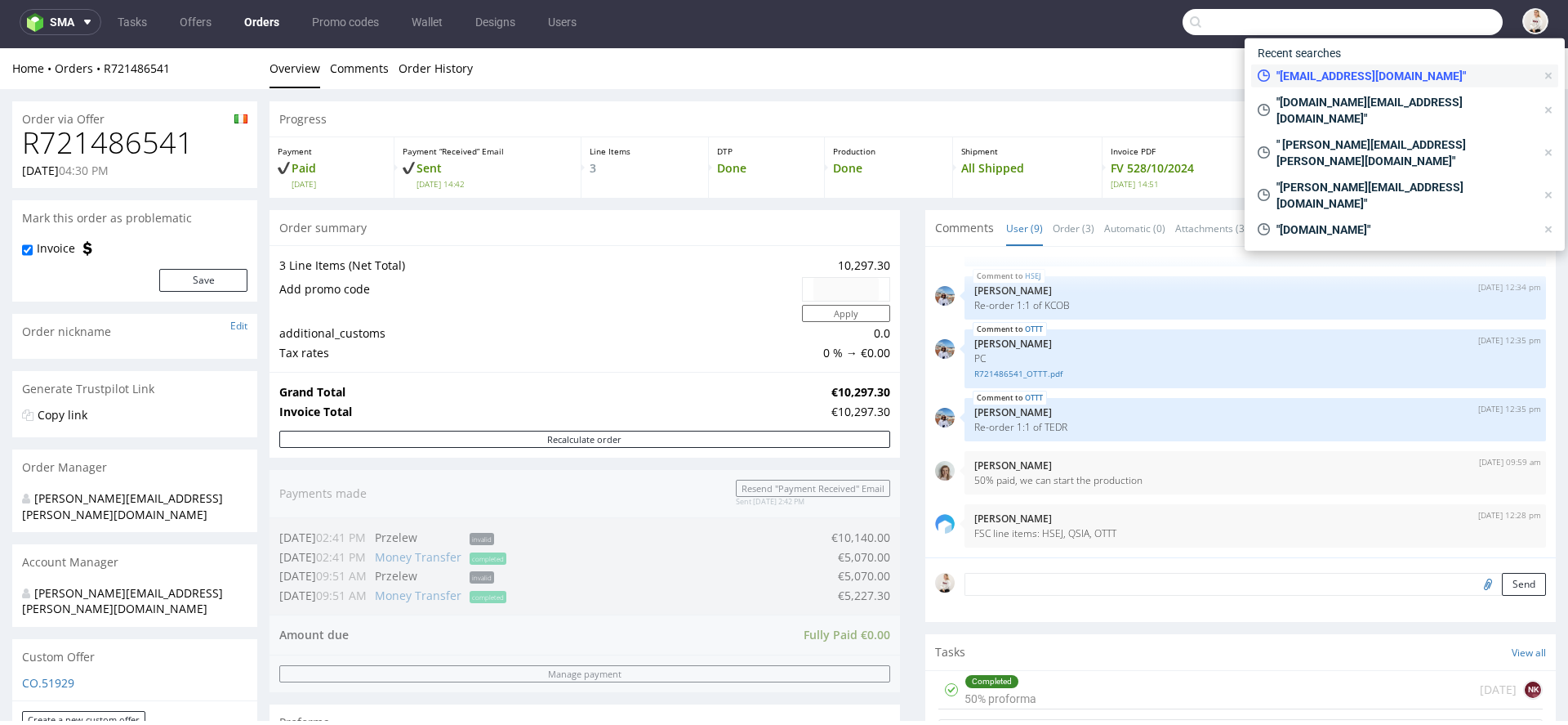
click at [1378, 76] on span ""[EMAIL_ADDRESS][DOMAIN_NAME]"" at bounding box center [1403, 76] width 265 height 16
type input "[EMAIL_ADDRESS][DOMAIN_NAME]"
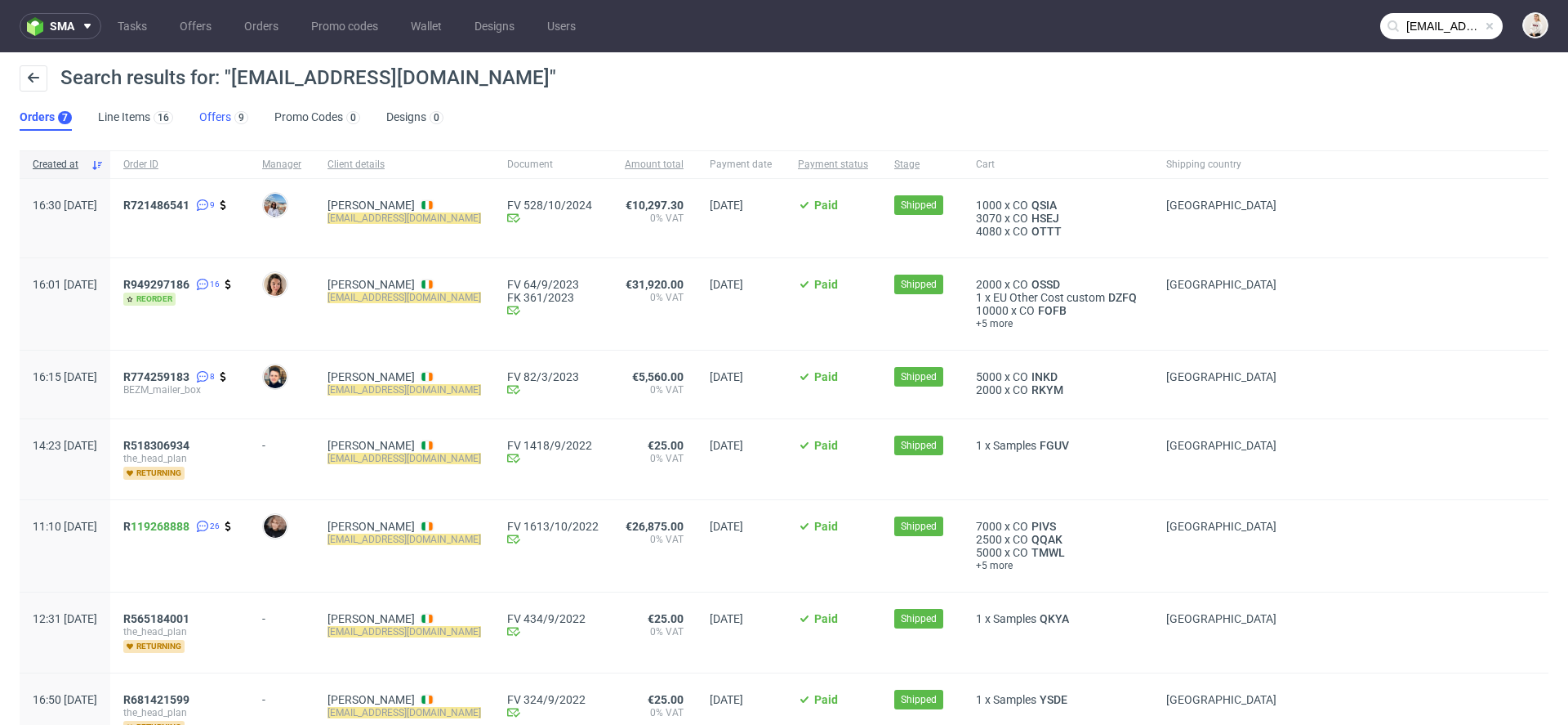
click at [228, 119] on link "Offers 9" at bounding box center [223, 117] width 49 height 26
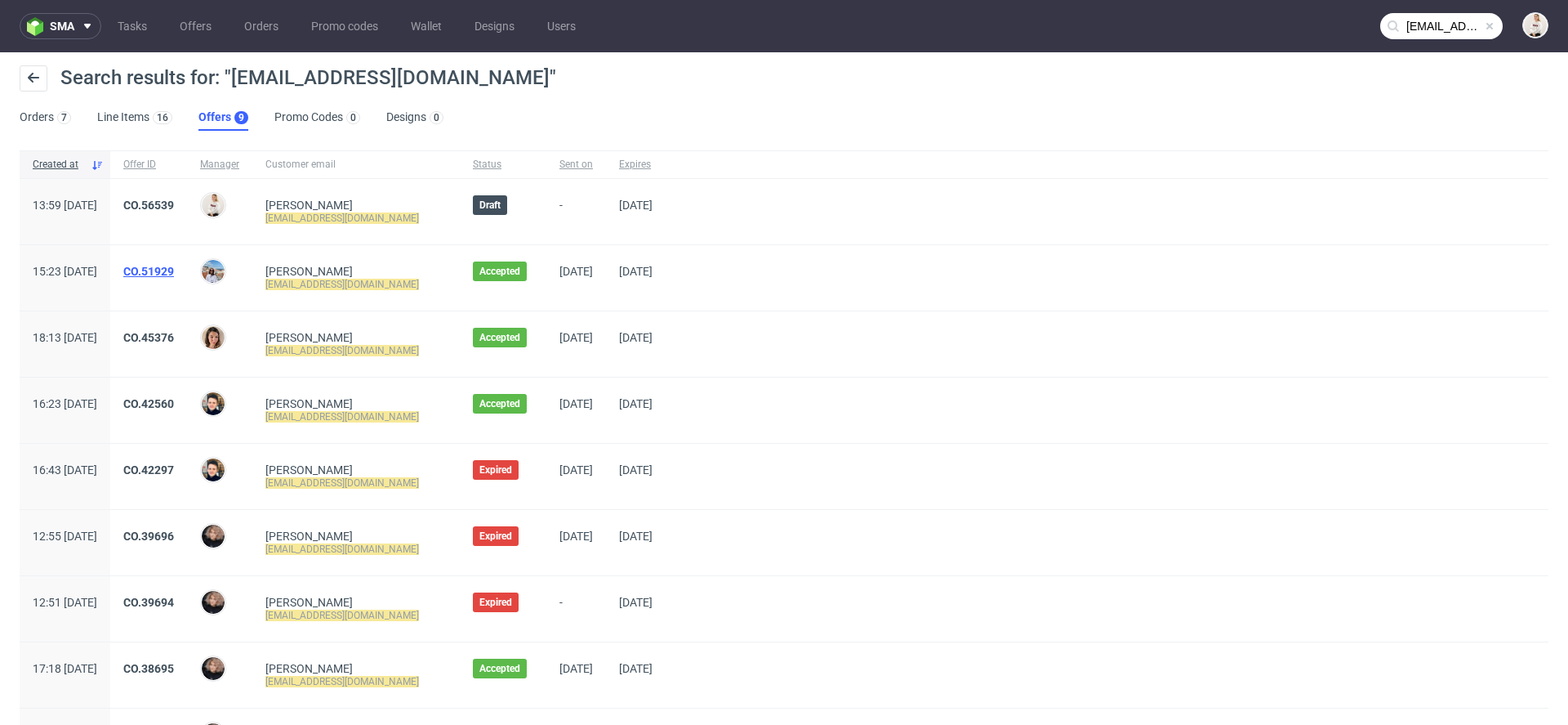
click at [174, 270] on link "CO.51929" at bounding box center [149, 271] width 51 height 13
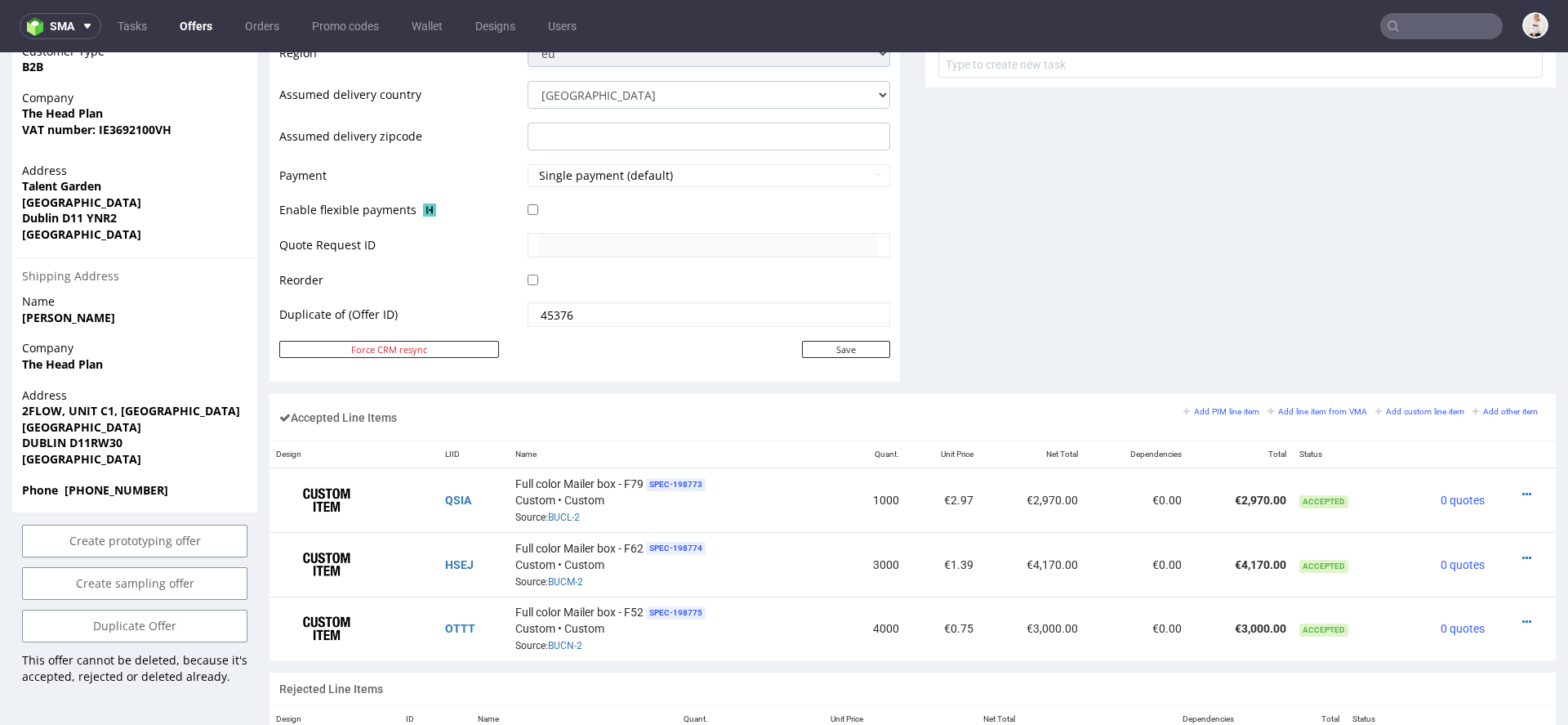
scroll to position [796, 0]
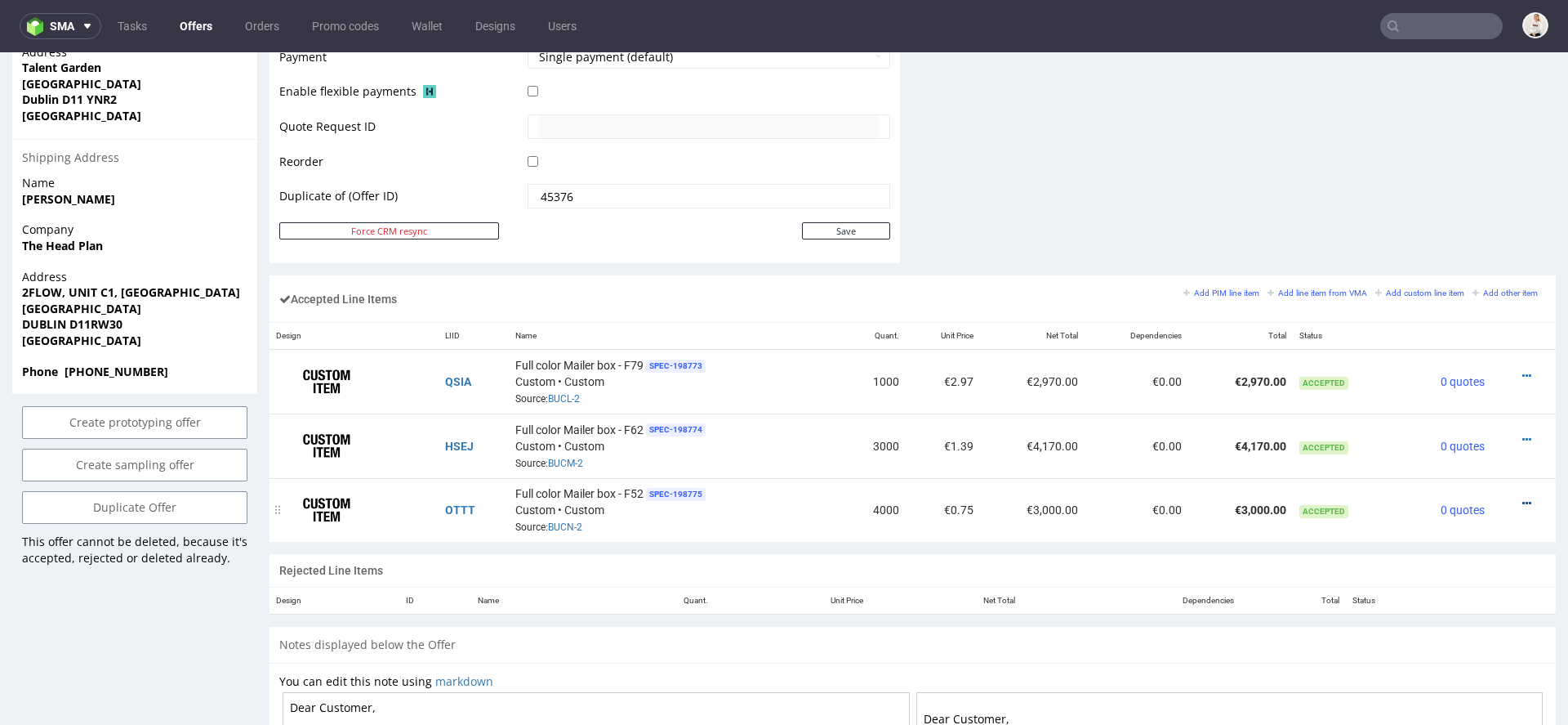
click at [1522, 497] on icon at bounding box center [1527, 503] width 9 height 12
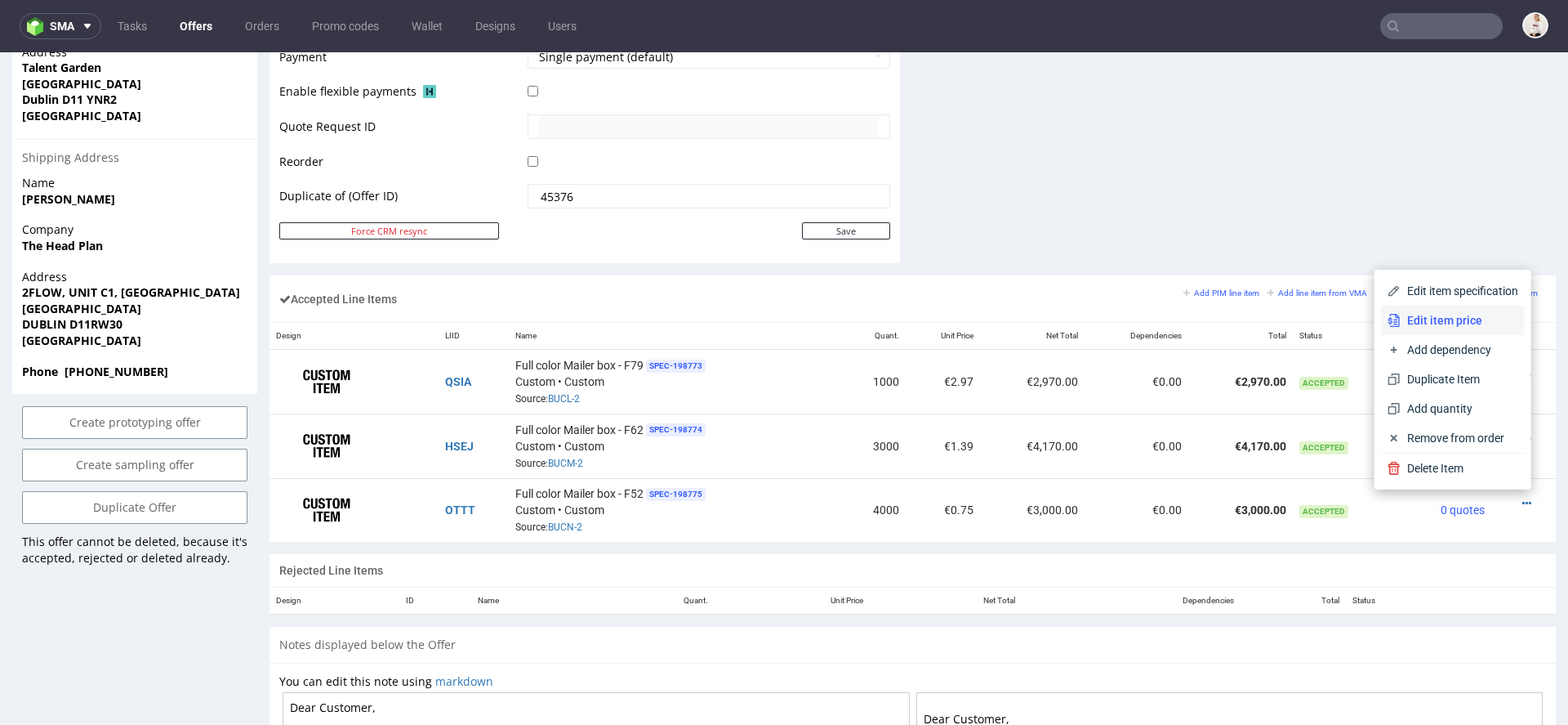
click at [1477, 313] on span "Edit item price" at bounding box center [1459, 320] width 117 height 16
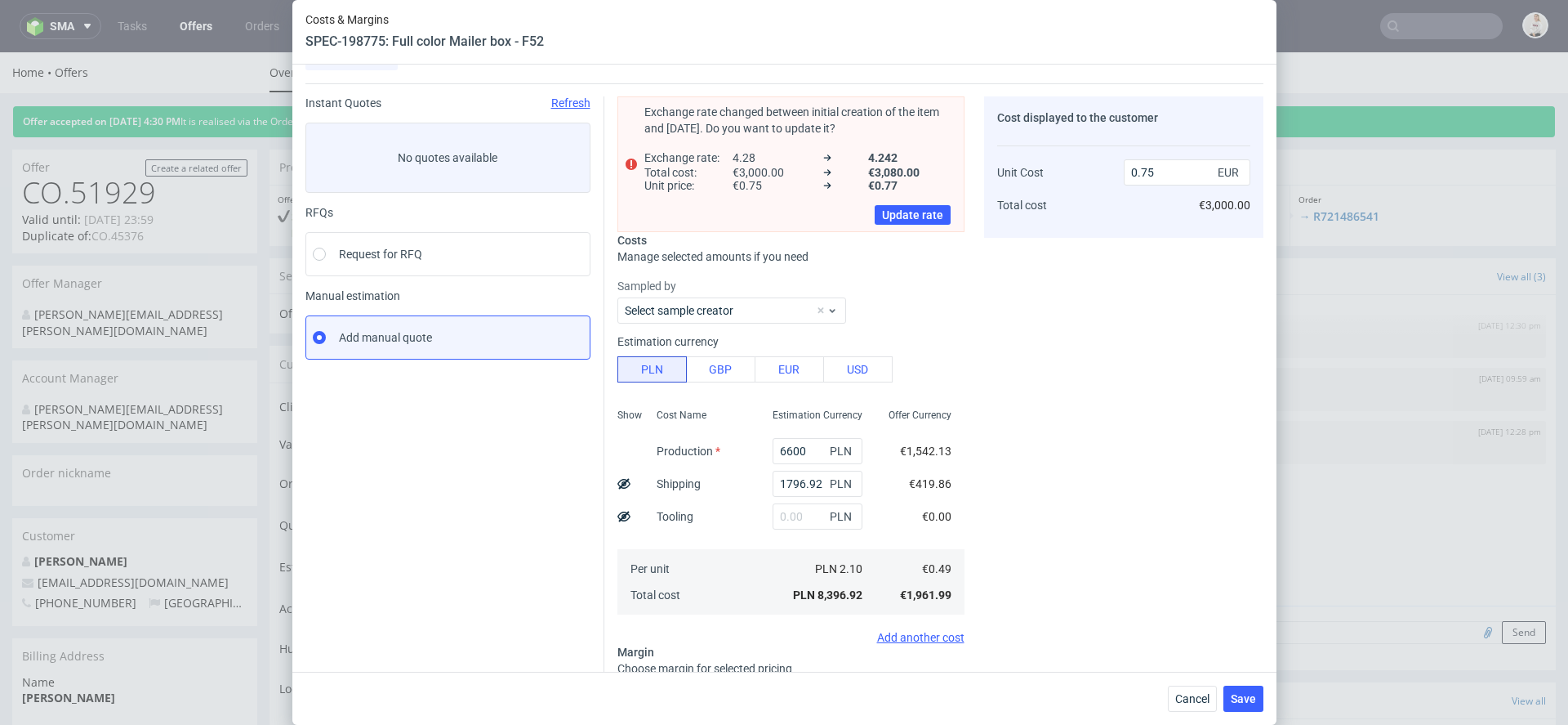
scroll to position [39, 0]
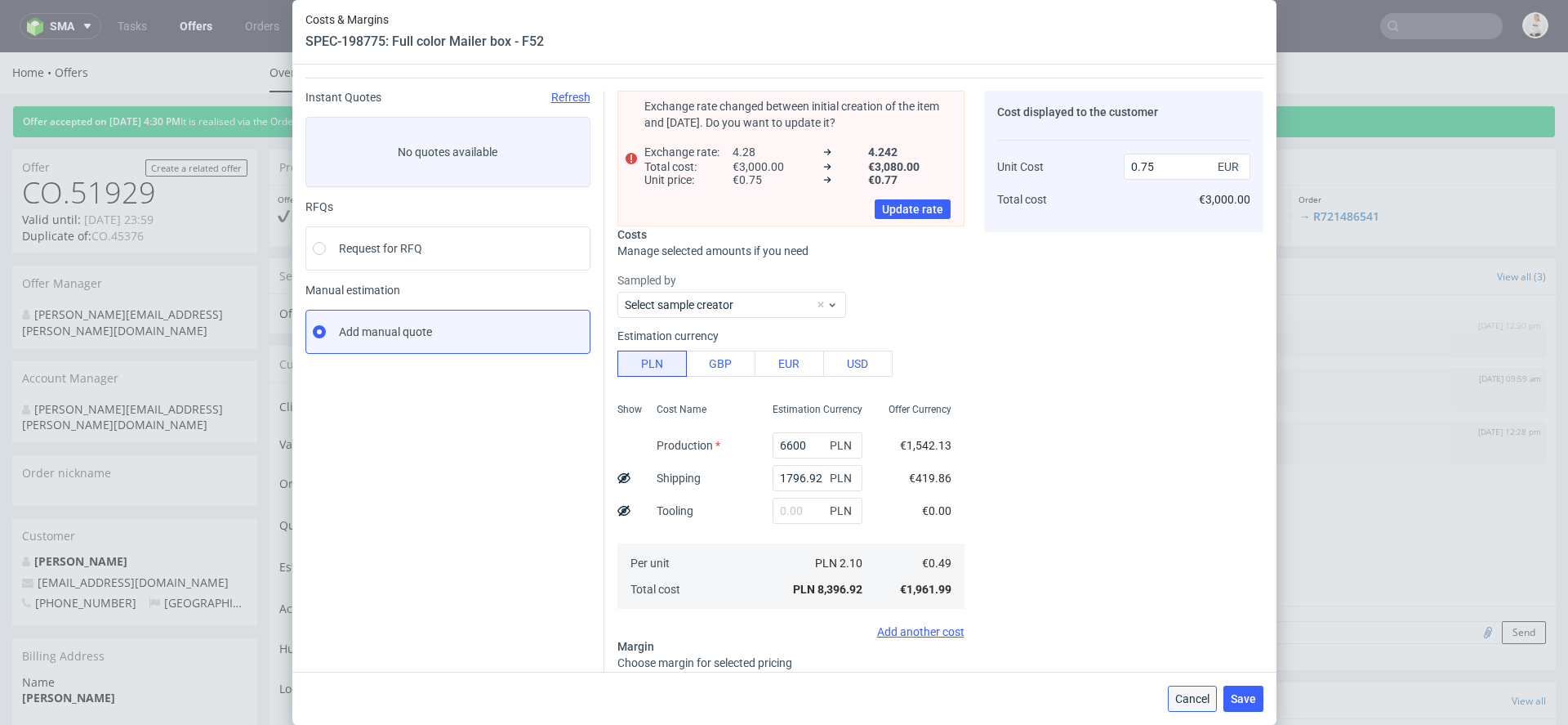
click at [1194, 703] on span "Cancel" at bounding box center [1193, 698] width 34 height 12
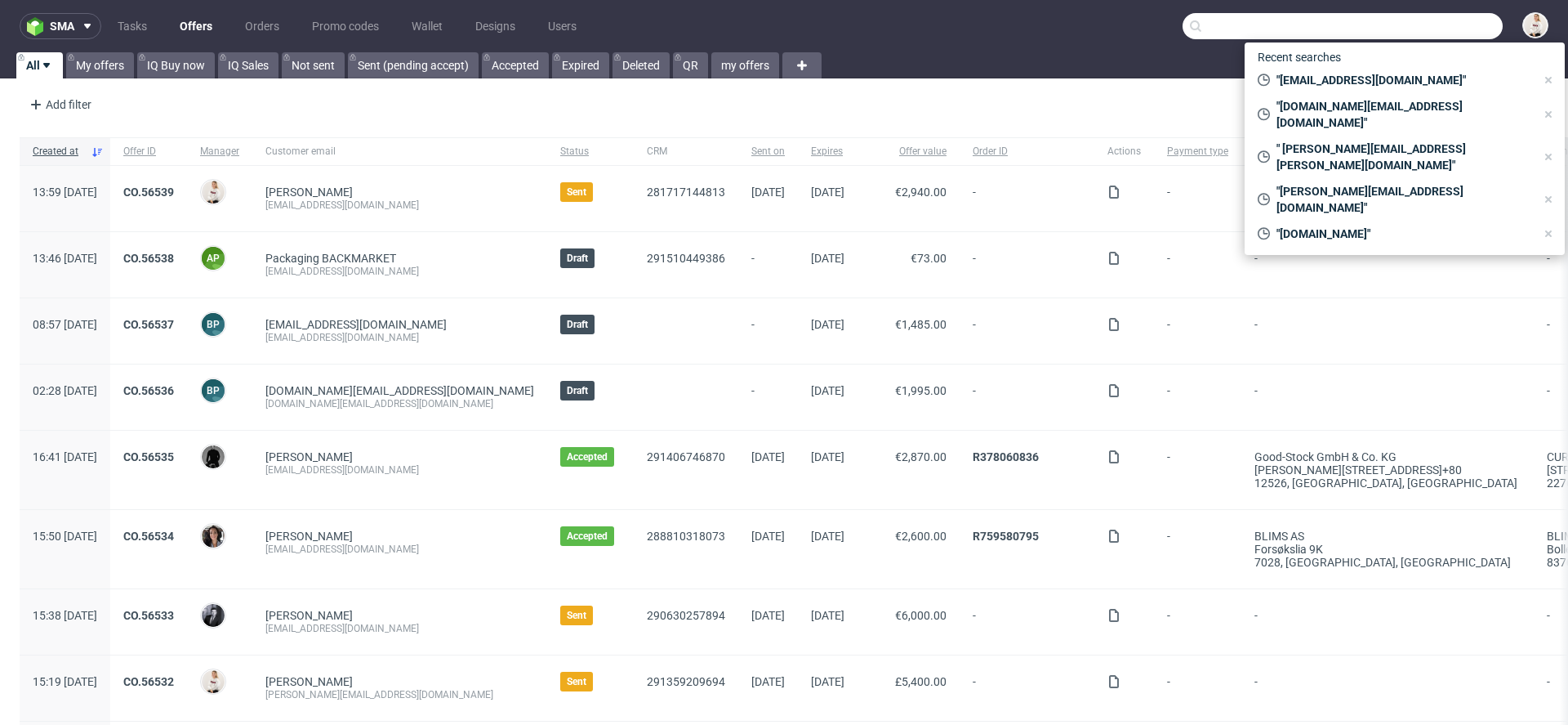
click at [1438, 26] on input "text" at bounding box center [1342, 26] width 320 height 26
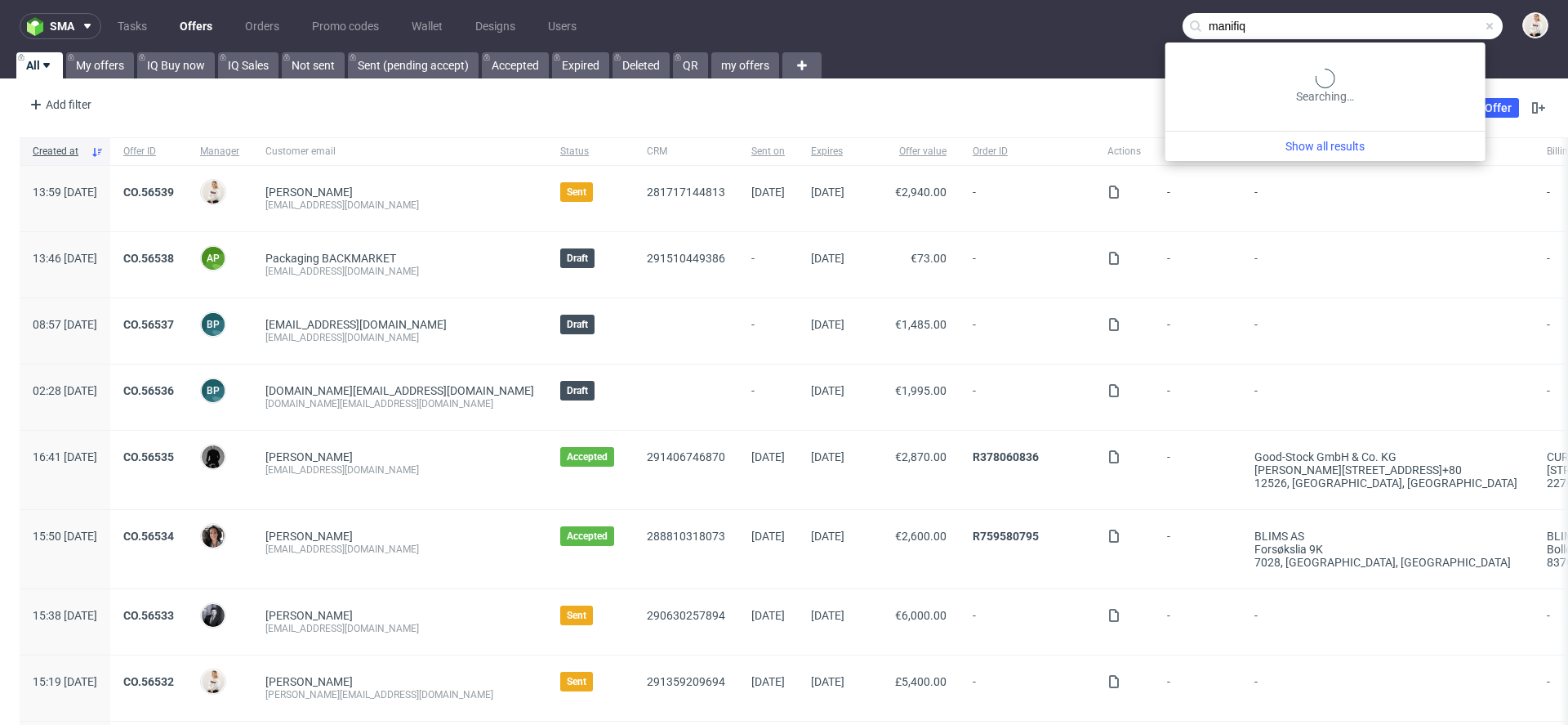
type input "manifiq"
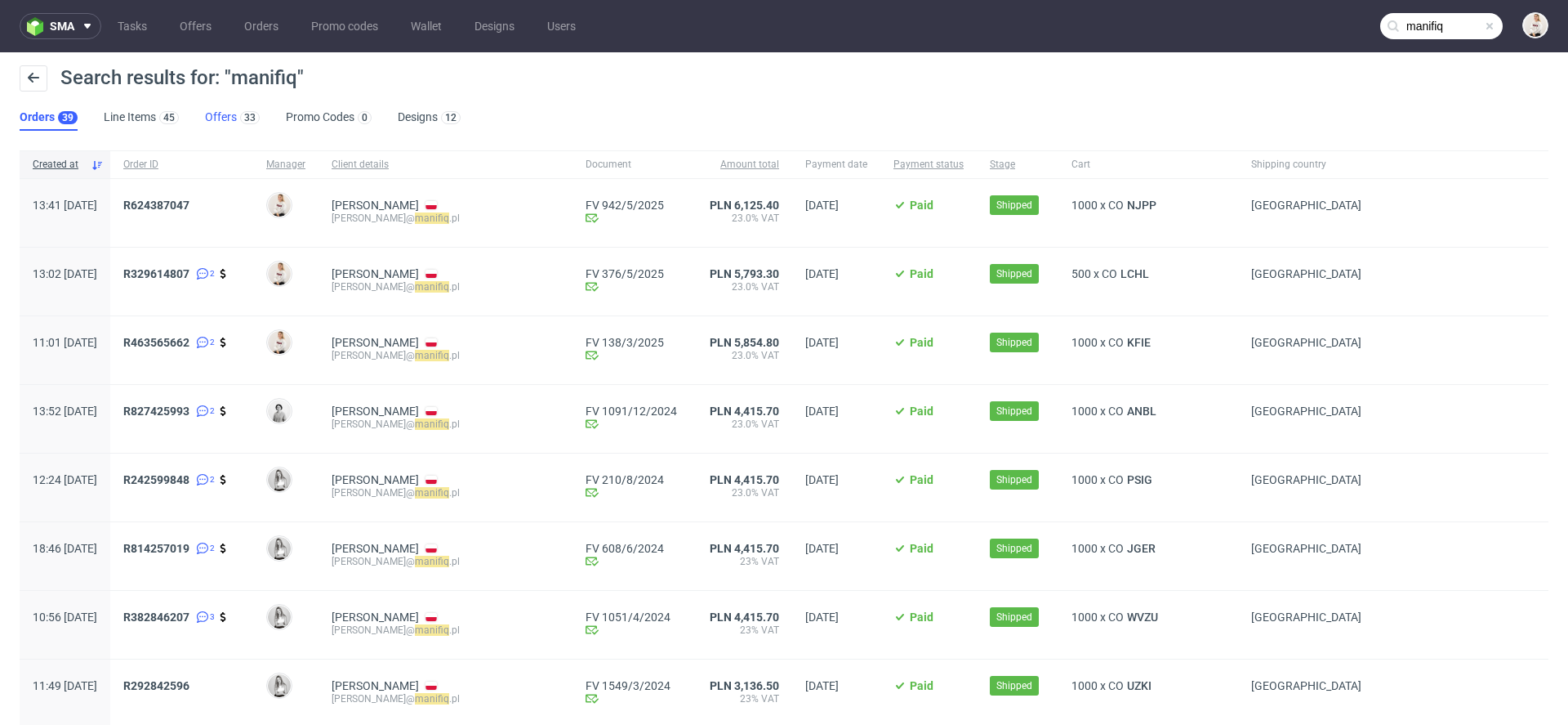
click at [205, 126] on link "Offers 33" at bounding box center [232, 117] width 55 height 26
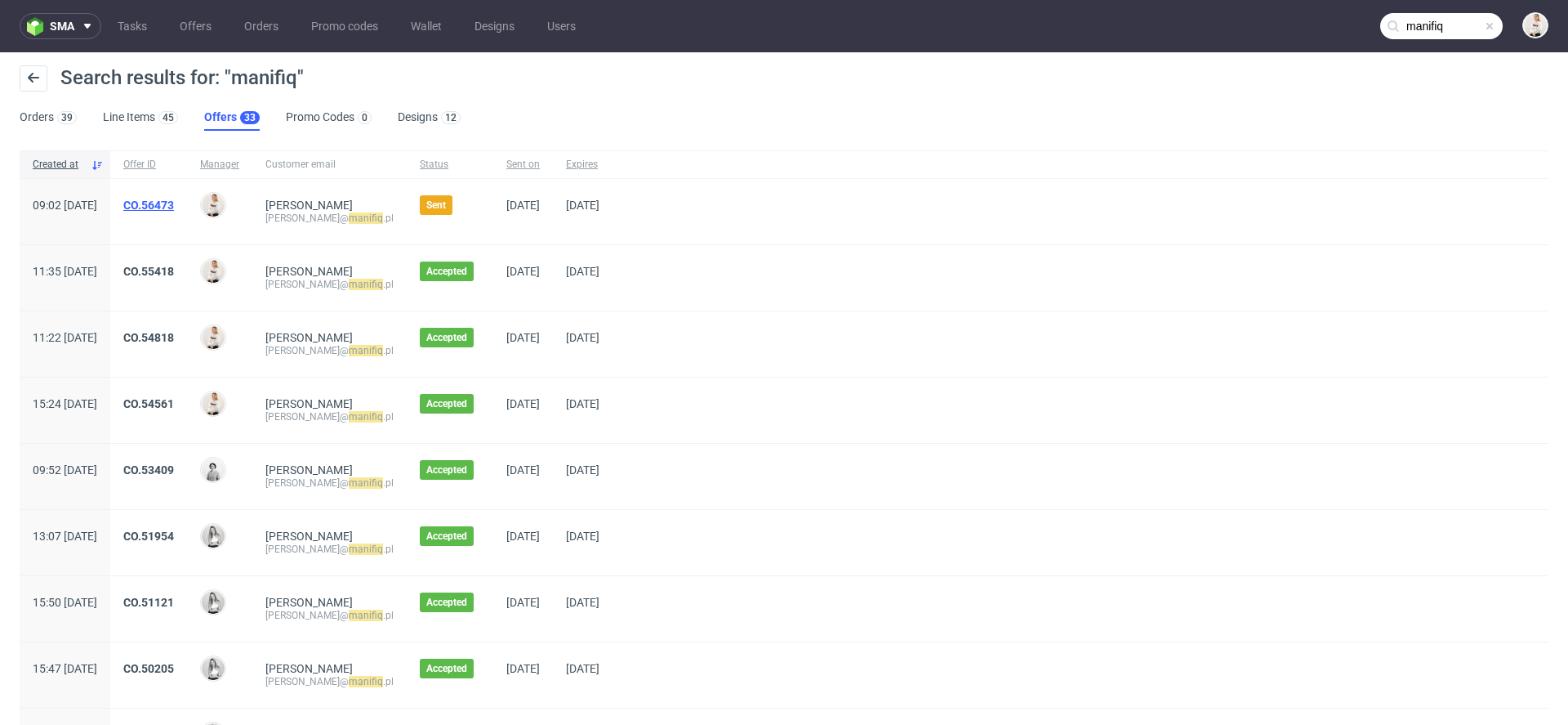
click at [174, 202] on link "CO.56473" at bounding box center [149, 205] width 51 height 13
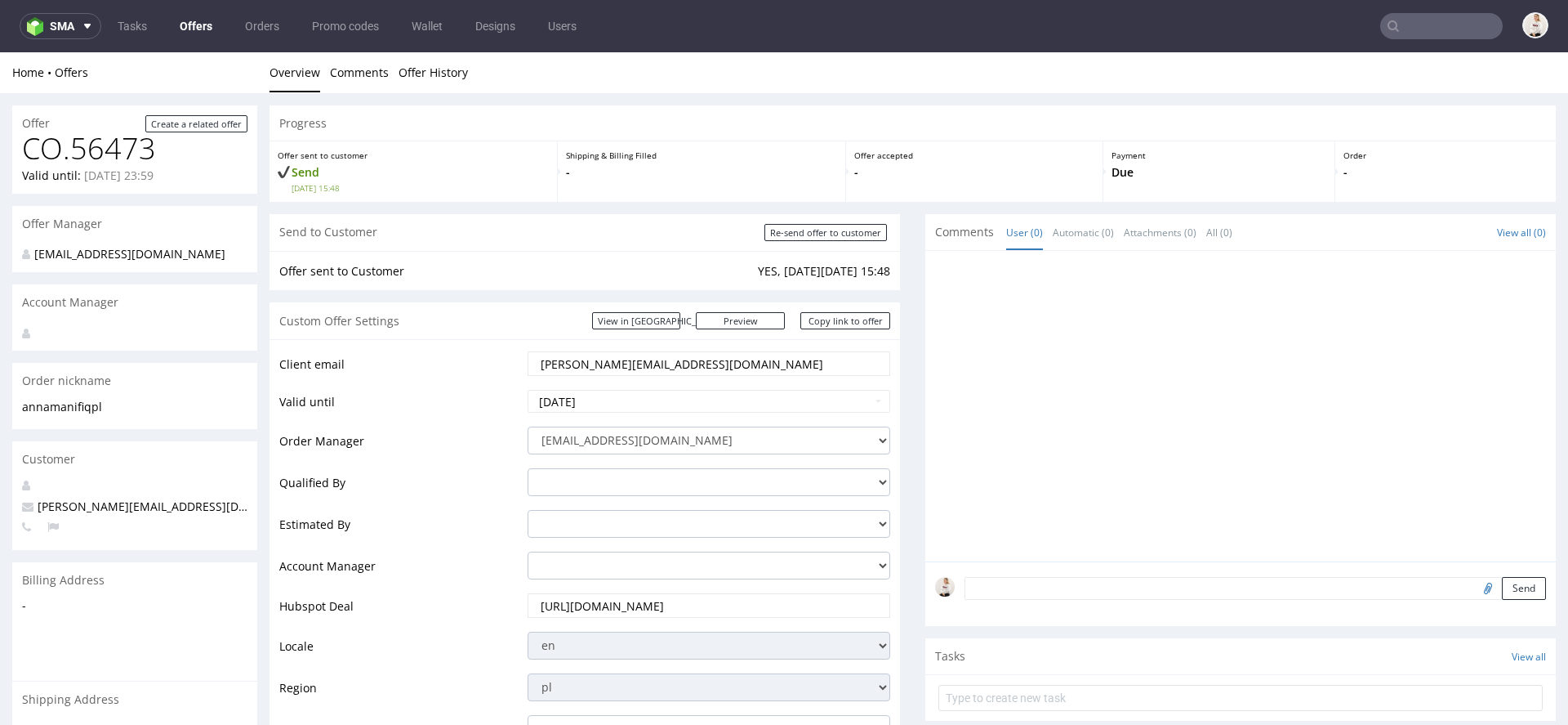
click at [211, 17] on link "Offers" at bounding box center [196, 26] width 52 height 26
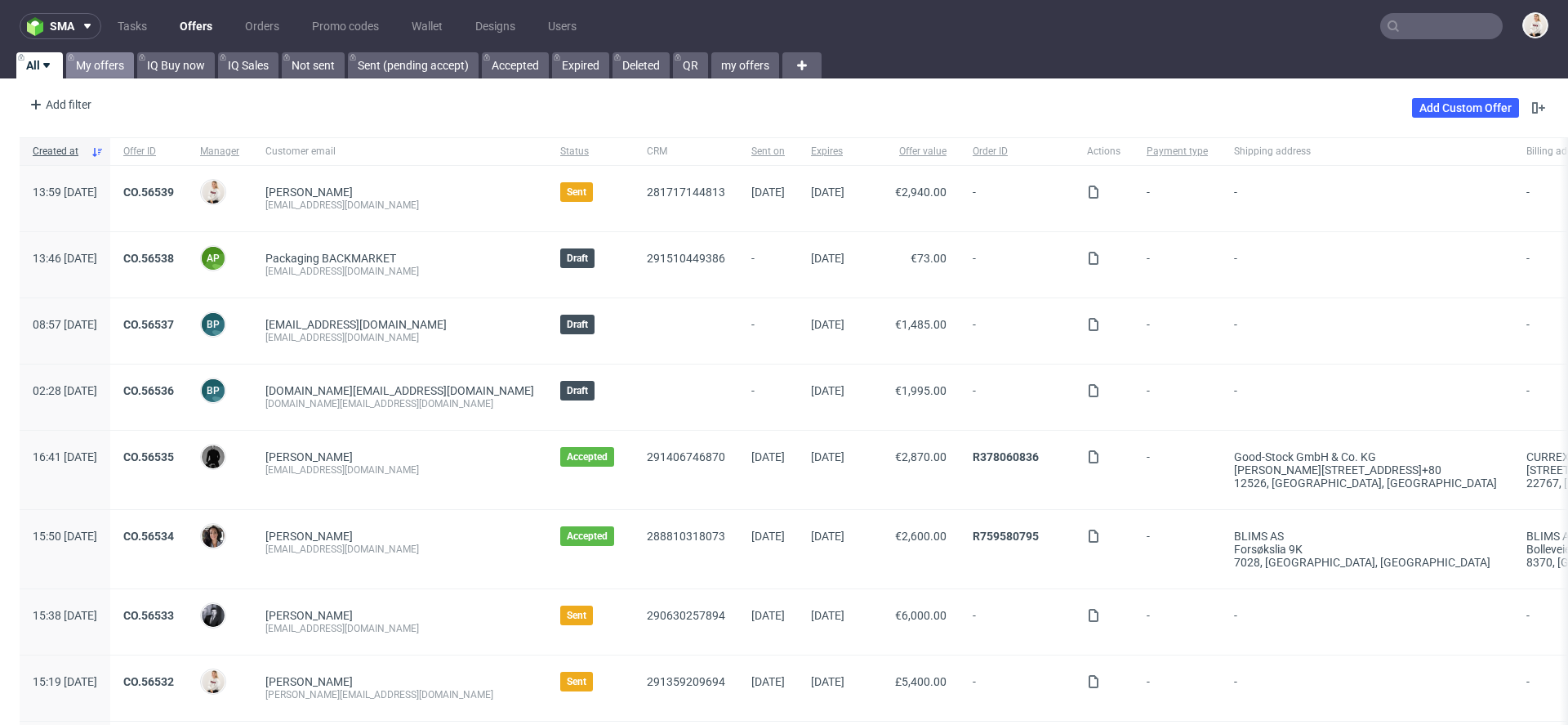
click at [89, 62] on link "My offers" at bounding box center [100, 65] width 68 height 26
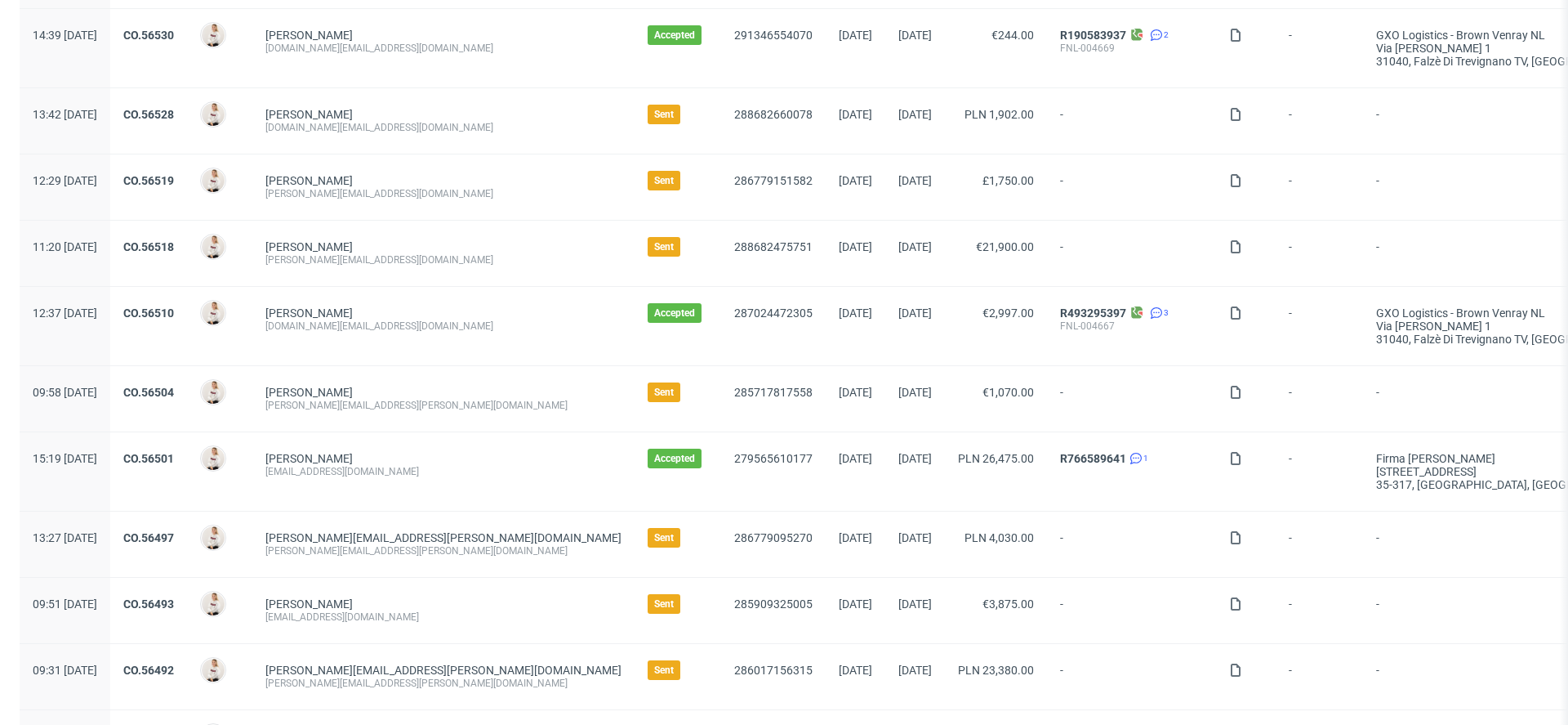
scroll to position [294, 0]
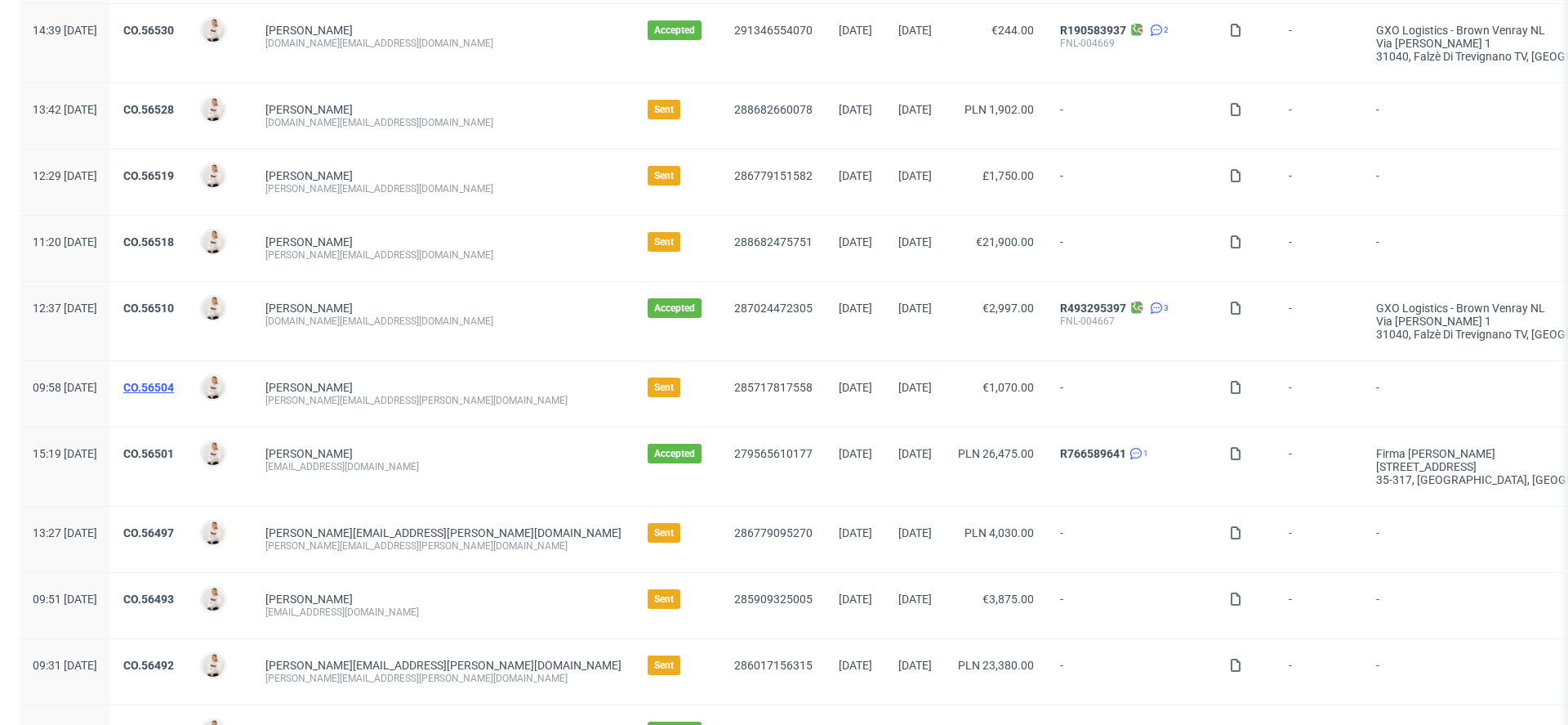
click at [174, 386] on link "CO.56504" at bounding box center [149, 387] width 51 height 13
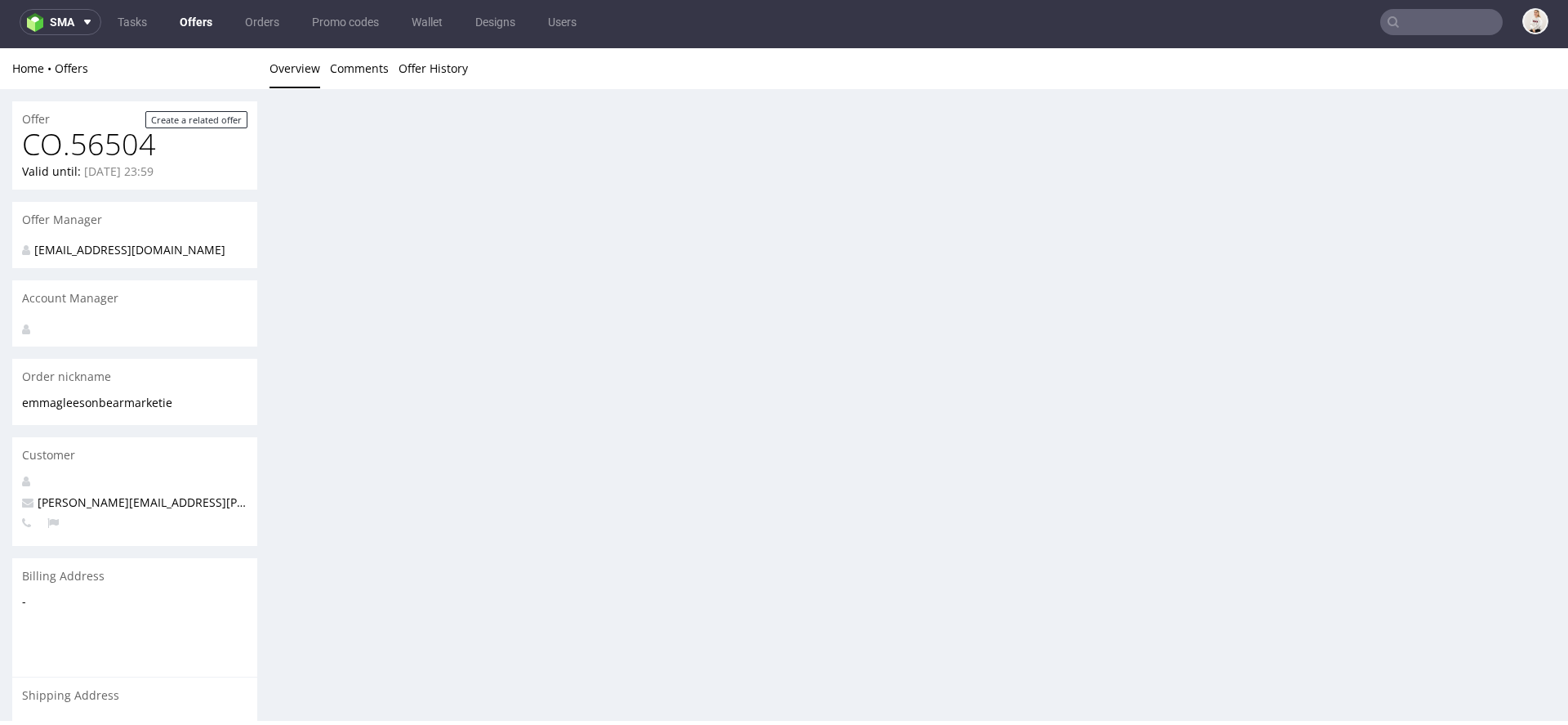
scroll to position [4, 0]
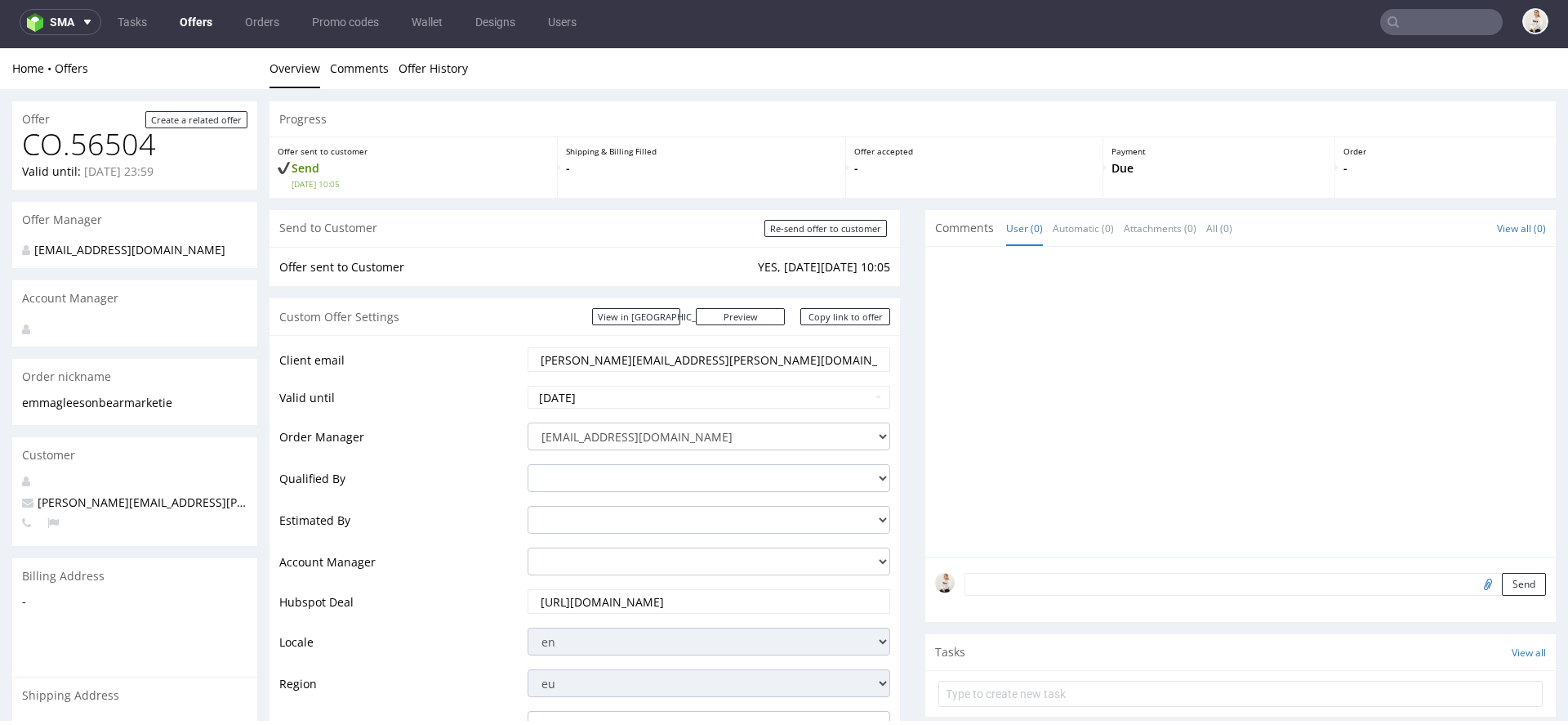
click at [185, 19] on link "Offers" at bounding box center [196, 22] width 52 height 26
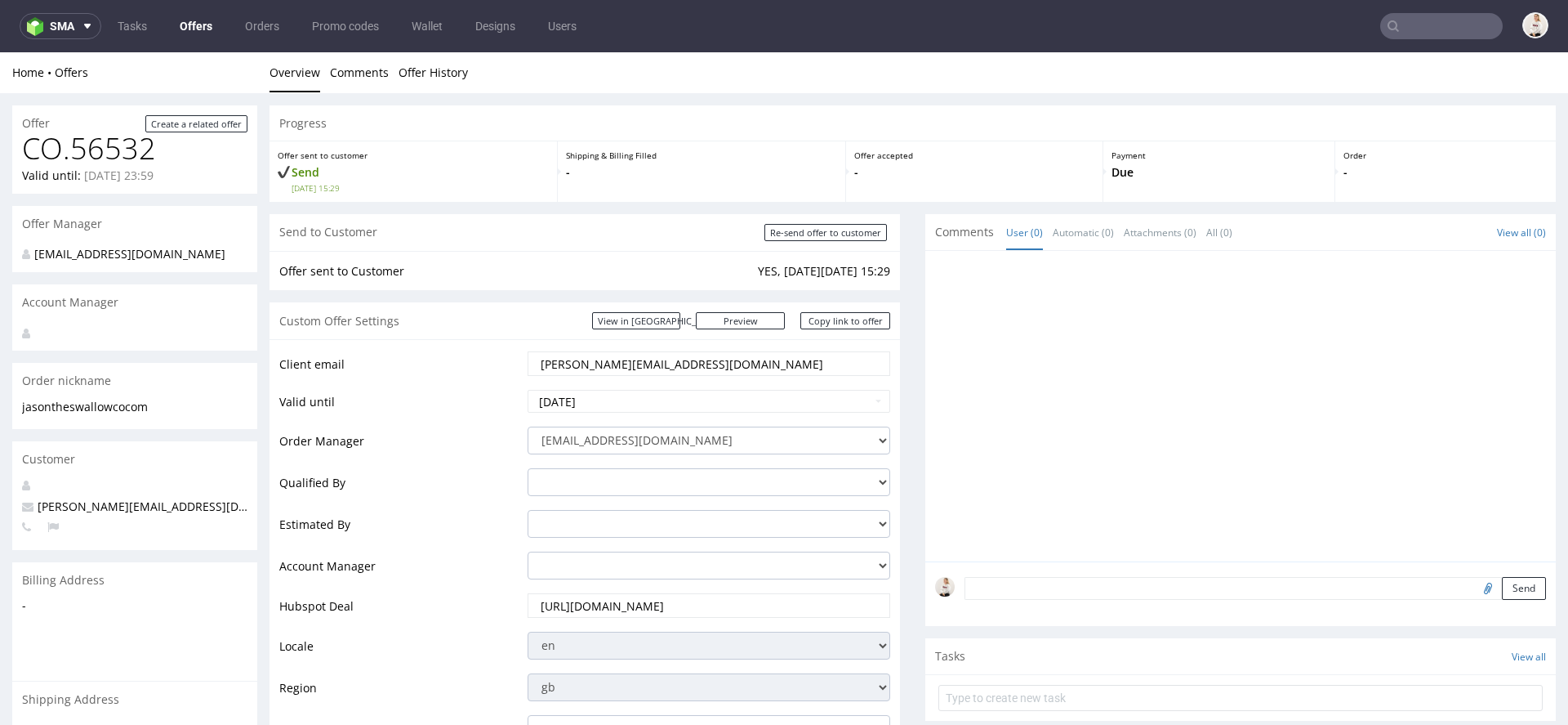
click at [167, 24] on ul "Tasks Offers Orders Promo codes Wallet Designs Users" at bounding box center [347, 26] width 492 height 26
click at [199, 37] on link "Offers" at bounding box center [196, 26] width 52 height 26
click at [674, 427] on select "[EMAIL_ADDRESS][DOMAIN_NAME] [PERSON_NAME][DOMAIN_NAME][EMAIL_ADDRESS][PERSON_N…" at bounding box center [709, 440] width 363 height 28
select select "11572053"
click at [528, 427] on select "[EMAIL_ADDRESS][DOMAIN_NAME] [PERSON_NAME][DOMAIN_NAME][EMAIL_ADDRESS][PERSON_N…" at bounding box center [709, 440] width 363 height 28
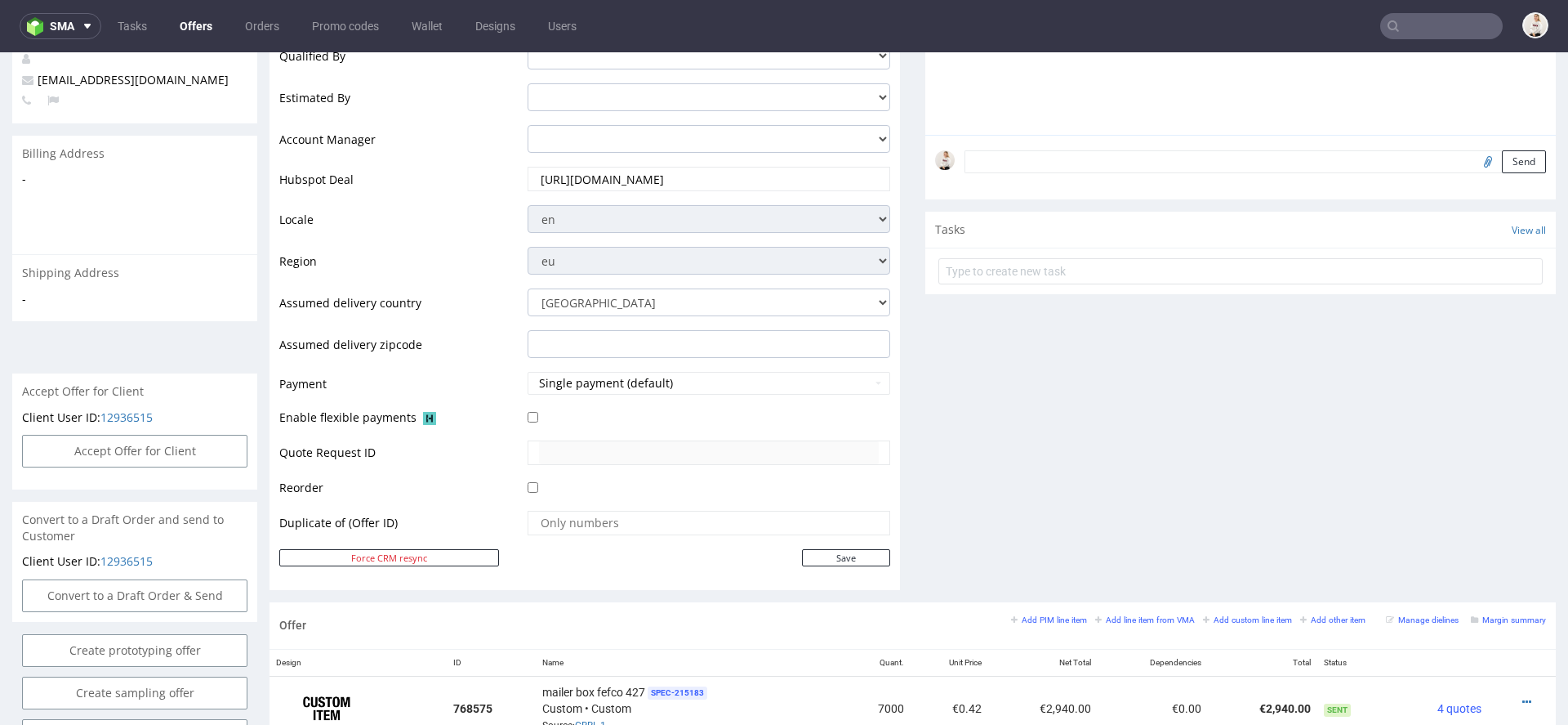
scroll to position [456, 0]
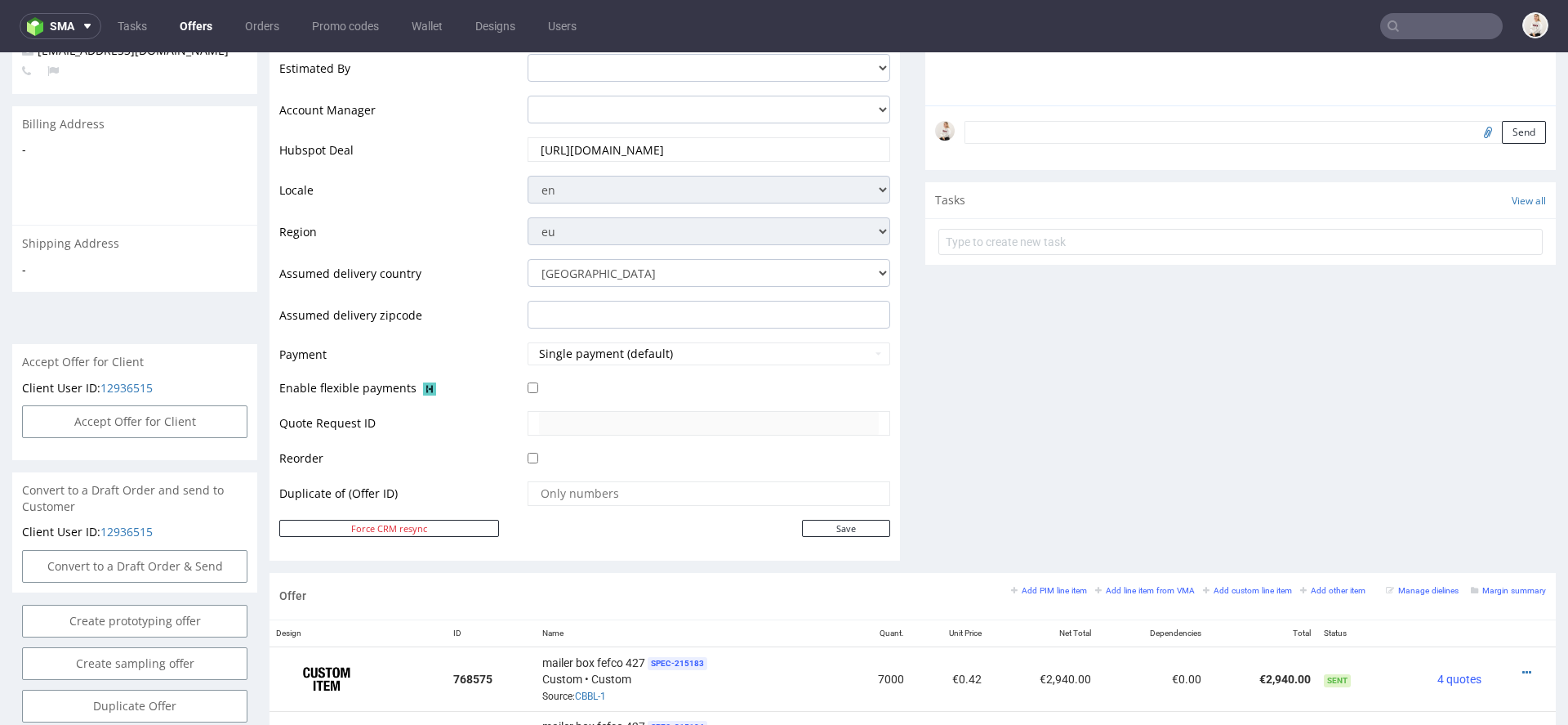
click at [848, 511] on td at bounding box center [706, 498] width 366 height 39
click at [848, 520] on input "Save" at bounding box center [846, 528] width 88 height 17
type input "In progress..."
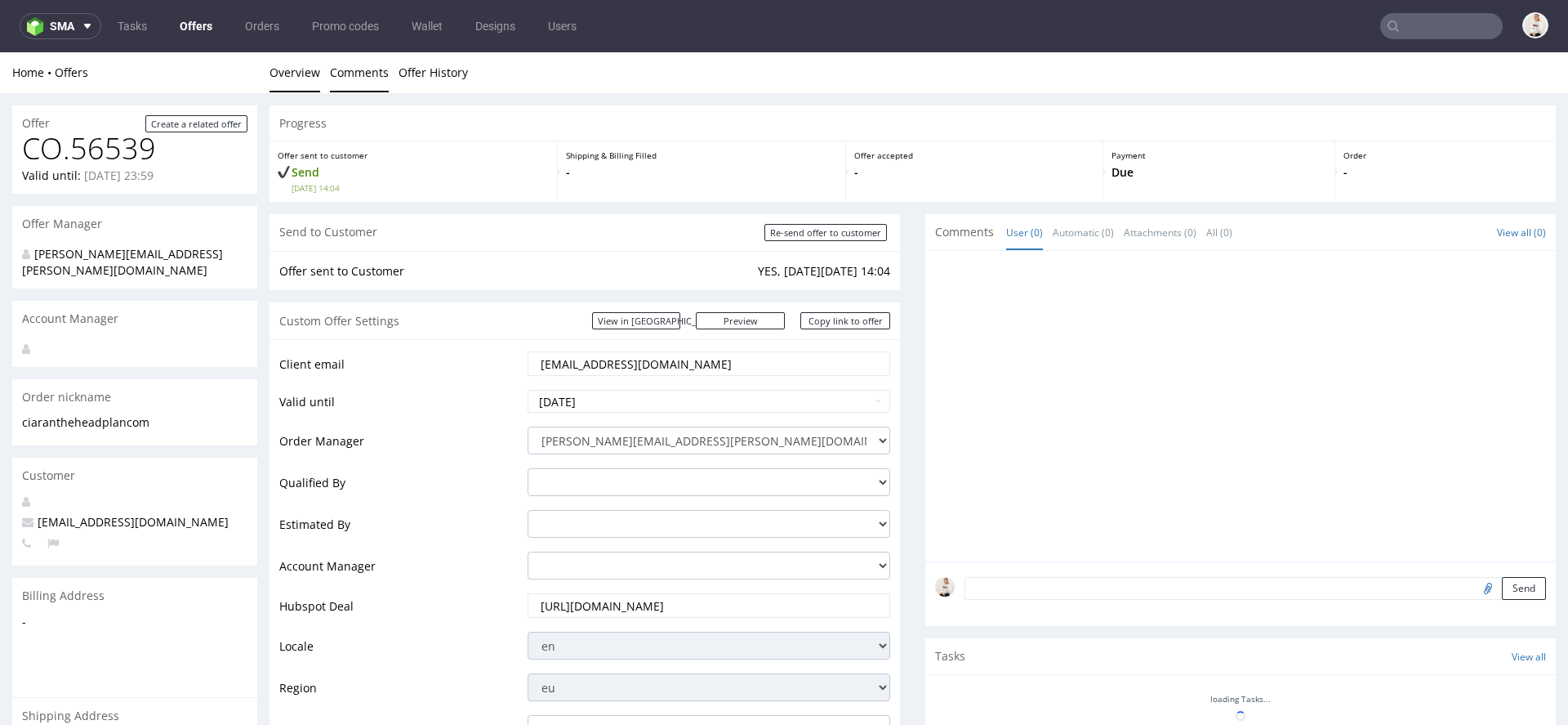
scroll to position [0, 0]
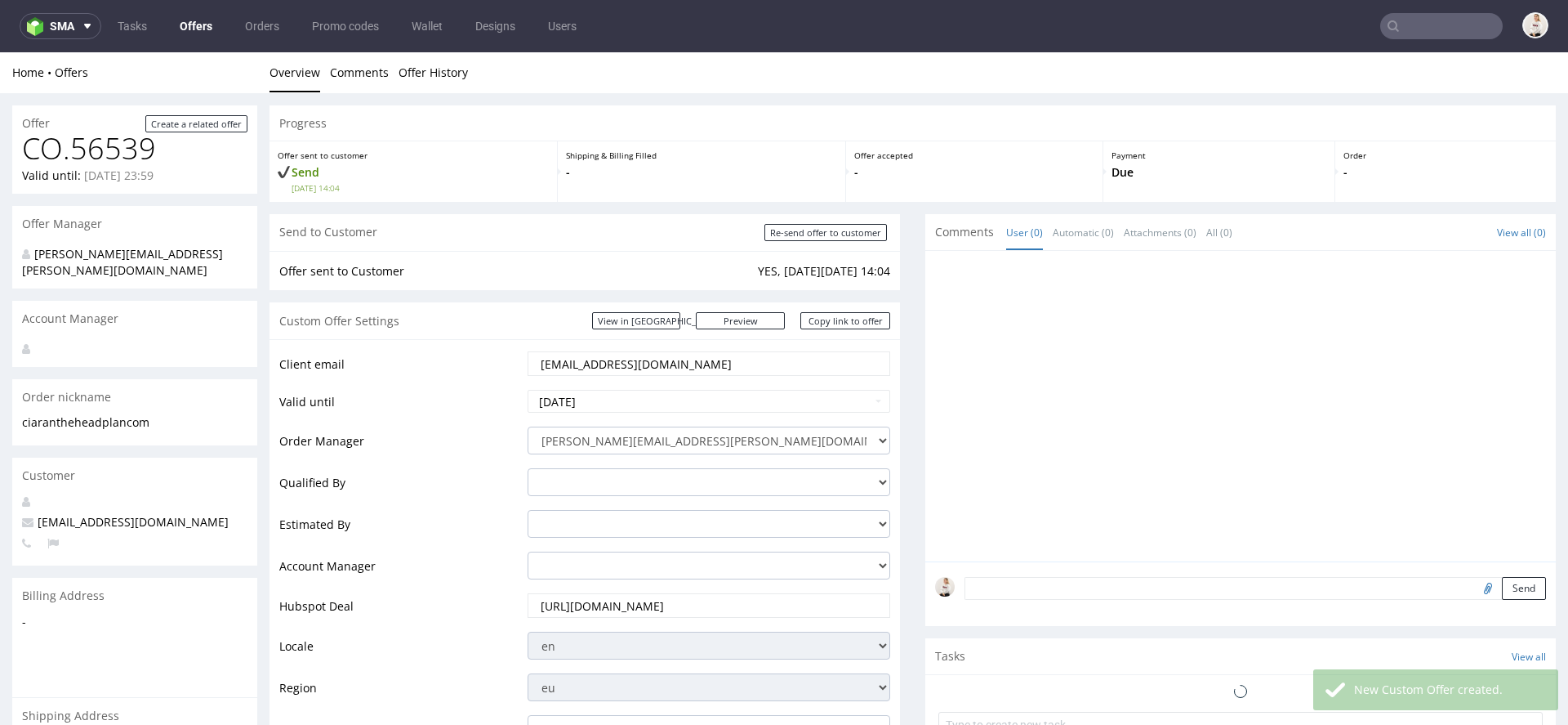
click at [183, 15] on link "Offers" at bounding box center [196, 26] width 52 height 26
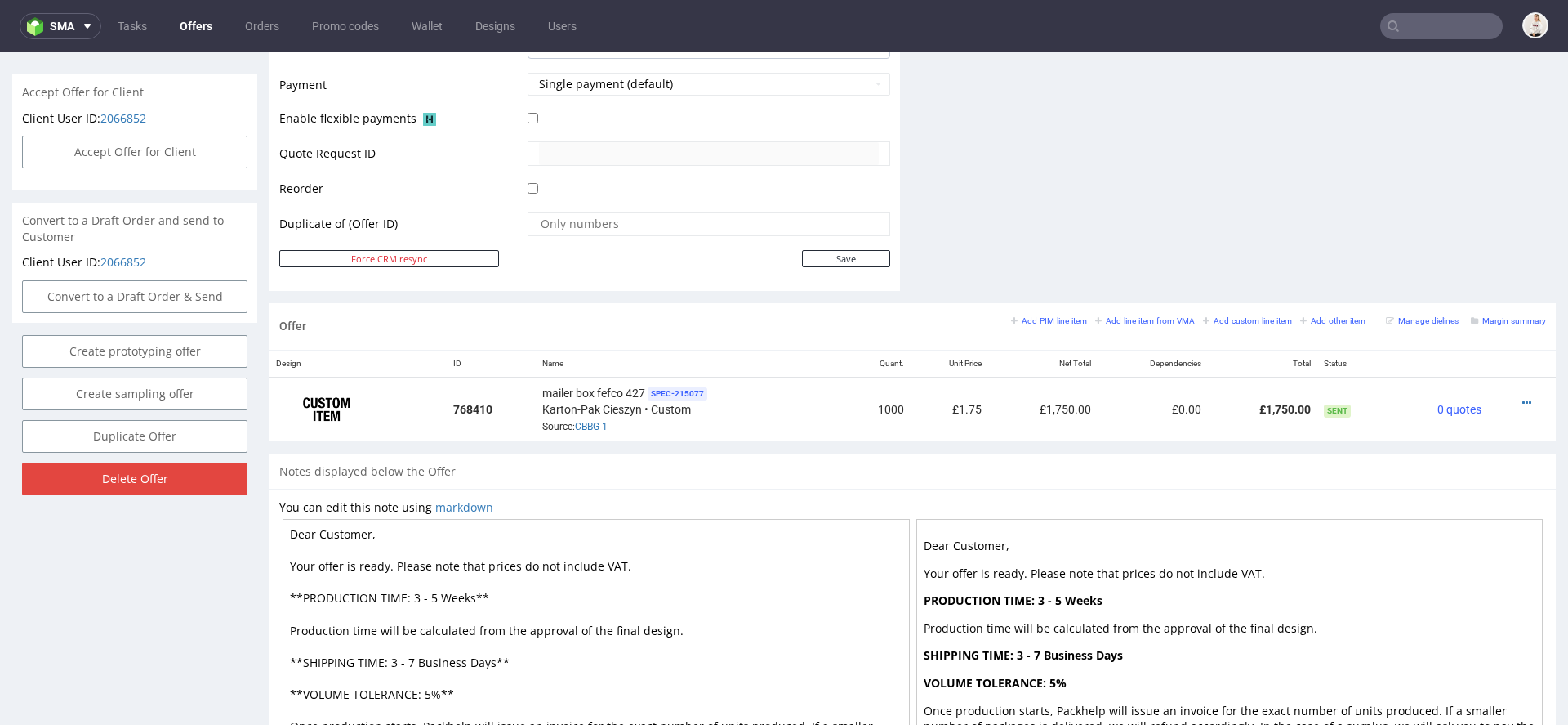
scroll to position [726, 0]
click at [196, 25] on link "Offers" at bounding box center [196, 26] width 52 height 26
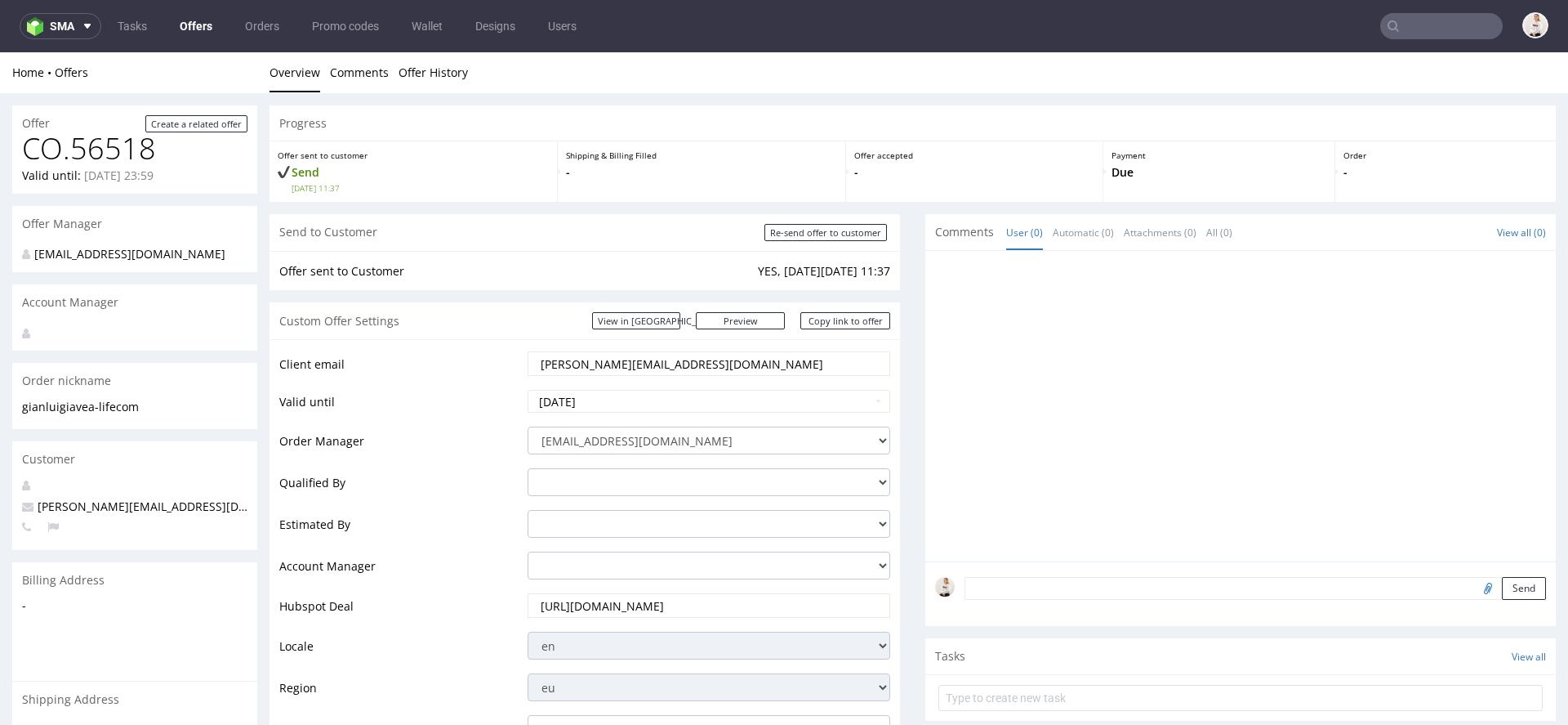
click at [202, 29] on link "Offers" at bounding box center [196, 26] width 52 height 26
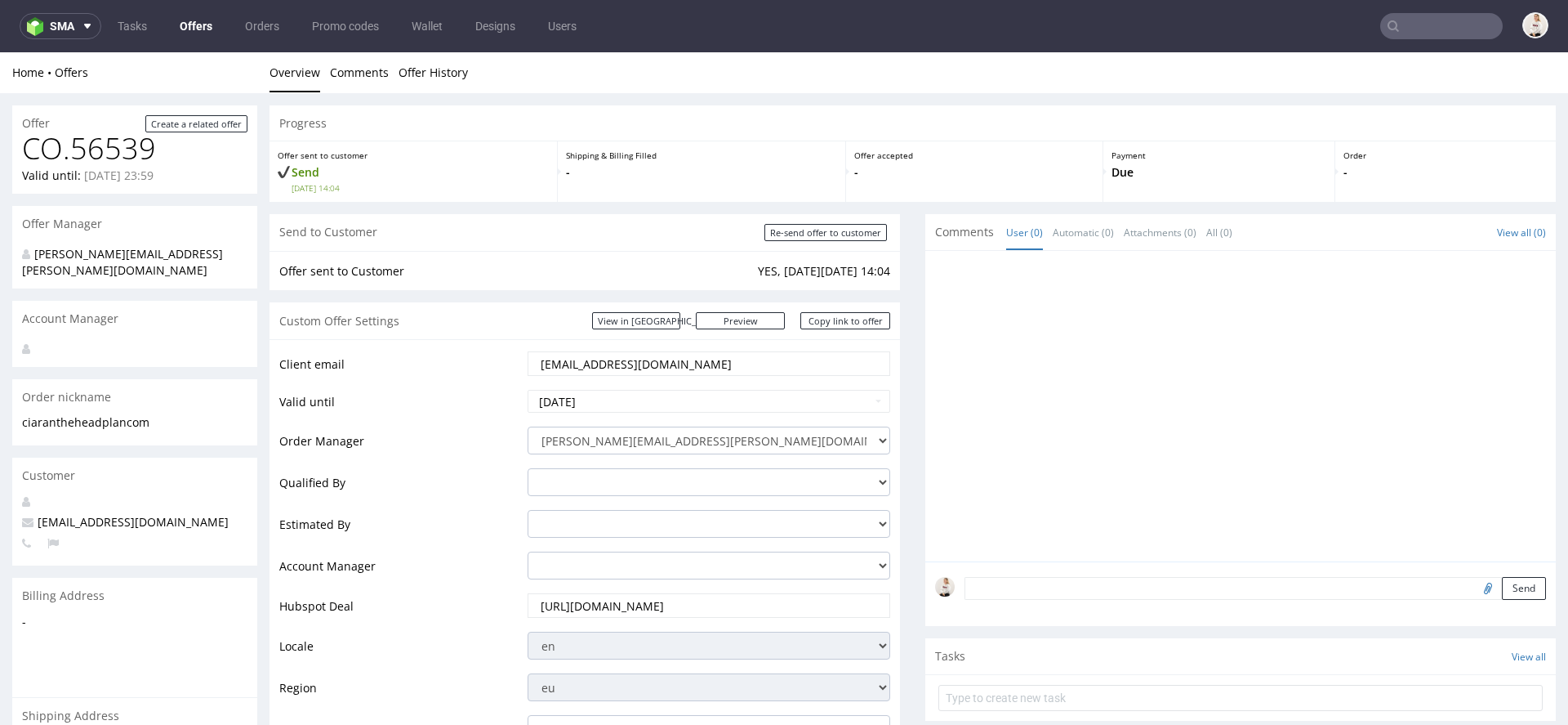
drag, startPoint x: 722, startPoint y: 362, endPoint x: 375, endPoint y: 358, distance: 347.0
click at [375, 358] on tr "Client email ciaran@theheadplan.com" at bounding box center [585, 368] width 611 height 39
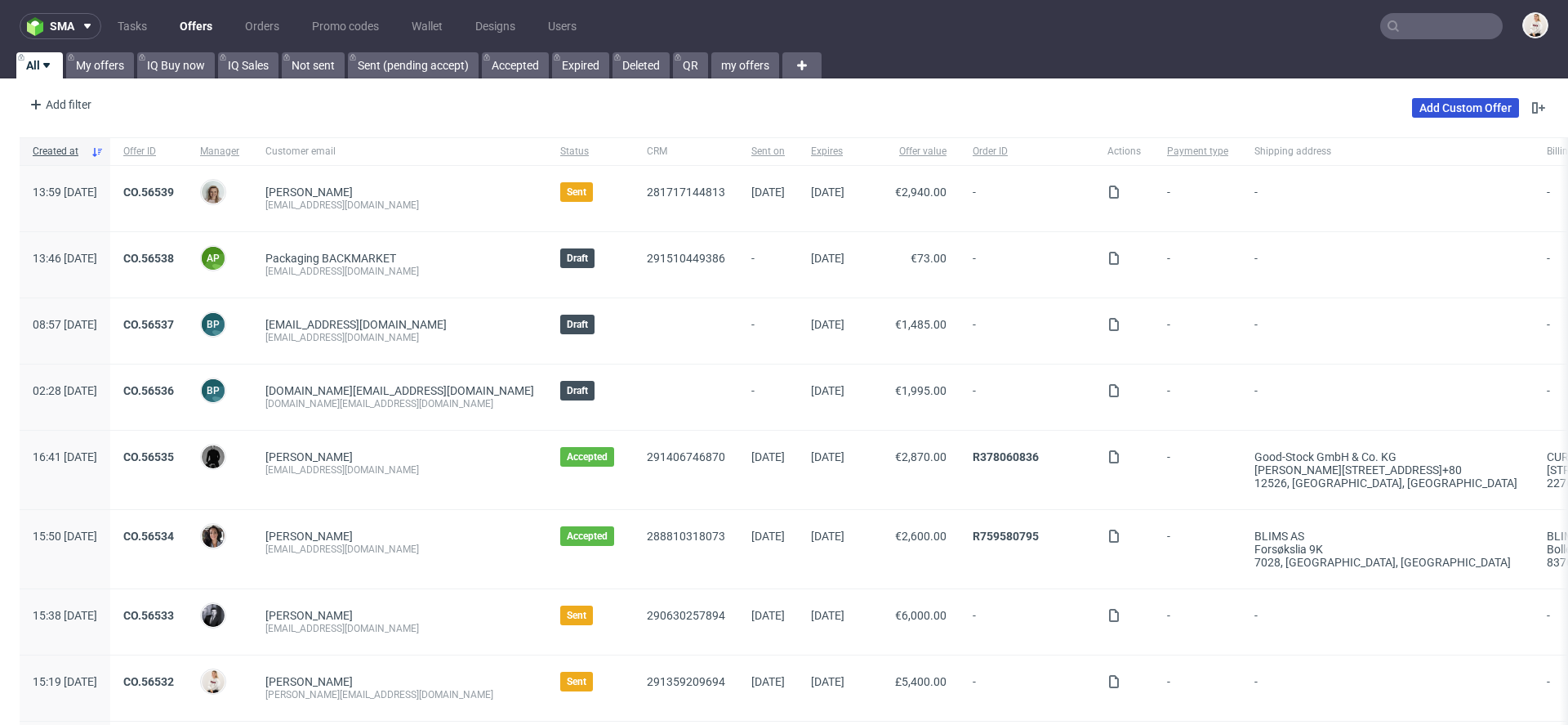
click at [1451, 107] on link "Add Custom Offer" at bounding box center [1465, 108] width 107 height 20
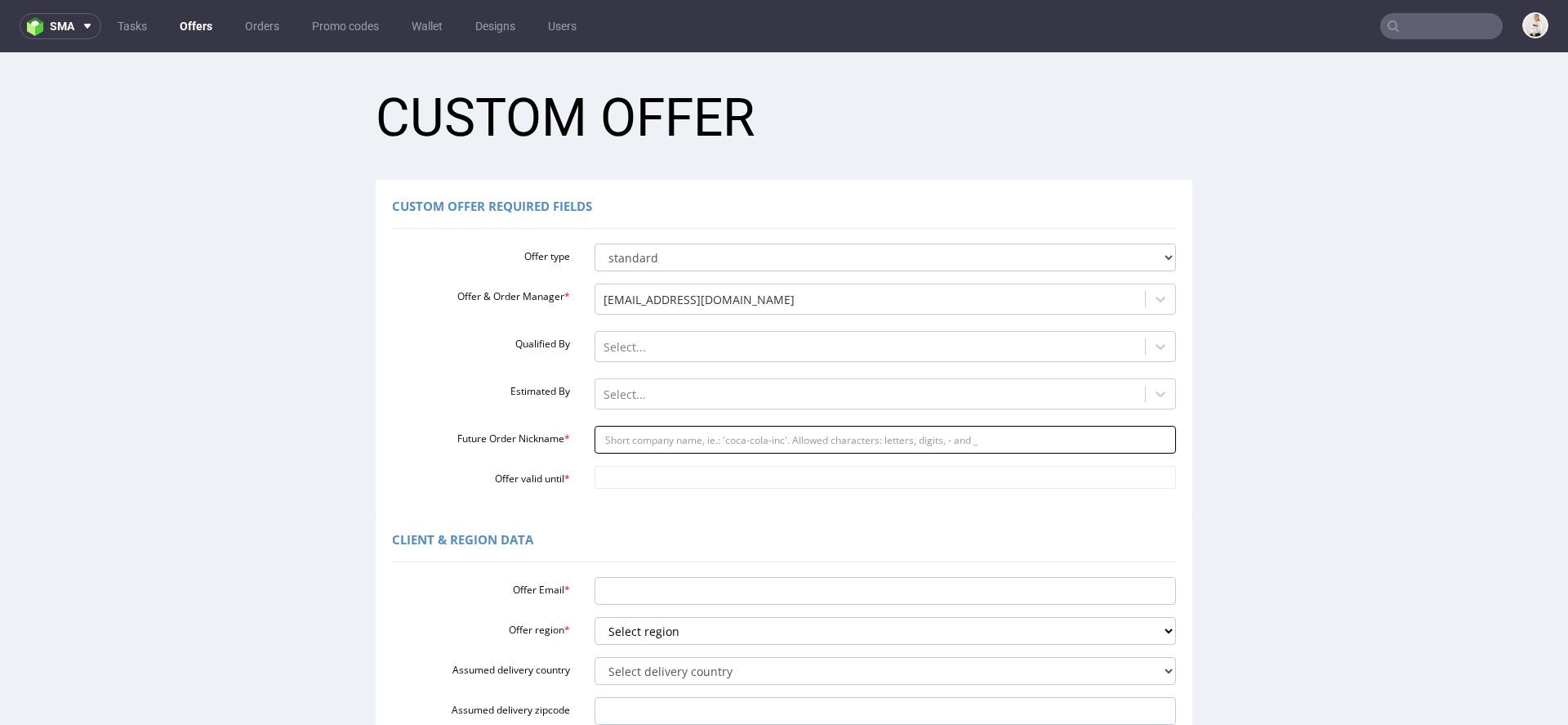
click at [765, 432] on input "Future Order Nickname *" at bounding box center [886, 439] width 582 height 28
paste input "timursic1gmailcom"
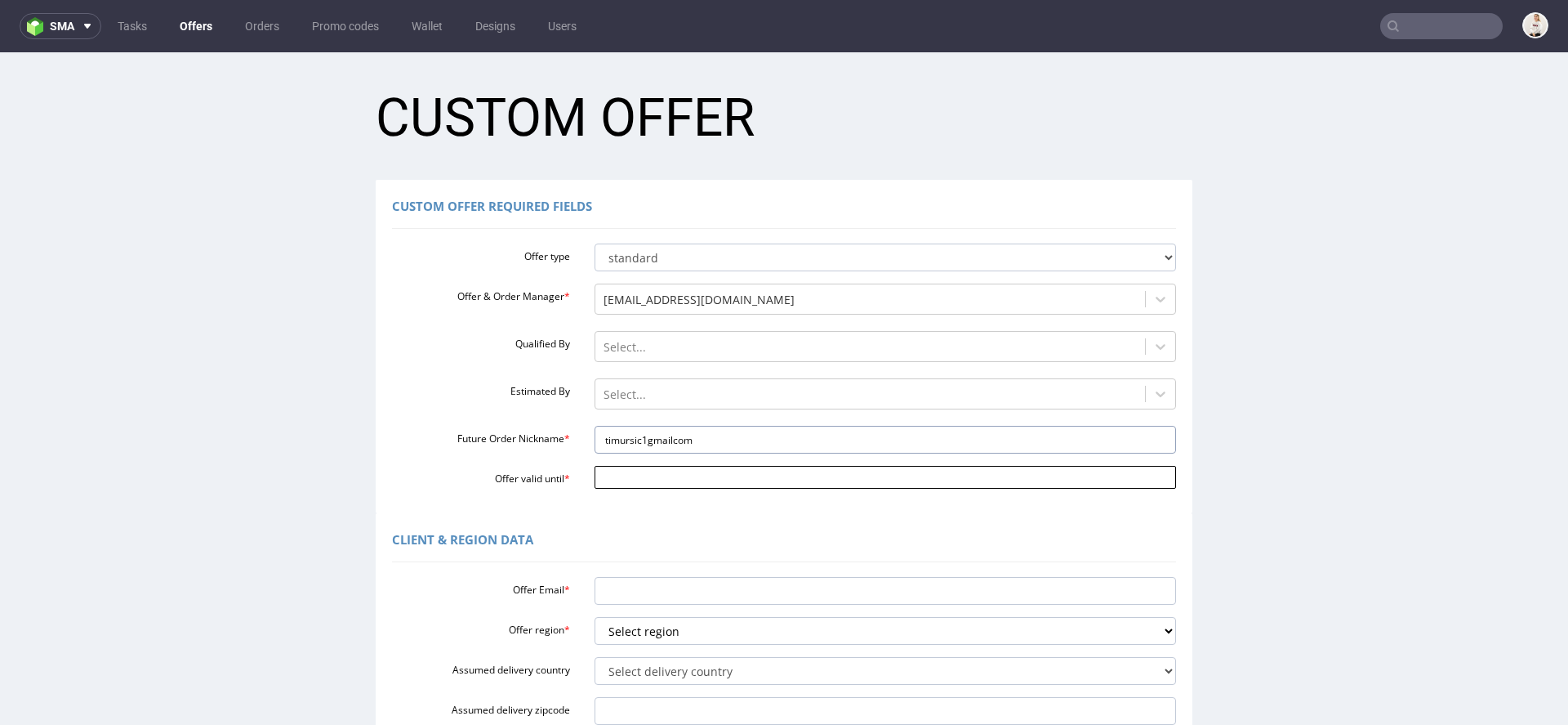
type input "timursic1gmailcom"
click at [676, 471] on input "Offer valid until *" at bounding box center [886, 478] width 582 height 23
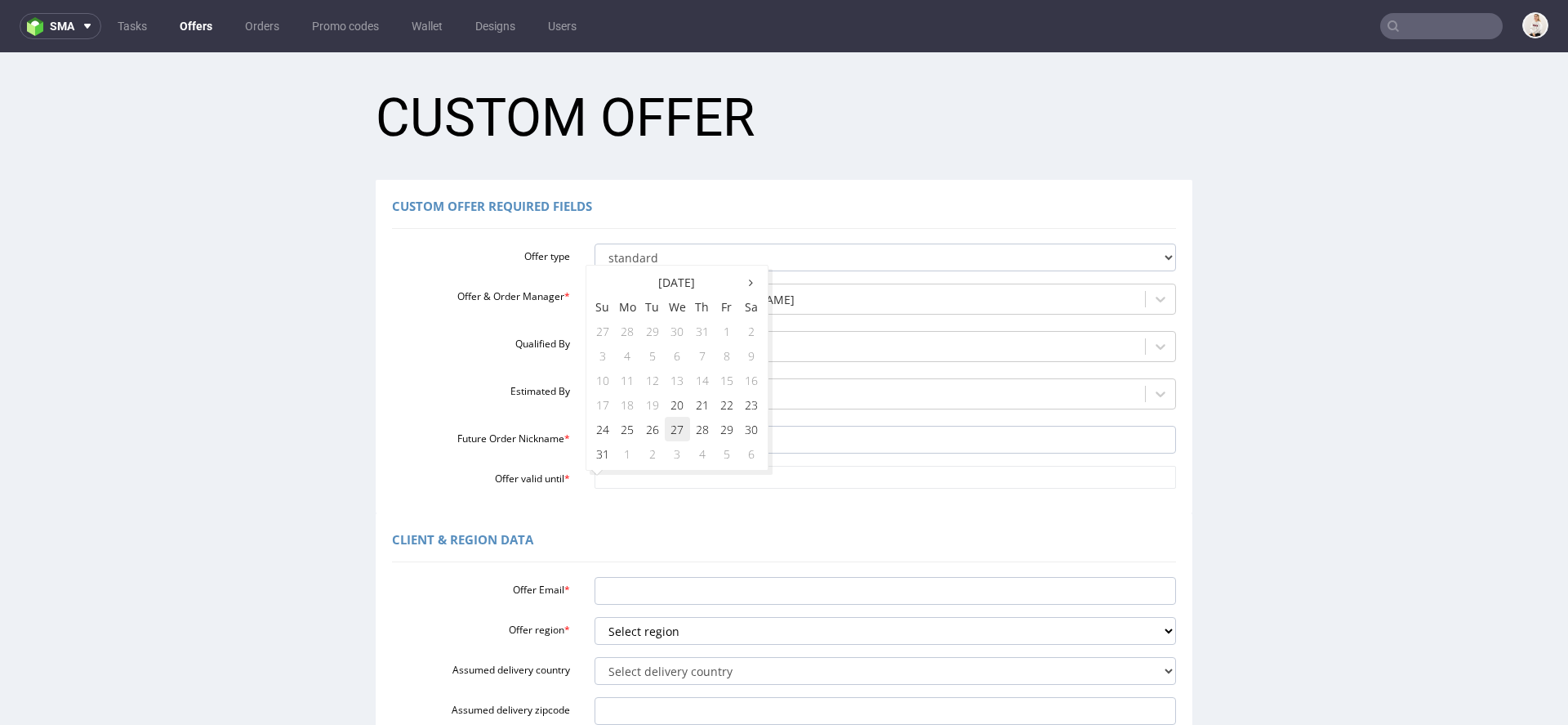
click at [672, 428] on td "27" at bounding box center [677, 428] width 25 height 24
type input "2025-08-27"
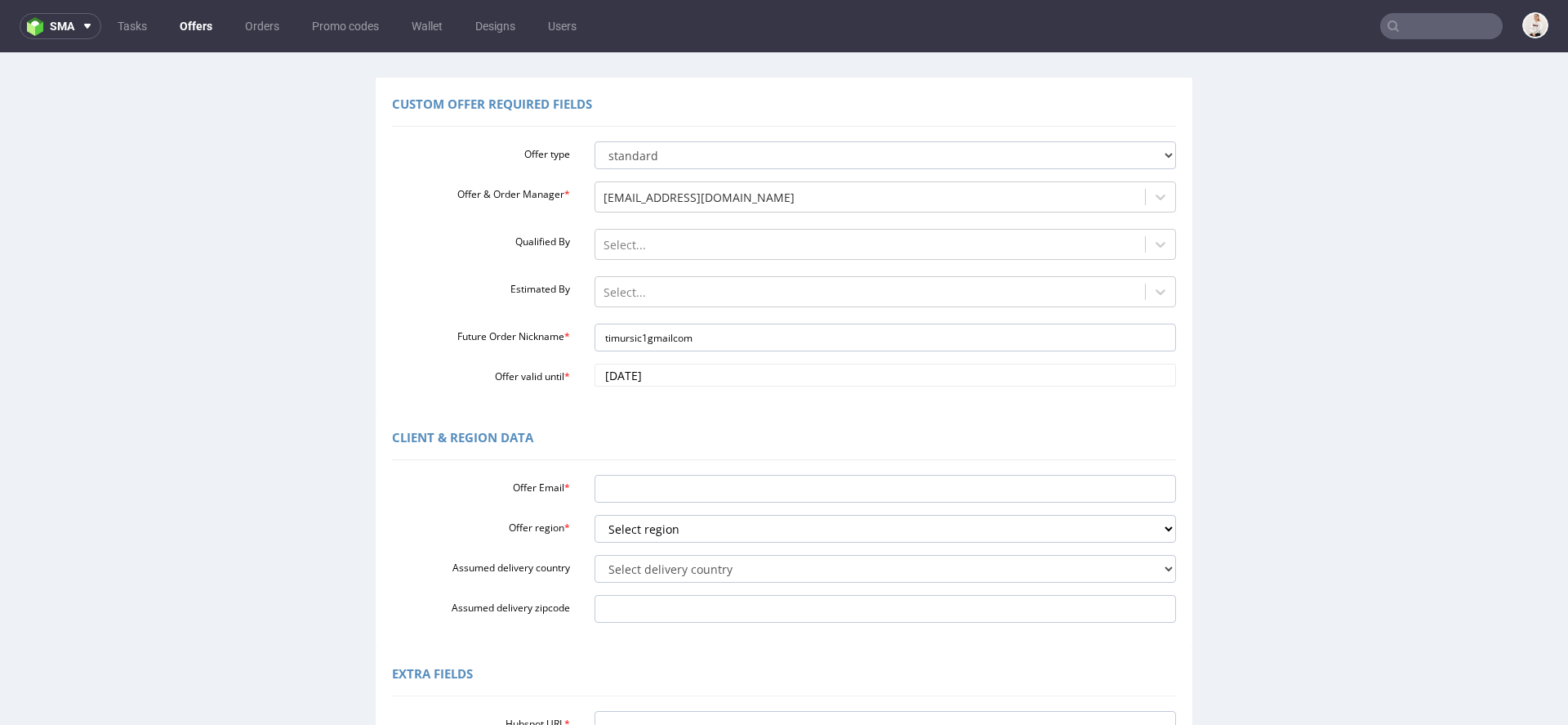
scroll to position [105, 0]
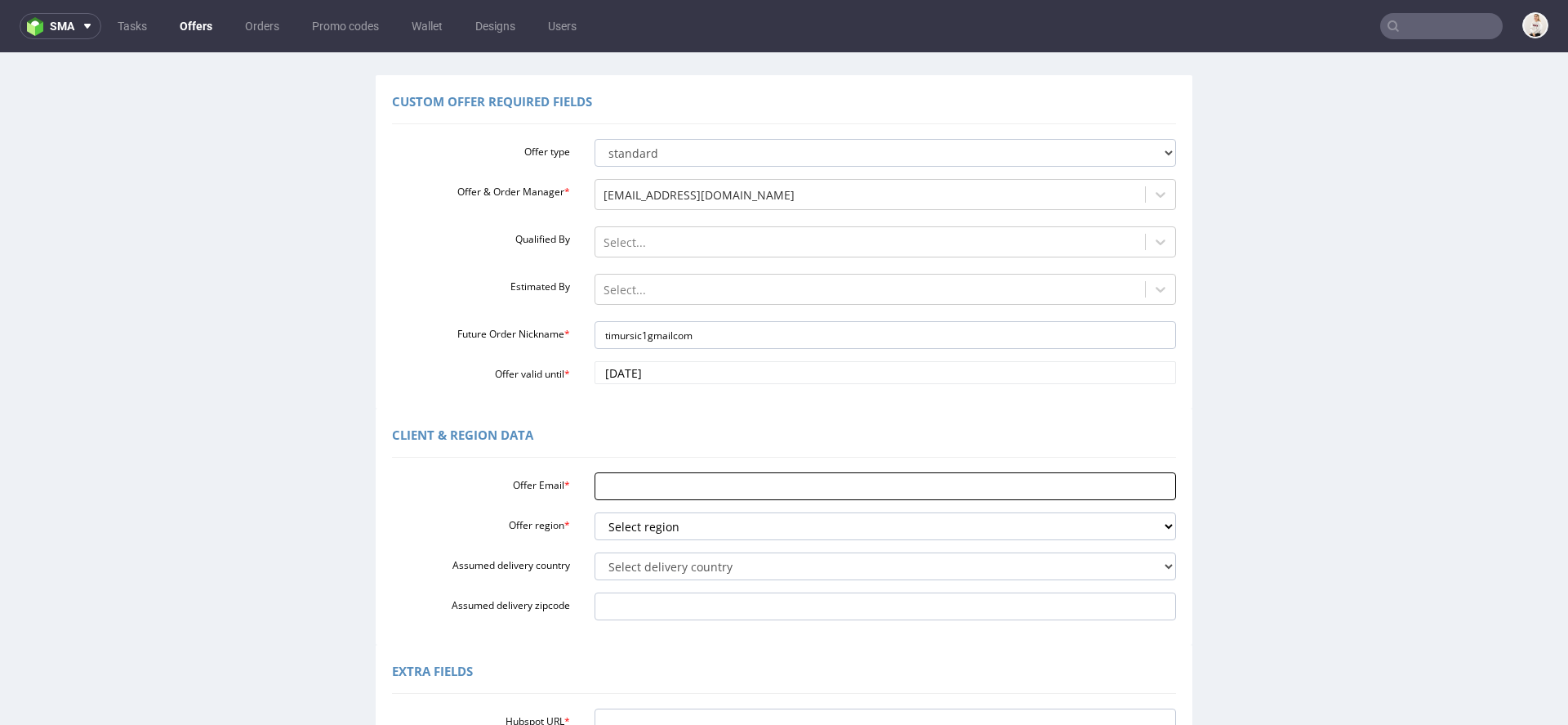
click at [668, 478] on input "Offer Email *" at bounding box center [886, 486] width 582 height 28
paste input "[EMAIL_ADDRESS][DOMAIN_NAME]"
type input "[EMAIL_ADDRESS][DOMAIN_NAME]"
click at [646, 531] on select "Select region eu gb de pl fr it es" at bounding box center [886, 526] width 582 height 28
select select "eu"
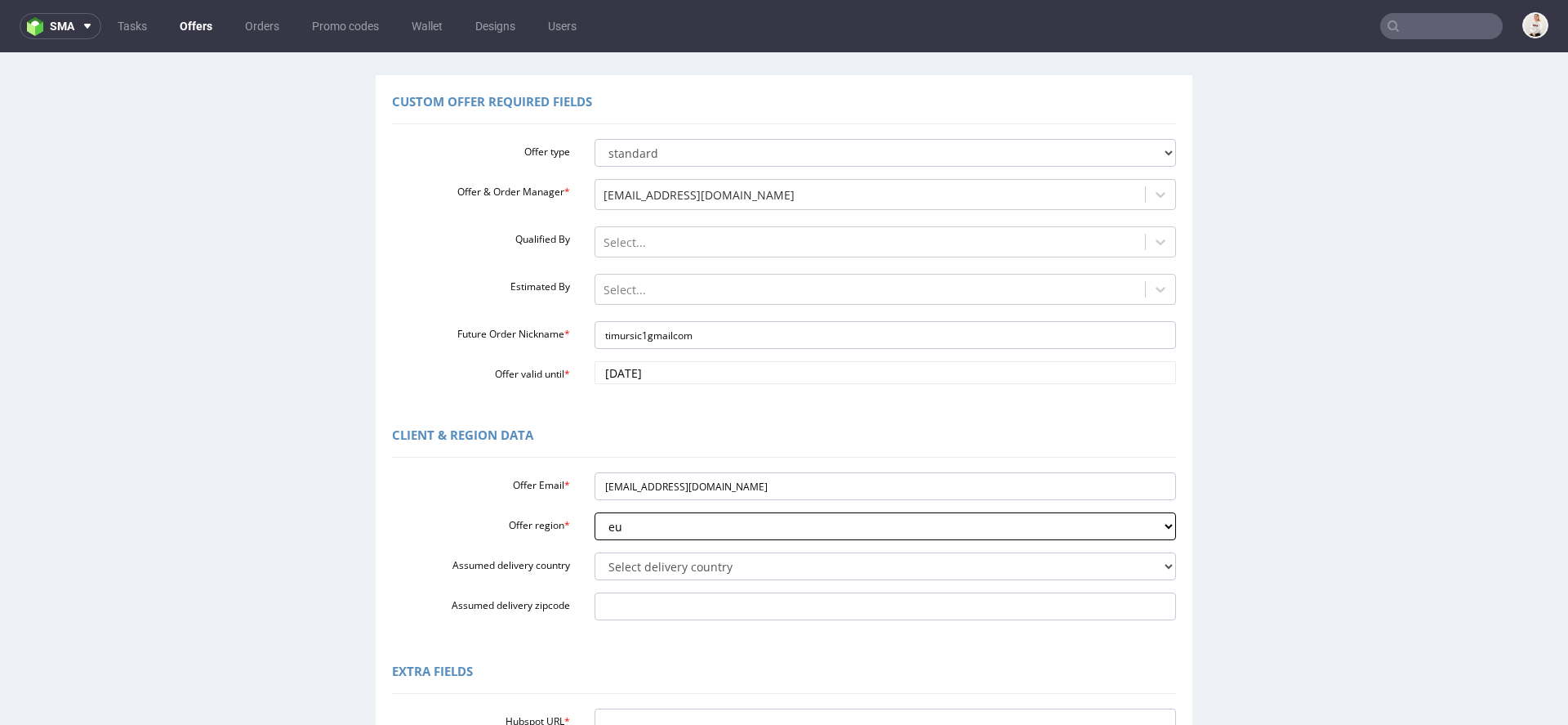
click at [595, 513] on select "Select region eu gb de pl fr it es" at bounding box center [886, 526] width 582 height 28
click at [643, 563] on select "Select delivery country Andorra Afghanistan Anguilla Albania Armenia Antarctica…" at bounding box center [886, 565] width 582 height 28
select select "199"
click at [595, 552] on select "Select delivery country Andorra Afghanistan Anguilla Albania Armenia Antarctica…" at bounding box center [886, 565] width 582 height 28
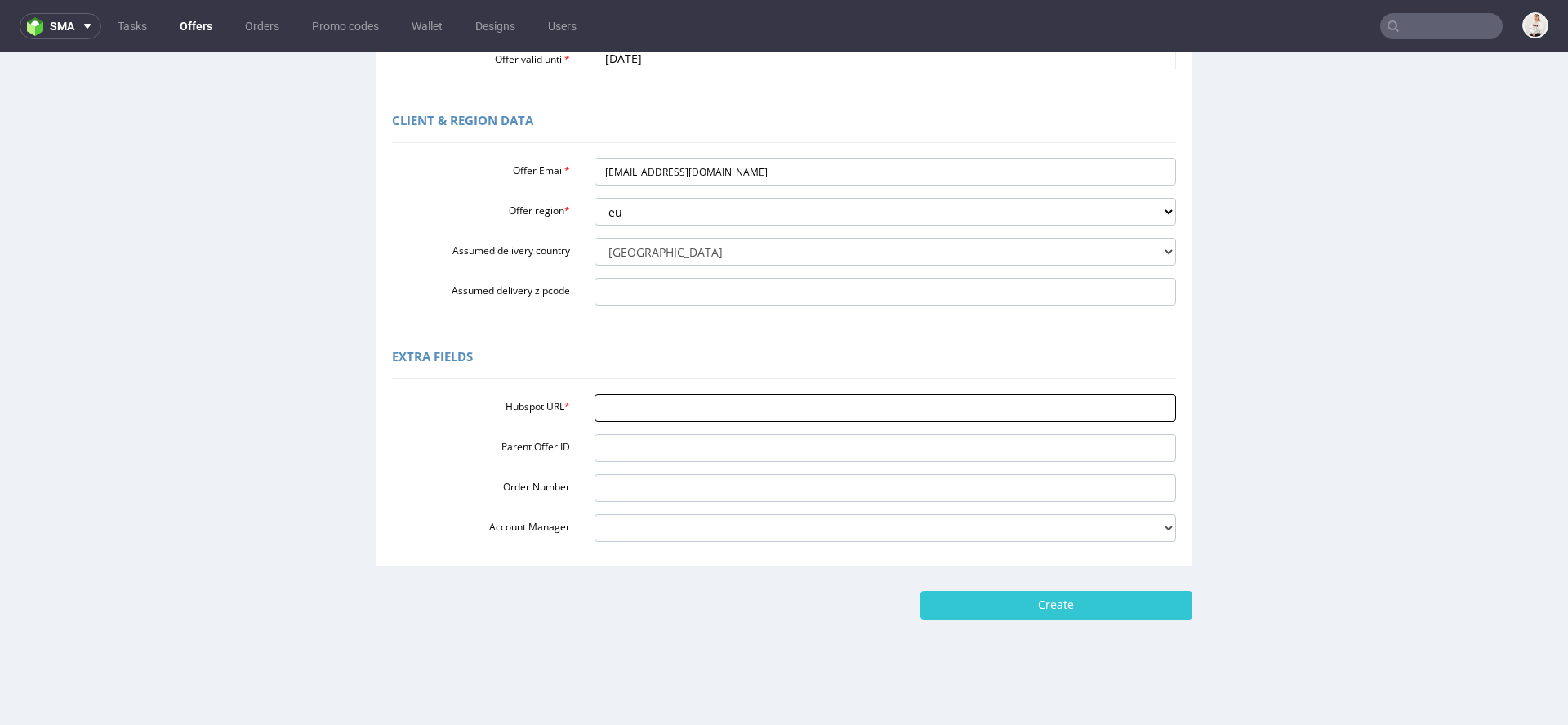
click at [766, 408] on input "Hubspot URL *" at bounding box center [886, 407] width 582 height 28
paste input "https://app-eu1.hubspot.com/contacts/25600958/record/0-3/291510470868/"
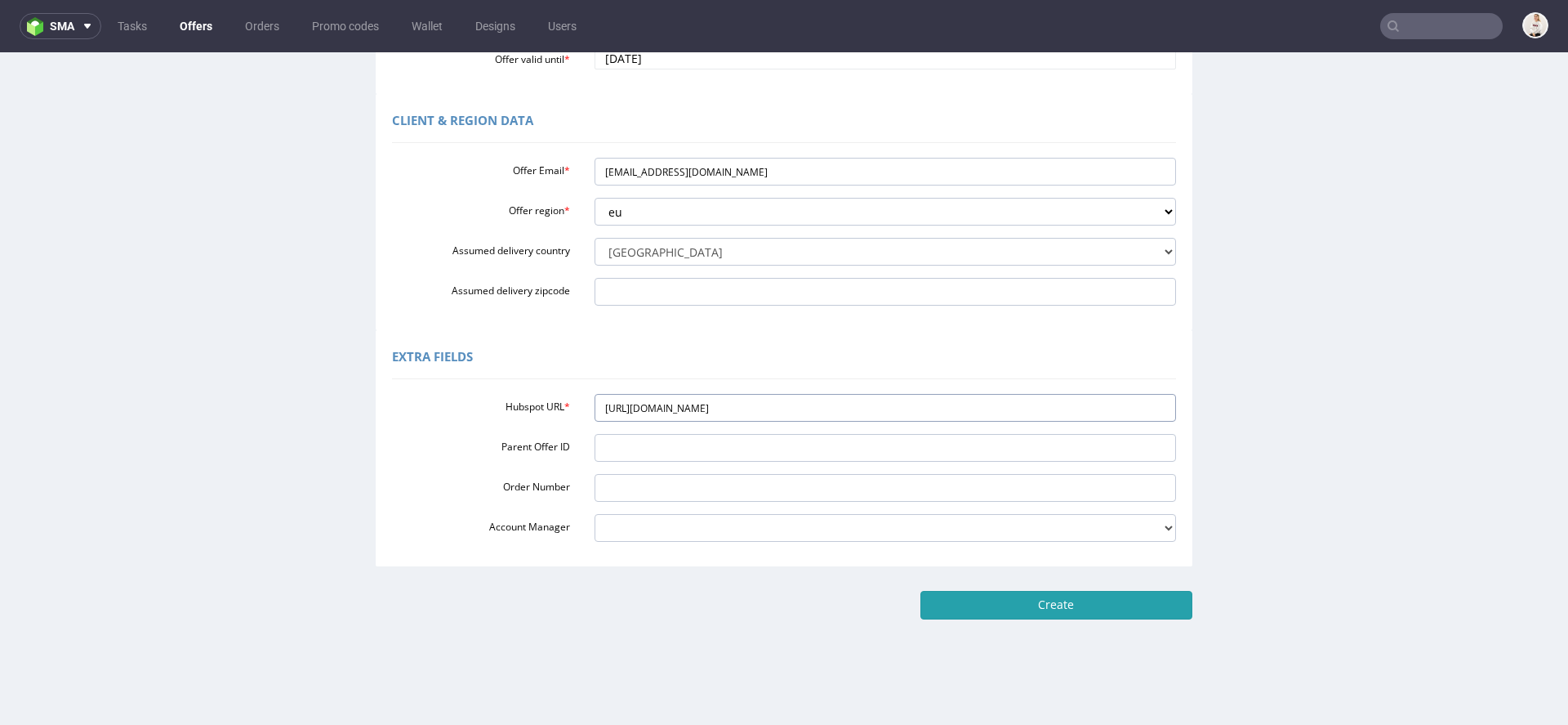
type input "https://app-eu1.hubspot.com/contacts/25600958/record/0-3/291510470868/"
click at [1030, 602] on input "Create" at bounding box center [1056, 604] width 272 height 28
type input "Please wait..."
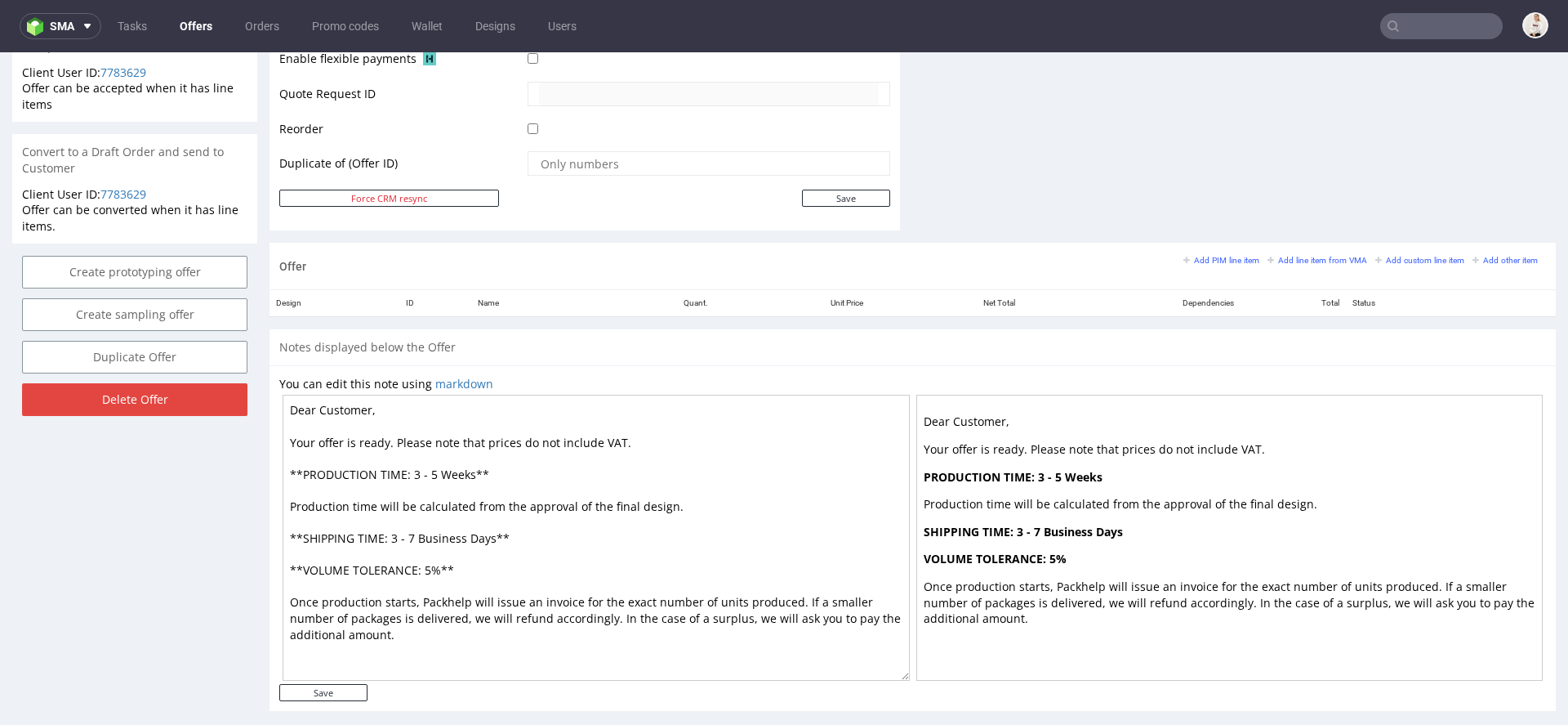
scroll to position [788, 0]
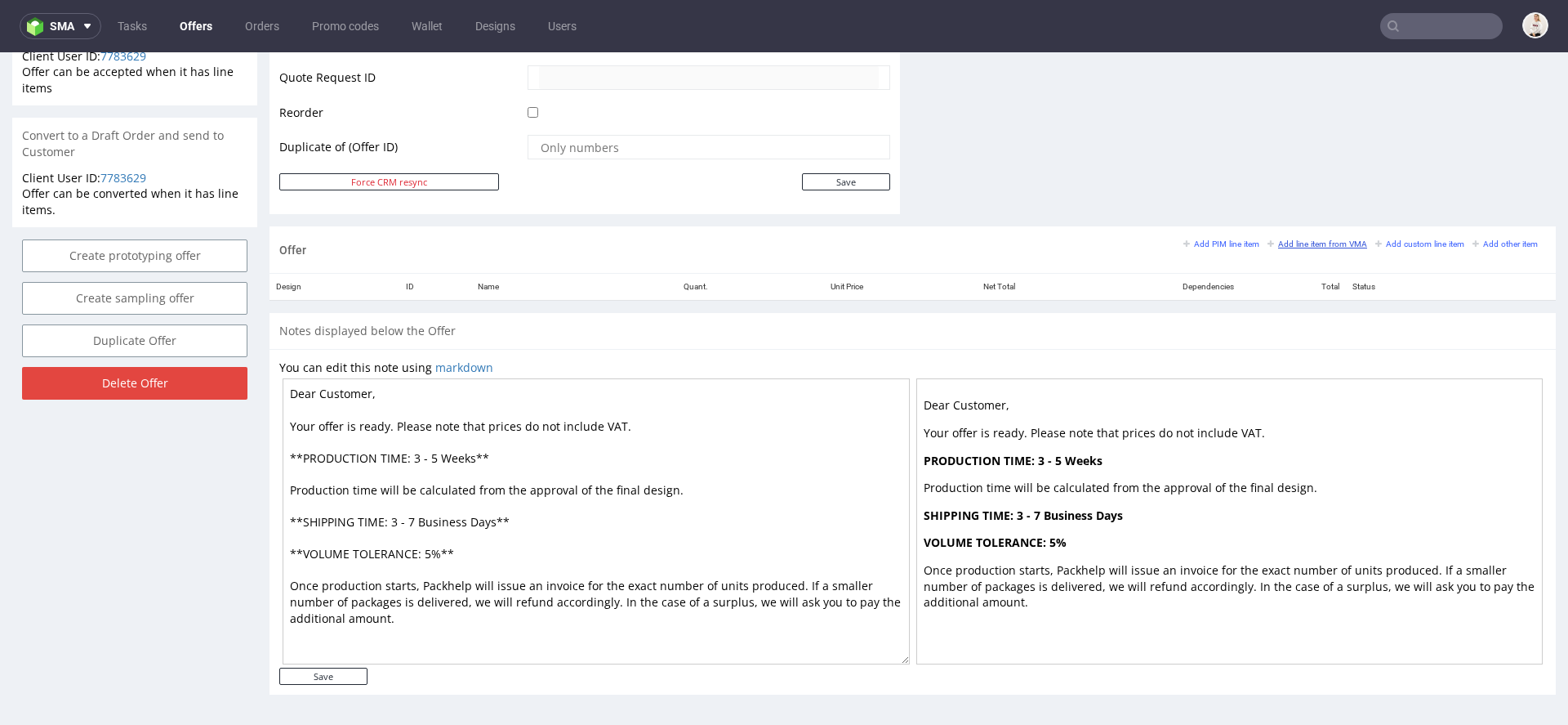
click at [1332, 243] on small "Add line item from VMA" at bounding box center [1317, 244] width 99 height 9
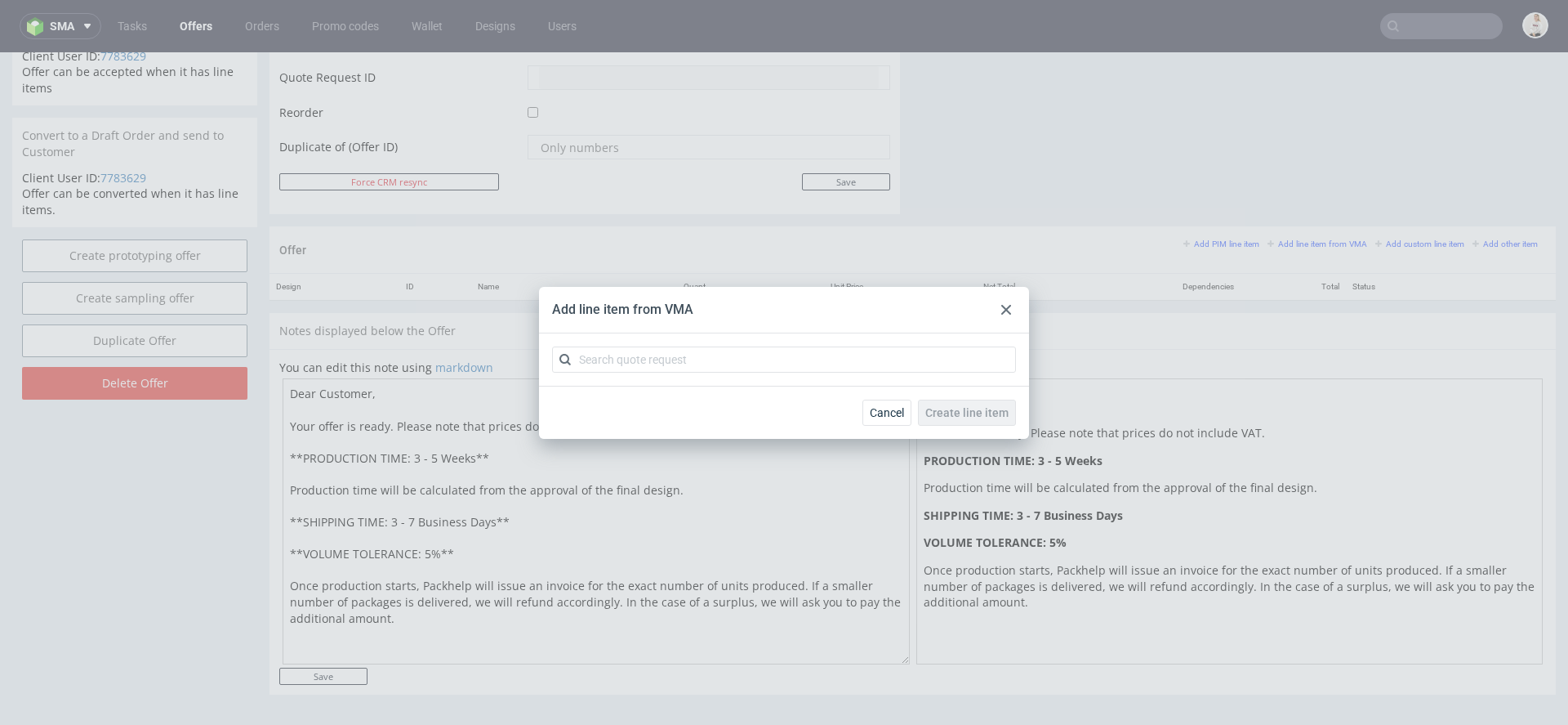
click at [762, 343] on div at bounding box center [784, 359] width 490 height 52
click at [762, 356] on input "text" at bounding box center [784, 359] width 464 height 26
paste input "CBBK"
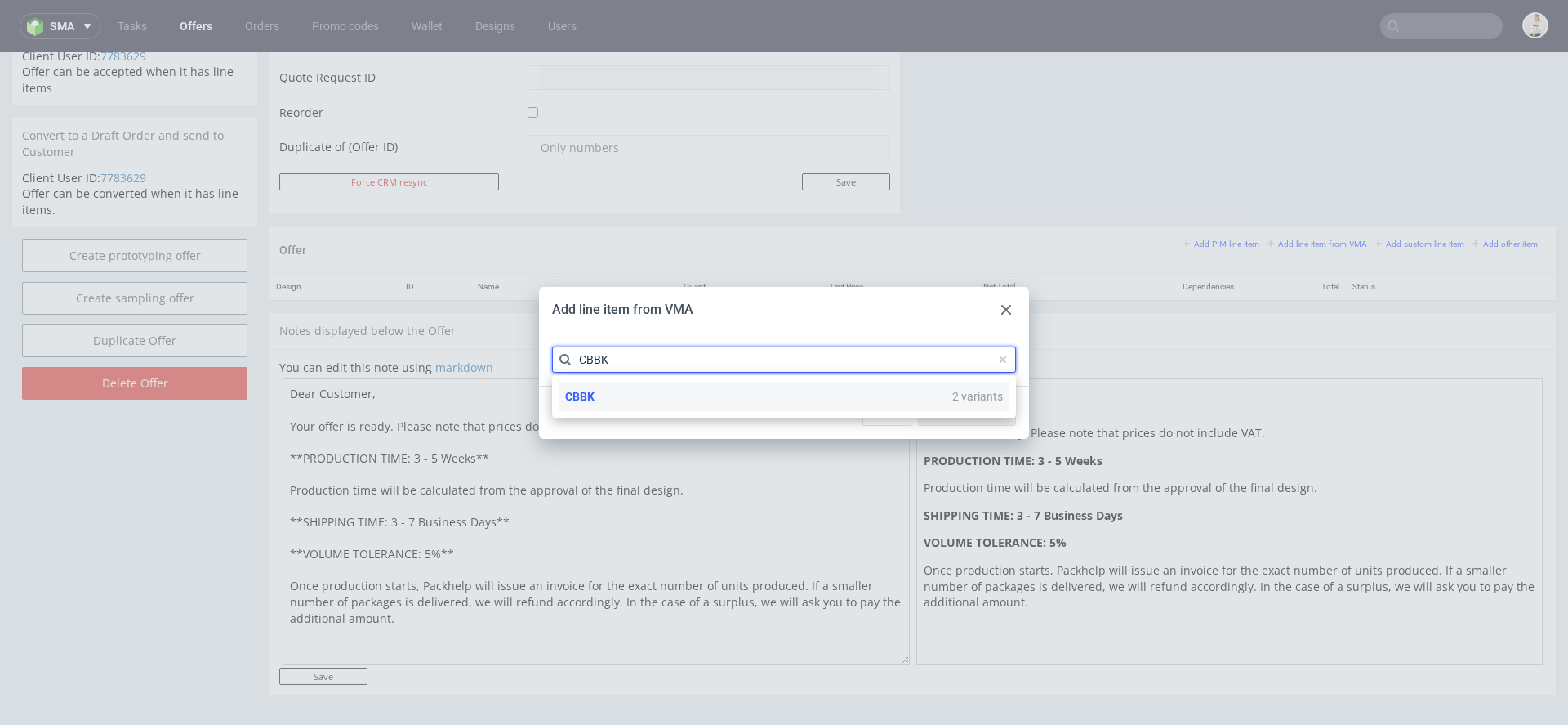
type input "CBBK"
click at [719, 403] on div "CBBK 2 variants" at bounding box center [784, 396] width 451 height 30
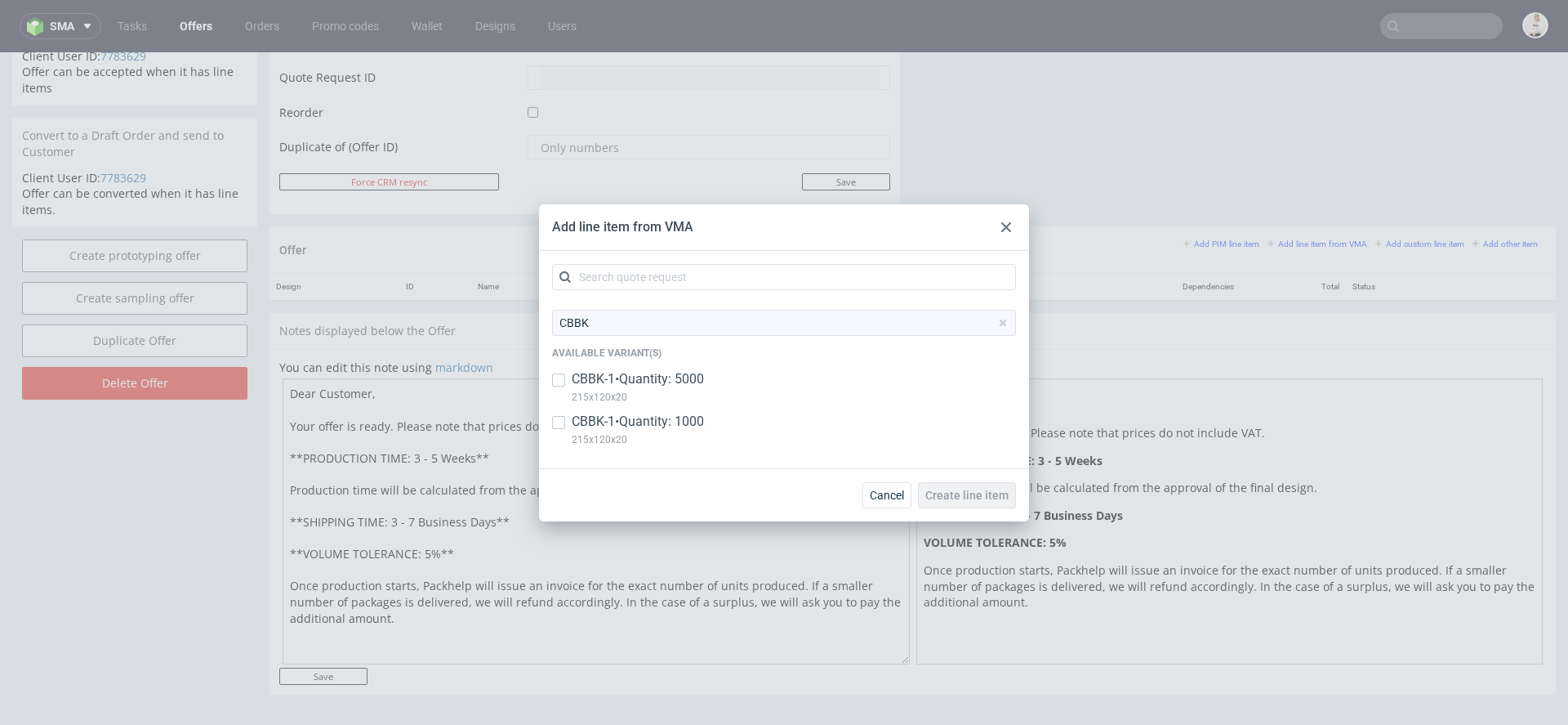
click at [686, 382] on p "CBBK-1 • Quantity: 5000" at bounding box center [638, 379] width 133 height 18
checkbox input "true"
click at [704, 440] on p "215x120x20" at bounding box center [638, 439] width 133 height 18
checkbox input "true"
click at [999, 514] on div "Cancel Create line item" at bounding box center [784, 494] width 490 height 53
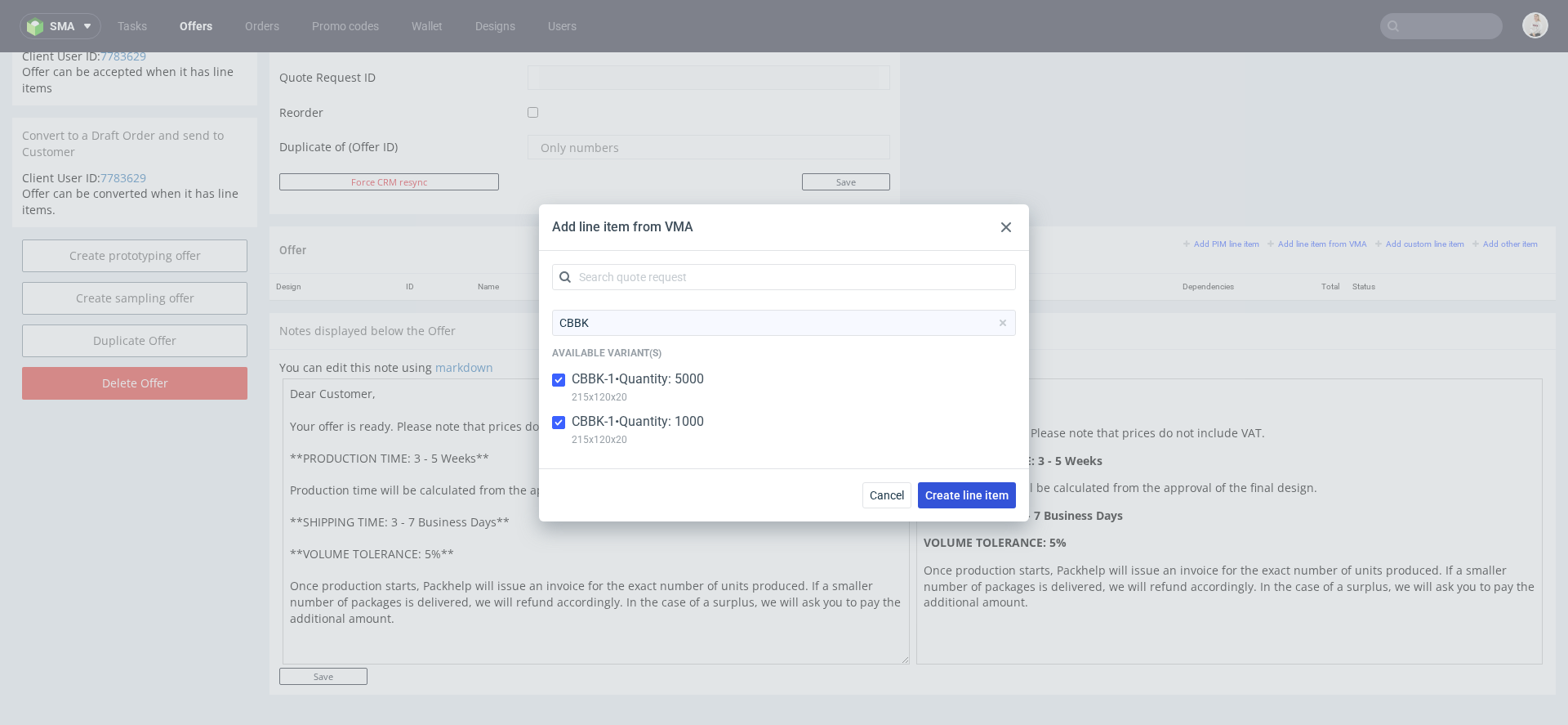
click at [985, 494] on span "Create line item" at bounding box center [967, 495] width 83 height 12
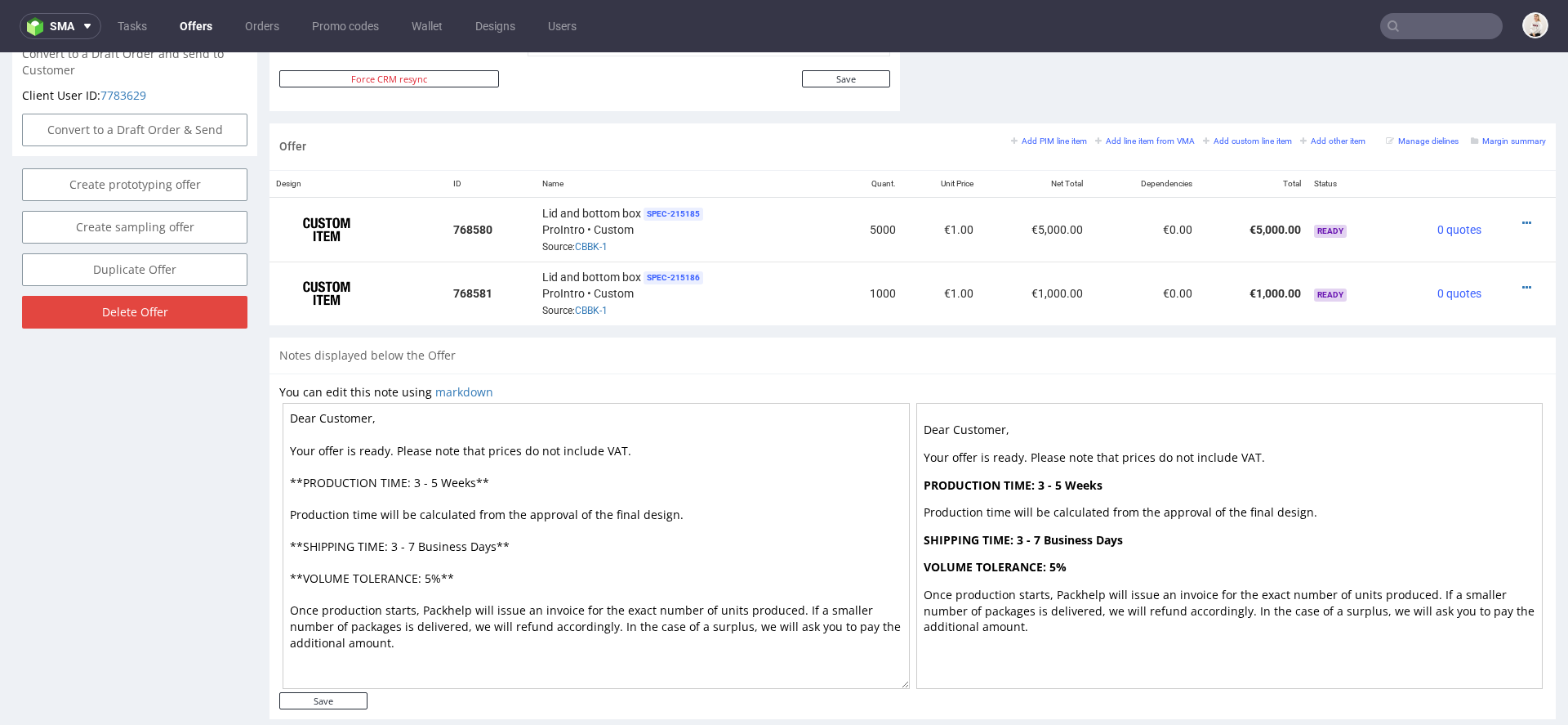
scroll to position [892, 0]
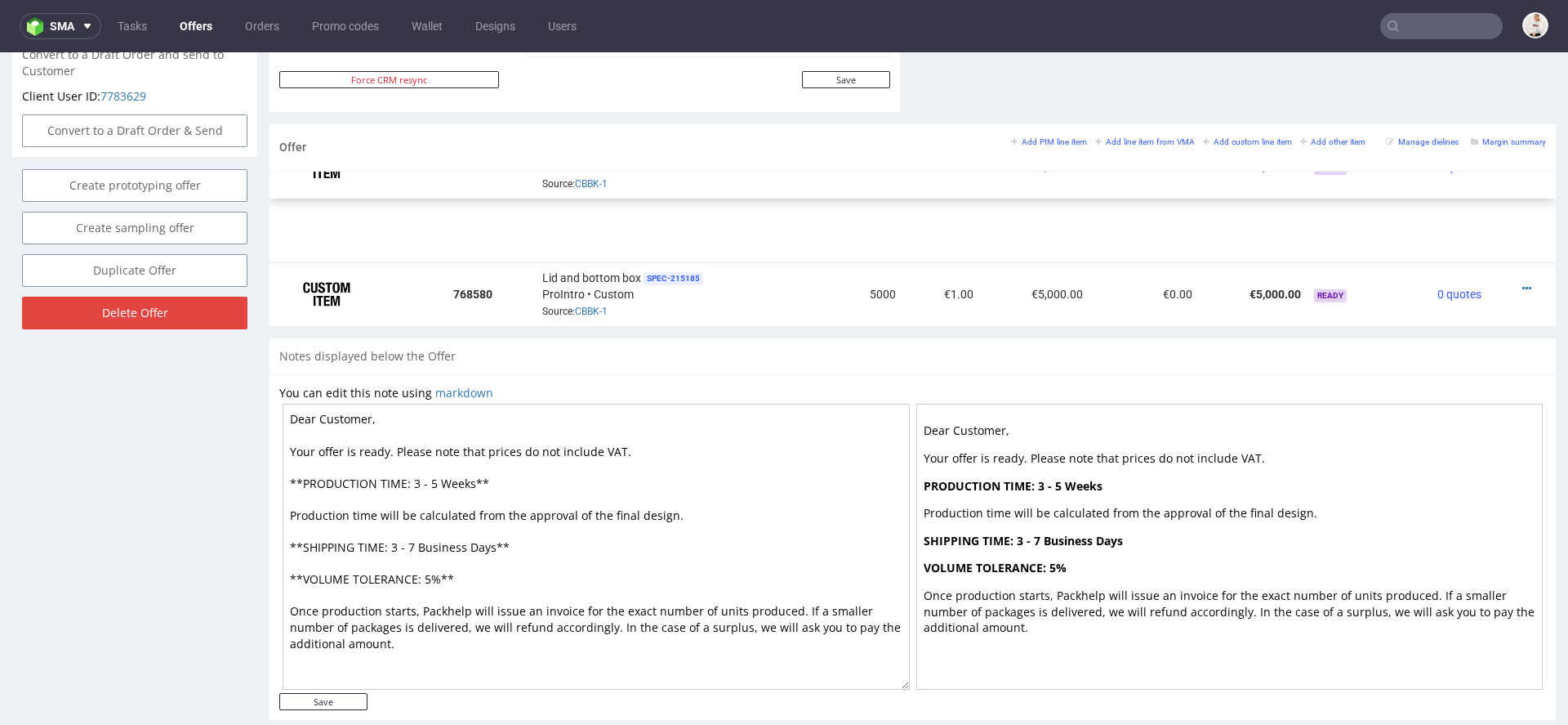
drag, startPoint x: 280, startPoint y: 295, endPoint x: 280, endPoint y: 226, distance: 69.0
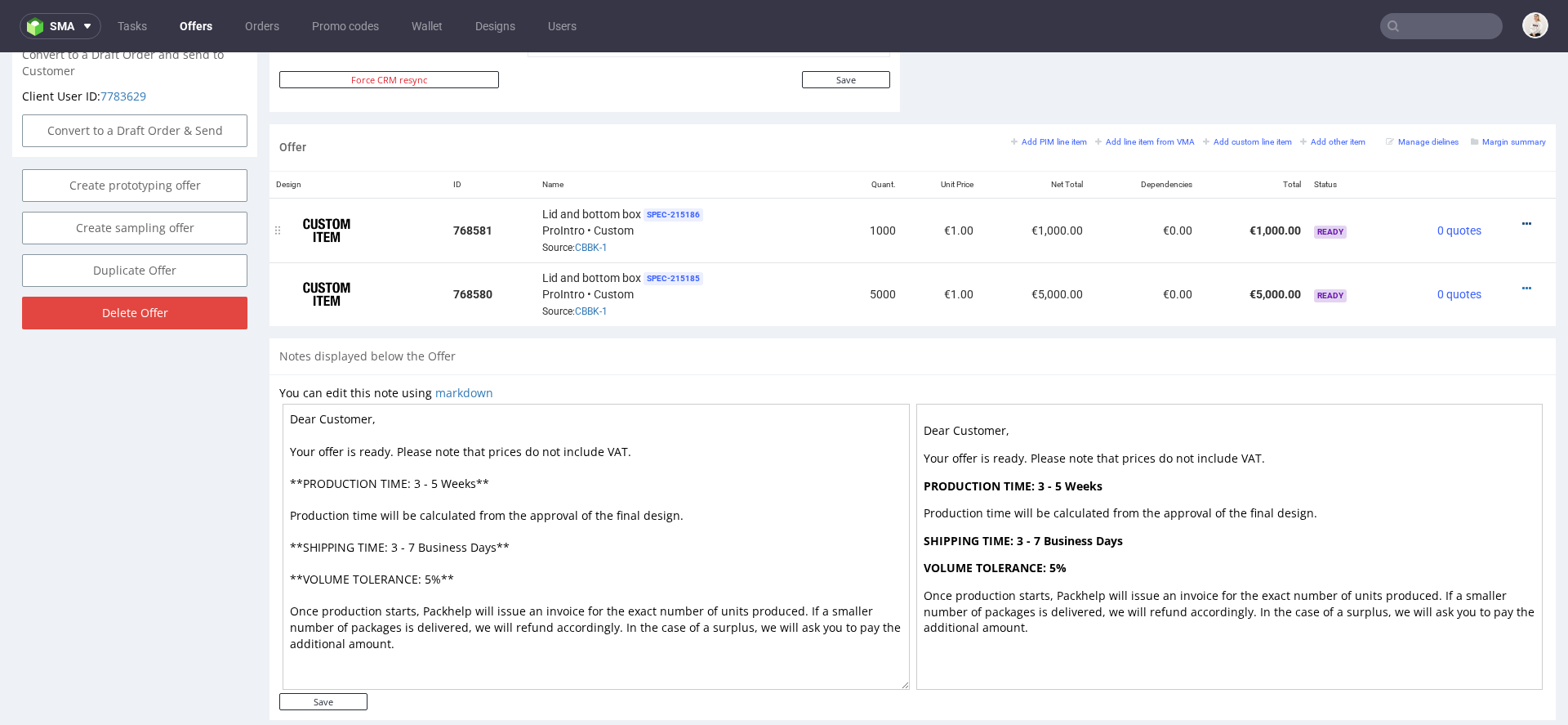
click at [1522, 218] on icon at bounding box center [1527, 223] width 9 height 12
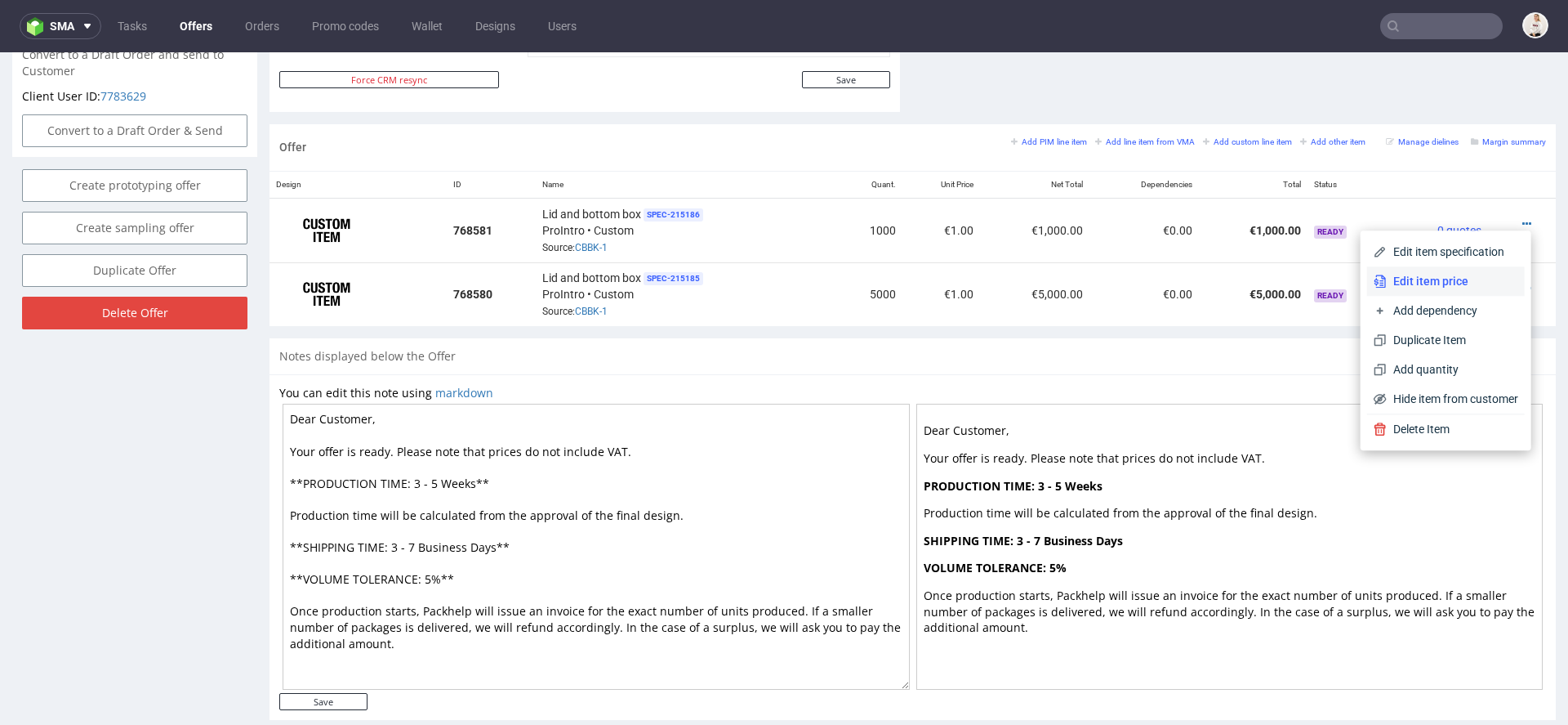
click at [1455, 281] on span "Edit item price" at bounding box center [1452, 281] width 132 height 16
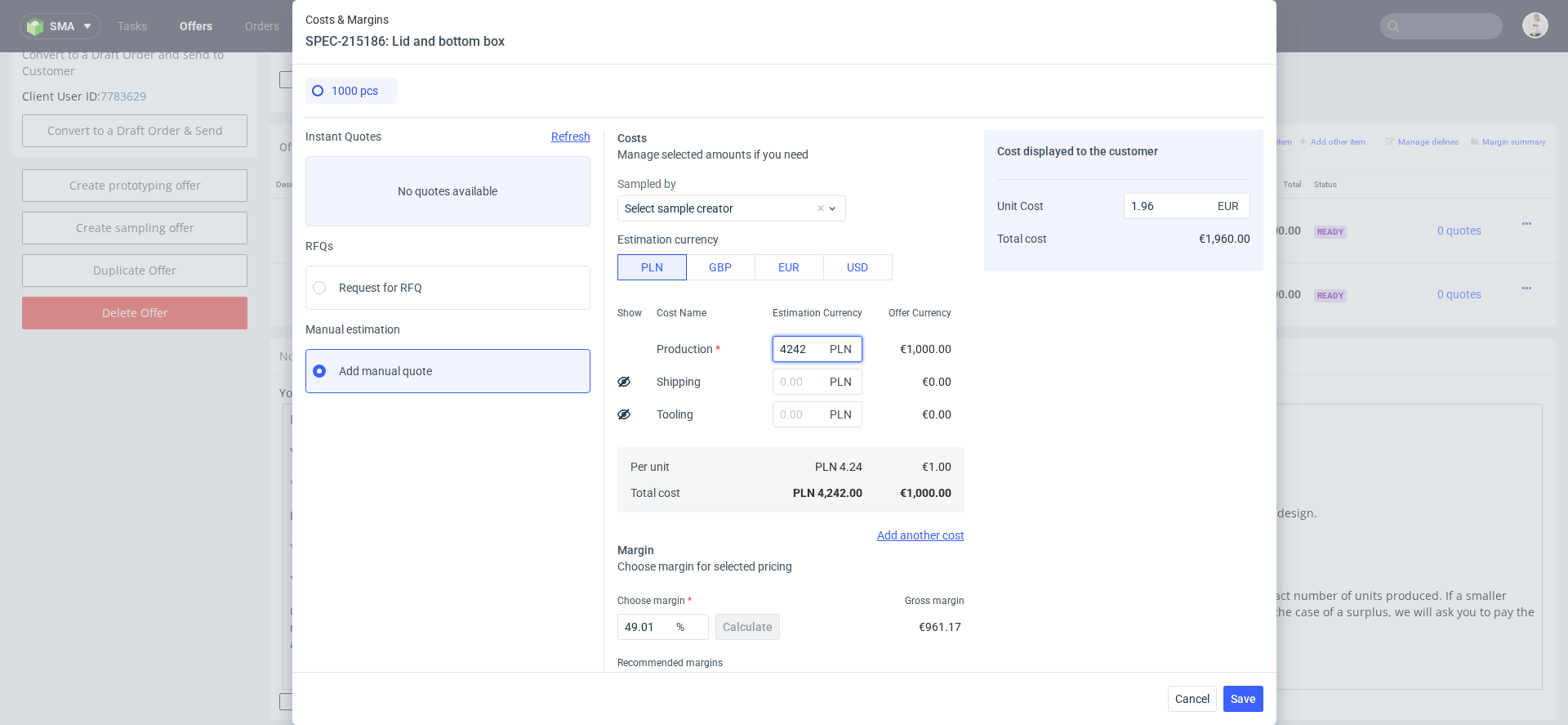
click at [814, 346] on input "4242" at bounding box center [817, 349] width 90 height 26
paste input "6970"
type input "6970"
click at [1030, 395] on div "Cost displayed to the customer Unit Cost Total cost 1.96 EUR €1,960.00" at bounding box center [1124, 428] width 280 height 598
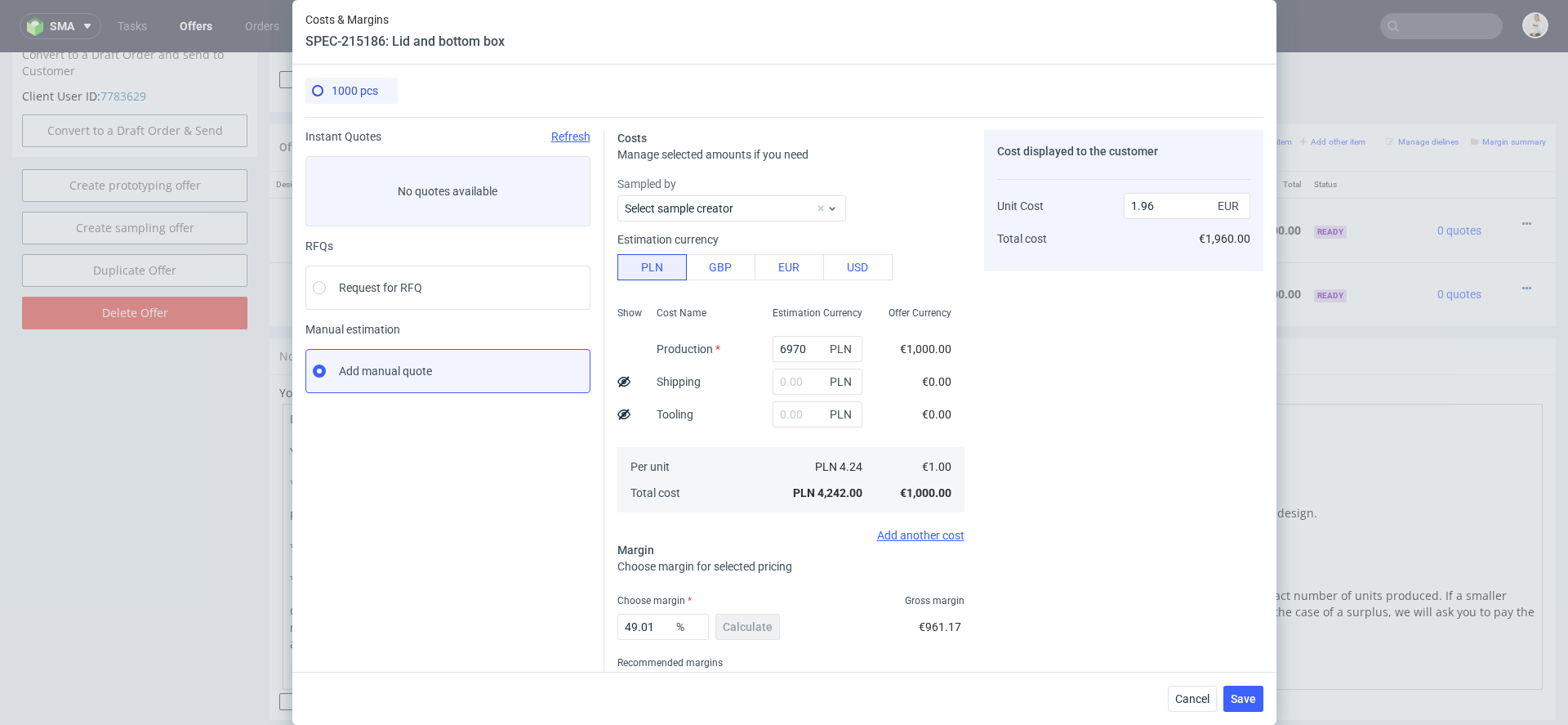
type input "3.22"
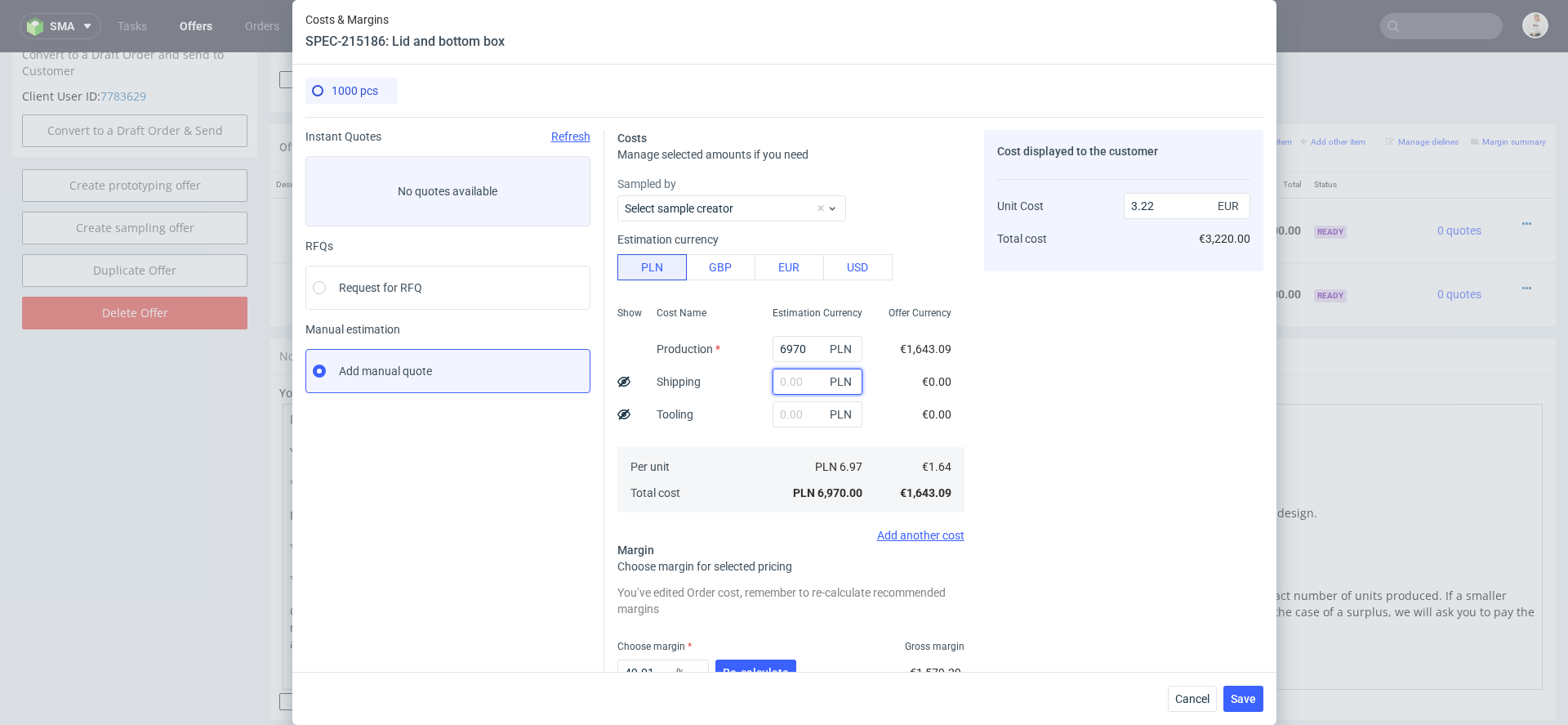
click at [809, 384] on input "text" at bounding box center [817, 381] width 90 height 26
type input "600"
type input "3.5"
type input "600"
click at [964, 367] on div "Costs Manage selected amounts if you need Sampled by Select sample creator Esti…" at bounding box center [935, 444] width 659 height 657
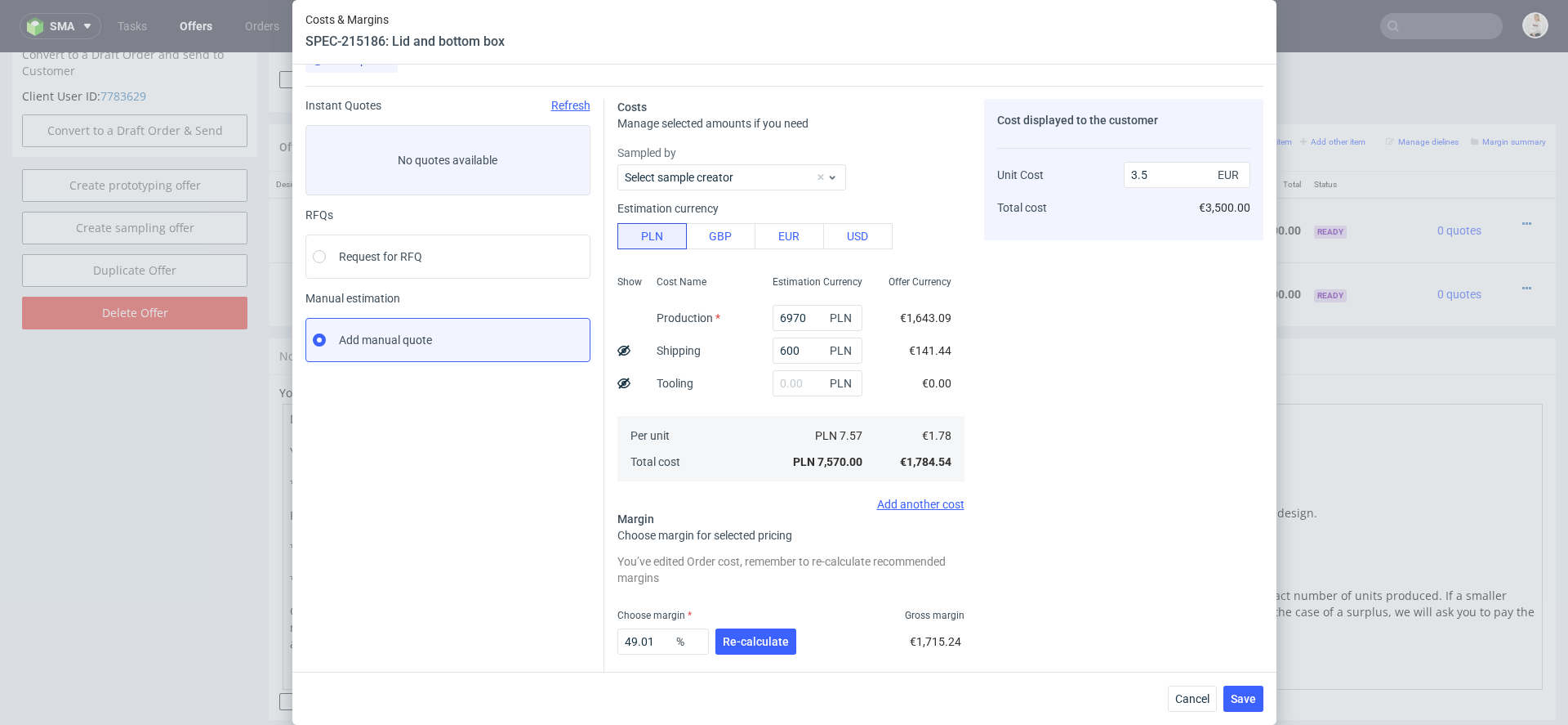
scroll to position [42, 0]
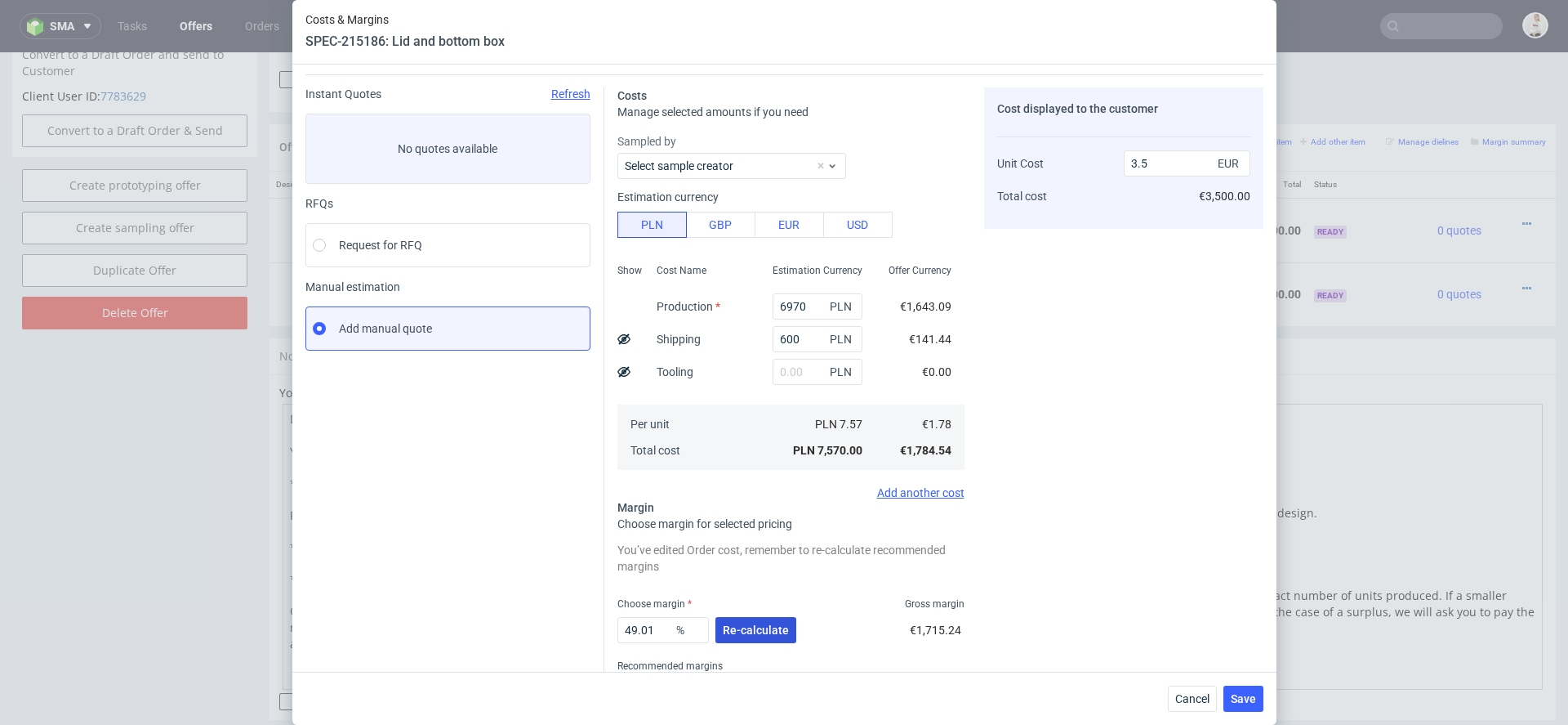
click at [771, 624] on span "Re-calculate" at bounding box center [756, 629] width 66 height 12
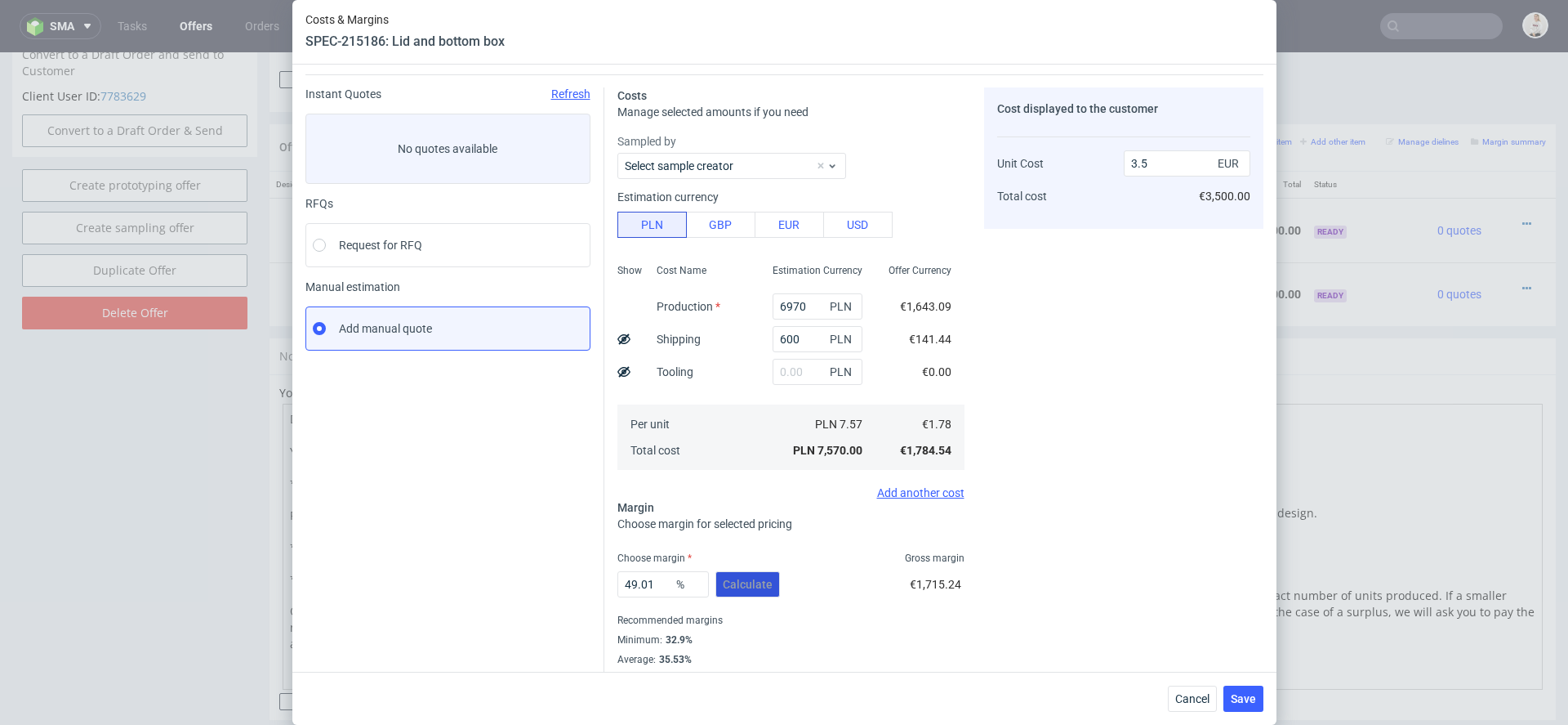
scroll to position [69, 0]
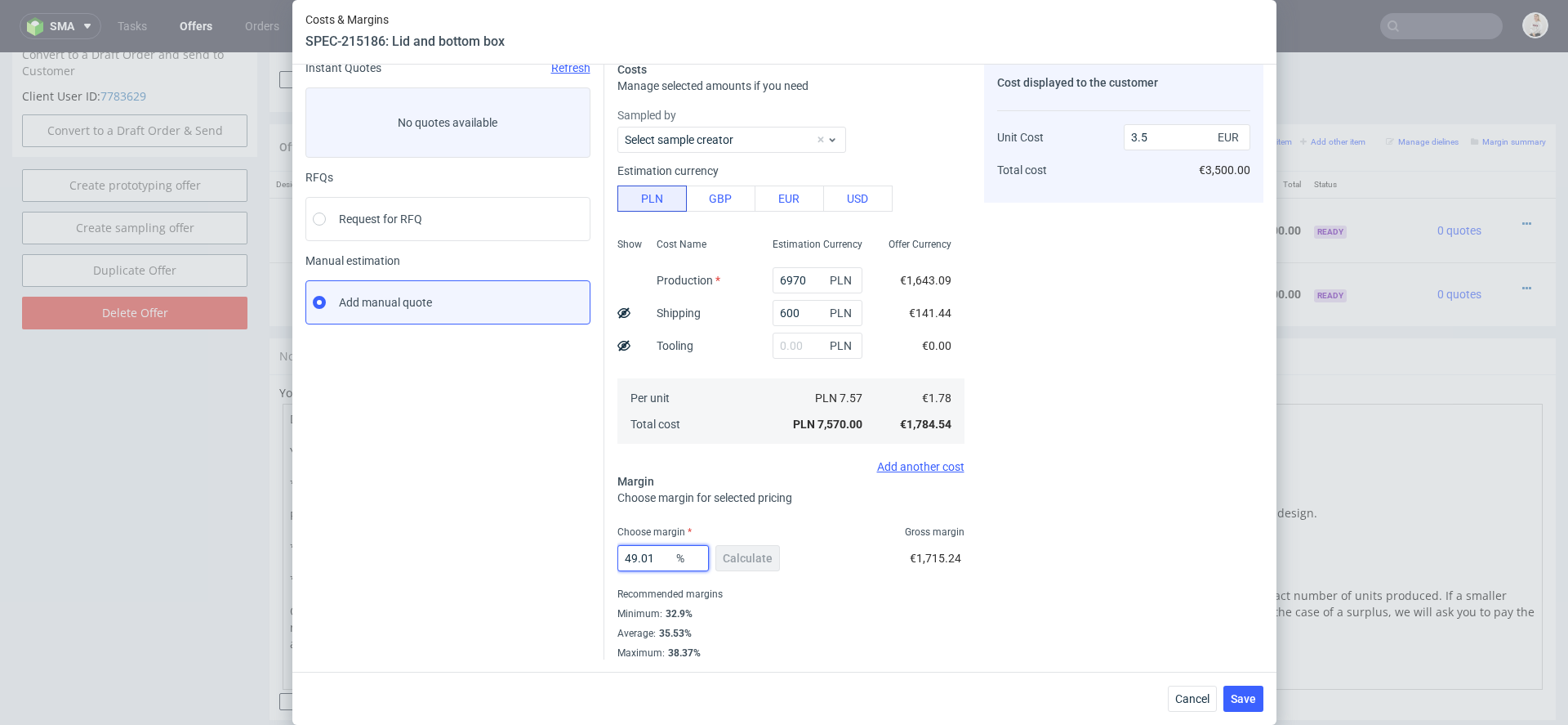
drag, startPoint x: 661, startPoint y: 552, endPoint x: 429, endPoint y: 539, distance: 232.4
click at [429, 539] on div "Instant Quotes Refresh No quotes available RFQs Request for RFQ Manual estimati…" at bounding box center [784, 354] width 958 height 611
type input "33"
type input "2.66"
click at [1036, 552] on div "Cost displayed to the customer Unit Cost Total cost 2.66 EUR €3,500.00" at bounding box center [1124, 359] width 280 height 598
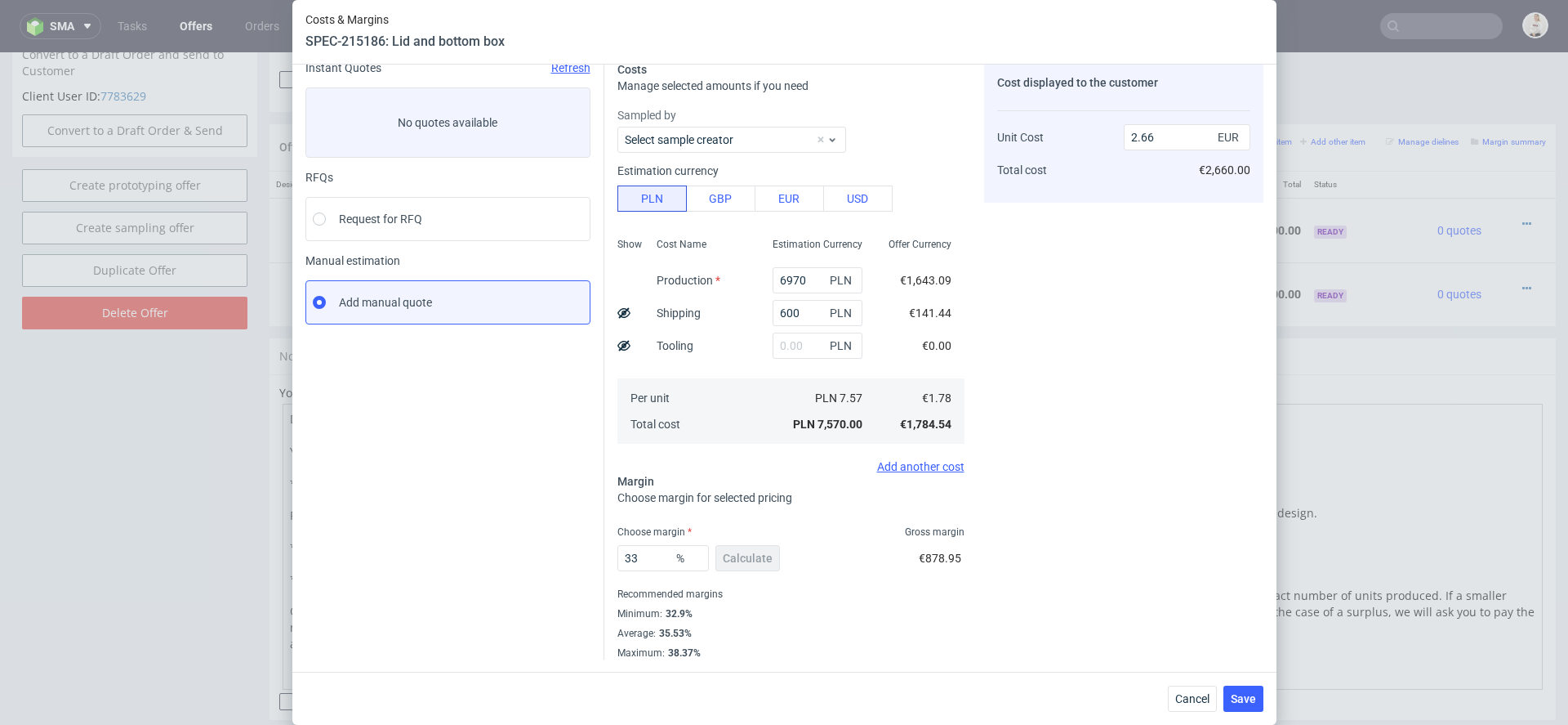
click at [1019, 595] on div "Cost displayed to the customer Unit Cost Total cost 2.66 EUR €2,660.00" at bounding box center [1124, 359] width 280 height 598
drag, startPoint x: 655, startPoint y: 558, endPoint x: 449, endPoint y: 548, distance: 206.2
click at [449, 548] on div "Instant Quotes Refresh No quotes available RFQs Request for RFQ Manual estimati…" at bounding box center [784, 354] width 958 height 611
type input "35"
type input "2.74"
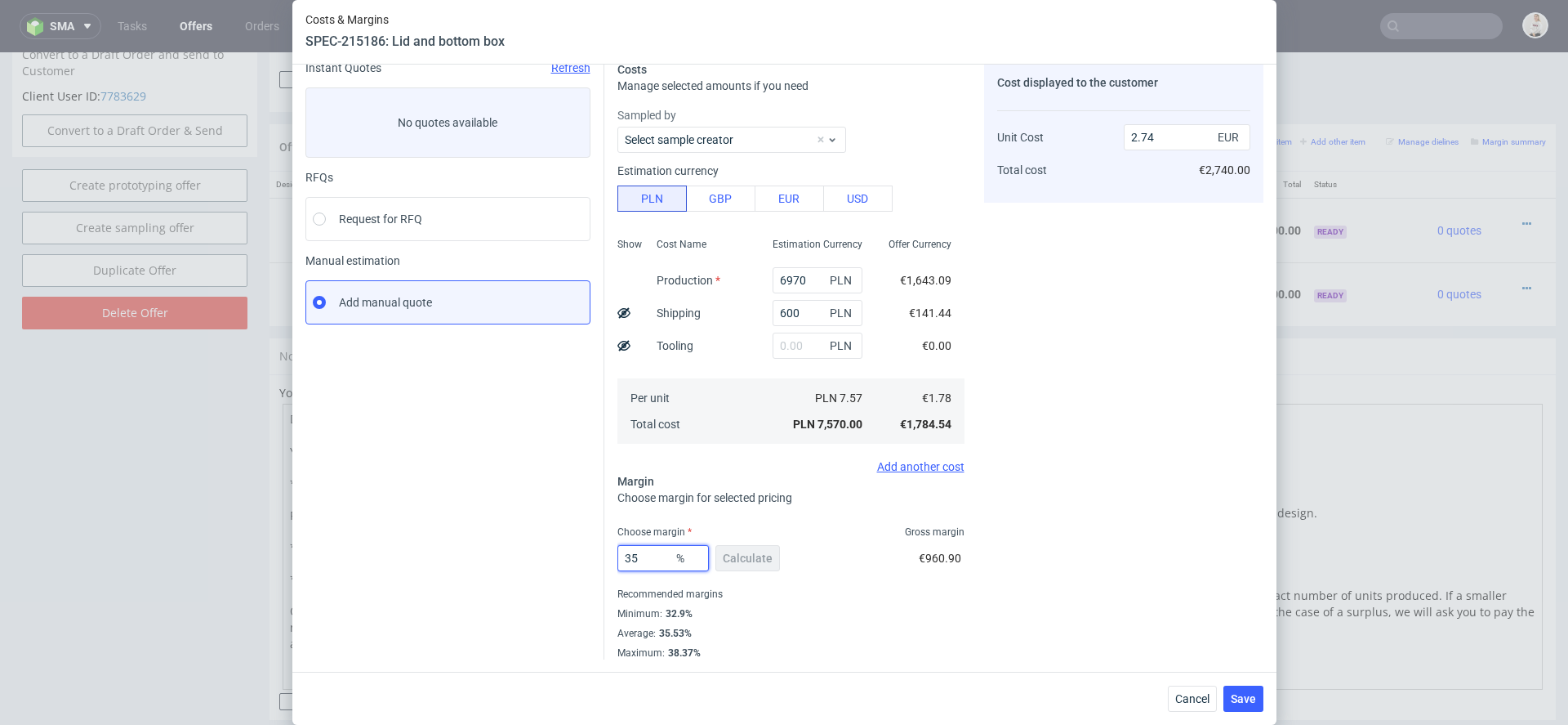
type input "35"
click at [932, 639] on div "Average : 35.53%" at bounding box center [790, 634] width 347 height 20
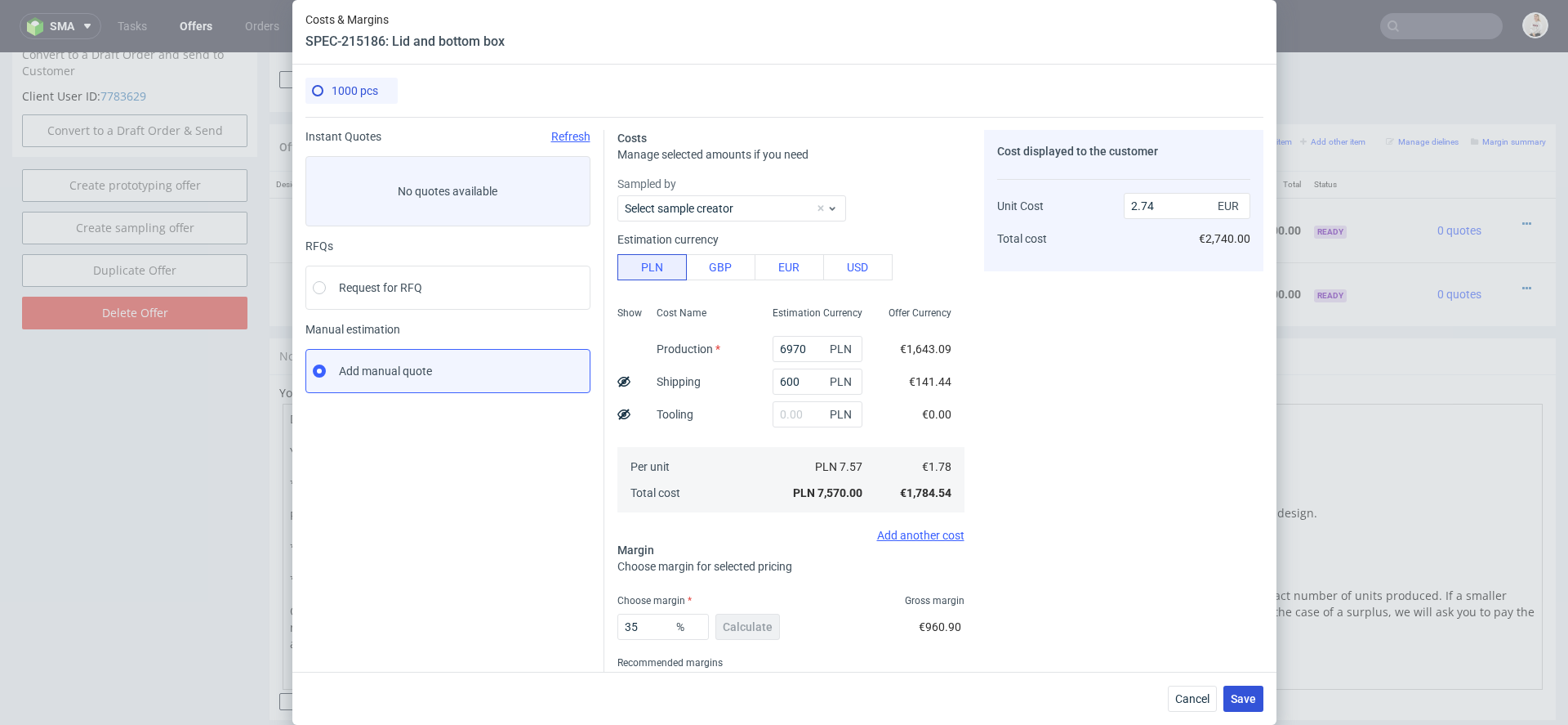
click at [1249, 700] on span "Save" at bounding box center [1244, 698] width 25 height 12
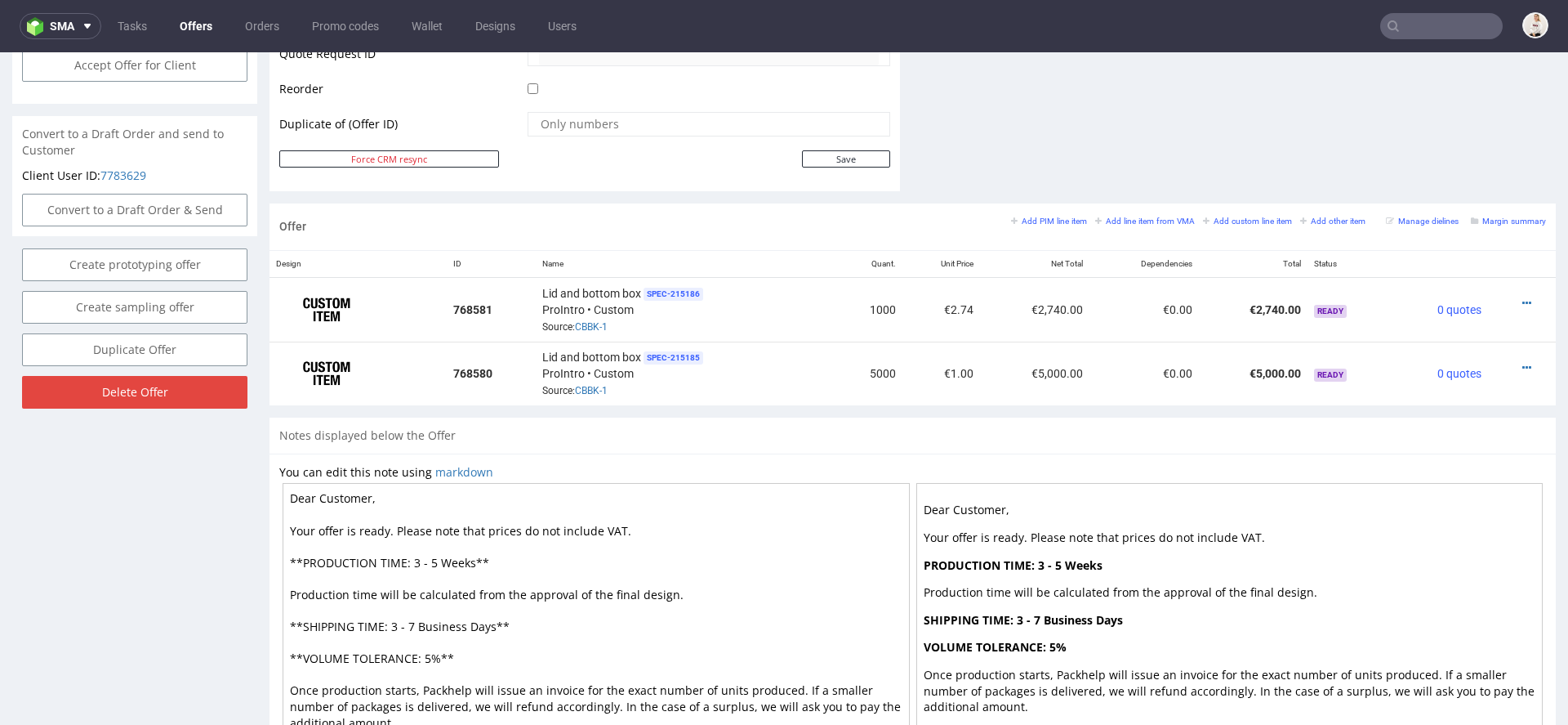
scroll to position [915, 0]
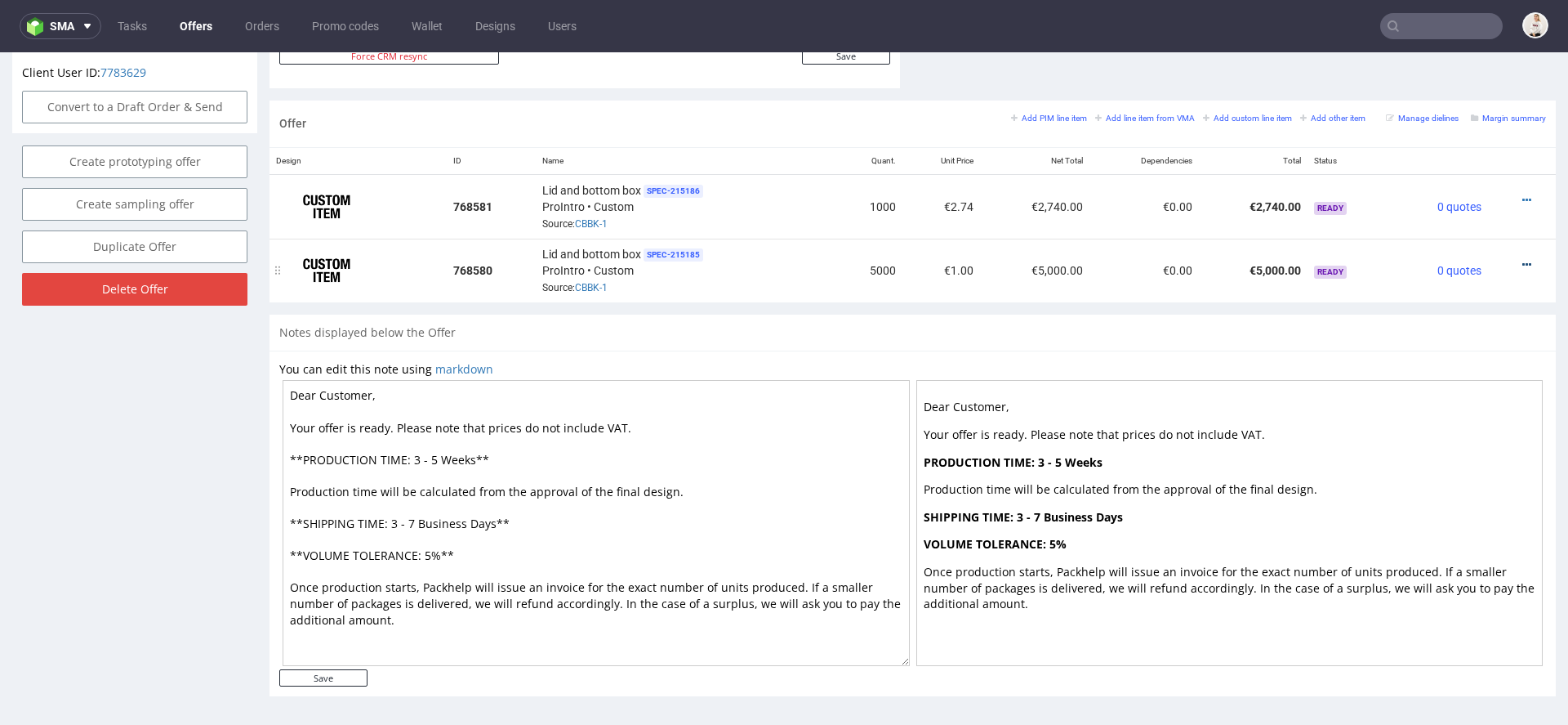
click at [1522, 261] on icon at bounding box center [1527, 264] width 9 height 12
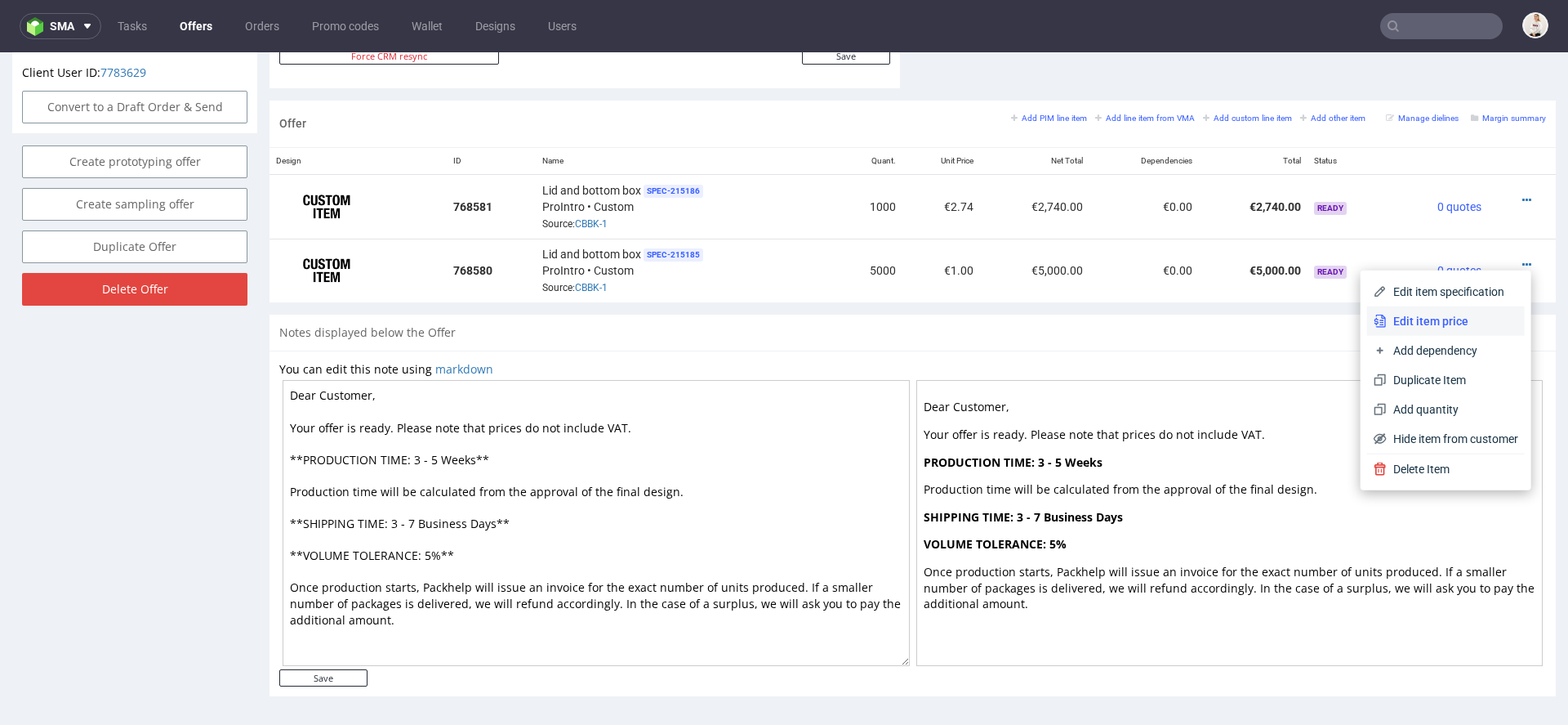
click at [1431, 328] on li "Edit item price" at bounding box center [1446, 321] width 158 height 30
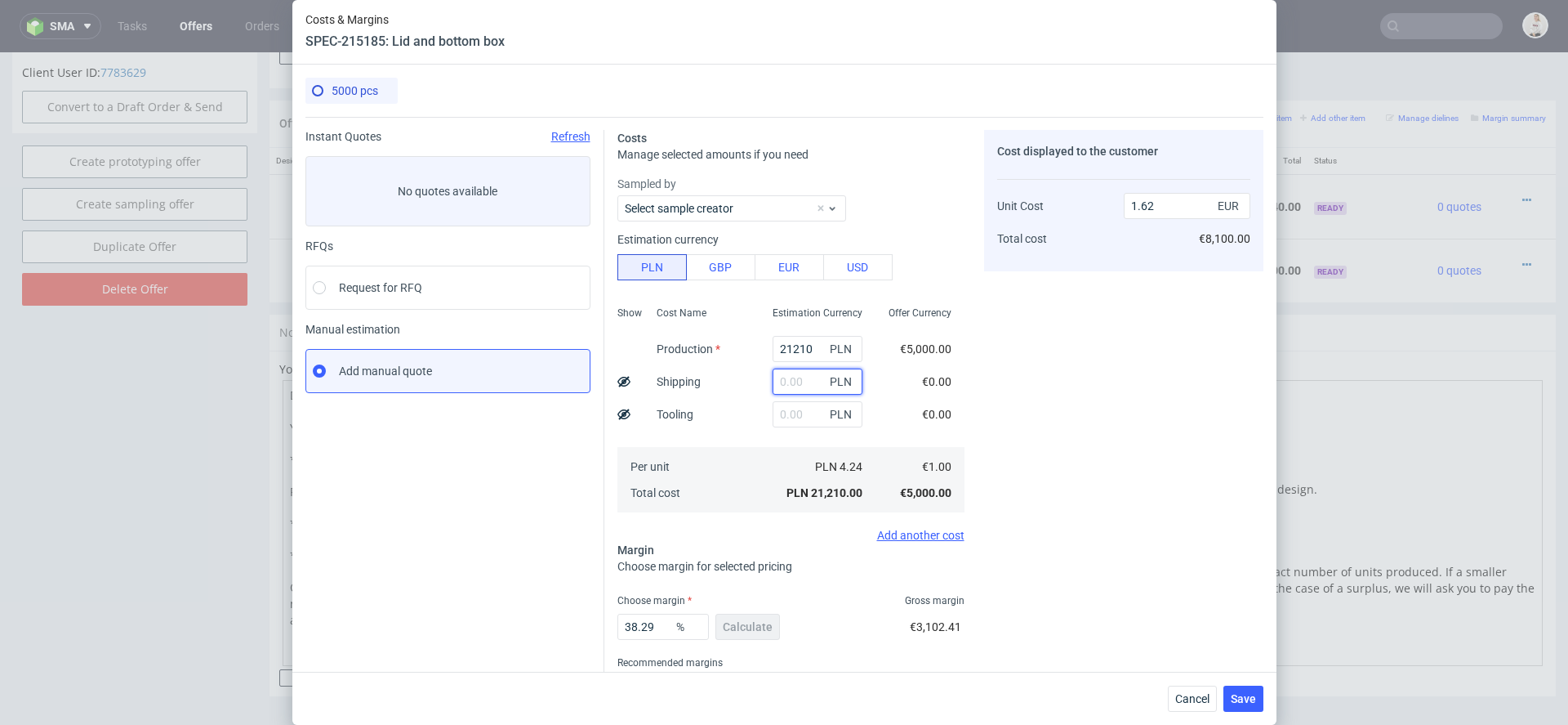
click at [788, 384] on input "text" at bounding box center [817, 381] width 90 height 26
type input "900"
type input "1.69"
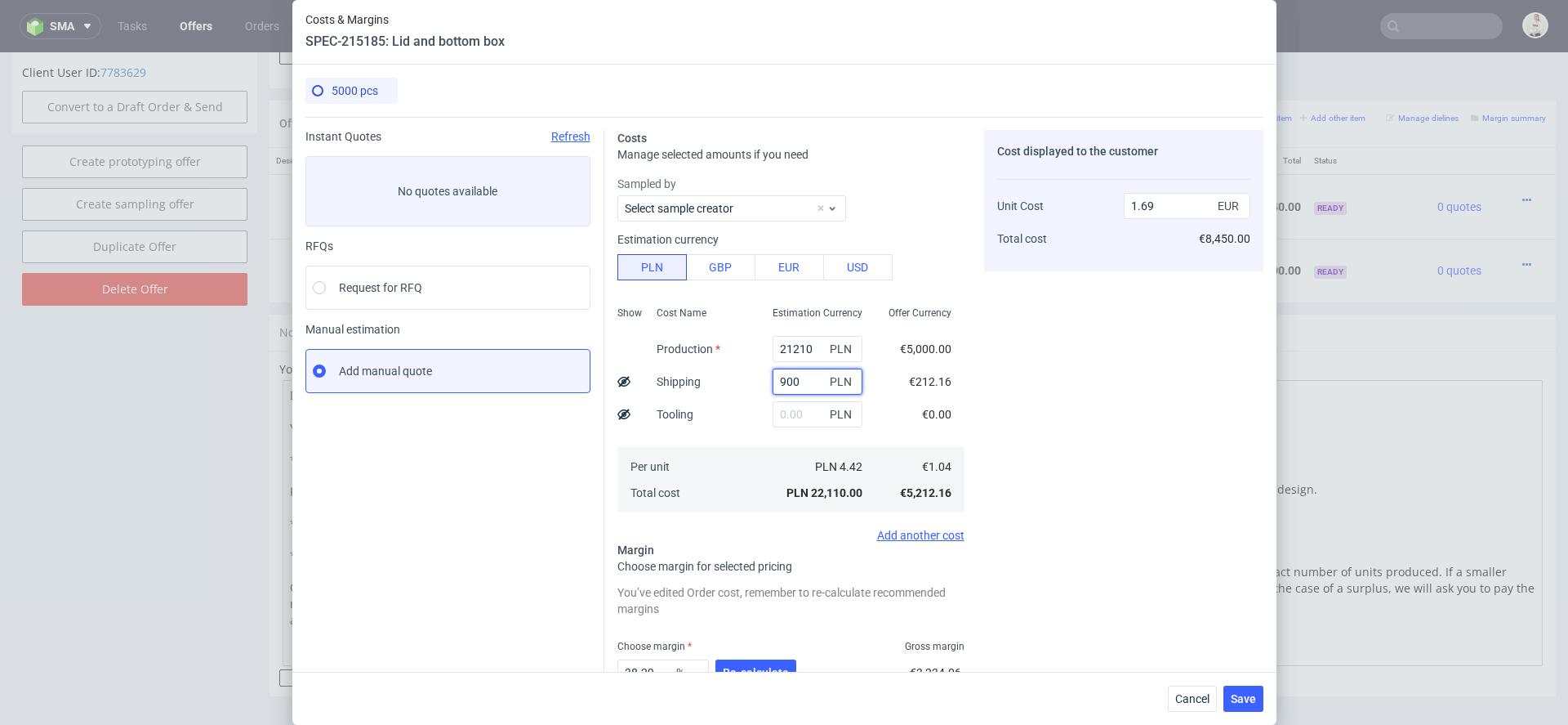
type input "900"
click at [1036, 370] on div "Cost displayed to the customer Unit Cost Total cost 1.69 EUR €8,450.00" at bounding box center [1124, 452] width 280 height 643
click at [804, 346] on input "21210" at bounding box center [817, 349] width 90 height 26
paste input "1975"
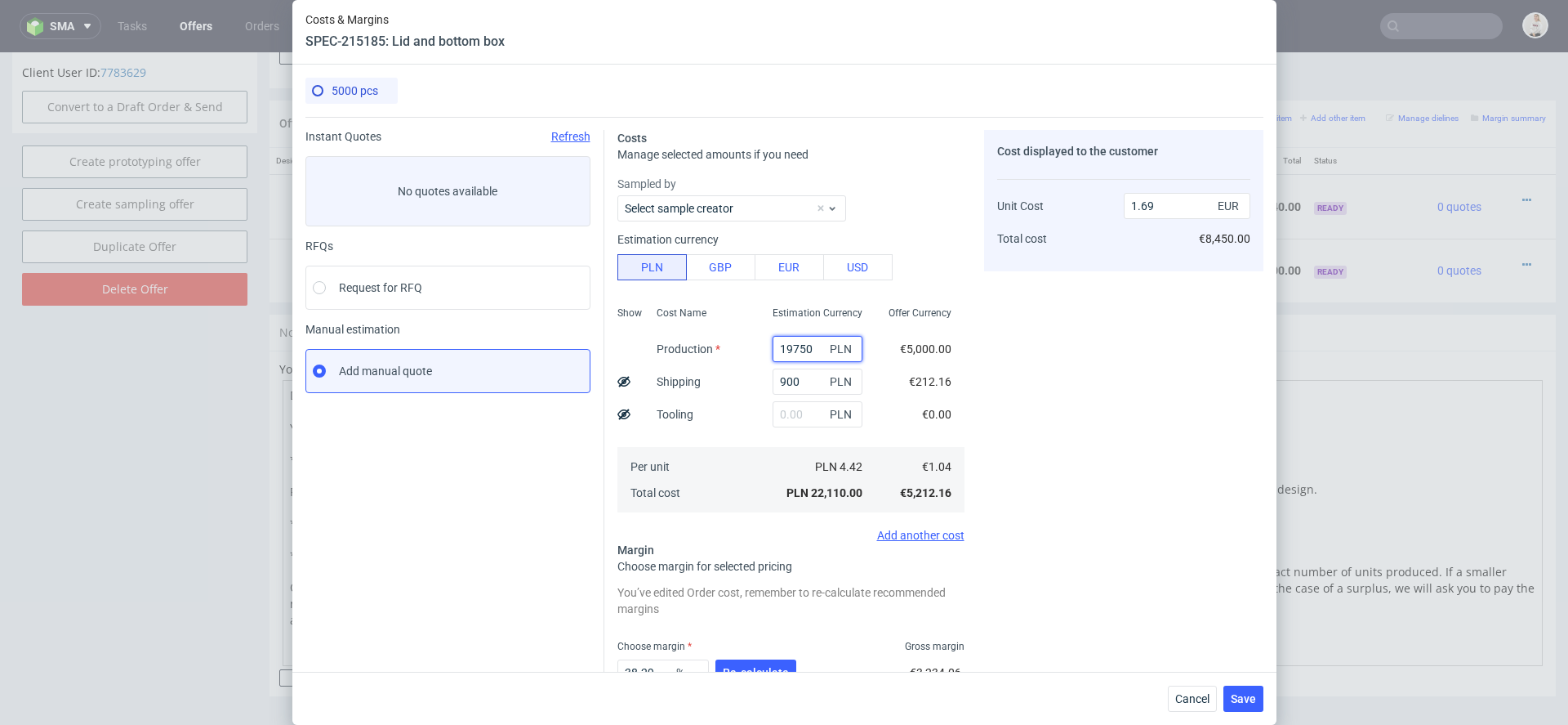
type input "19750"
click at [978, 394] on div "Costs Manage selected amounts if you need Sampled by Select sample creator Esti…" at bounding box center [935, 444] width 659 height 657
type input "1.58"
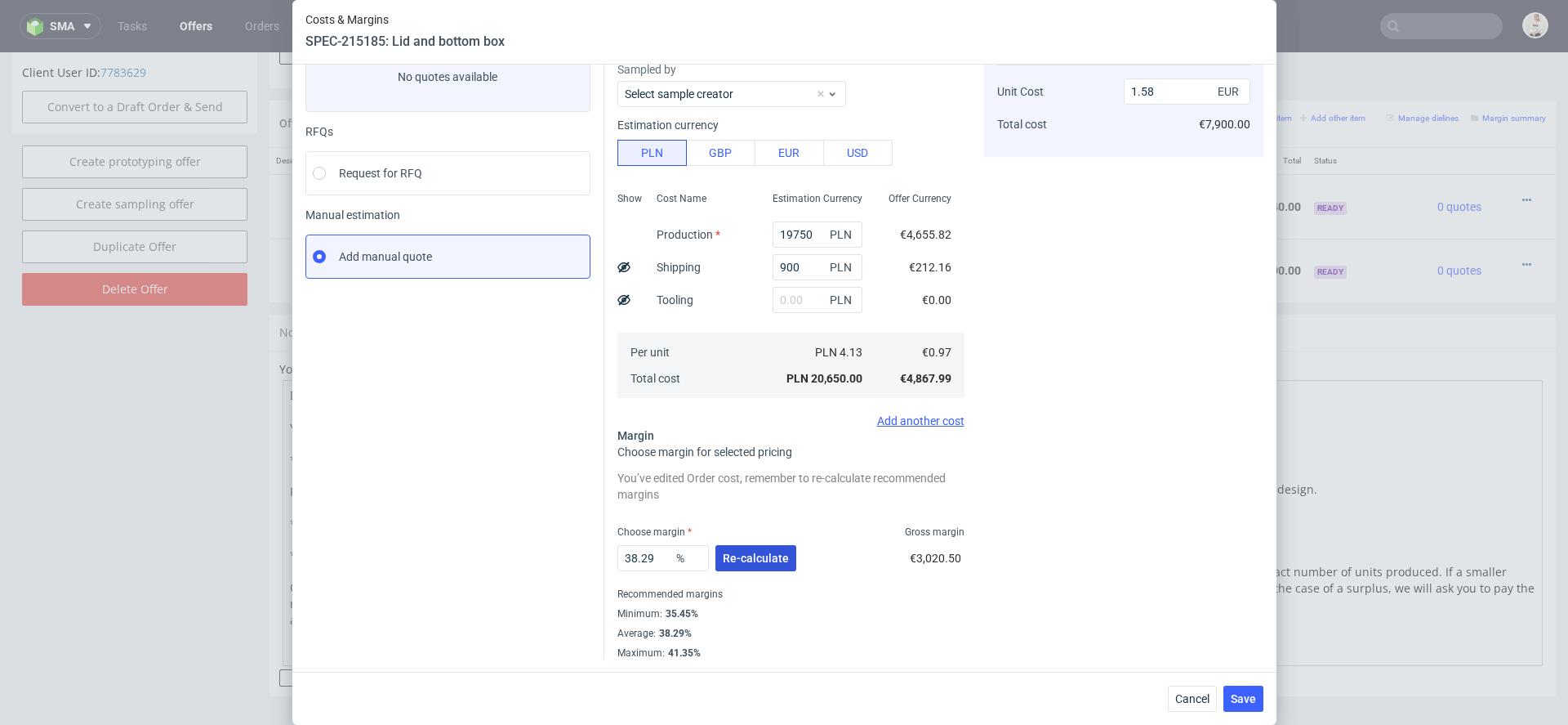
click at [760, 555] on span "Re-calculate" at bounding box center [756, 557] width 66 height 12
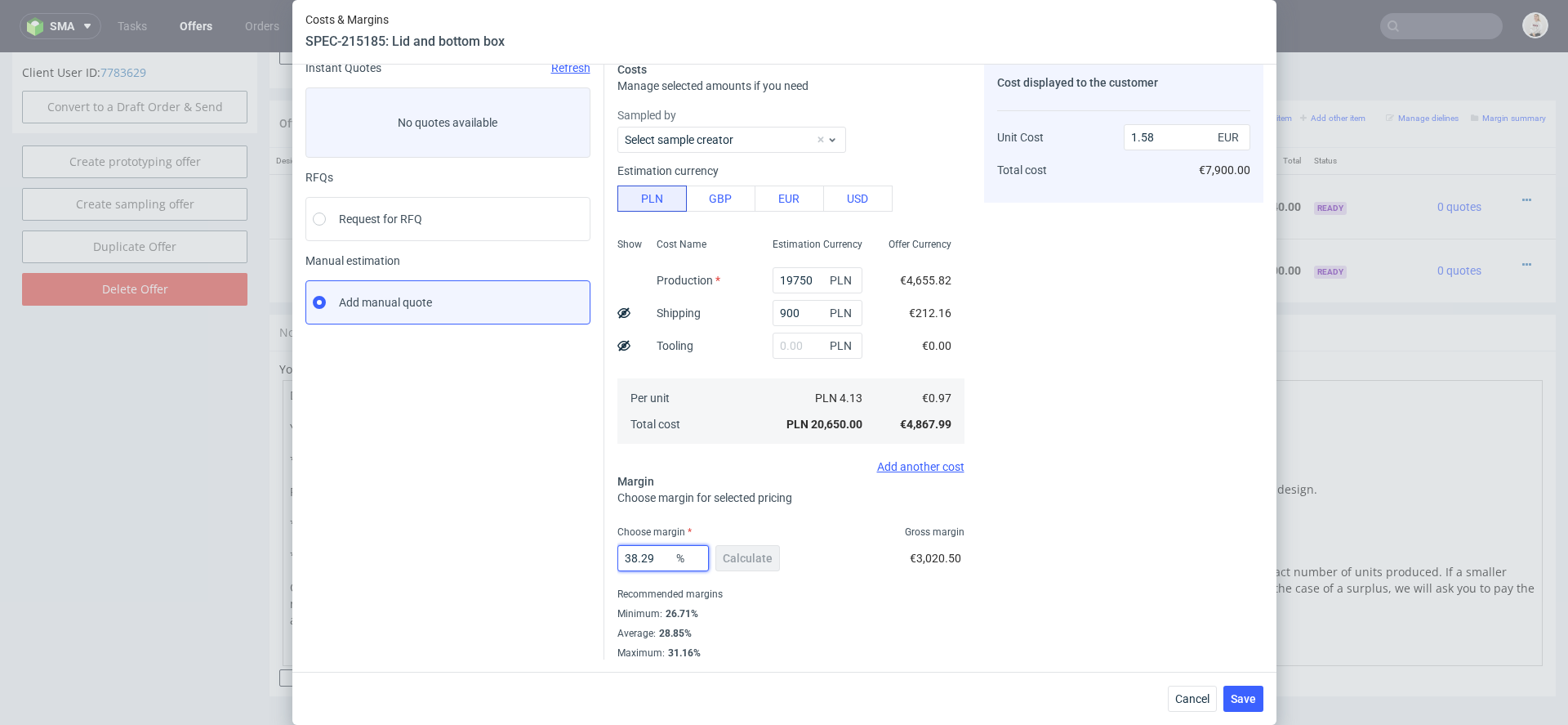
drag, startPoint x: 661, startPoint y: 559, endPoint x: 501, endPoint y: 554, distance: 160.1
click at [501, 554] on div "Instant Quotes Refresh No quotes available RFQs Request for RFQ Manual estimati…" at bounding box center [784, 354] width 958 height 611
type input "29"
type input "1.37"
click at [1007, 505] on div "Cost displayed to the customer Unit Cost Total cost 1.37 EUR €6,850.00" at bounding box center [1124, 359] width 280 height 598
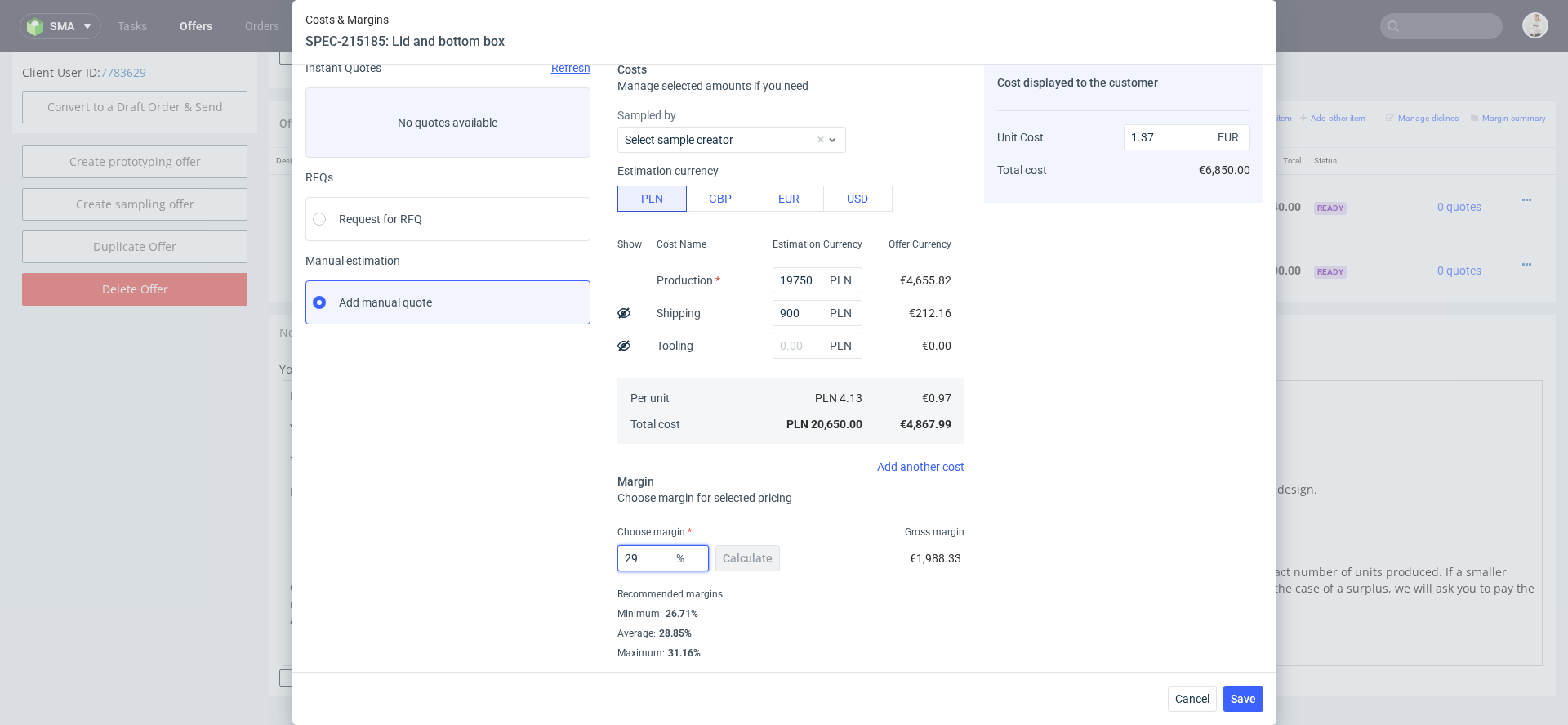
drag, startPoint x: 650, startPoint y: 557, endPoint x: 532, endPoint y: 557, distance: 118.0
click at [576, 557] on div "Instant Quotes Refresh No quotes available RFQs Request for RFQ Manual estimati…" at bounding box center [784, 354] width 958 height 611
type input "31"
click at [1129, 572] on div "Cost displayed to the customer Unit Cost Total cost 1.37 EUR €6,850.00" at bounding box center [1124, 359] width 280 height 598
type input "1.41"
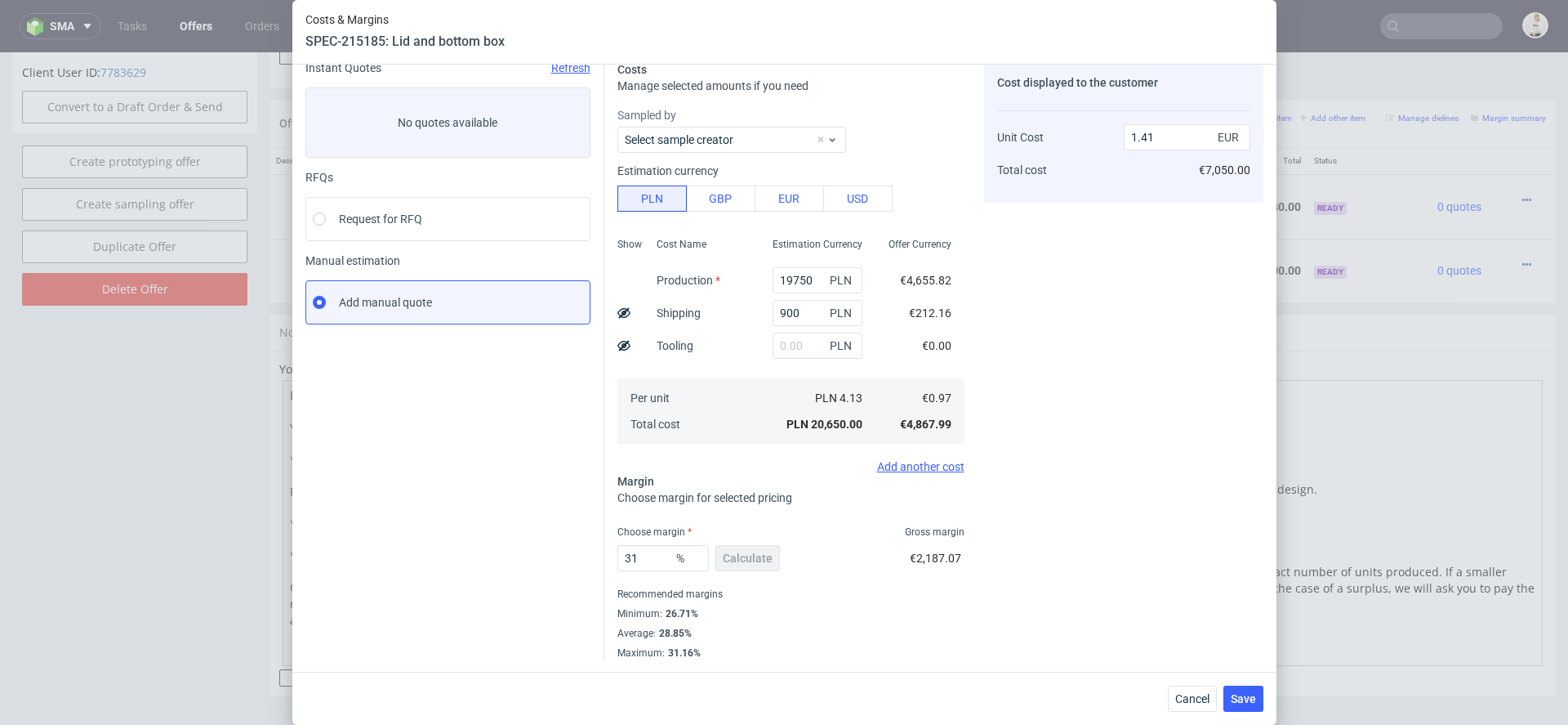
scroll to position [0, 0]
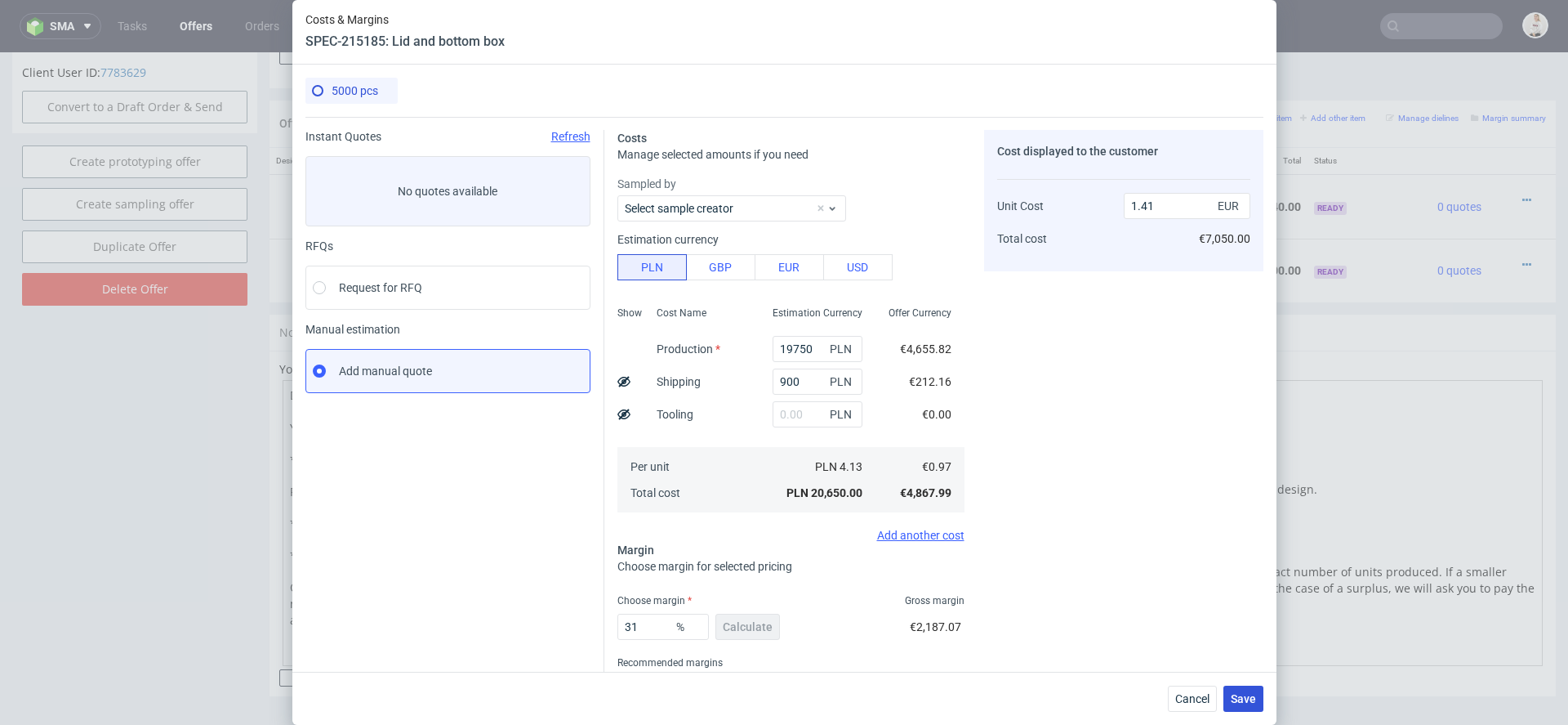
click at [1251, 694] on span "Save" at bounding box center [1244, 698] width 25 height 12
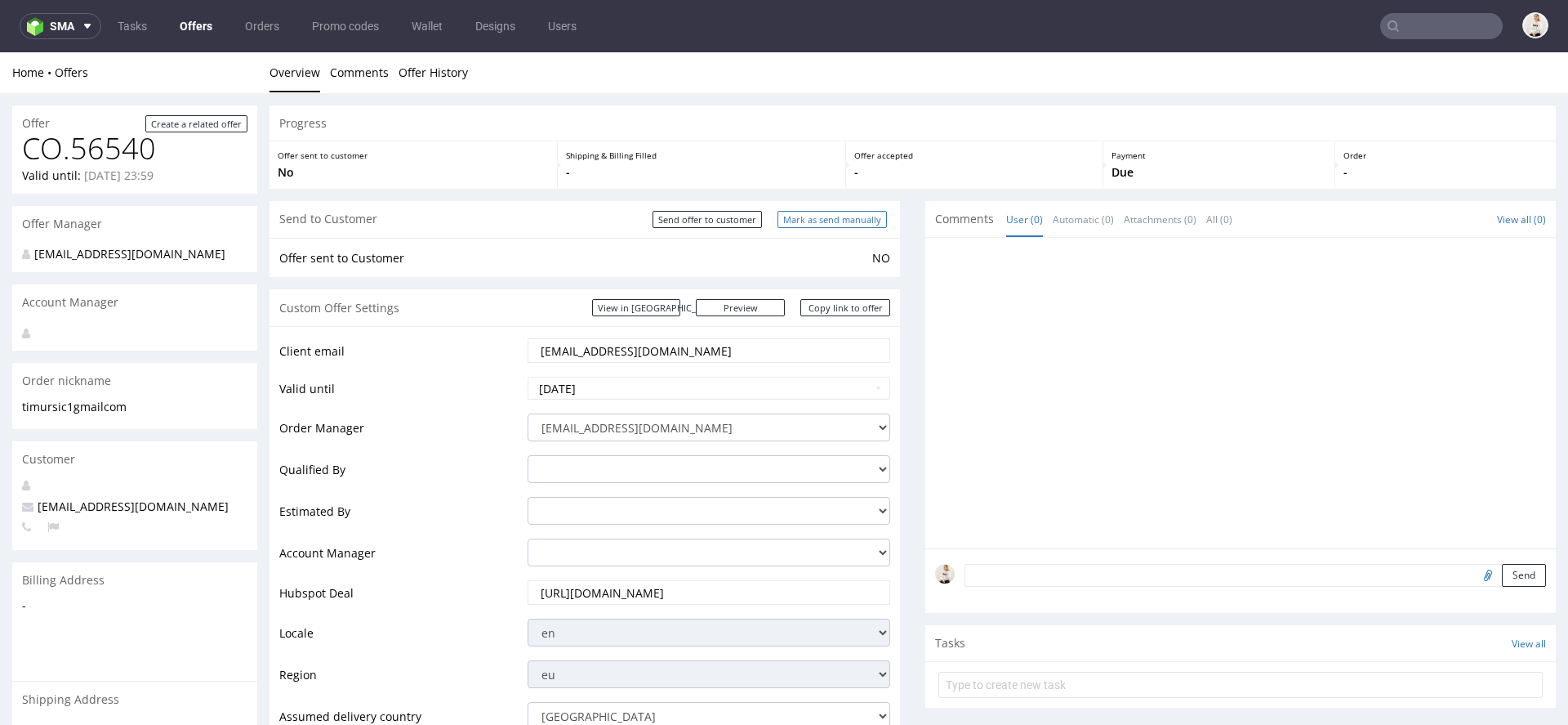
click at [856, 215] on input "Mark as send manually" at bounding box center [832, 219] width 109 height 17
type input "In progress..."
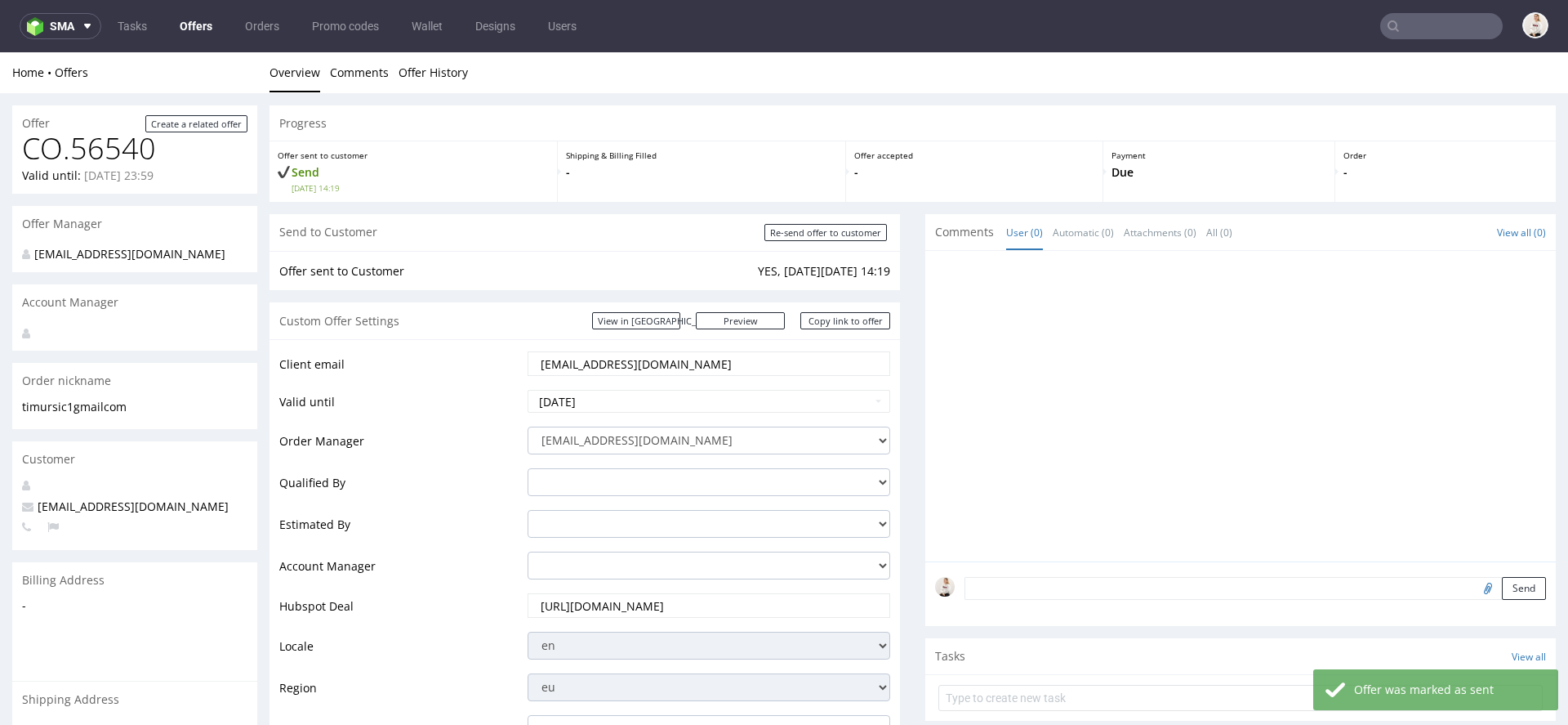
drag, startPoint x: 654, startPoint y: 361, endPoint x: 481, endPoint y: 361, distance: 173.0
click at [481, 361] on tr "Client email timursic1@gmail.com" at bounding box center [585, 368] width 611 height 39
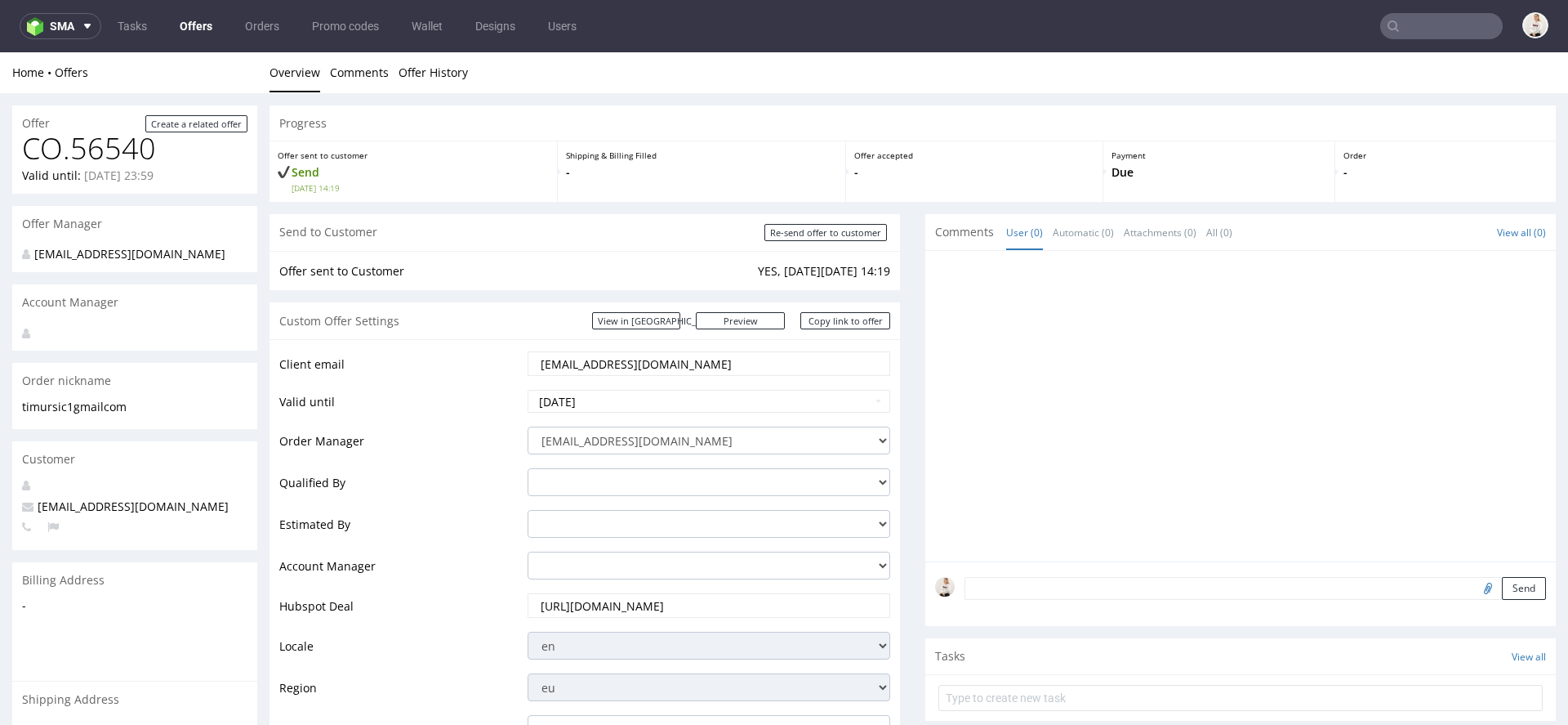
click at [840, 311] on div "Custom Offer Settings View in Hubspot Preview https://packhelp.com/packhelp-plu…" at bounding box center [585, 320] width 631 height 37
click at [842, 316] on link "Copy link to offer" at bounding box center [845, 320] width 90 height 17
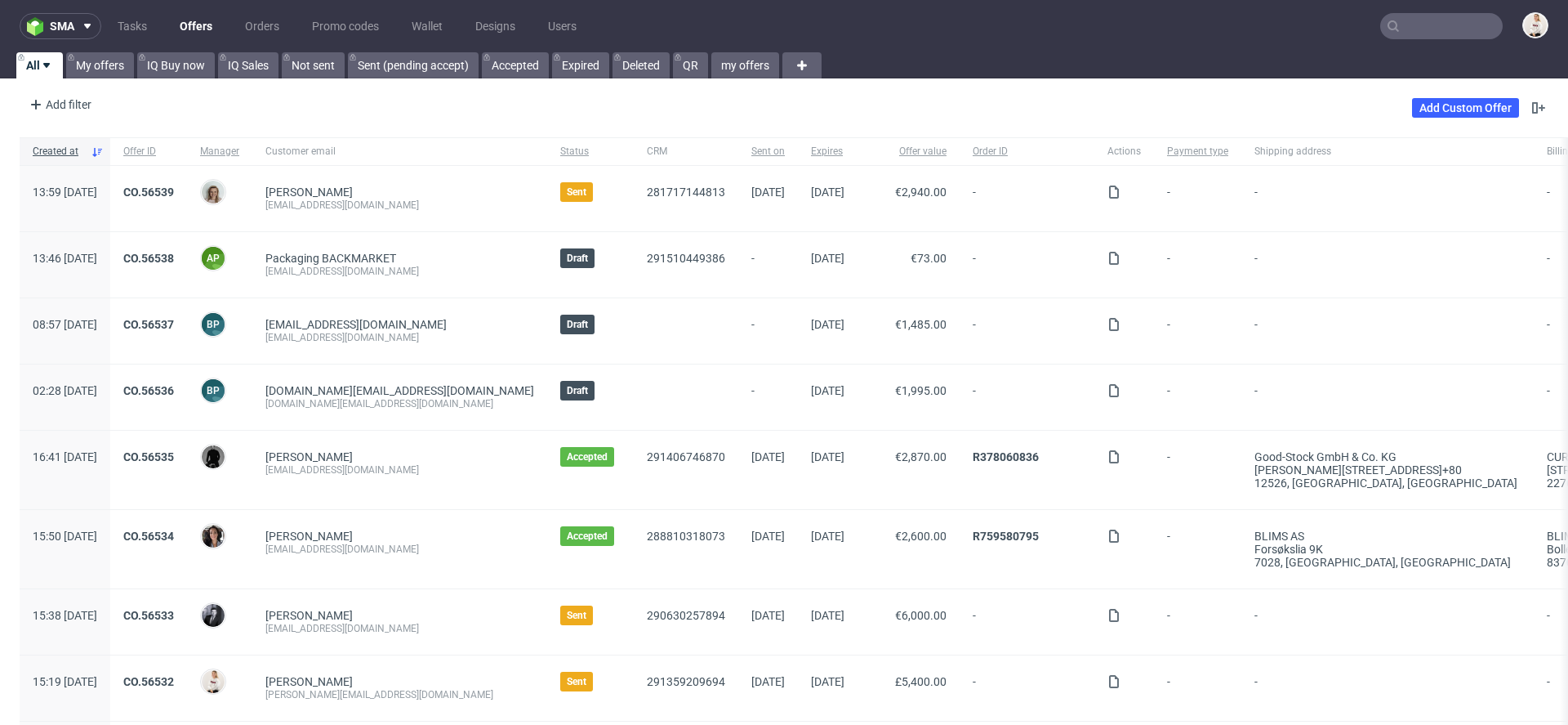
click at [1421, 44] on nav "sma Tasks Offers Orders Promo codes Wallet Designs Users" at bounding box center [784, 26] width 1568 height 52
click at [1421, 42] on nav "sma Tasks Offers Orders Promo codes Wallet Designs Users" at bounding box center [784, 26] width 1568 height 52
click at [1420, 31] on input "text" at bounding box center [1442, 26] width 123 height 26
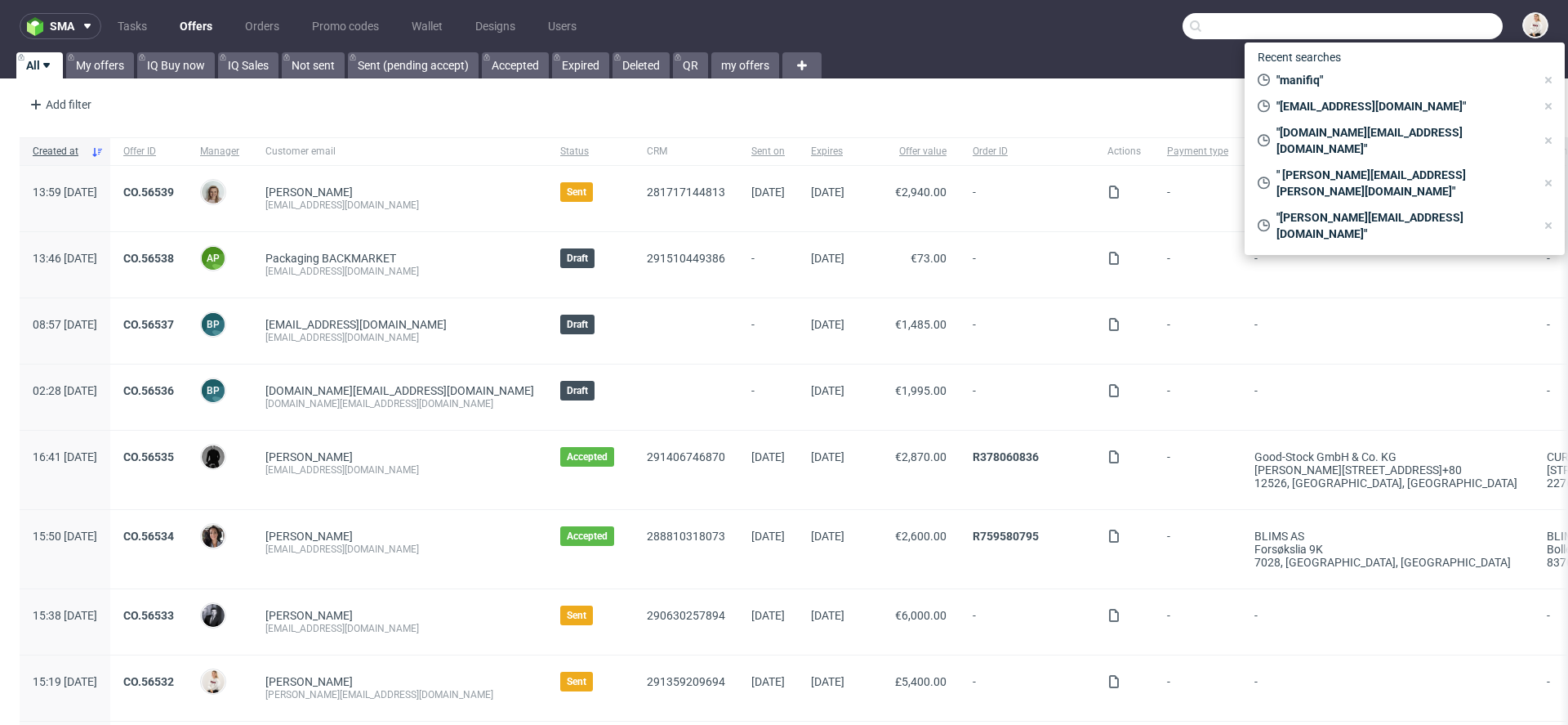
paste input "[EMAIL_ADDRESS][DOMAIN_NAME]"
type input "[EMAIL_ADDRESS][DOMAIN_NAME]"
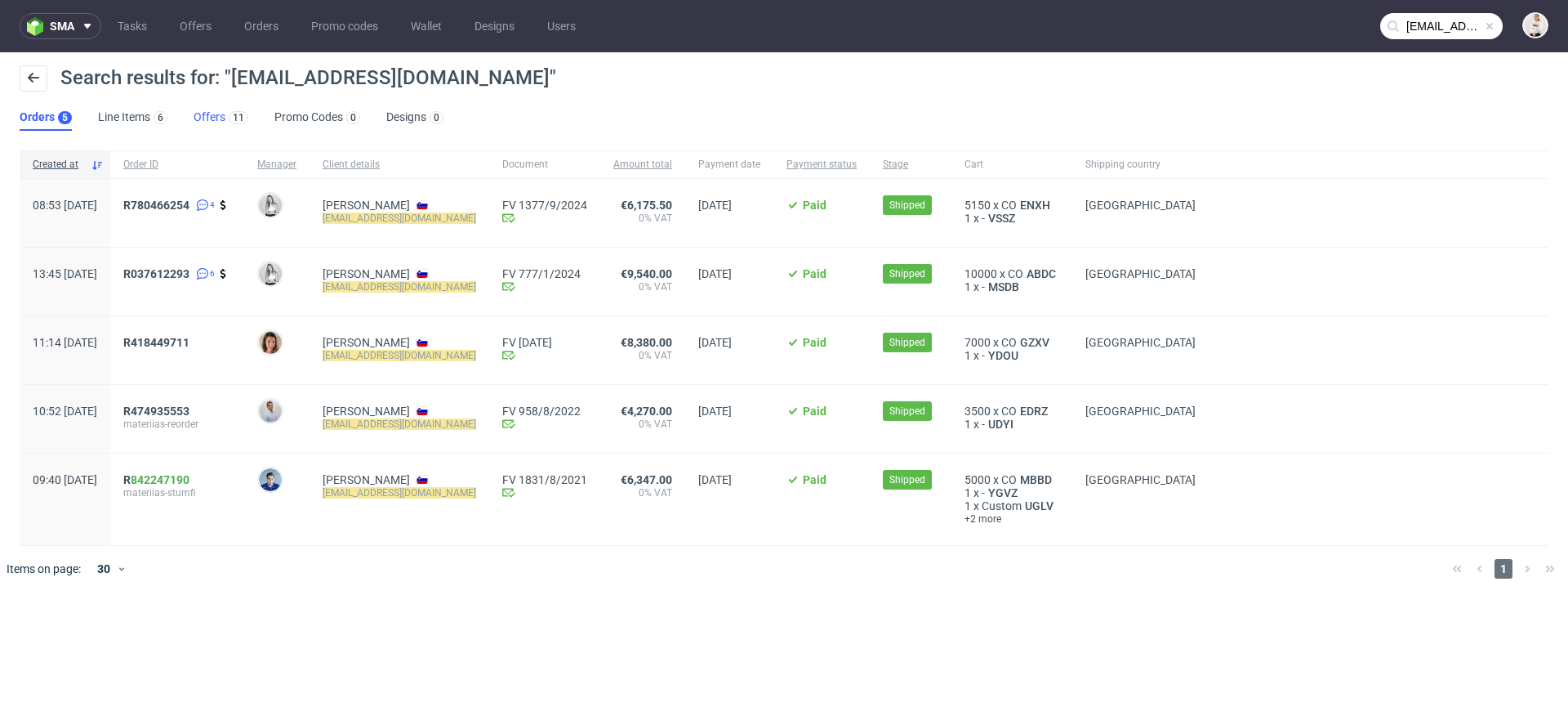
click at [227, 111] on div "11" at bounding box center [237, 117] width 23 height 16
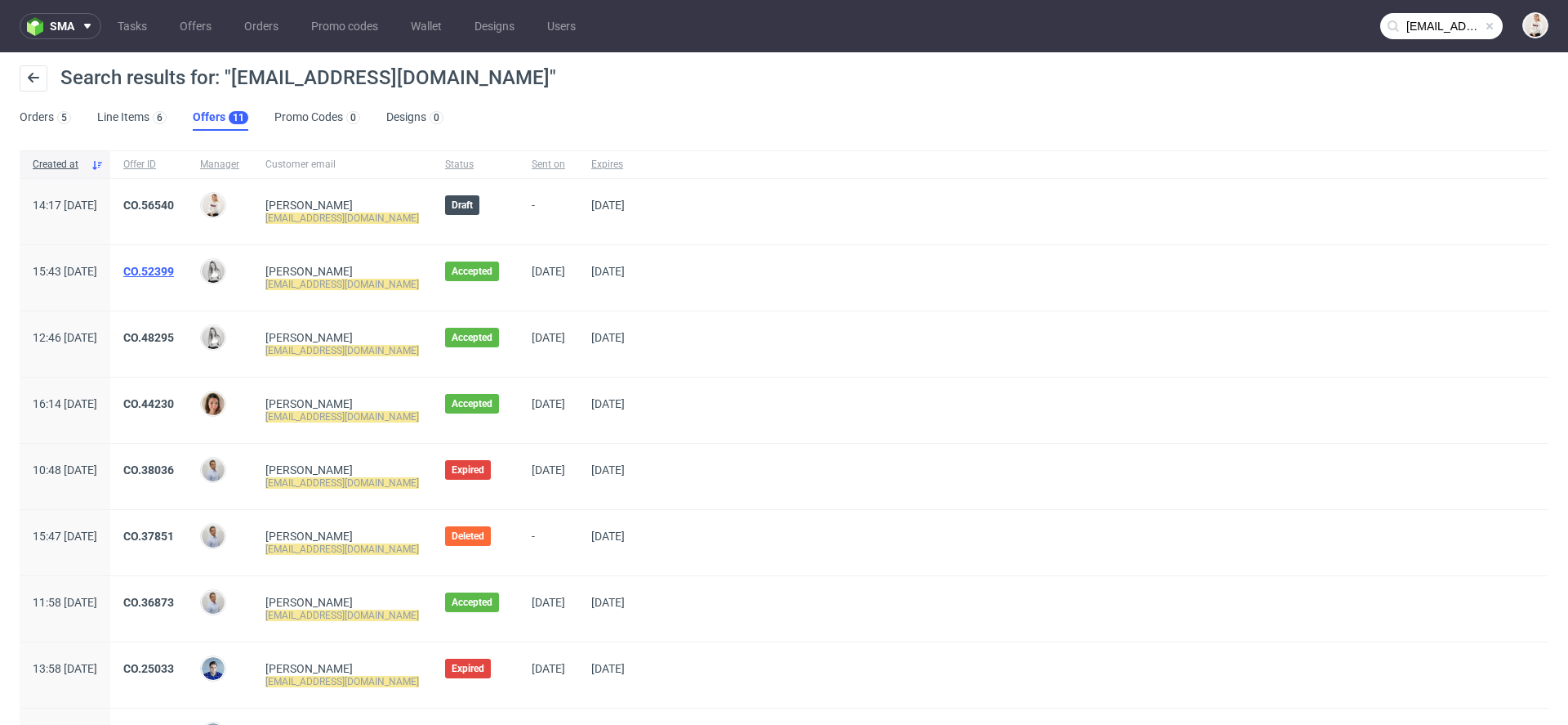
click at [174, 271] on link "CO.52399" at bounding box center [149, 271] width 51 height 13
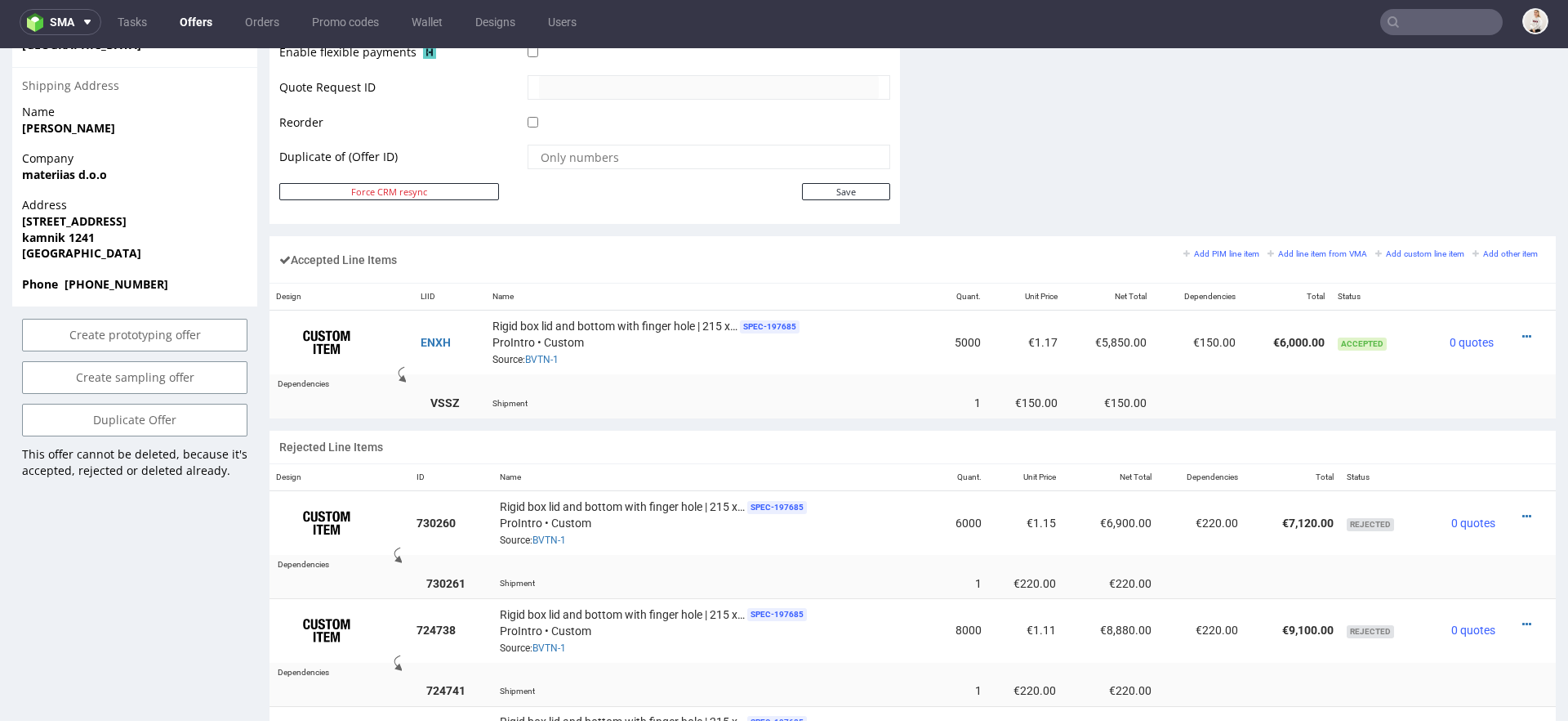
scroll to position [825, 0]
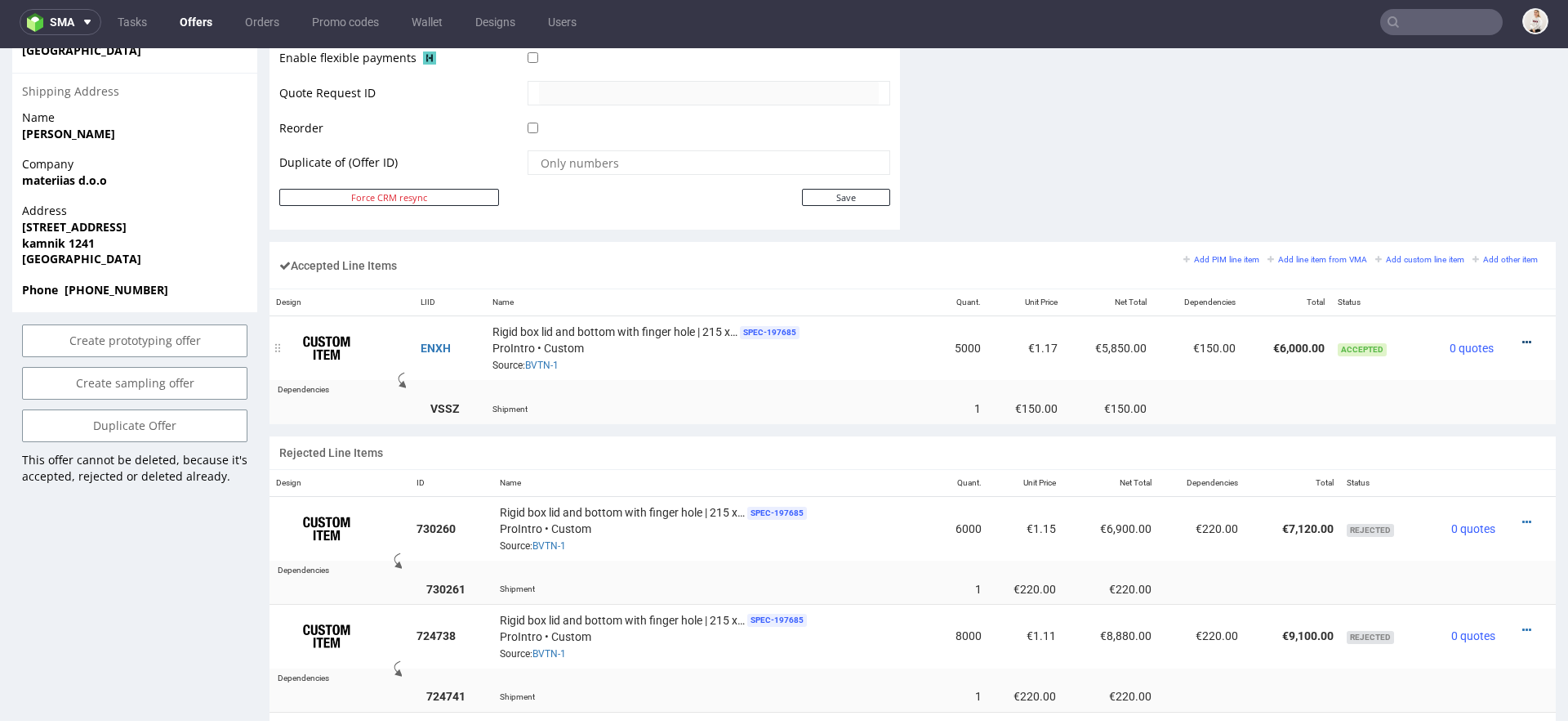
click at [1522, 337] on icon at bounding box center [1527, 342] width 9 height 12
click at [1427, 182] on span "Edit item price" at bounding box center [1459, 189] width 117 height 16
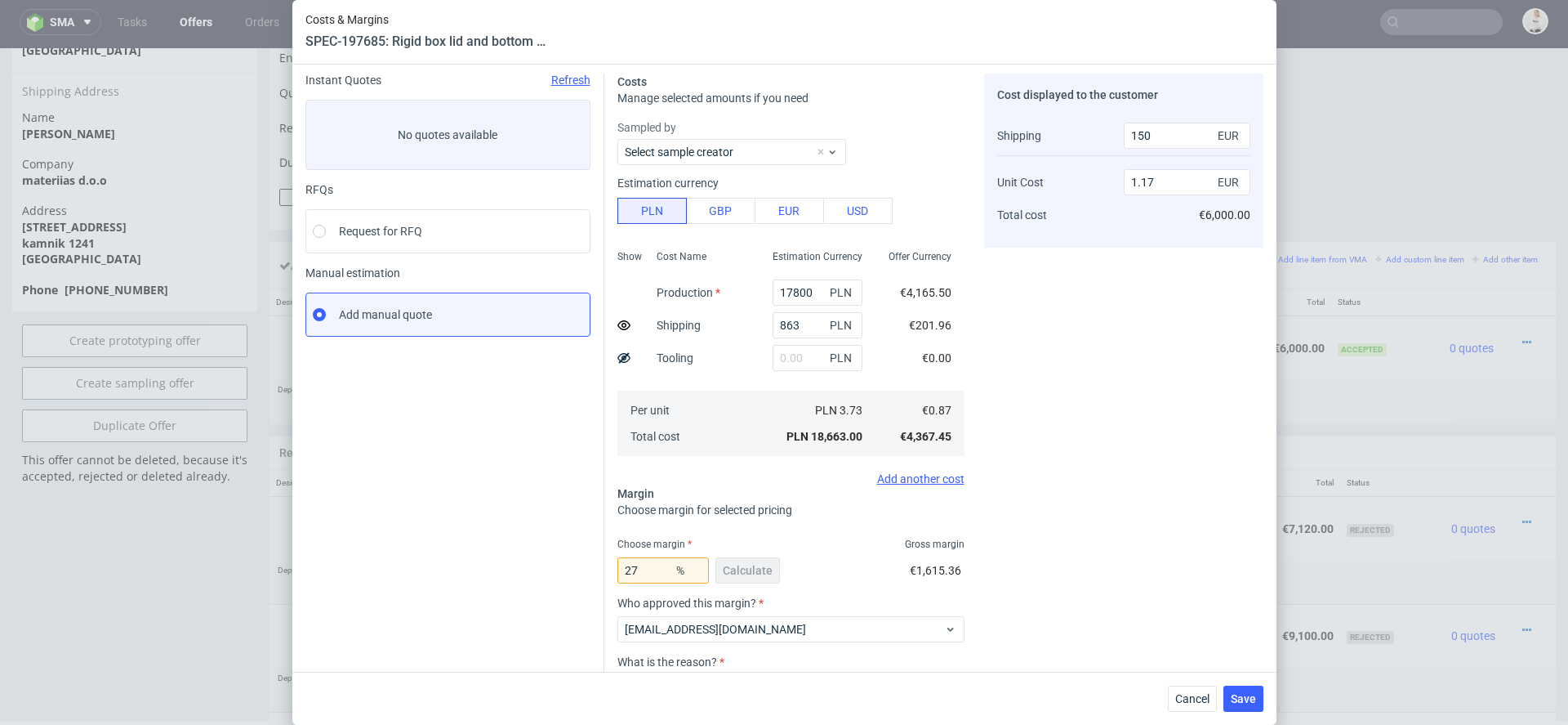
scroll to position [57, 0]
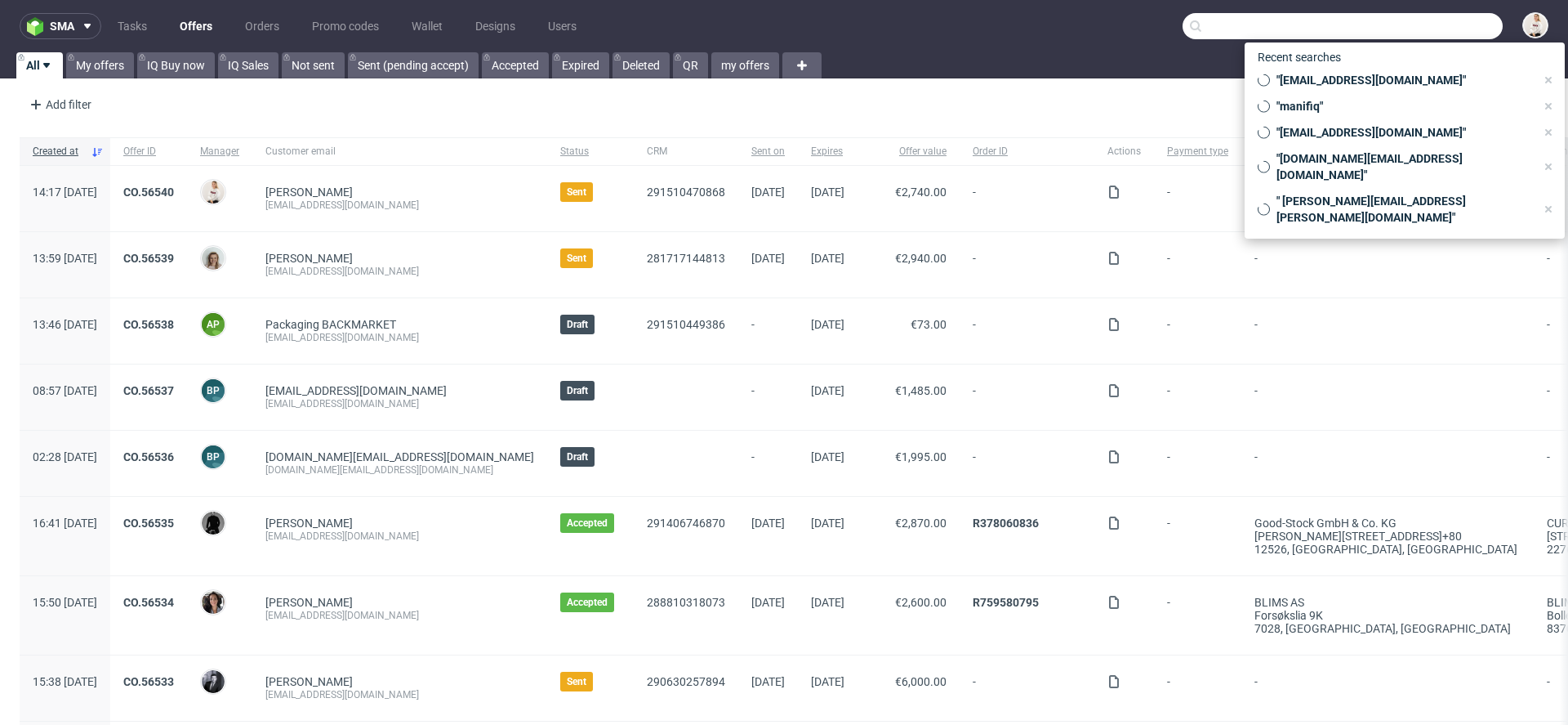
click at [1431, 21] on input "text" at bounding box center [1342, 26] width 320 height 26
paste input "[EMAIL_ADDRESS][DOMAIN_NAME]"
type input "[EMAIL_ADDRESS][DOMAIN_NAME]"
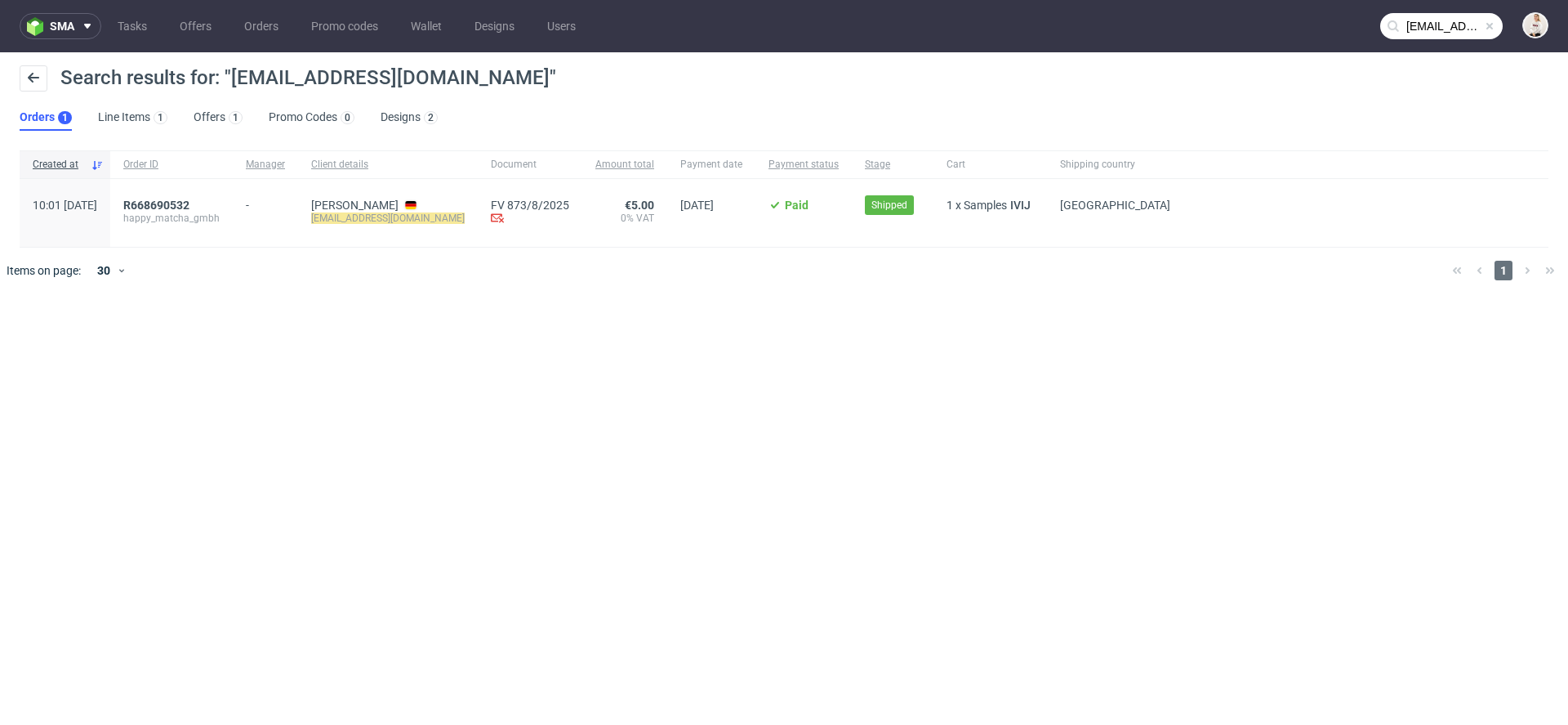
click at [188, 120] on ul "Orders 1 Line Items 1 Offers 1 Promo Codes 0 Designs 2" at bounding box center [235, 117] width 431 height 26
click at [216, 111] on link "Offers 1" at bounding box center [218, 117] width 49 height 26
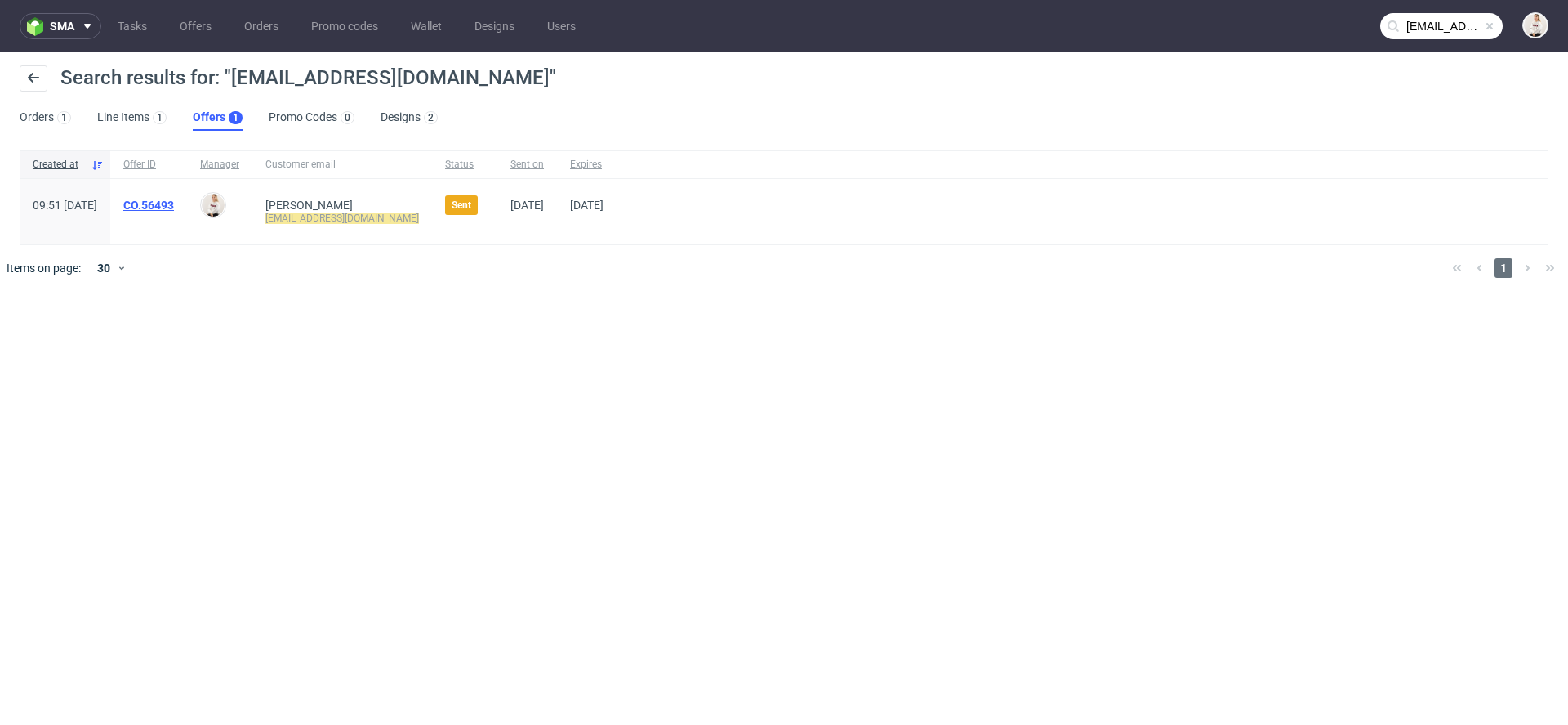
click at [174, 203] on link "CO.56493" at bounding box center [149, 205] width 51 height 13
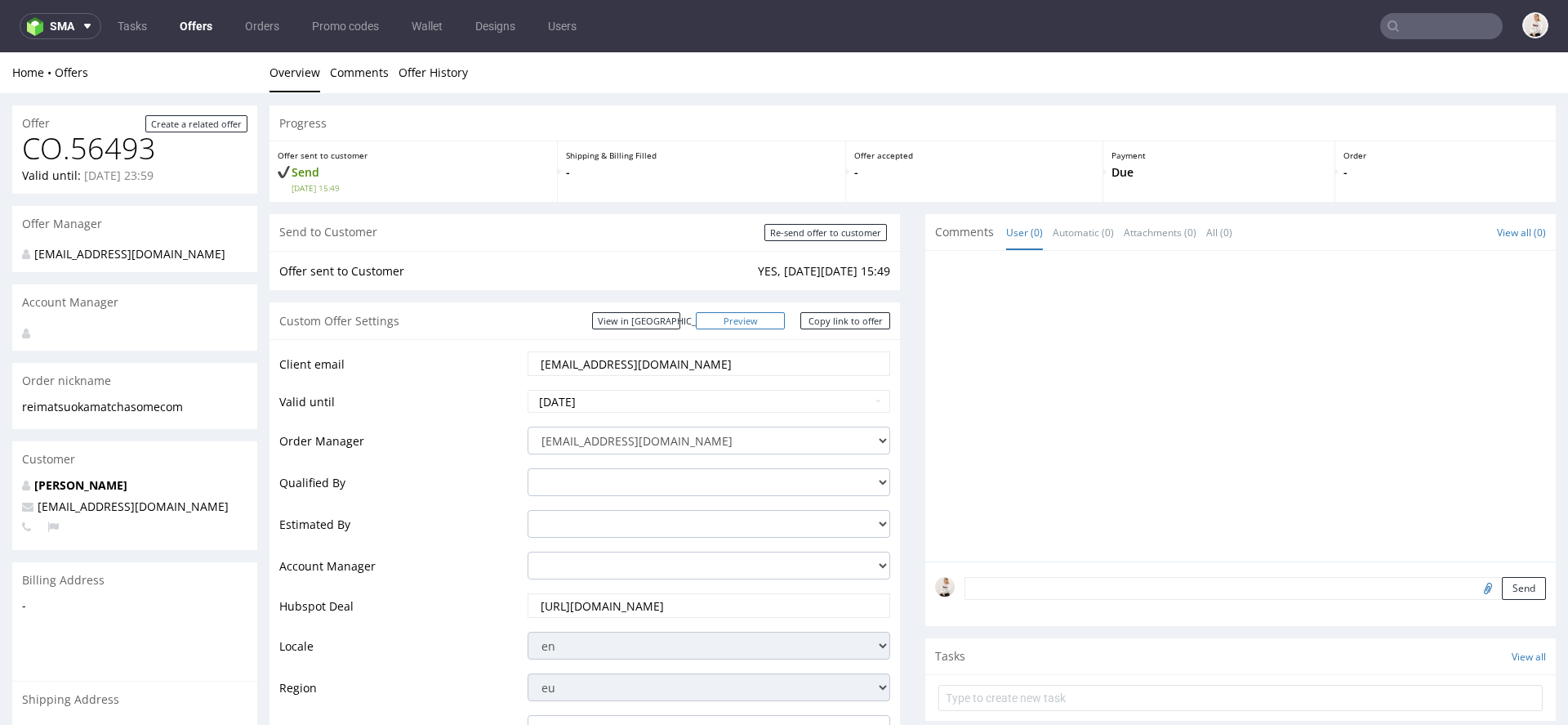
click at [762, 314] on link "Preview" at bounding box center [741, 320] width 90 height 17
